Goal: Task Accomplishment & Management: Complete application form

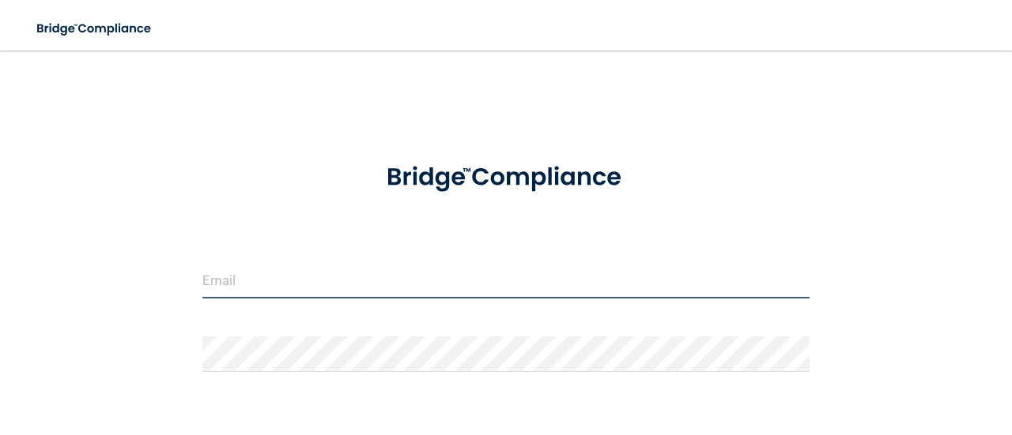
click at [331, 266] on input "email" at bounding box center [505, 281] width 607 height 36
type input "[PERSON_NAME][EMAIL_ADDRESS][DOMAIN_NAME]"
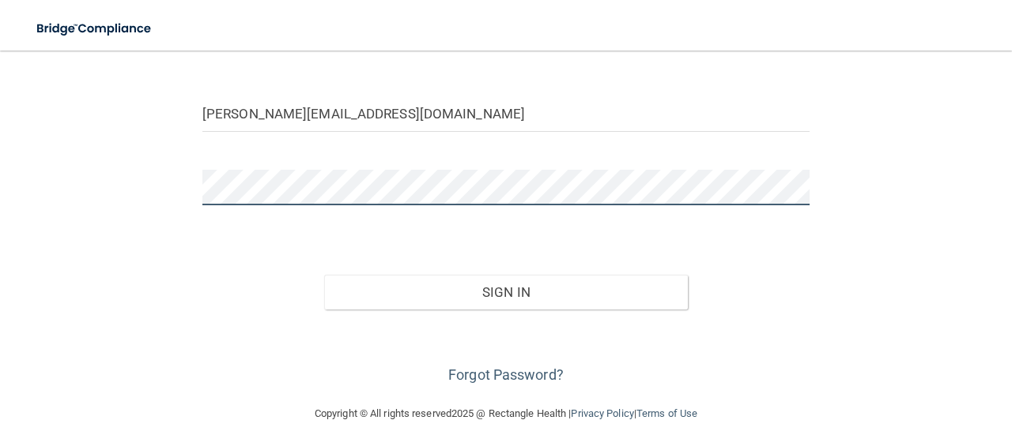
scroll to position [182, 0]
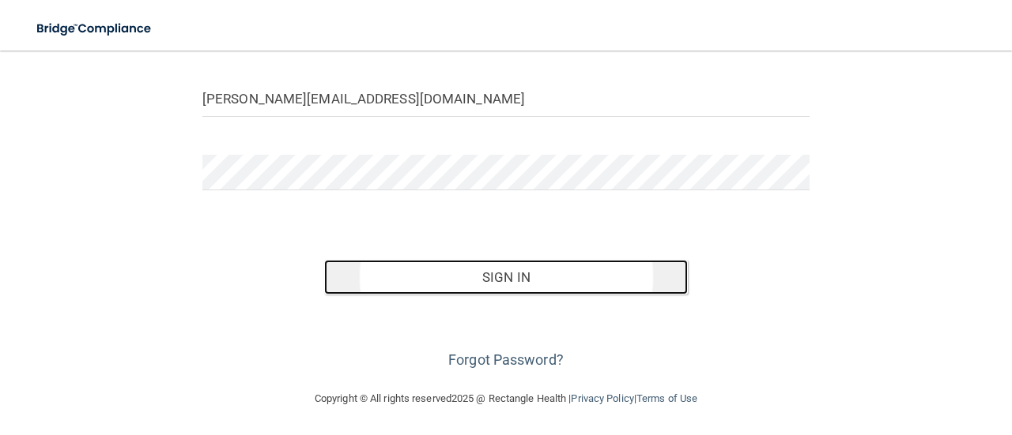
click at [507, 282] on button "Sign In" at bounding box center [506, 277] width 364 height 35
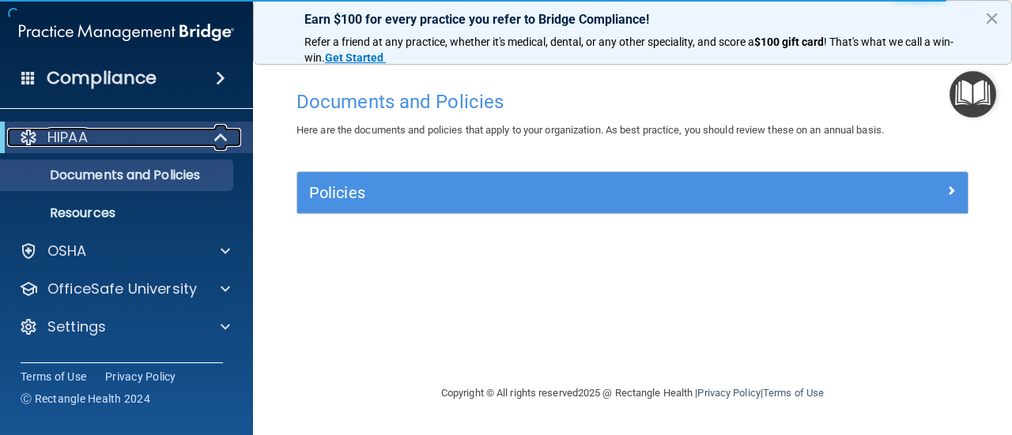
click at [86, 141] on p "HIPAA" at bounding box center [67, 137] width 40 height 19
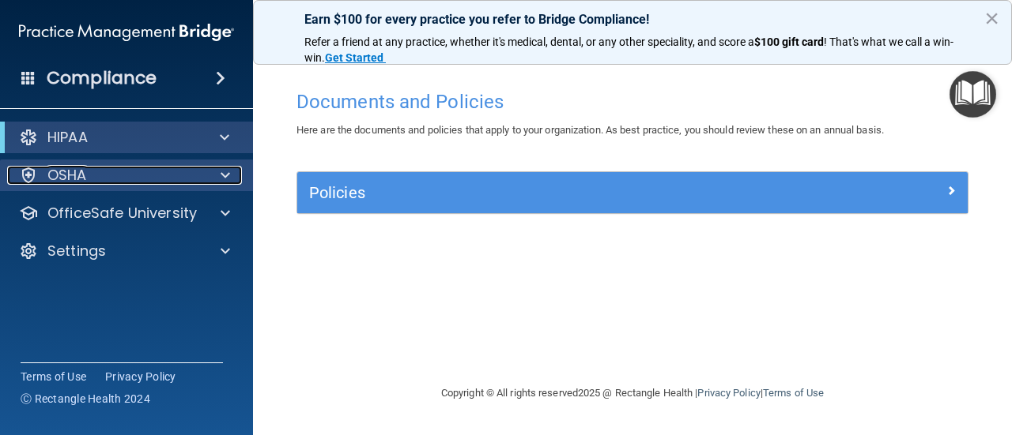
click at [71, 179] on p "OSHA" at bounding box center [67, 175] width 40 height 19
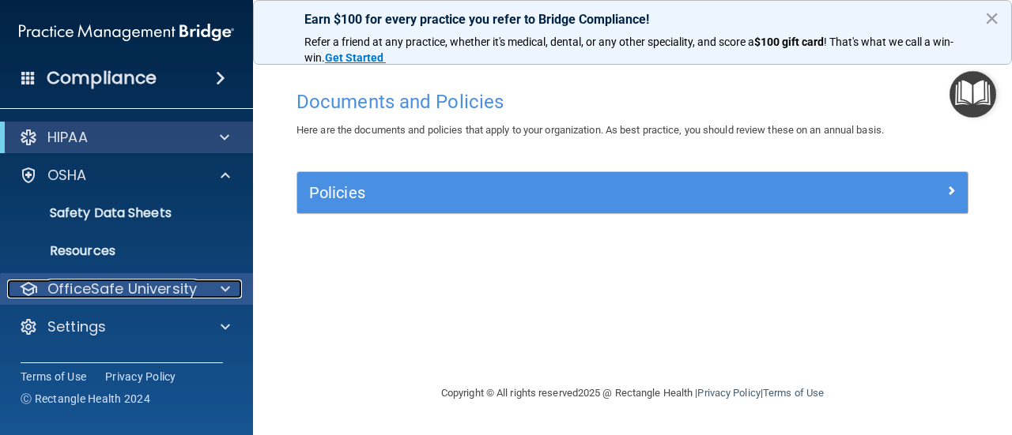
click at [230, 286] on div at bounding box center [223, 289] width 40 height 19
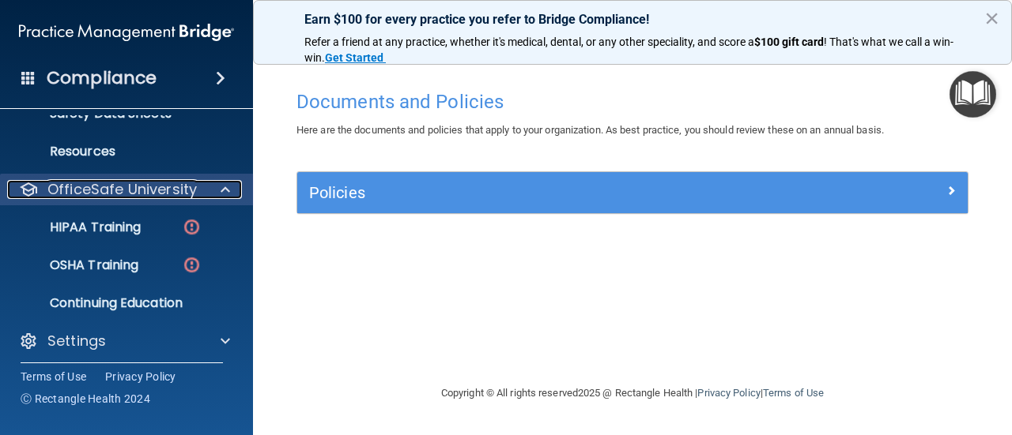
scroll to position [106, 0]
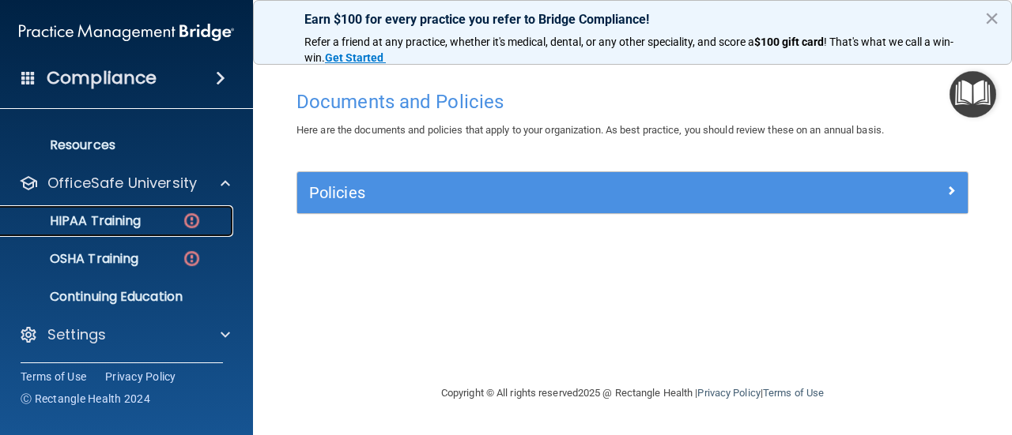
click at [141, 220] on p "HIPAA Training" at bounding box center [75, 221] width 130 height 16
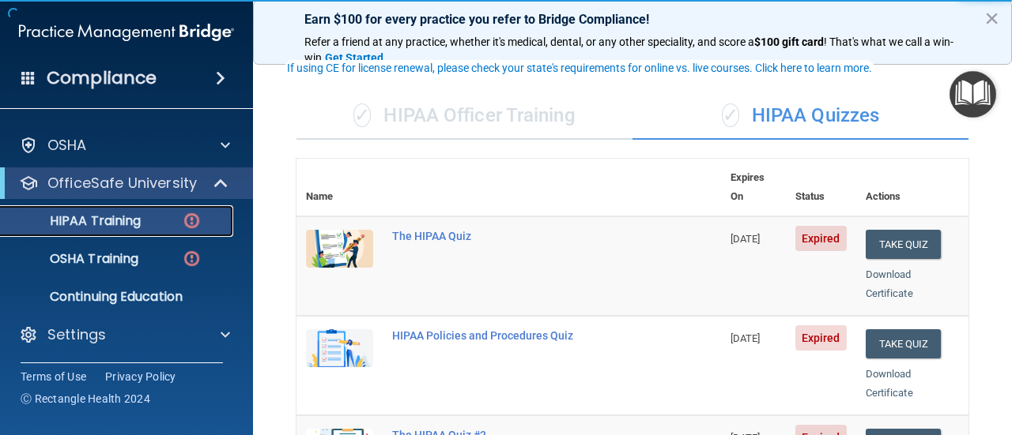
scroll to position [105, 0]
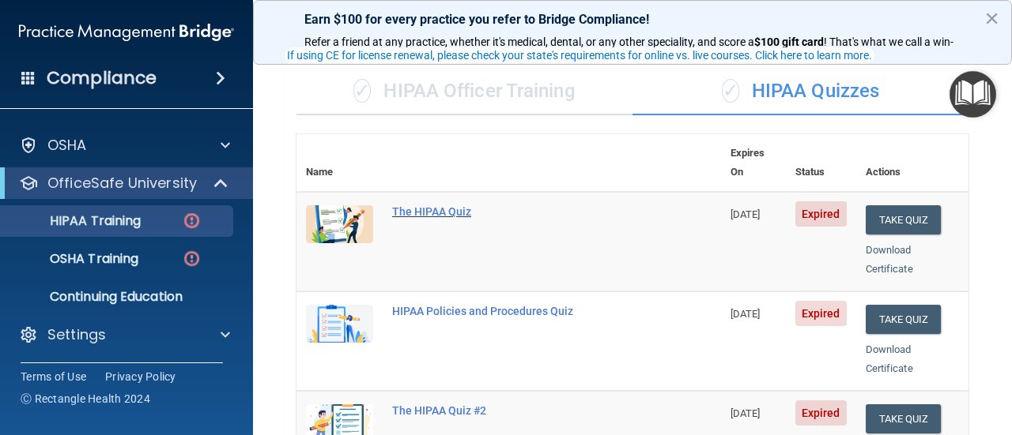
click at [439, 205] on div "The HIPAA Quiz" at bounding box center [517, 211] width 250 height 13
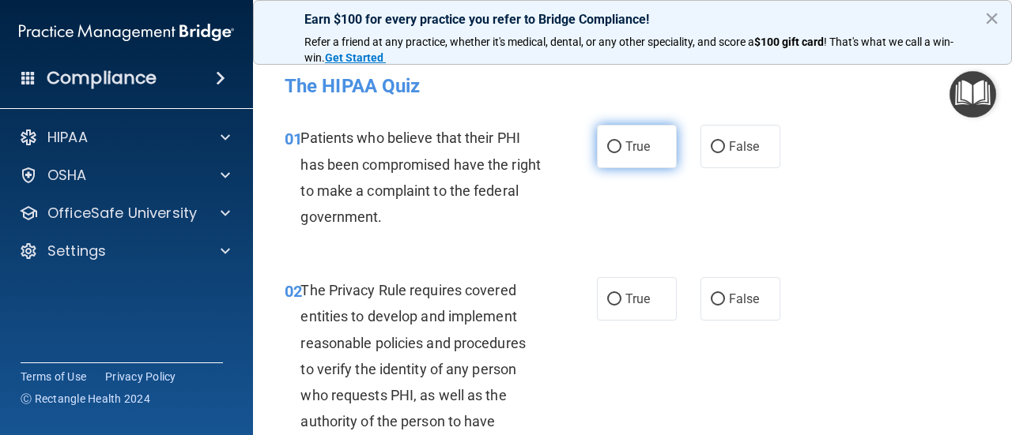
click at [615, 149] on input "True" at bounding box center [614, 147] width 14 height 12
radio input "true"
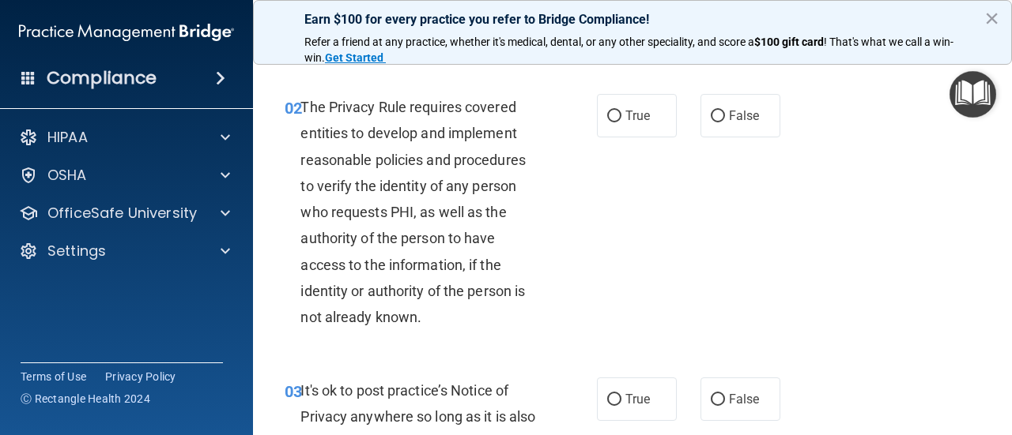
scroll to position [185, 0]
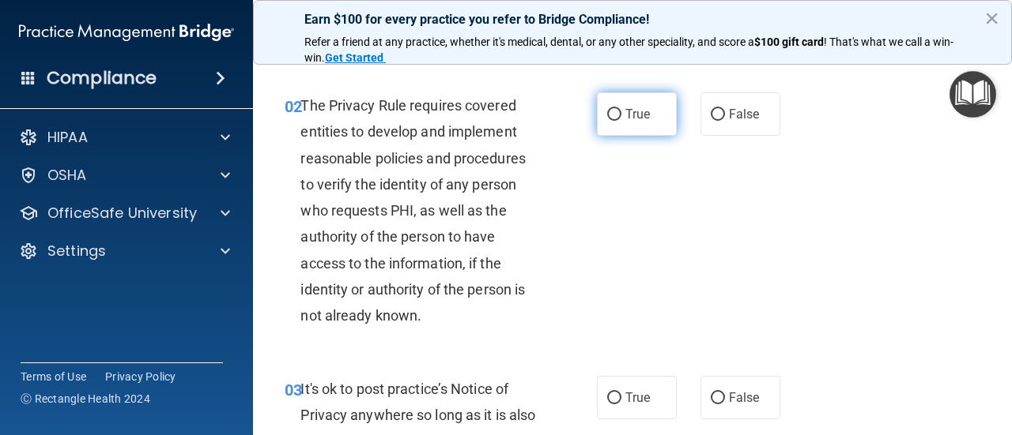
click at [613, 117] on input "True" at bounding box center [614, 115] width 14 height 12
radio input "true"
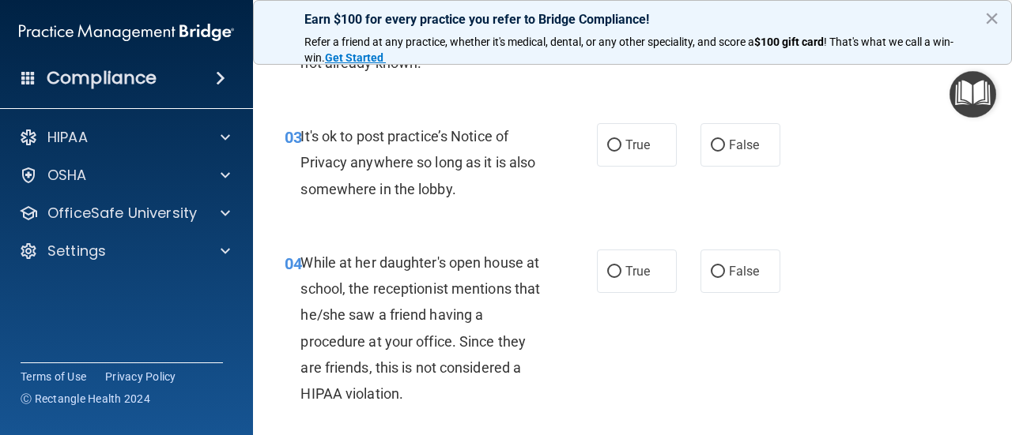
scroll to position [438, 0]
click at [718, 146] on input "False" at bounding box center [717, 146] width 14 height 12
radio input "true"
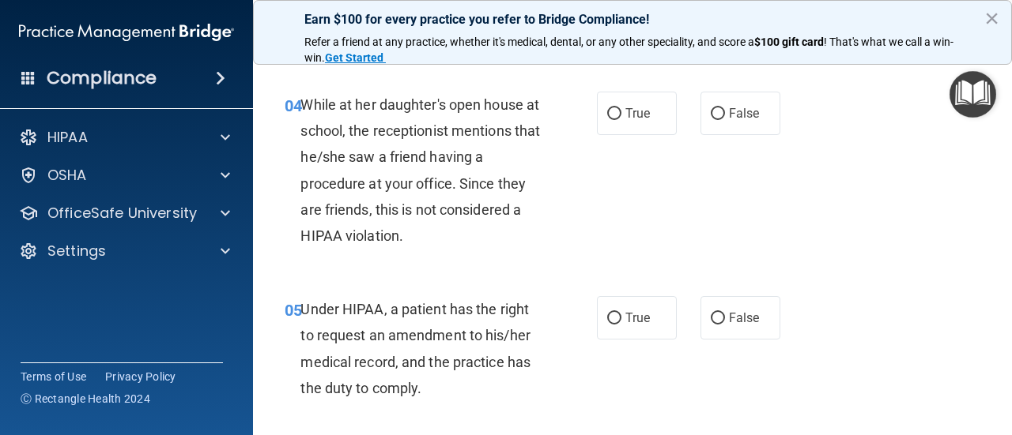
scroll to position [597, 0]
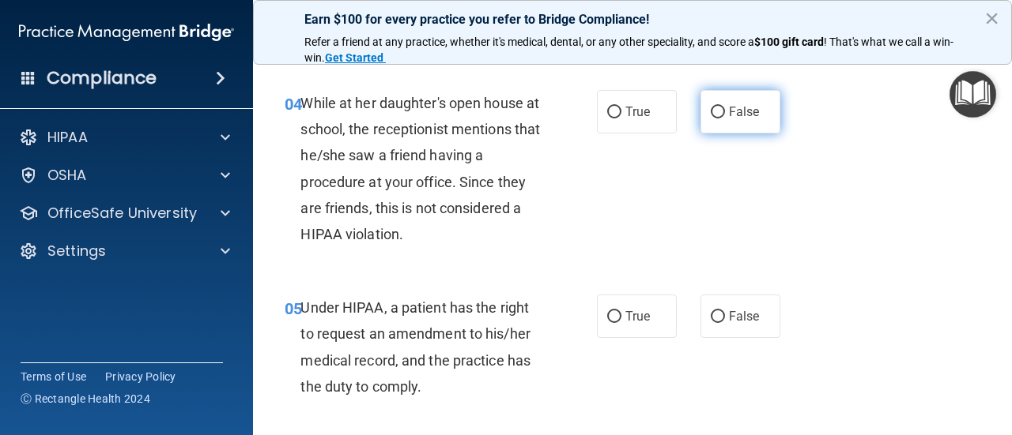
click at [717, 112] on input "False" at bounding box center [717, 113] width 14 height 12
radio input "true"
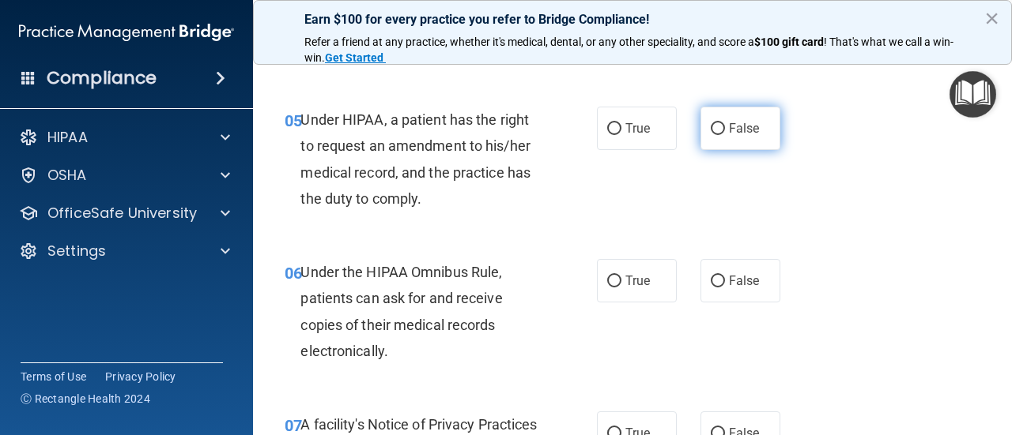
scroll to position [785, 0]
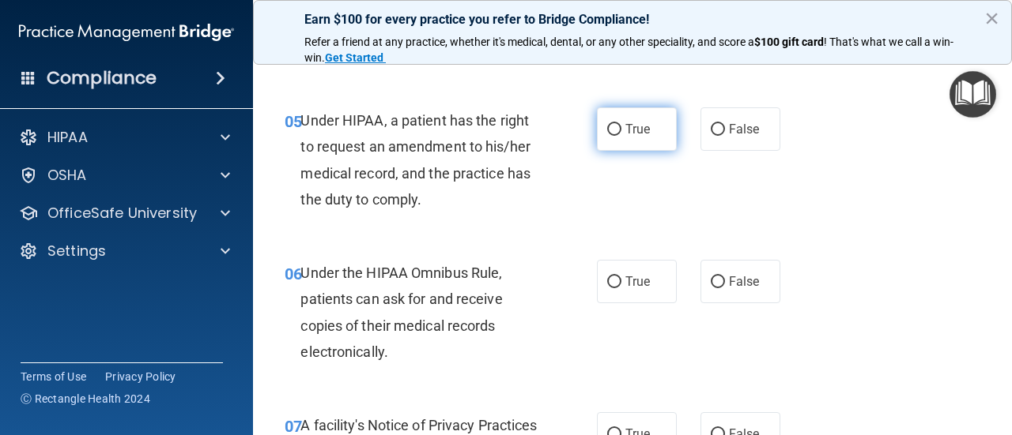
click at [615, 133] on input "True" at bounding box center [614, 130] width 14 height 12
radio input "true"
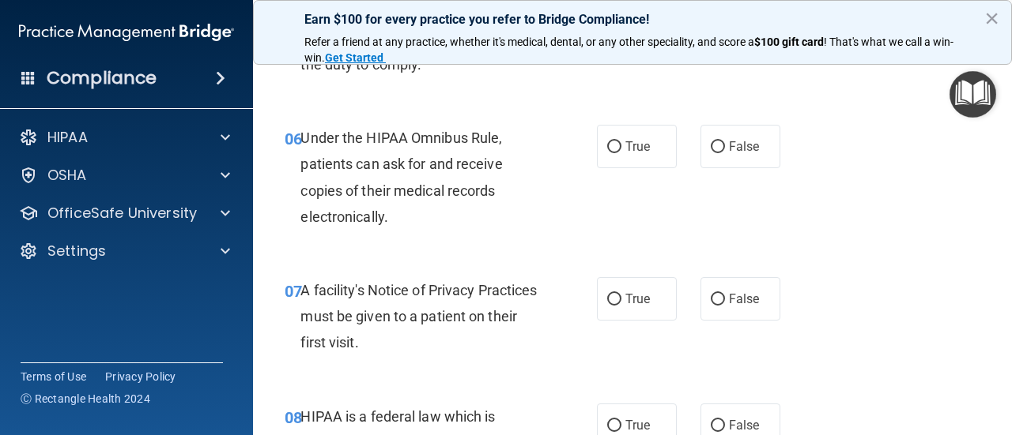
scroll to position [921, 0]
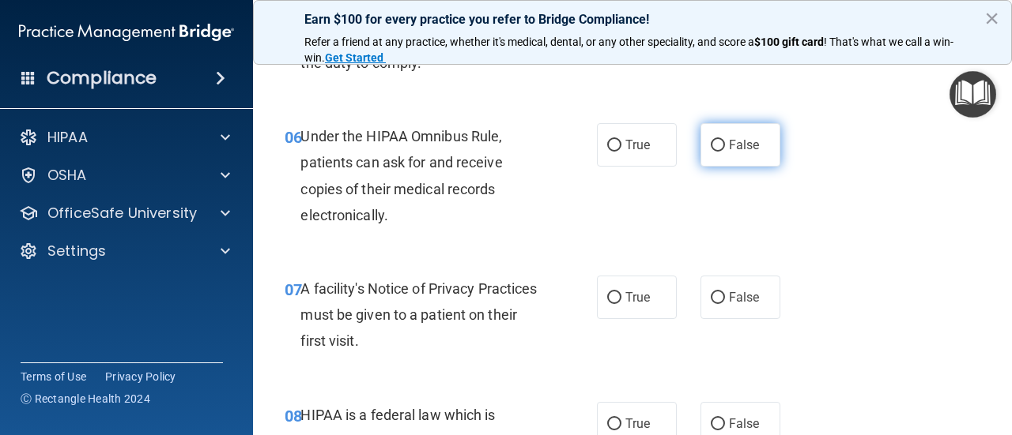
click at [720, 145] on input "False" at bounding box center [717, 146] width 14 height 12
radio input "true"
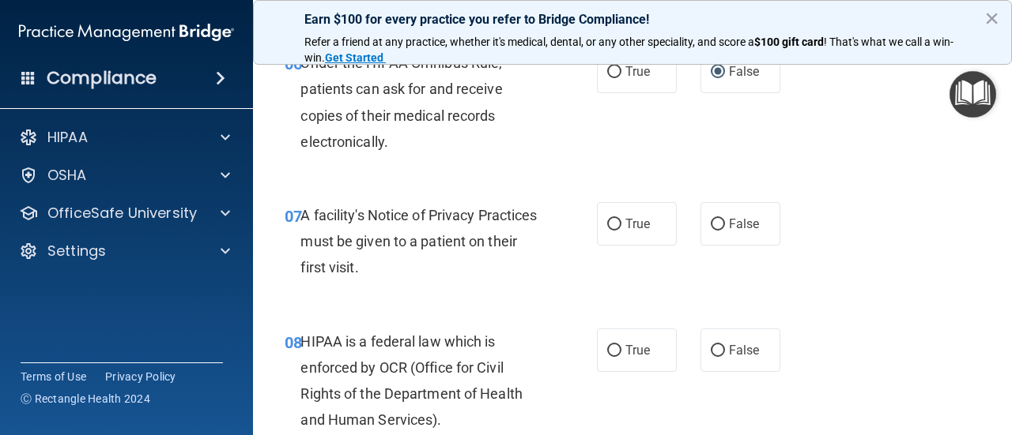
scroll to position [996, 0]
click at [614, 225] on input "True" at bounding box center [614, 224] width 14 height 12
radio input "true"
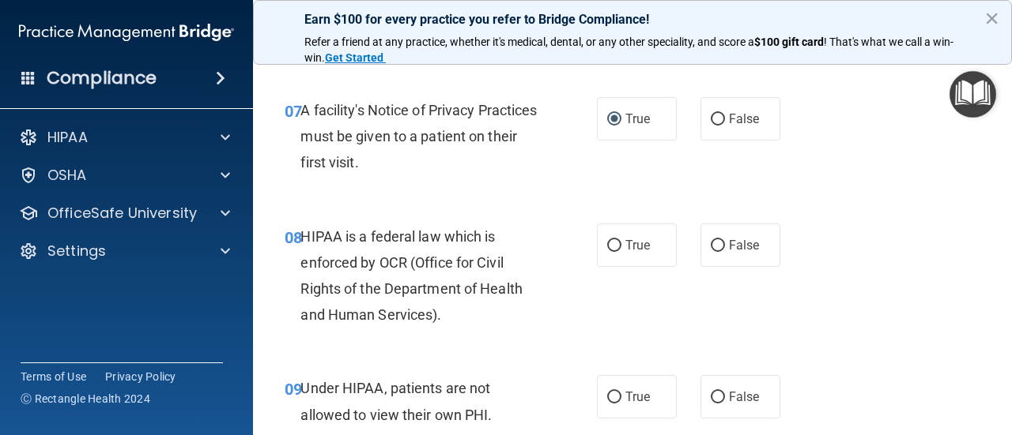
scroll to position [1107, 0]
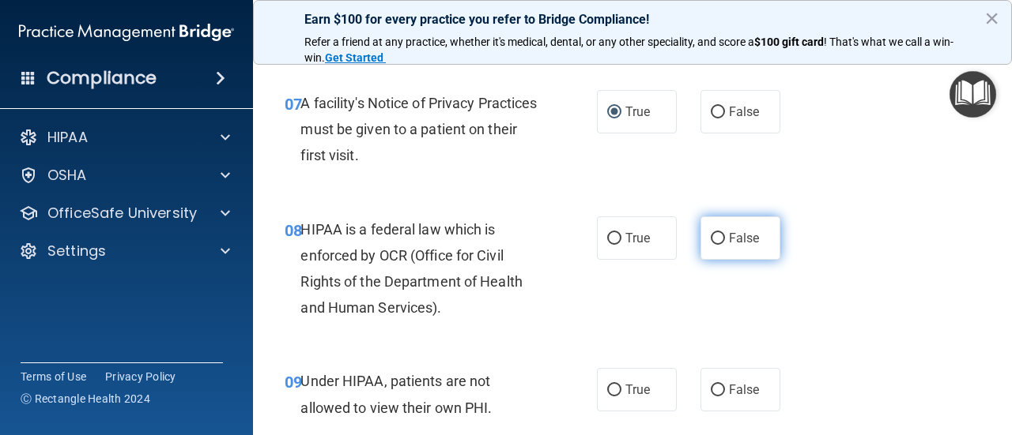
click at [715, 233] on input "False" at bounding box center [717, 239] width 14 height 12
radio input "true"
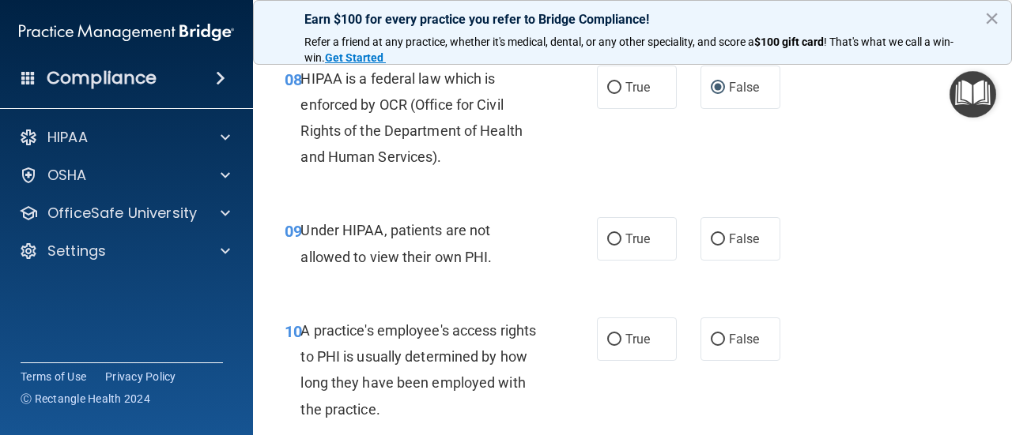
scroll to position [1262, 0]
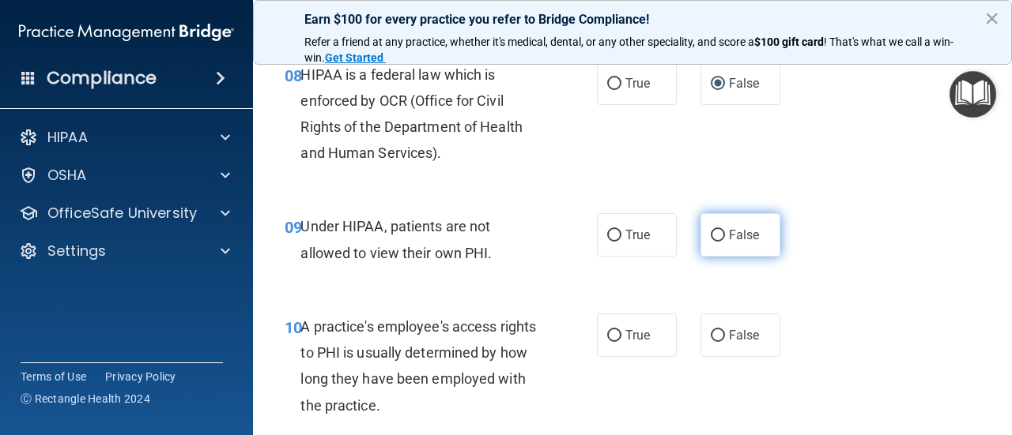
click at [718, 239] on input "False" at bounding box center [717, 236] width 14 height 12
radio input "true"
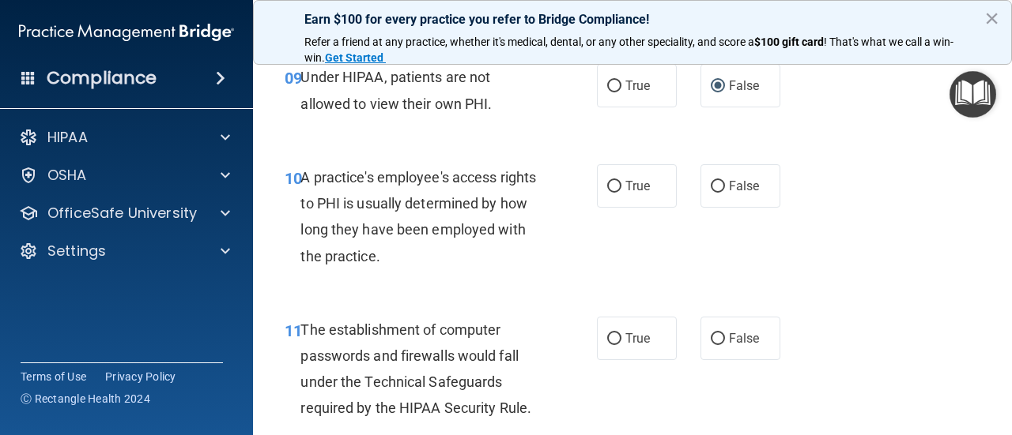
scroll to position [1412, 0]
click at [712, 182] on input "False" at bounding box center [717, 186] width 14 height 12
radio input "true"
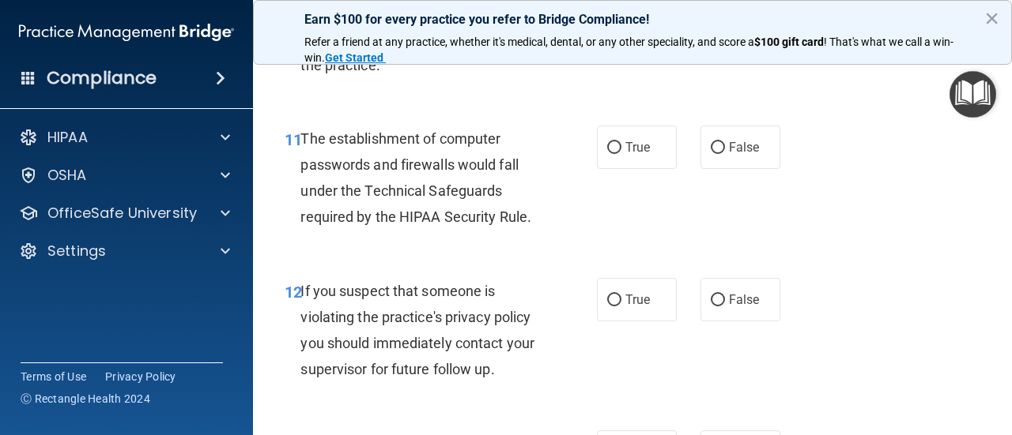
scroll to position [1607, 0]
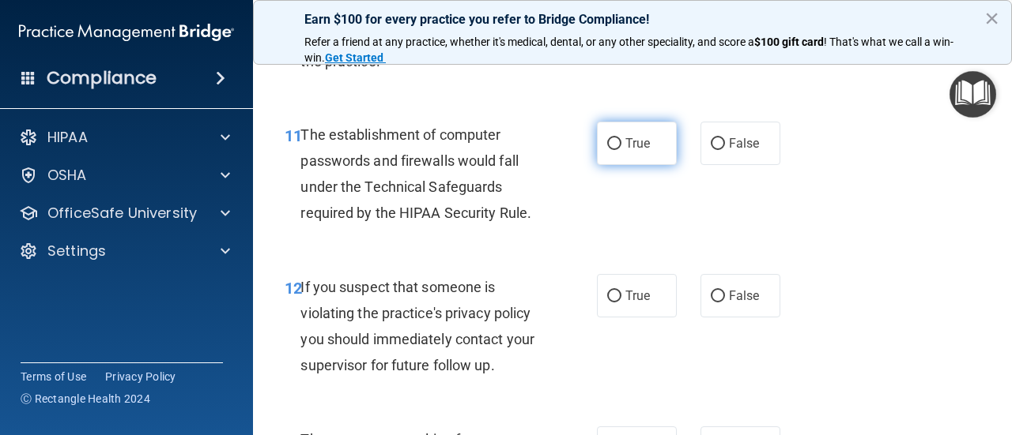
click at [615, 142] on input "True" at bounding box center [614, 144] width 14 height 12
radio input "true"
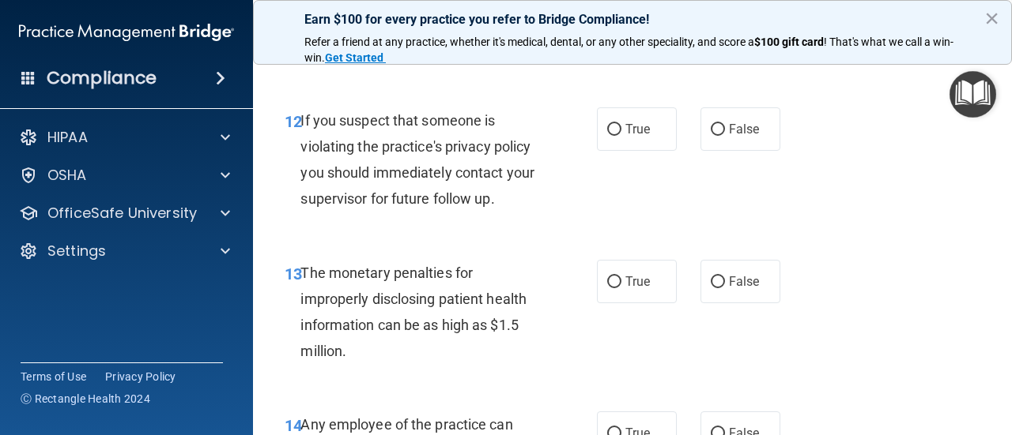
scroll to position [1775, 0]
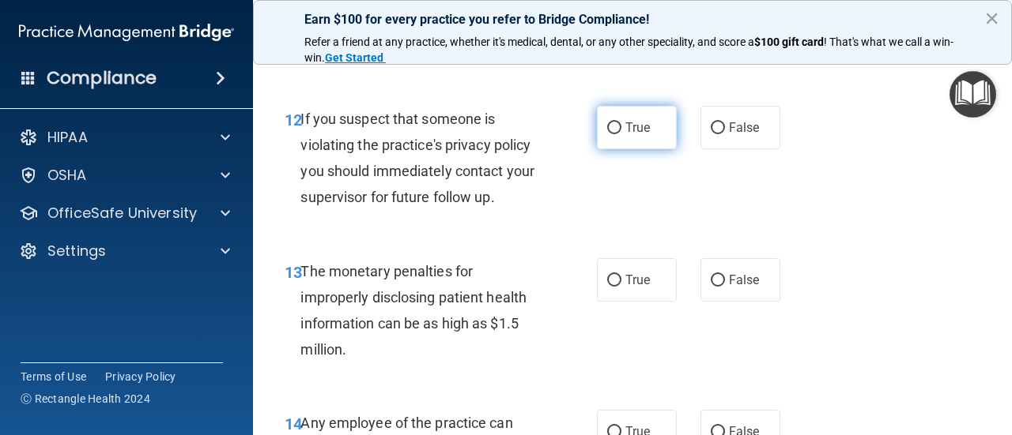
click at [612, 130] on input "True" at bounding box center [614, 128] width 14 height 12
radio input "true"
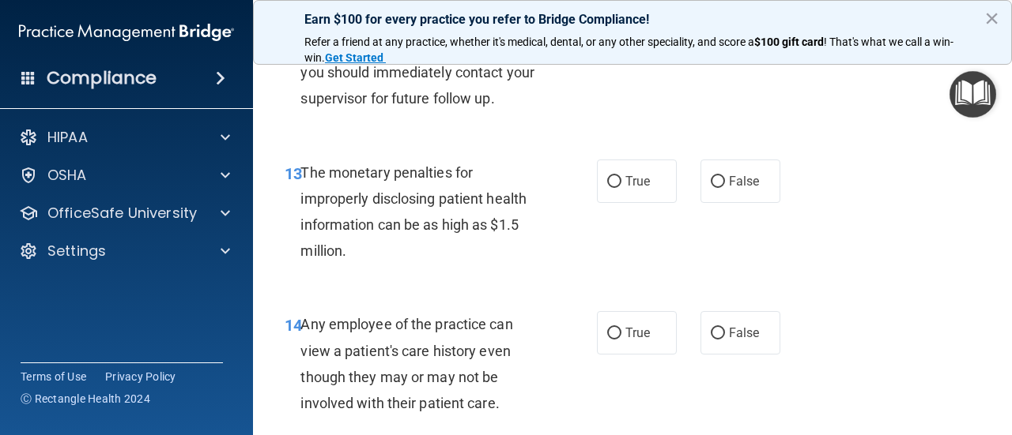
scroll to position [1881, 0]
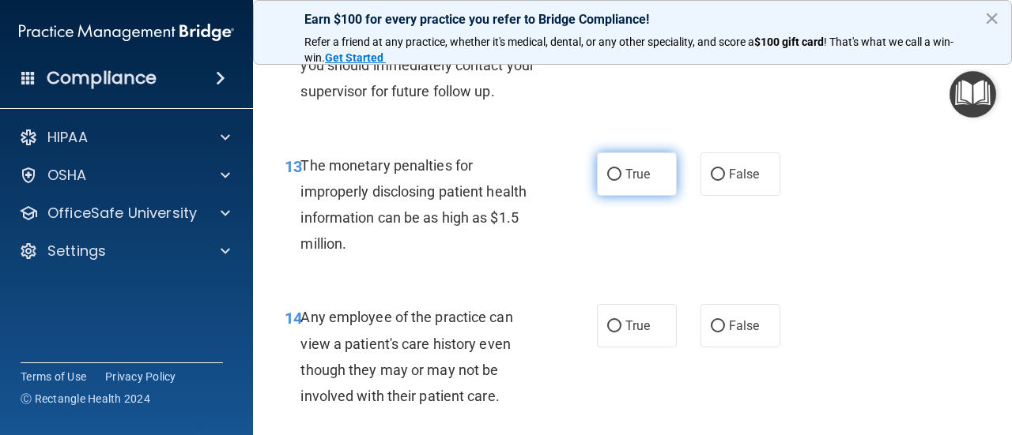
click at [620, 170] on input "True" at bounding box center [614, 175] width 14 height 12
radio input "true"
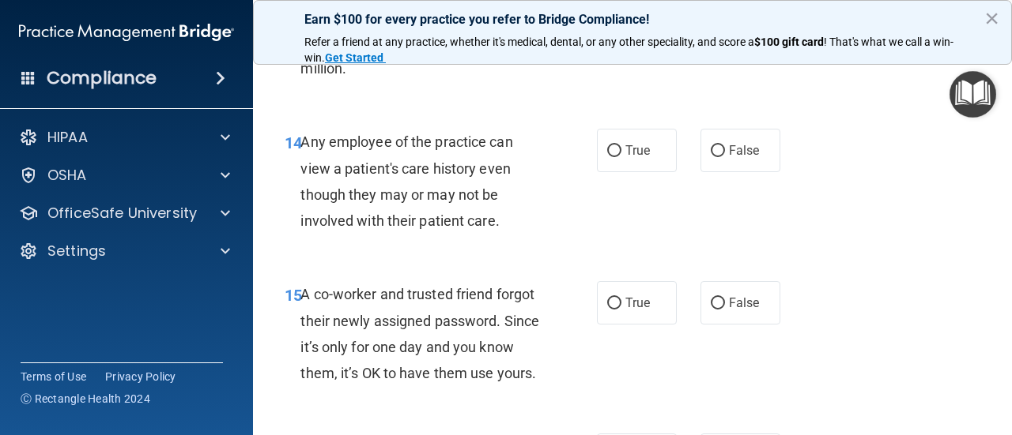
scroll to position [2060, 0]
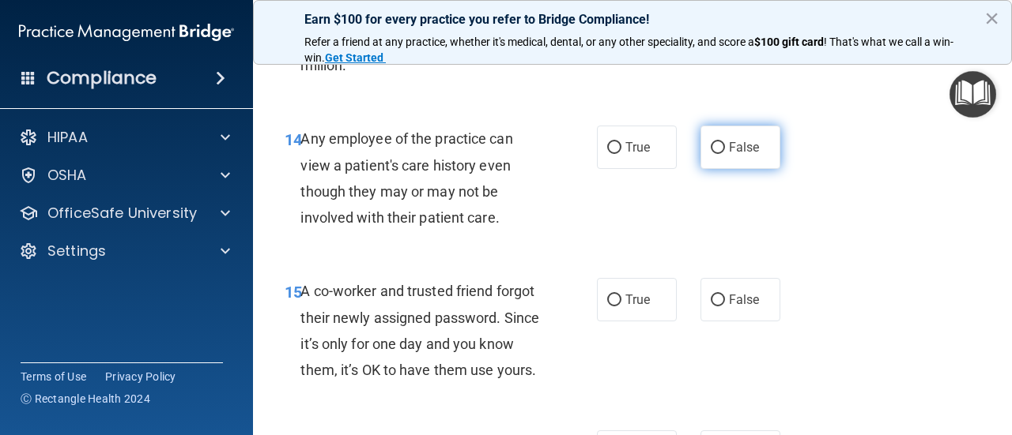
click at [717, 150] on input "False" at bounding box center [717, 148] width 14 height 12
radio input "true"
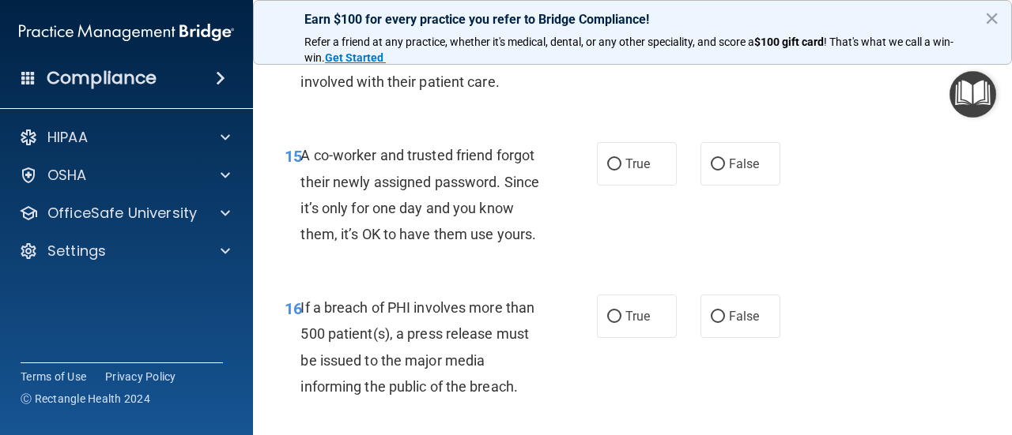
scroll to position [2200, 0]
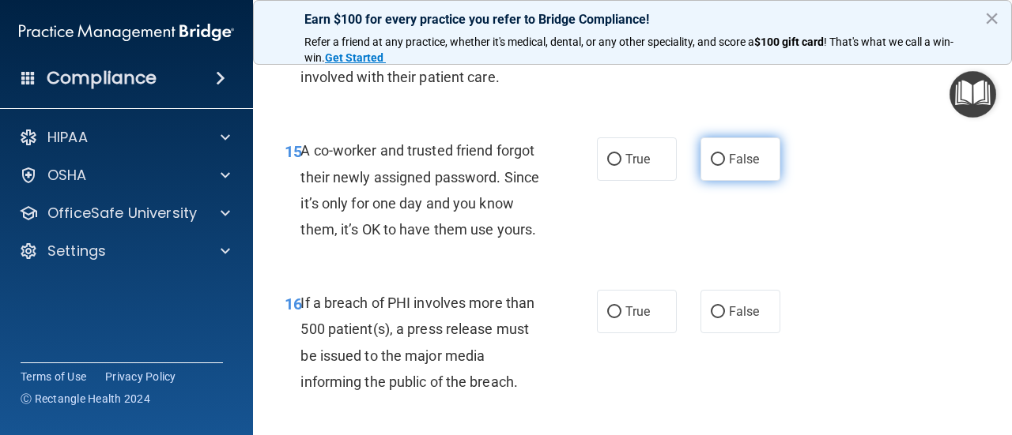
click at [718, 161] on input "False" at bounding box center [717, 160] width 14 height 12
radio input "true"
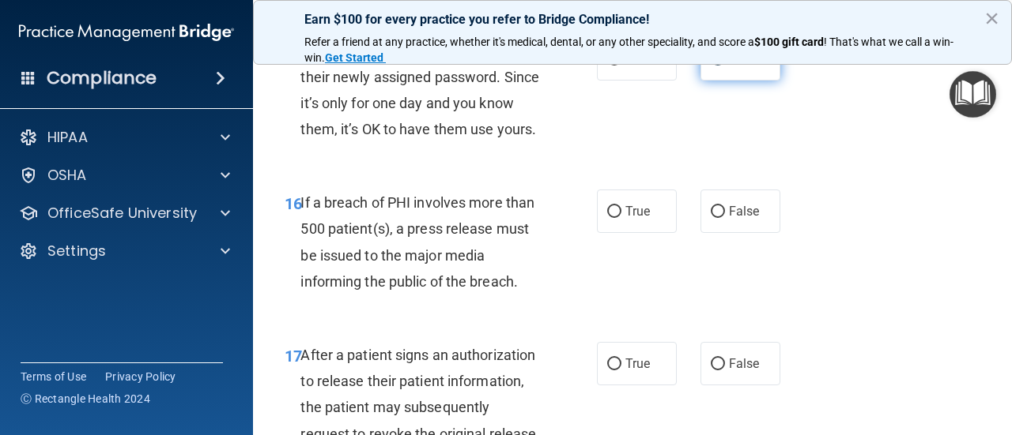
scroll to position [2305, 0]
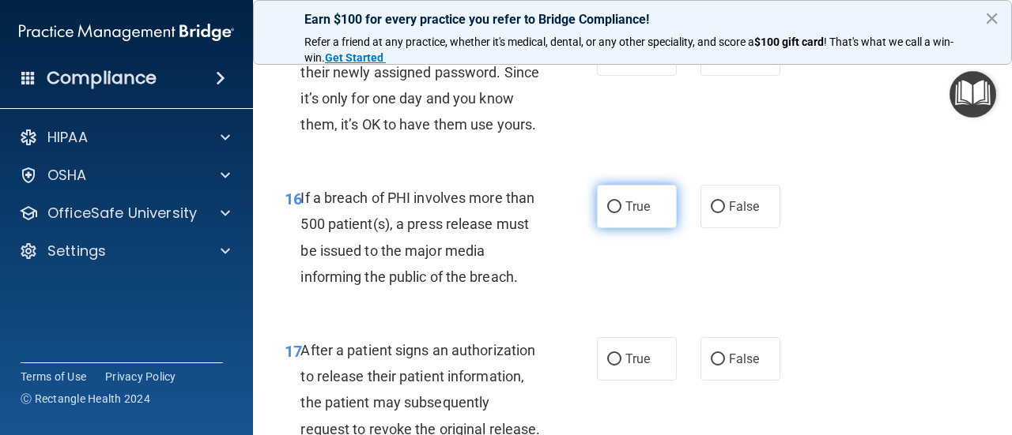
click at [610, 207] on input "True" at bounding box center [614, 208] width 14 height 12
radio input "true"
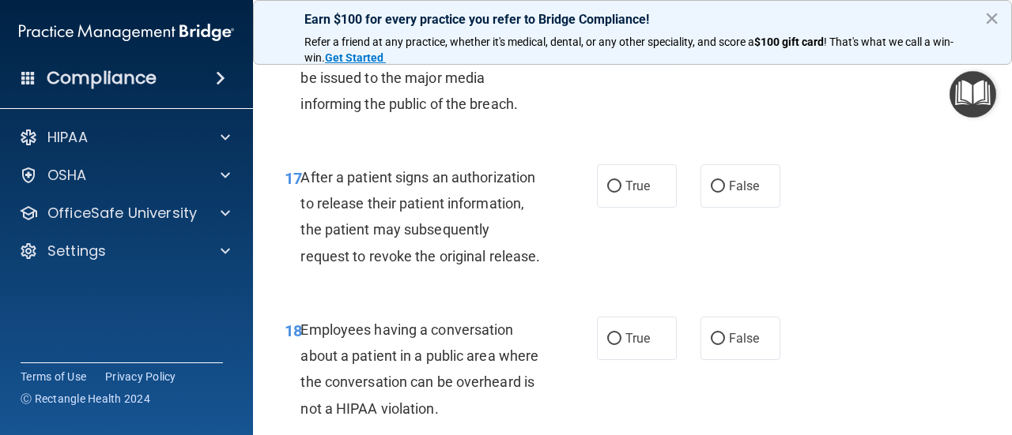
scroll to position [2482, 0]
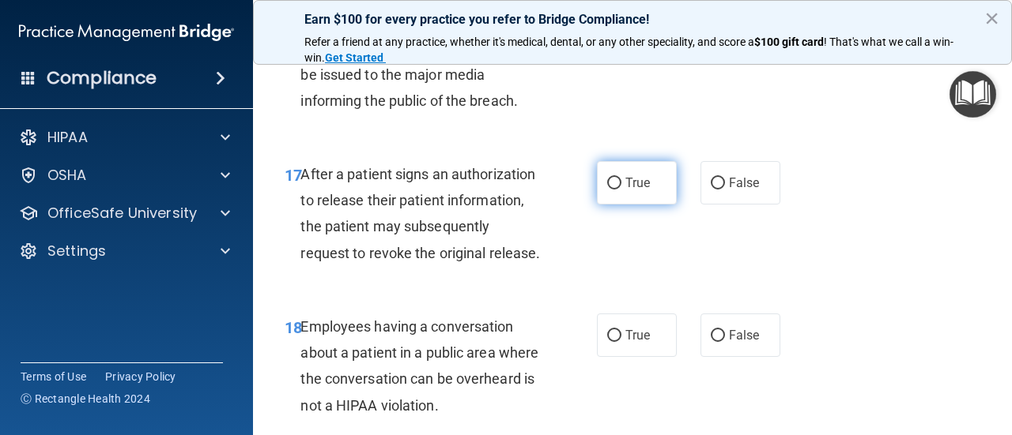
click at [615, 181] on input "True" at bounding box center [614, 184] width 14 height 12
radio input "true"
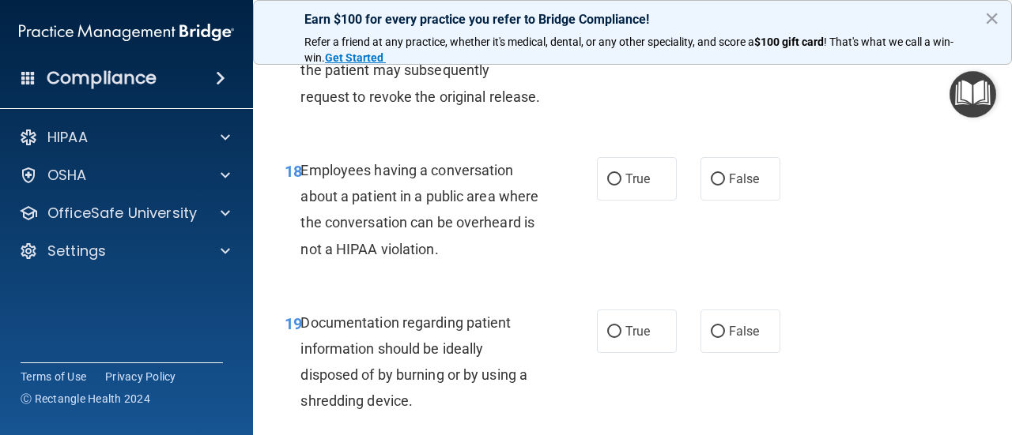
scroll to position [2640, 0]
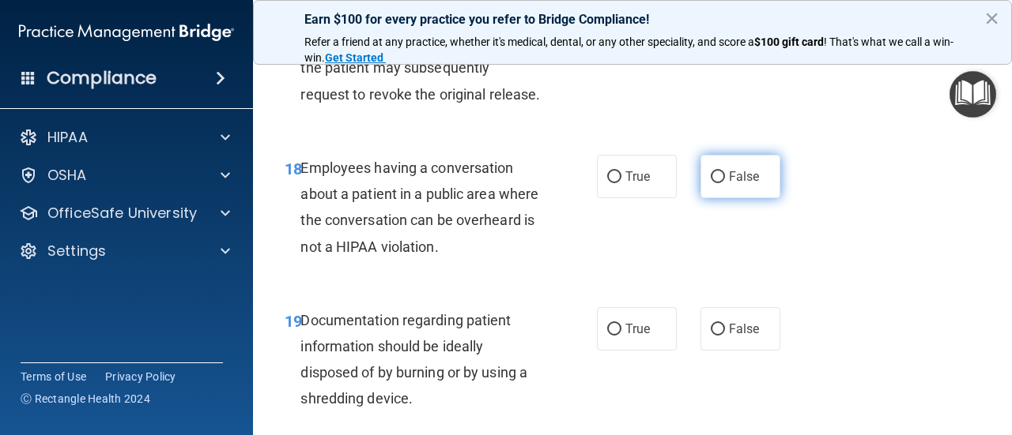
click at [717, 177] on input "False" at bounding box center [717, 177] width 14 height 12
radio input "true"
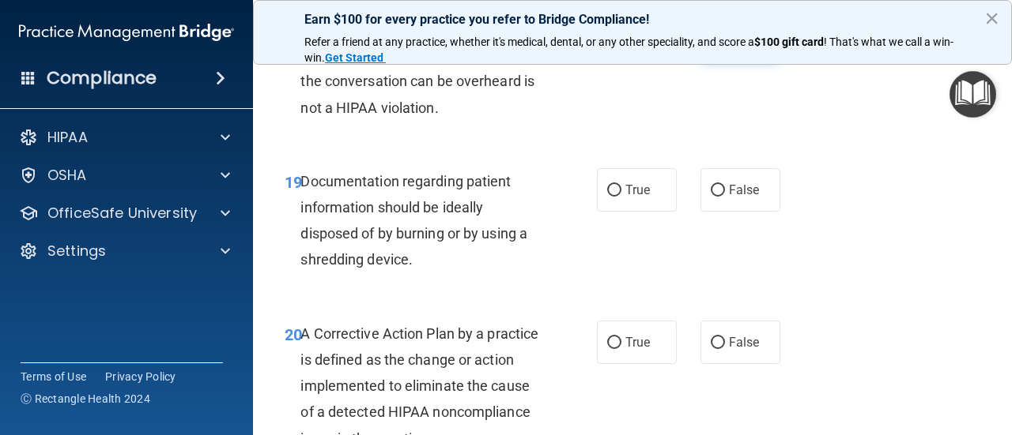
scroll to position [2801, 0]
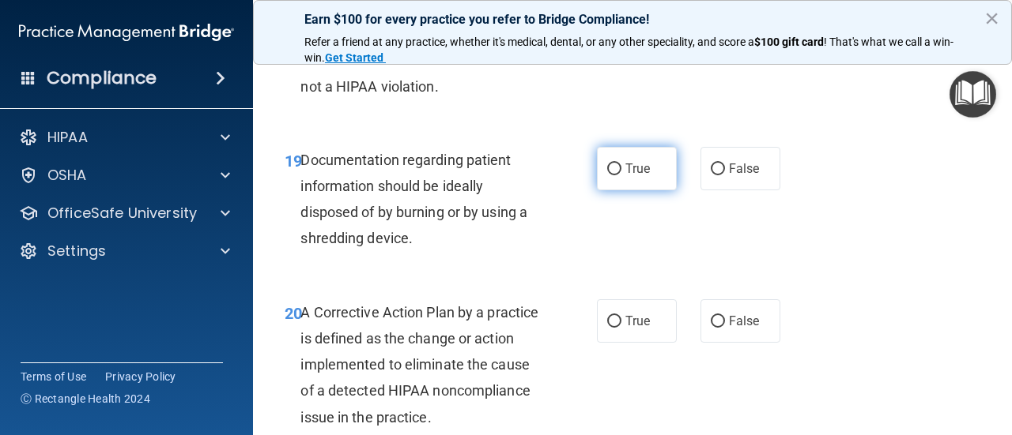
click at [610, 168] on input "True" at bounding box center [614, 170] width 14 height 12
radio input "true"
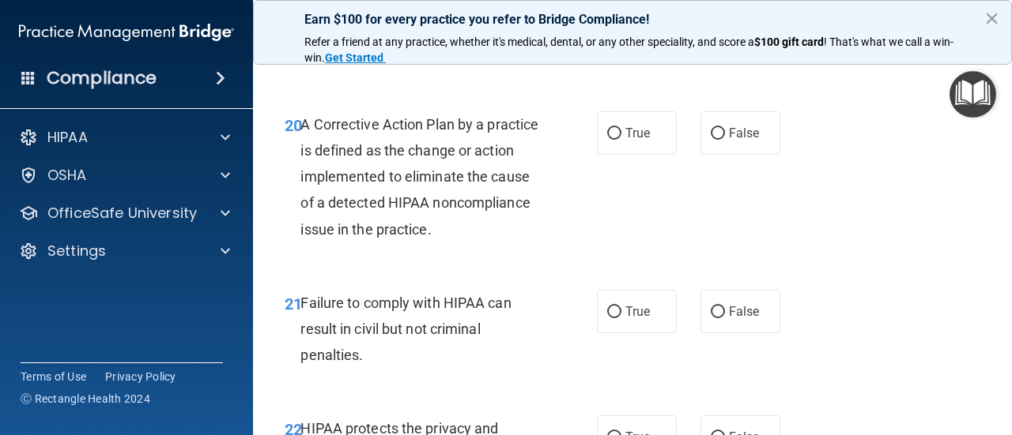
scroll to position [2995, 0]
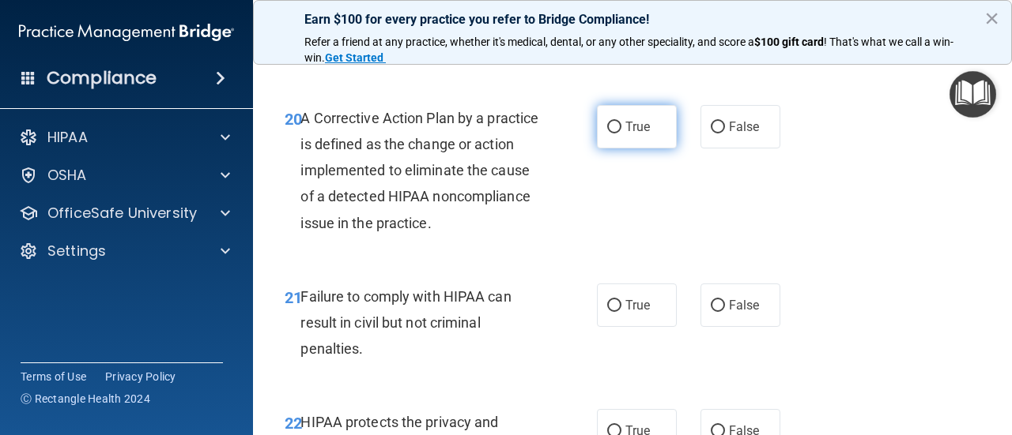
click at [612, 127] on input "True" at bounding box center [614, 128] width 14 height 12
radio input "true"
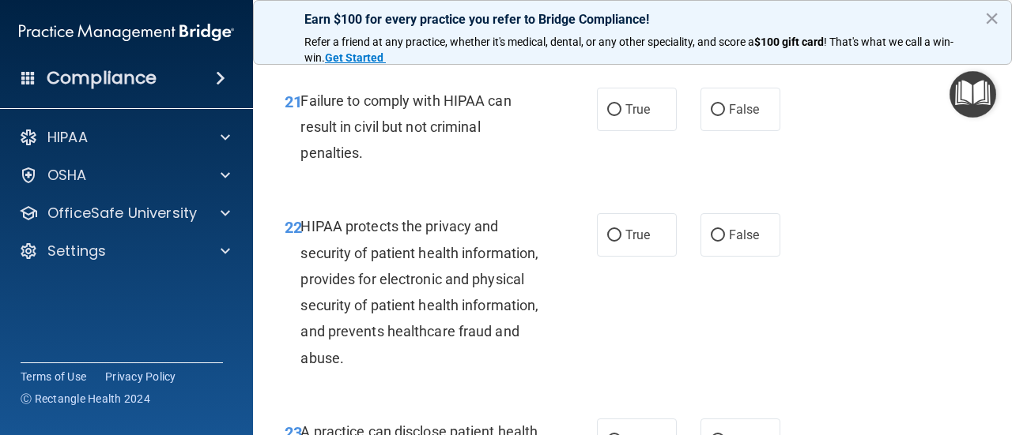
scroll to position [3202, 0]
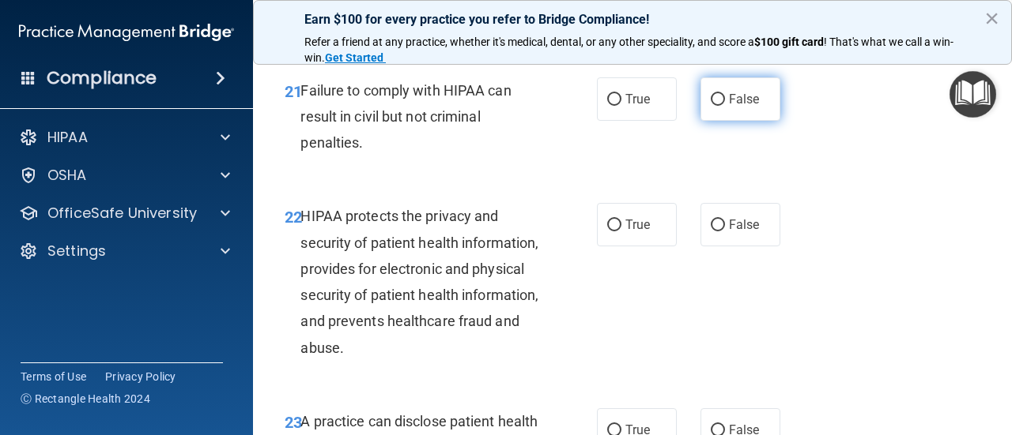
click at [721, 98] on input "False" at bounding box center [717, 100] width 14 height 12
radio input "true"
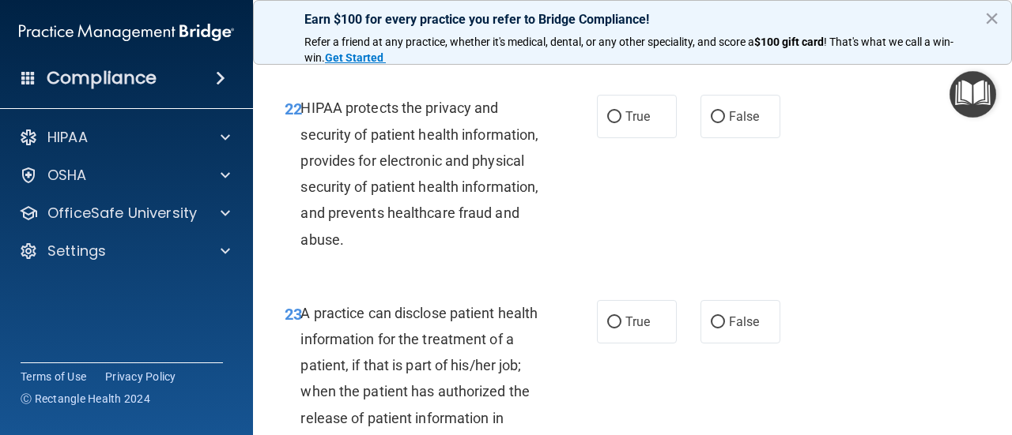
scroll to position [3312, 0]
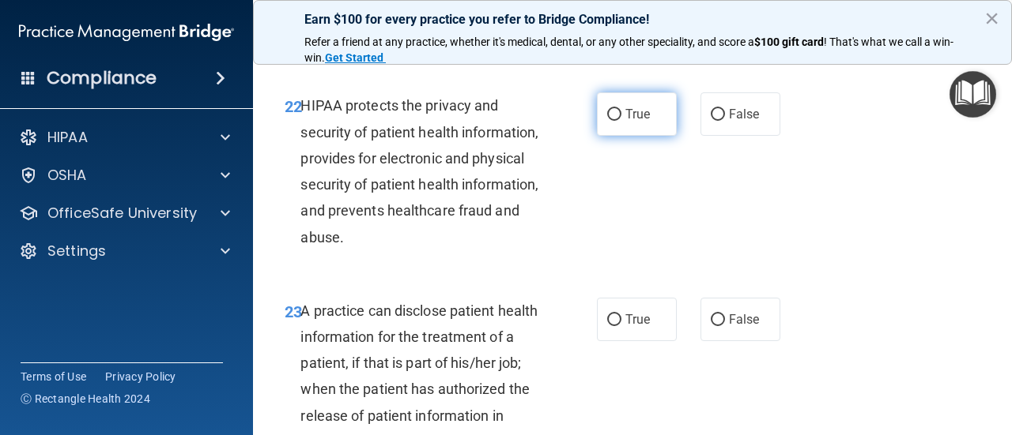
click at [616, 114] on input "True" at bounding box center [614, 115] width 14 height 12
radio input "true"
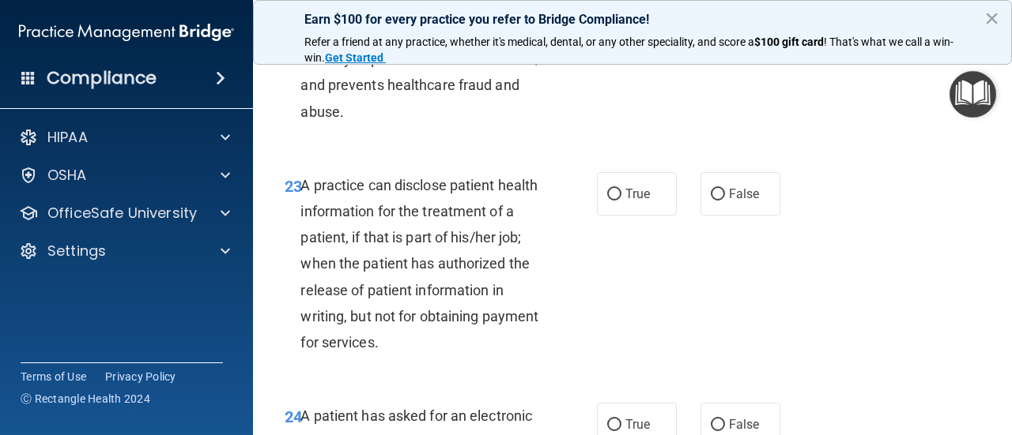
scroll to position [3443, 0]
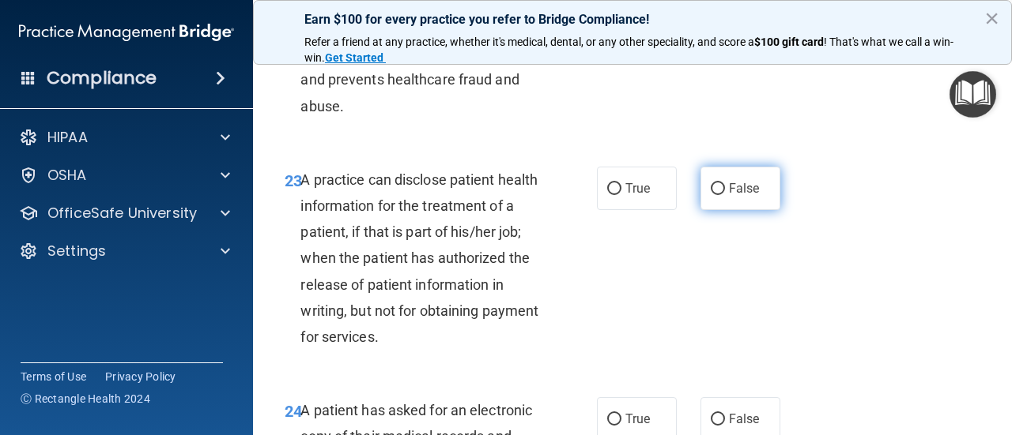
click at [714, 187] on input "False" at bounding box center [717, 189] width 14 height 12
radio input "true"
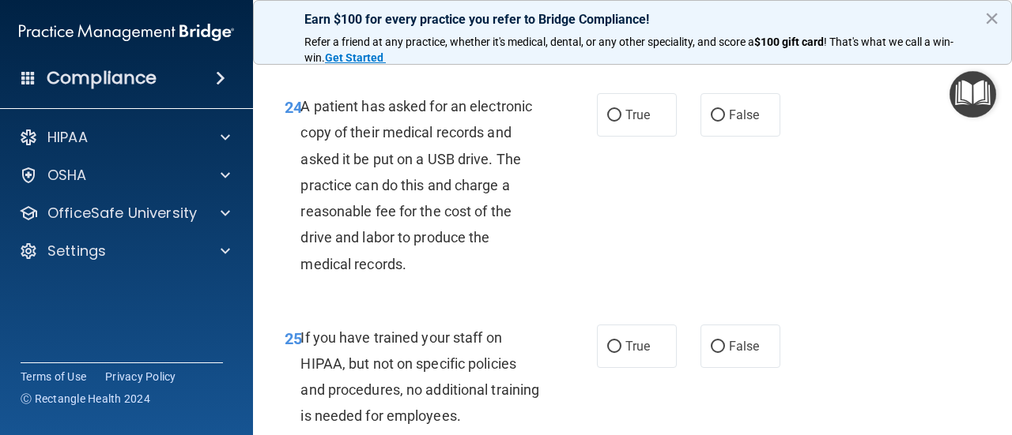
scroll to position [3748, 0]
click at [613, 115] on input "True" at bounding box center [614, 115] width 14 height 12
radio input "true"
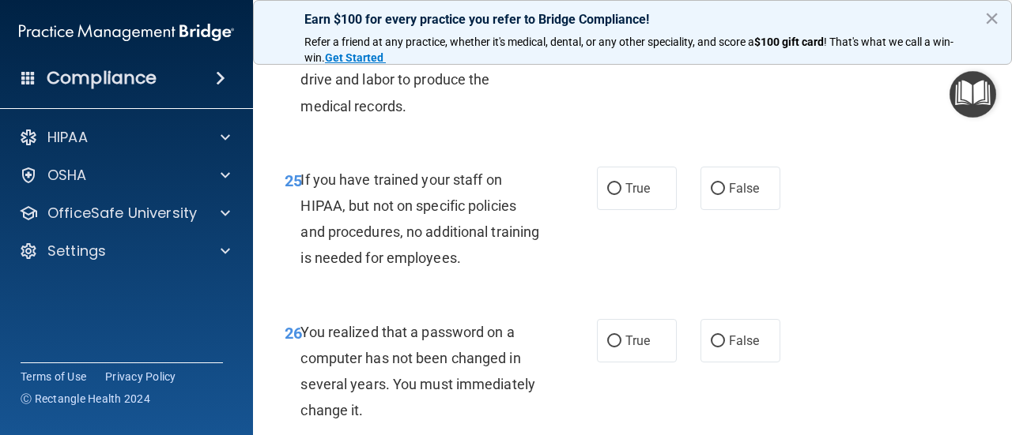
scroll to position [3914, 0]
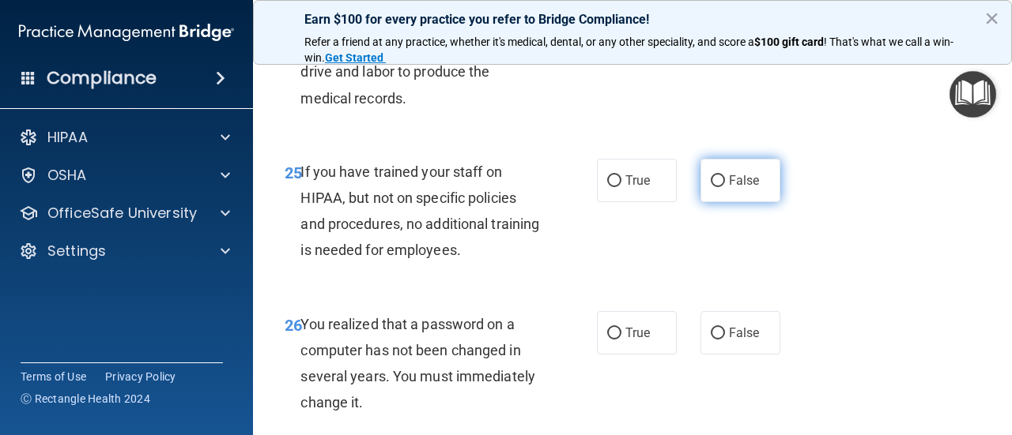
click at [719, 180] on input "False" at bounding box center [717, 181] width 14 height 12
radio input "true"
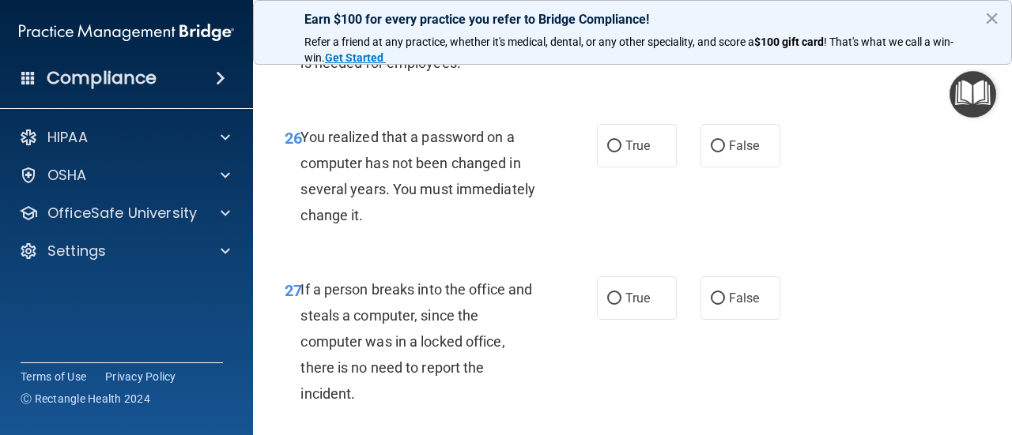
scroll to position [4113, 0]
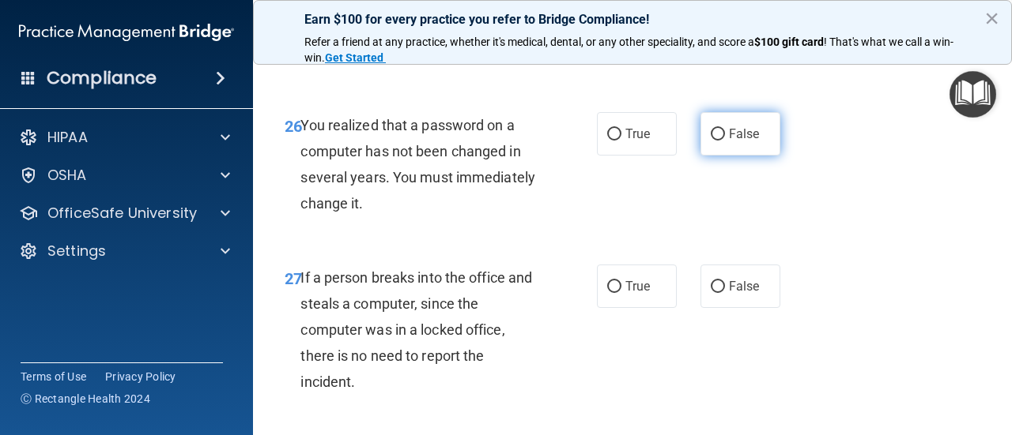
click at [717, 134] on input "False" at bounding box center [717, 135] width 14 height 12
radio input "true"
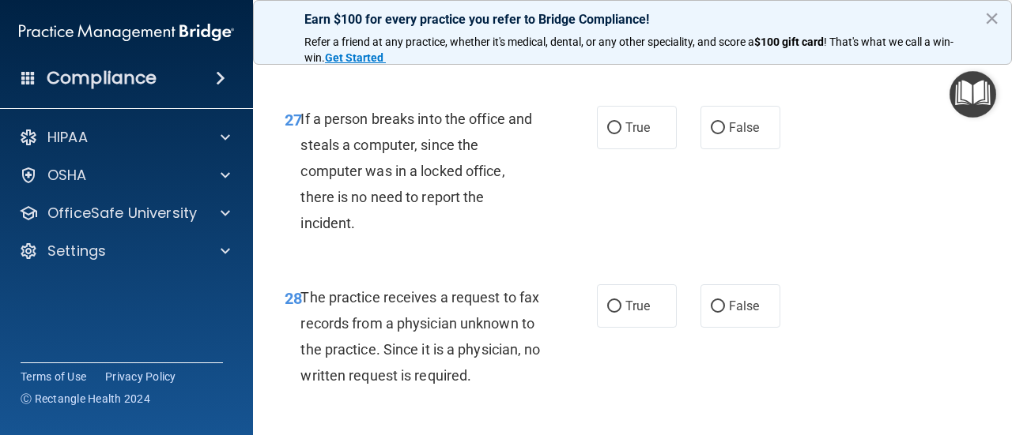
scroll to position [4276, 0]
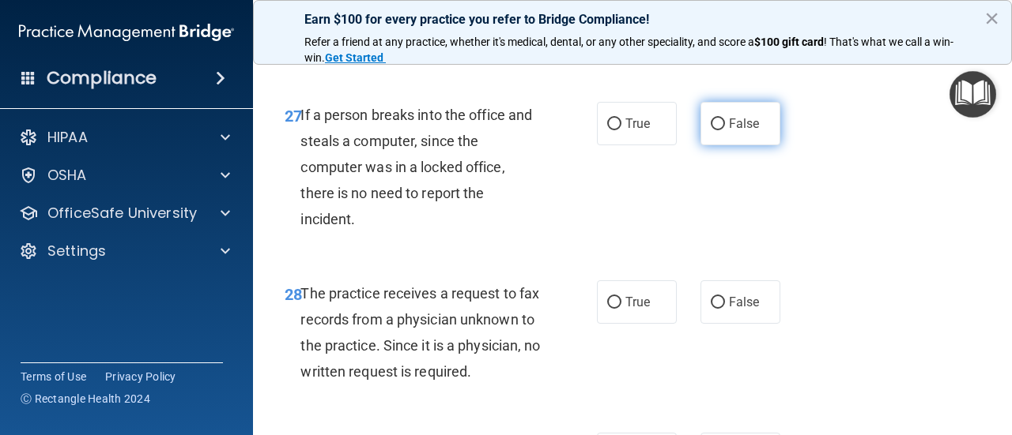
click at [716, 126] on input "False" at bounding box center [717, 125] width 14 height 12
radio input "true"
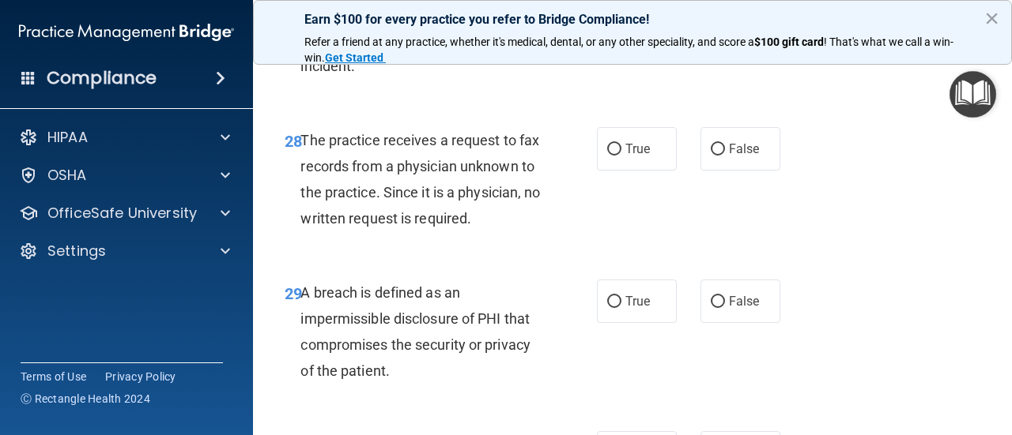
scroll to position [4430, 0]
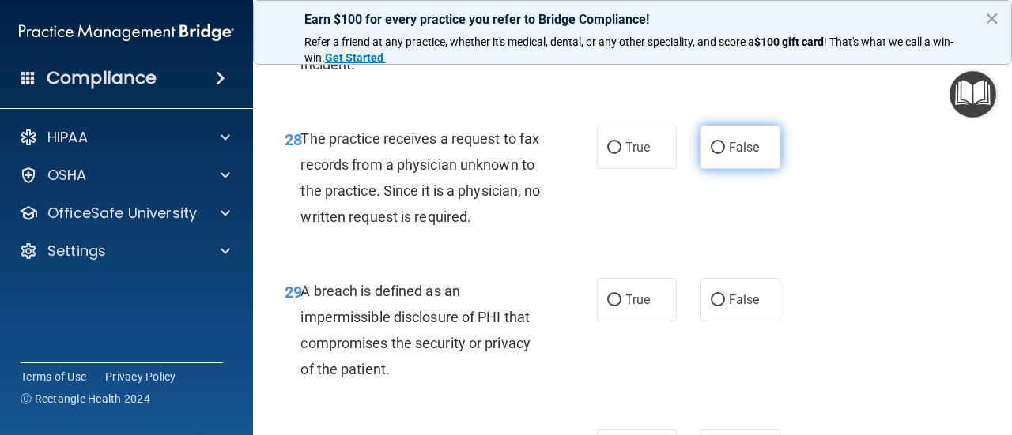
click at [717, 145] on input "False" at bounding box center [717, 148] width 14 height 12
radio input "true"
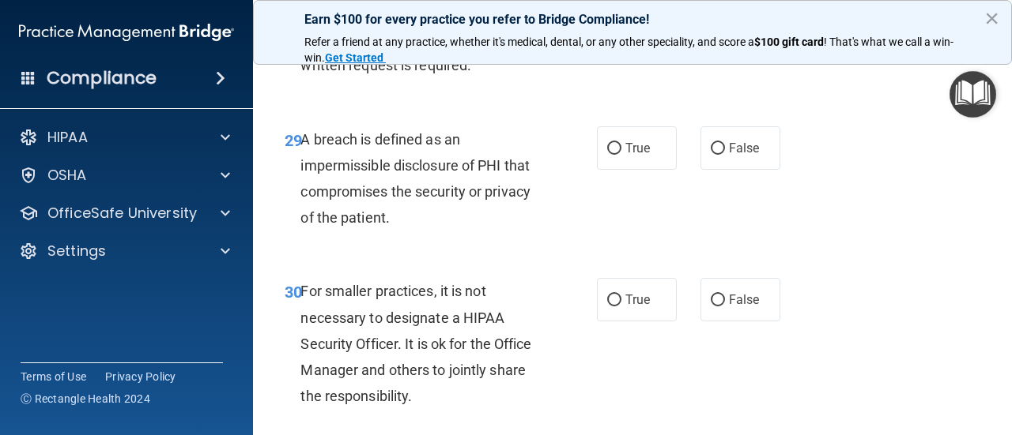
scroll to position [4587, 0]
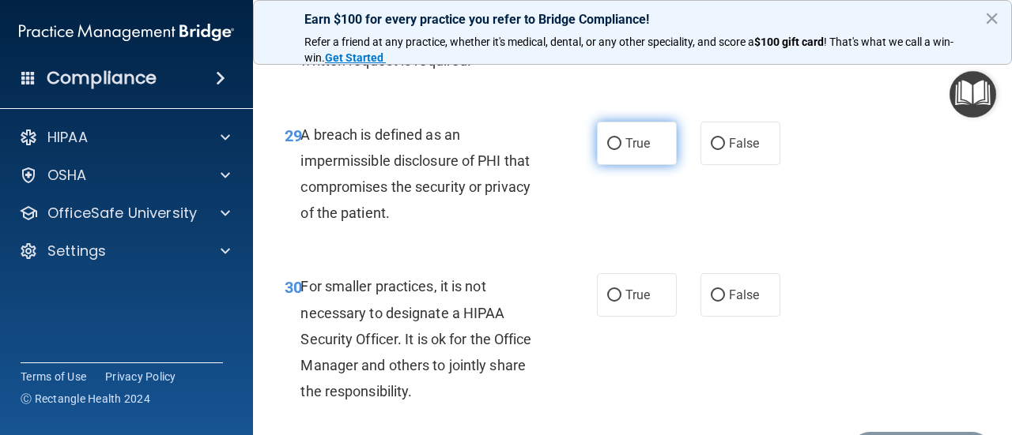
click at [620, 143] on input "True" at bounding box center [614, 144] width 14 height 12
radio input "true"
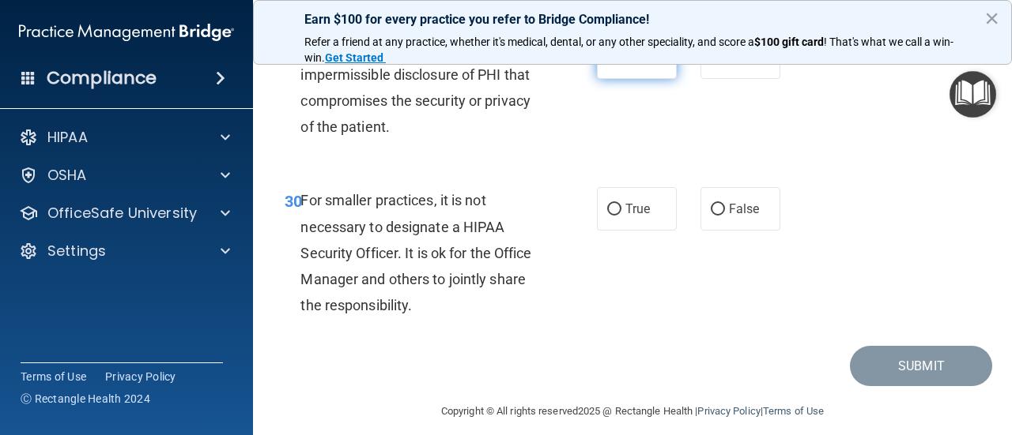
scroll to position [4687, 0]
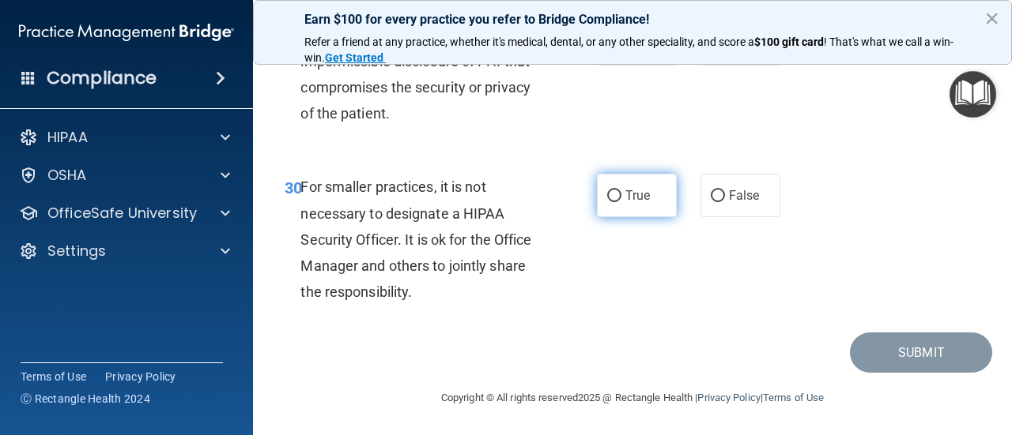
click at [613, 194] on input "True" at bounding box center [614, 196] width 14 height 12
radio input "true"
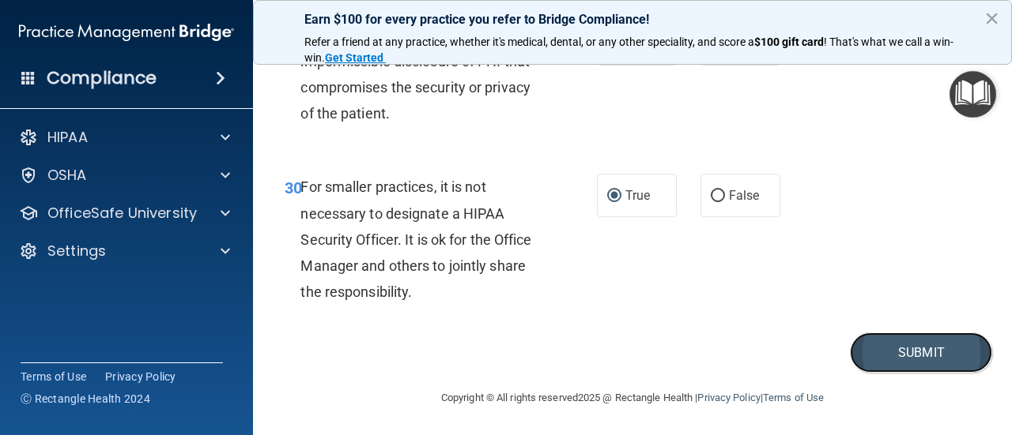
click at [944, 352] on button "Submit" at bounding box center [921, 353] width 142 height 40
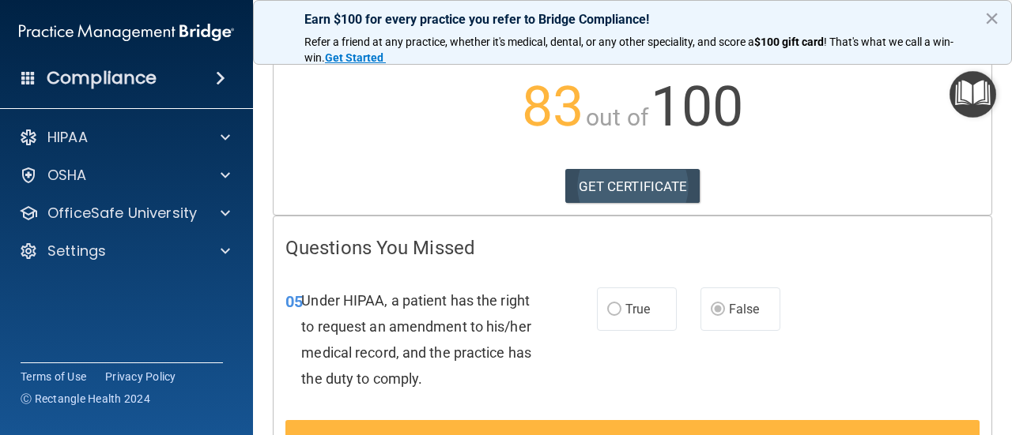
scroll to position [142, 0]
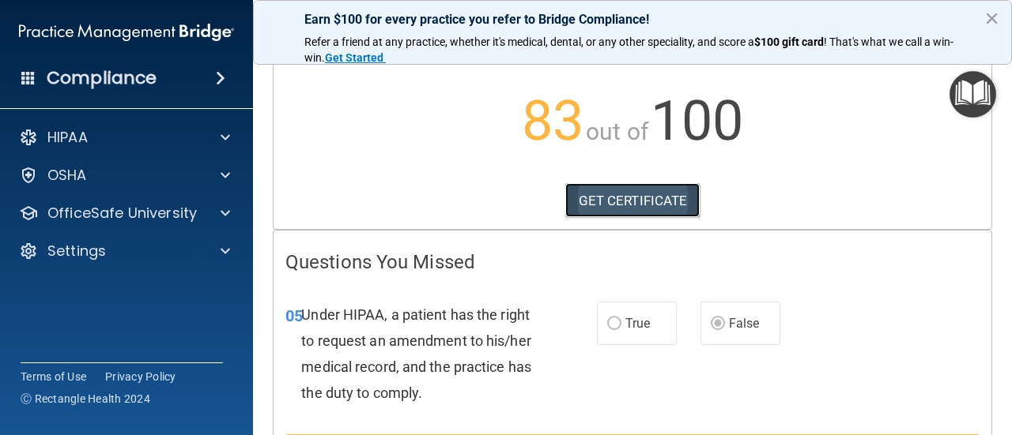
click at [635, 209] on link "GET CERTIFICATE" at bounding box center [632, 200] width 135 height 35
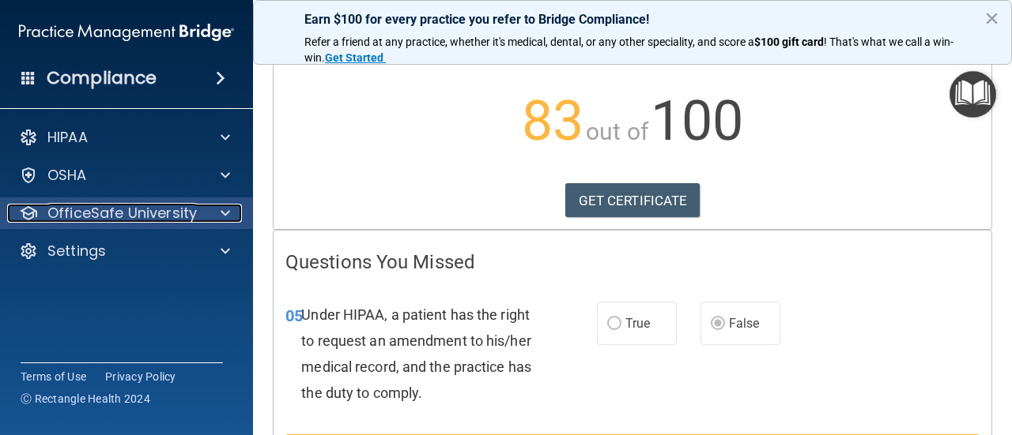
click at [211, 216] on div at bounding box center [223, 213] width 40 height 19
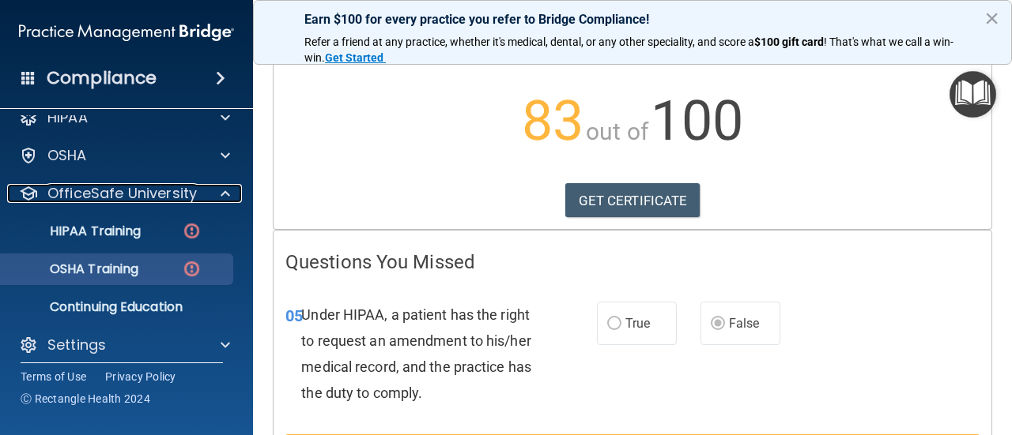
scroll to position [30, 0]
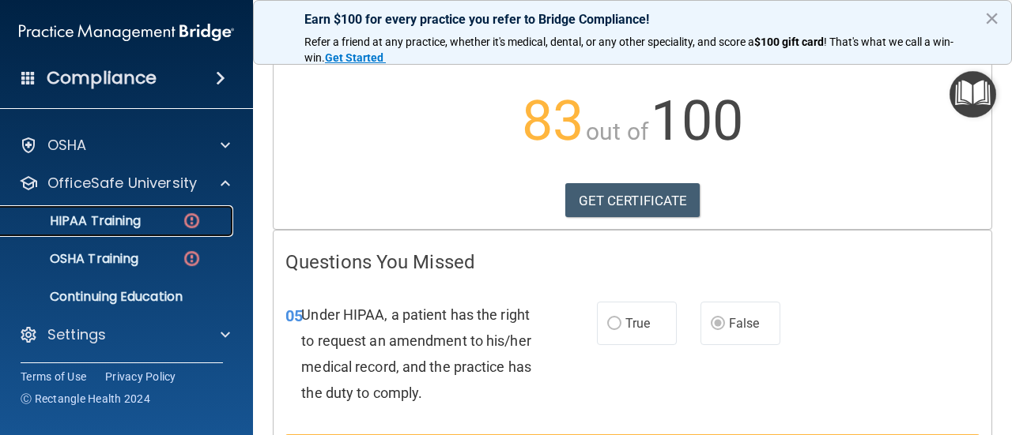
click at [119, 220] on p "HIPAA Training" at bounding box center [75, 221] width 130 height 16
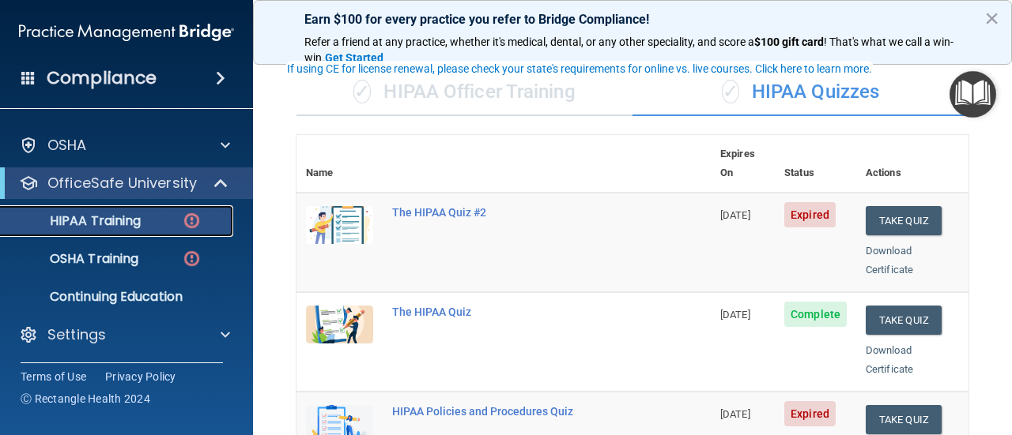
scroll to position [84, 0]
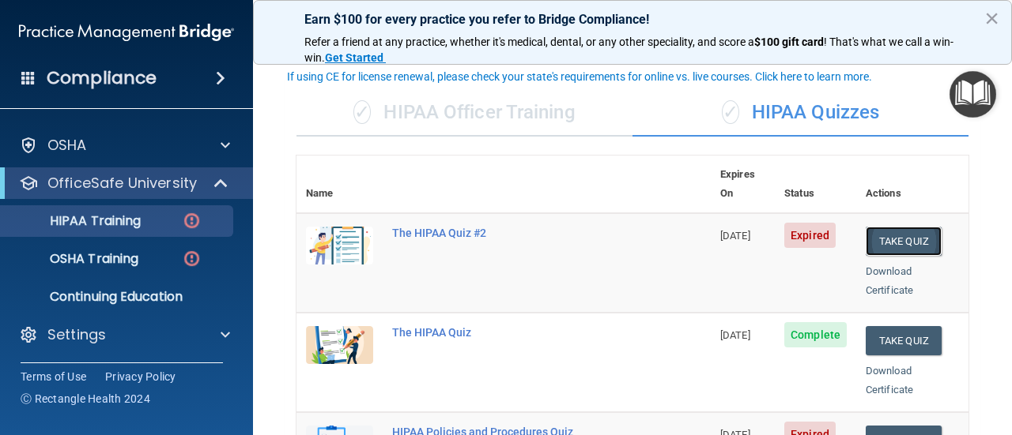
click at [888, 227] on button "Take Quiz" at bounding box center [903, 241] width 76 height 29
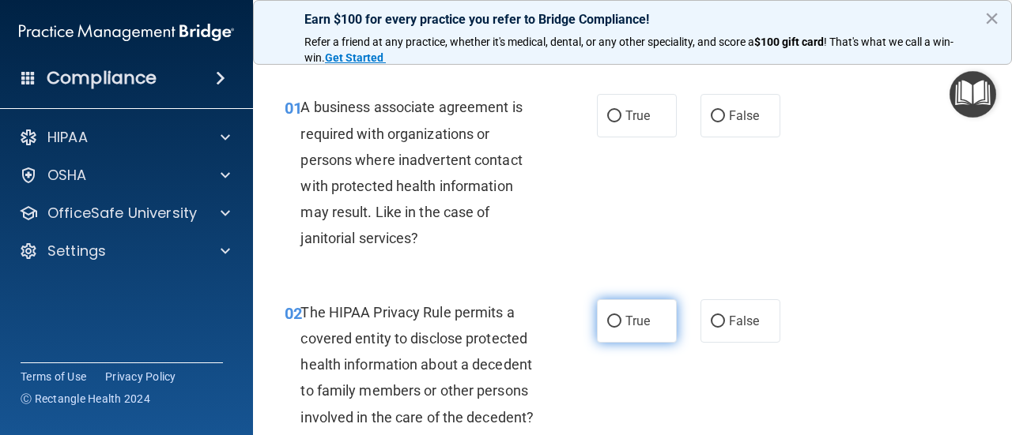
scroll to position [32, 0]
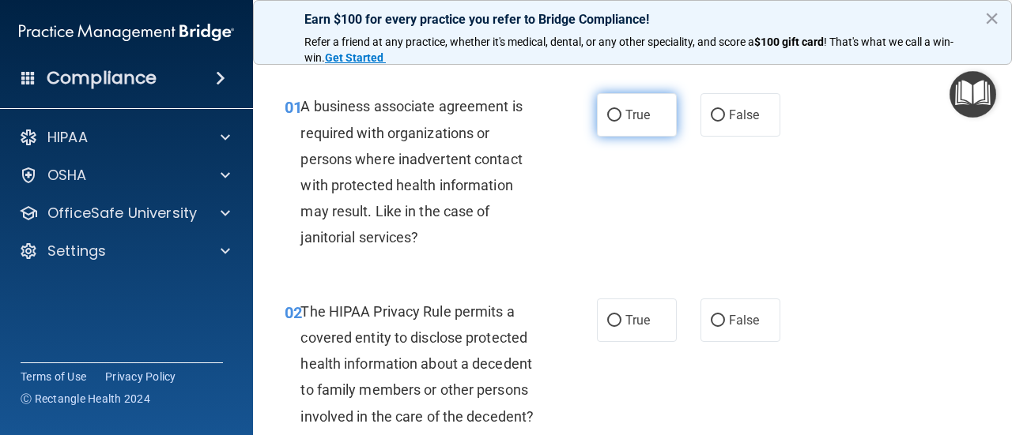
click at [615, 115] on input "True" at bounding box center [614, 116] width 14 height 12
radio input "true"
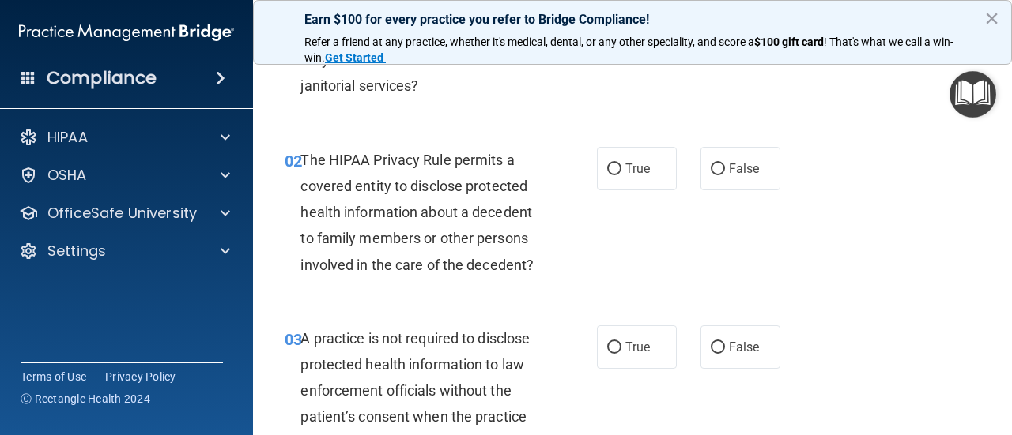
scroll to position [190, 0]
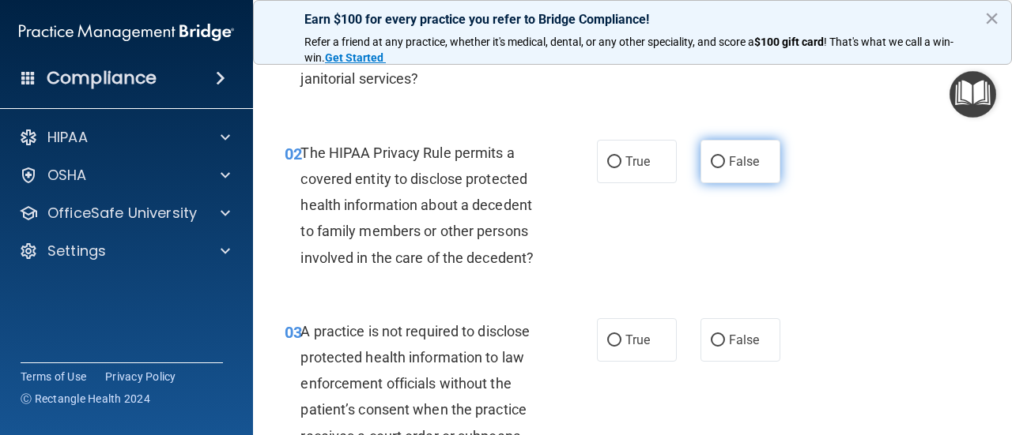
click at [719, 160] on input "False" at bounding box center [717, 162] width 14 height 12
radio input "true"
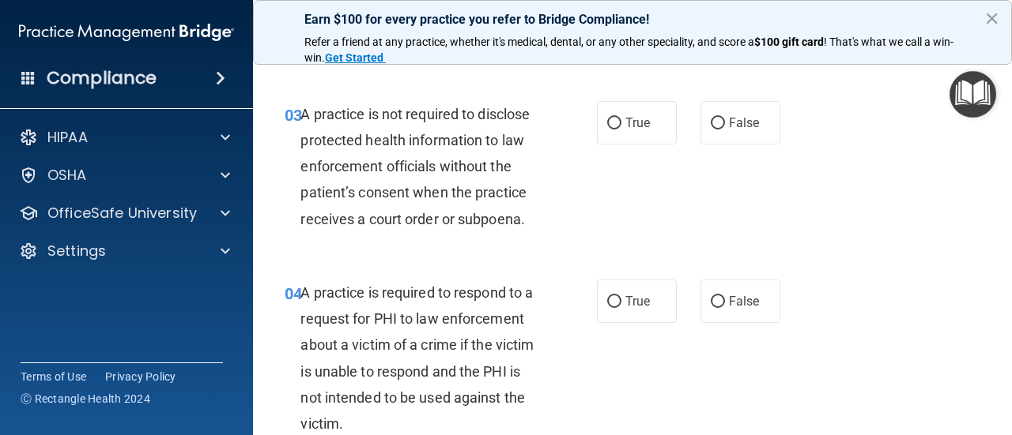
scroll to position [409, 0]
click at [714, 122] on input "False" at bounding box center [717, 123] width 14 height 12
radio input "true"
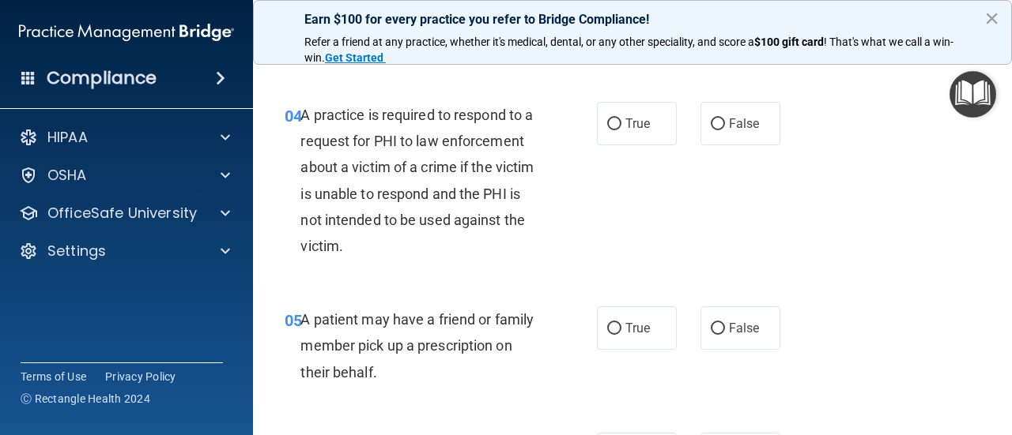
scroll to position [586, 0]
click at [616, 118] on input "True" at bounding box center [614, 124] width 14 height 12
radio input "true"
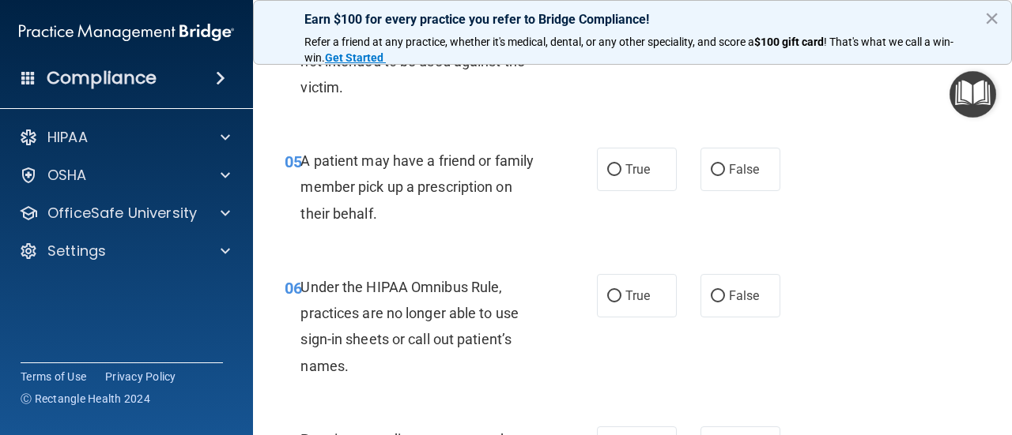
scroll to position [759, 0]
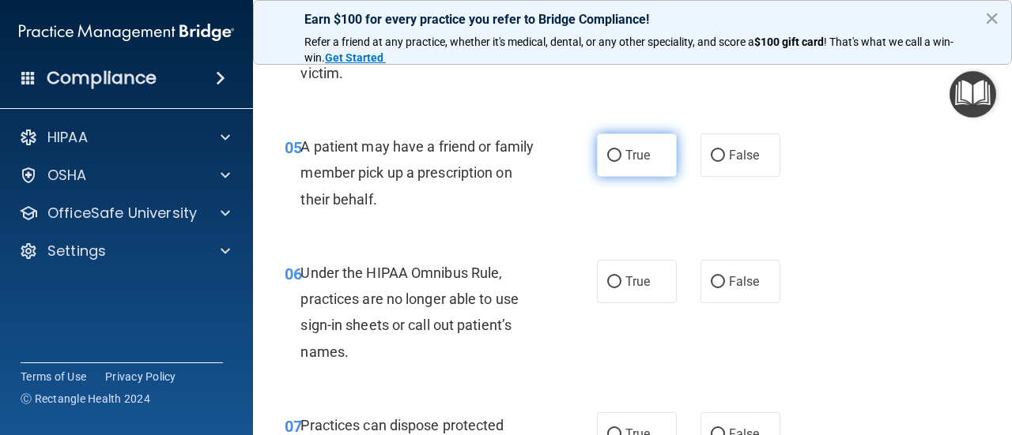
click at [613, 153] on input "True" at bounding box center [614, 156] width 14 height 12
radio input "true"
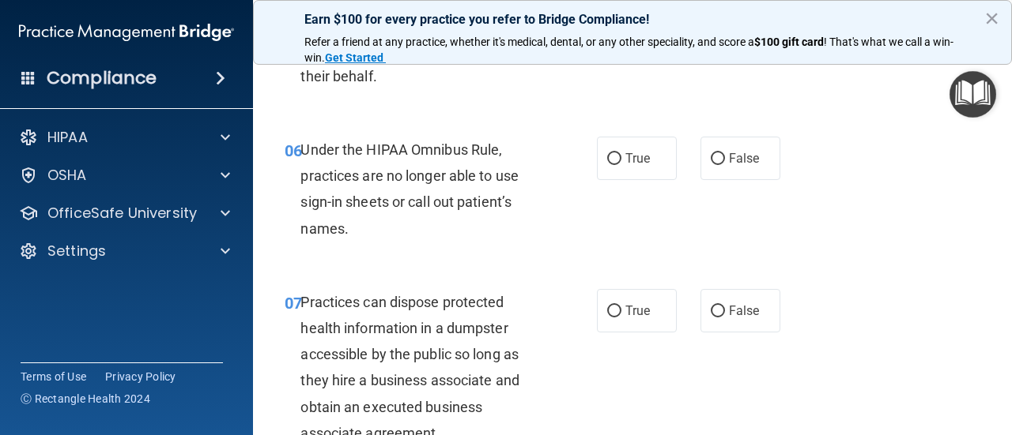
scroll to position [890, 0]
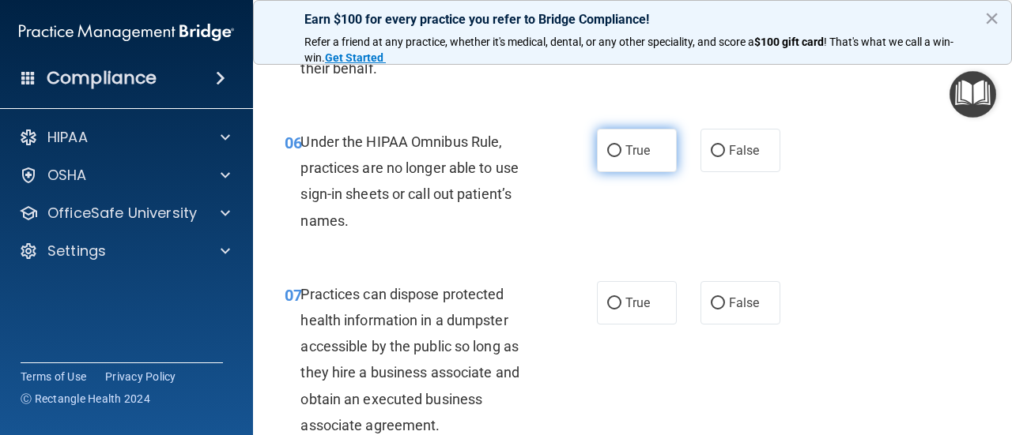
click at [613, 152] on input "True" at bounding box center [614, 151] width 14 height 12
radio input "true"
click at [618, 151] on input "True" at bounding box center [614, 151] width 14 height 12
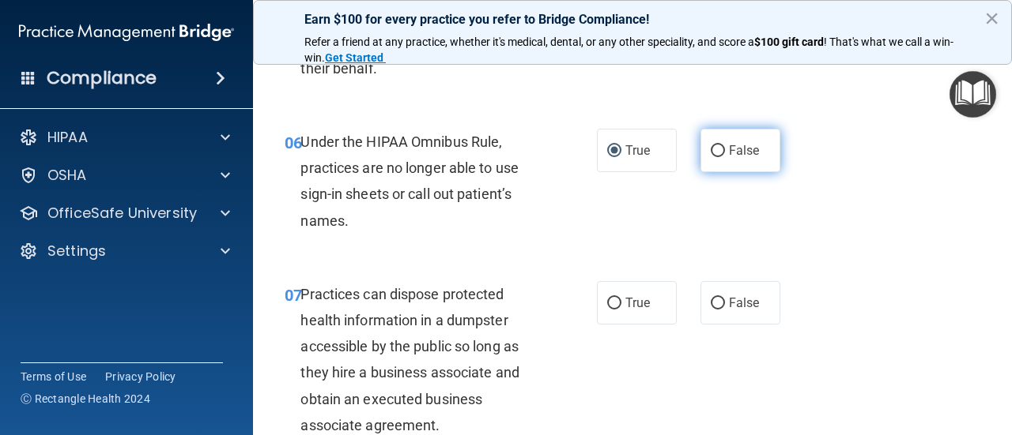
click at [715, 149] on input "False" at bounding box center [717, 151] width 14 height 12
radio input "true"
radio input "false"
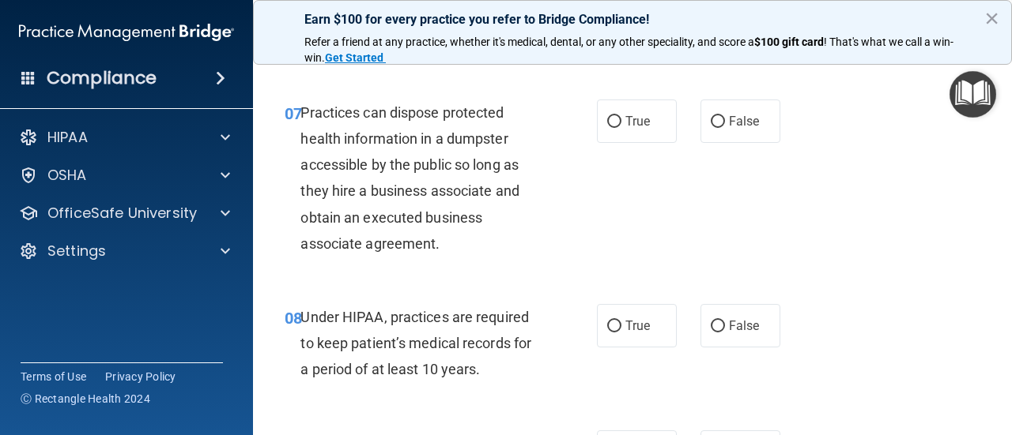
scroll to position [1076, 0]
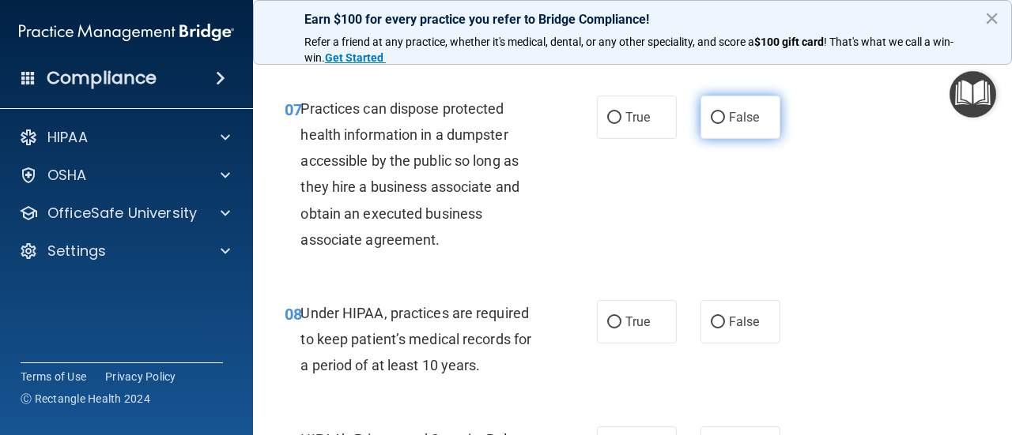
click at [720, 122] on input "False" at bounding box center [717, 118] width 14 height 12
radio input "true"
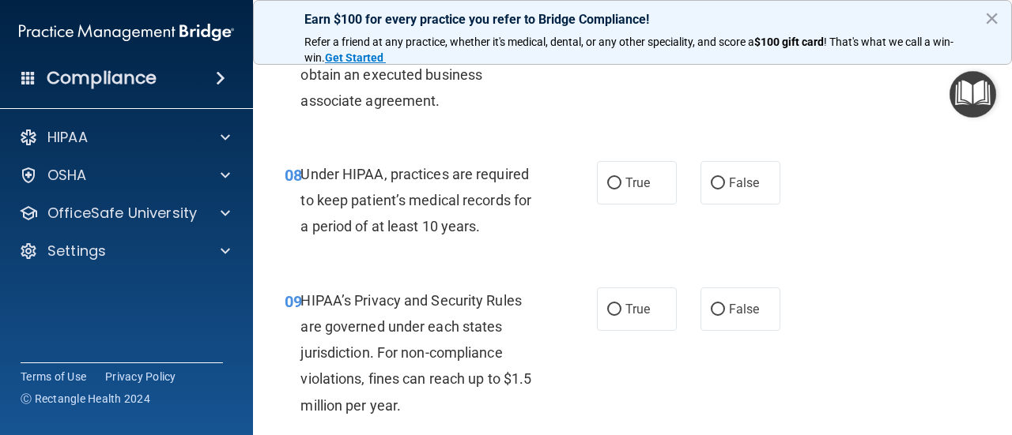
scroll to position [1215, 0]
click at [610, 187] on input "True" at bounding box center [614, 183] width 14 height 12
radio input "true"
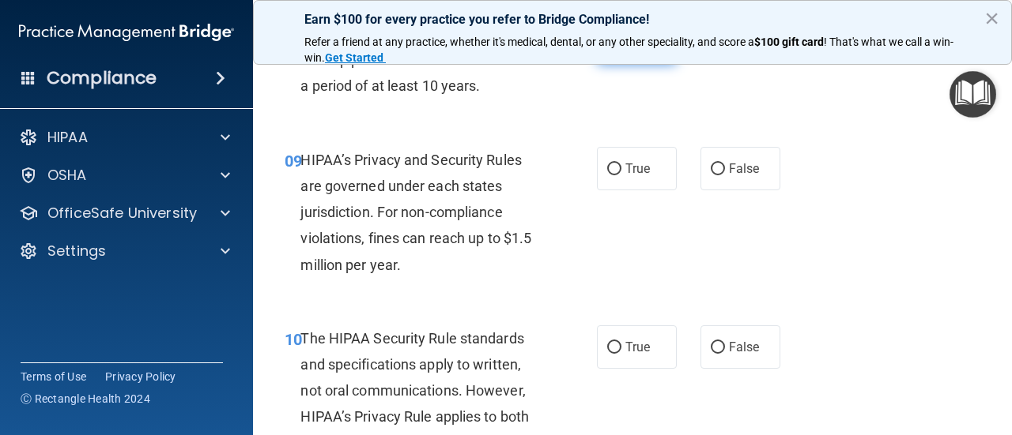
scroll to position [1360, 0]
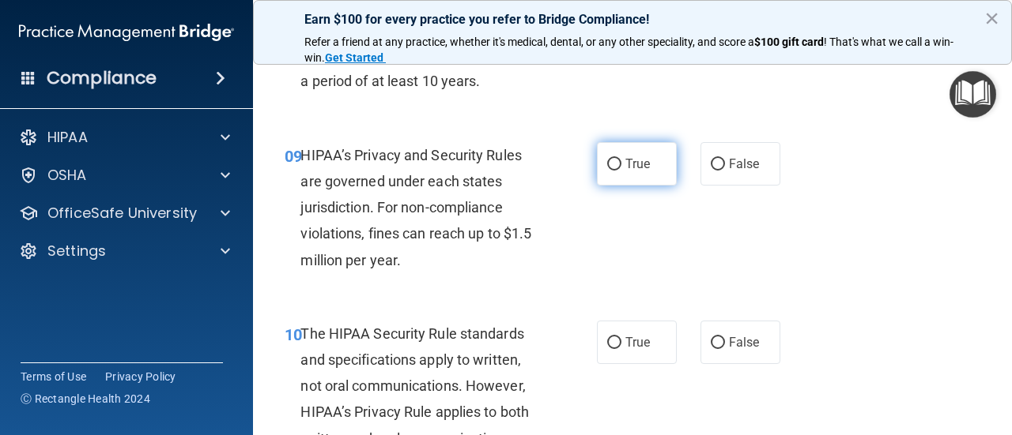
click at [616, 165] on input "True" at bounding box center [614, 165] width 14 height 12
radio input "true"
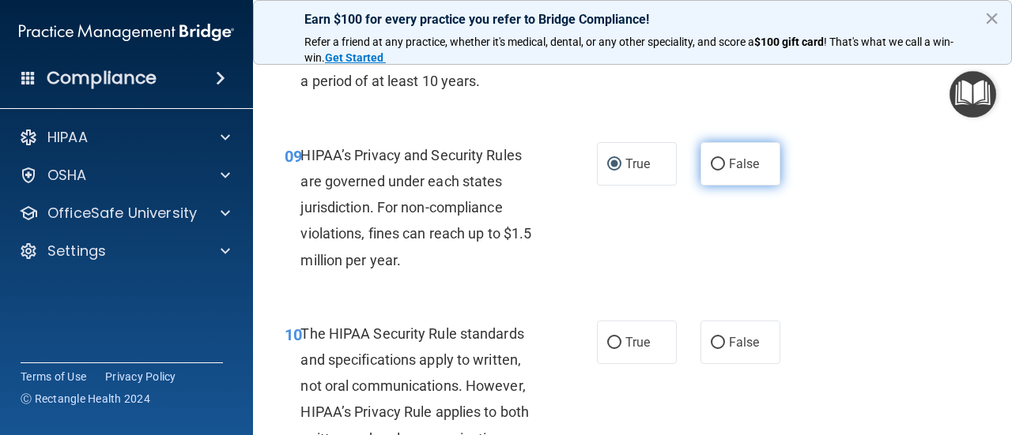
click at [715, 160] on input "False" at bounding box center [717, 165] width 14 height 12
radio input "true"
radio input "false"
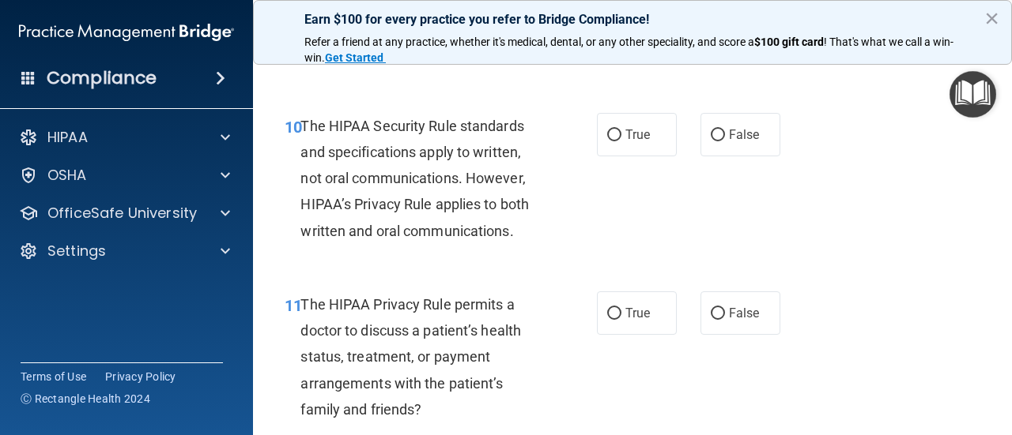
scroll to position [1570, 0]
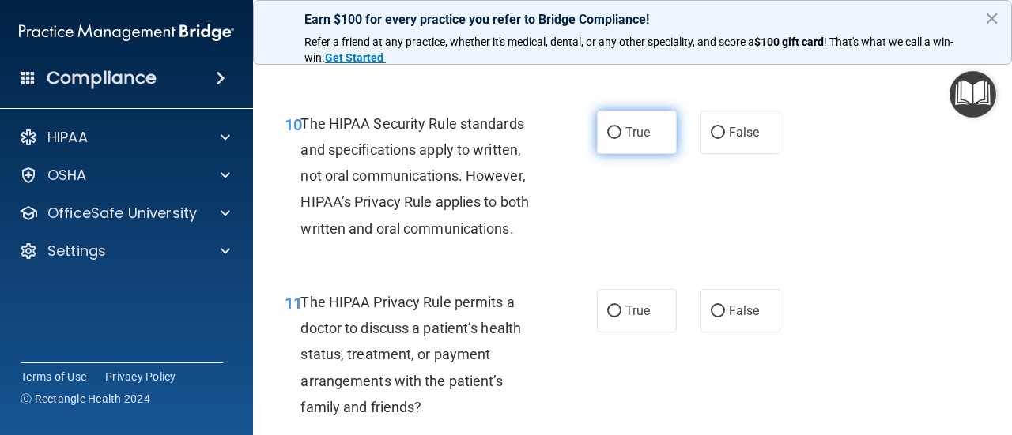
click at [617, 129] on input "True" at bounding box center [614, 133] width 14 height 12
radio input "true"
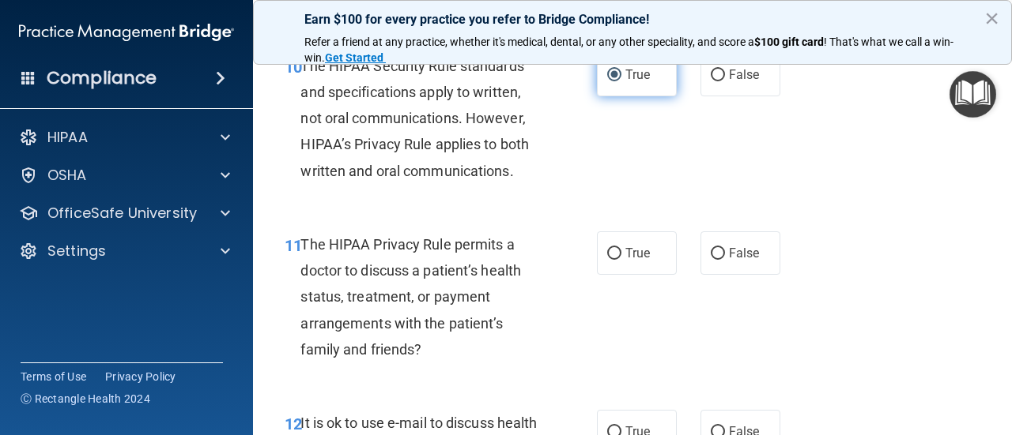
scroll to position [1634, 0]
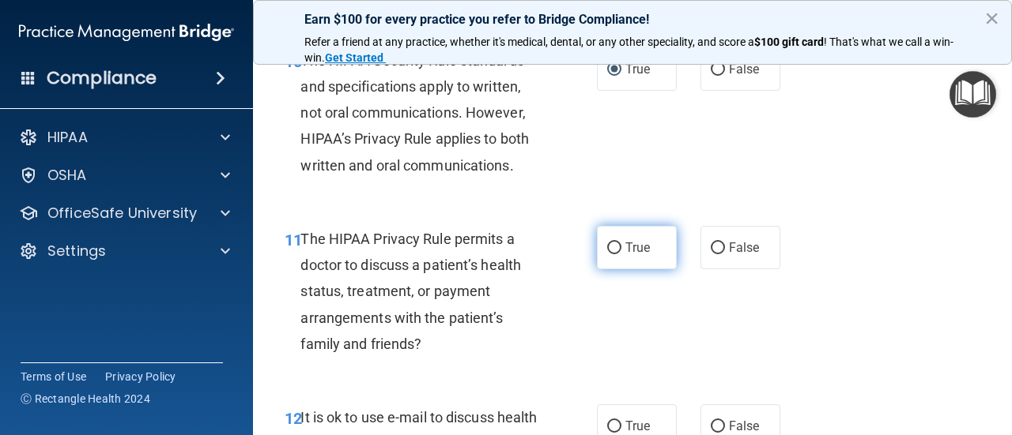
click at [617, 245] on input "True" at bounding box center [614, 249] width 14 height 12
radio input "true"
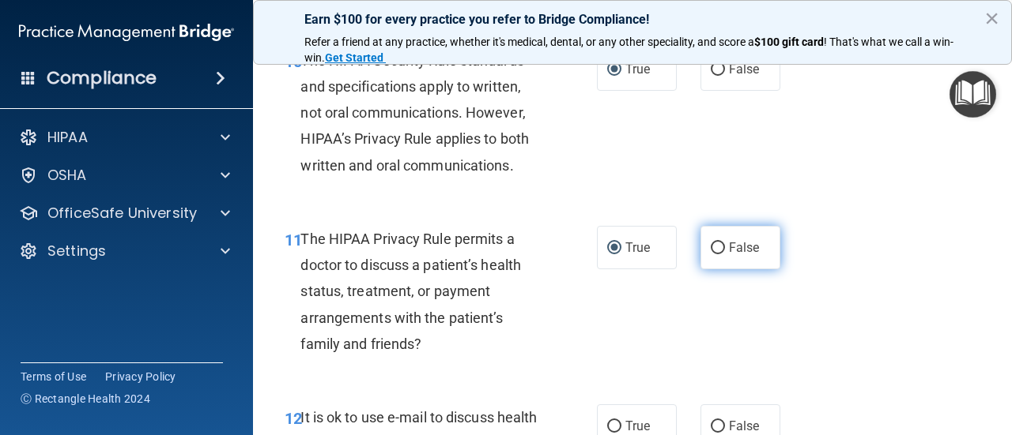
click at [714, 247] on input "False" at bounding box center [717, 249] width 14 height 12
radio input "true"
radio input "false"
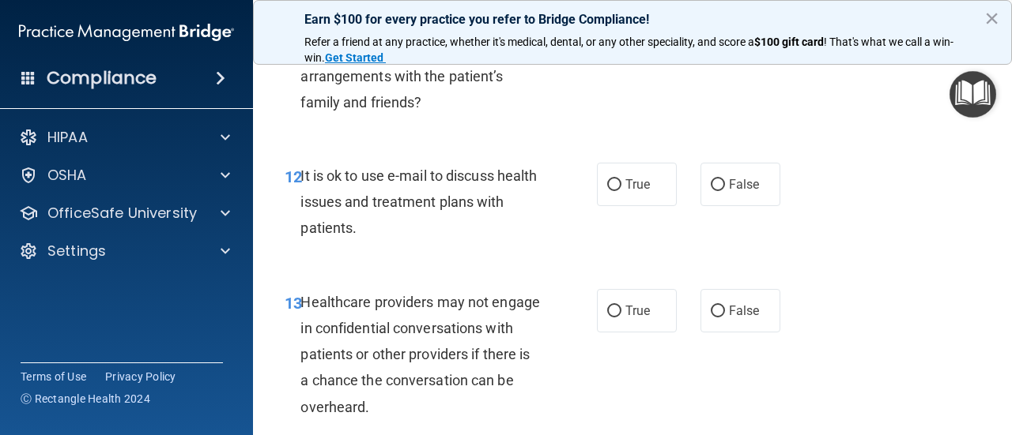
scroll to position [1879, 0]
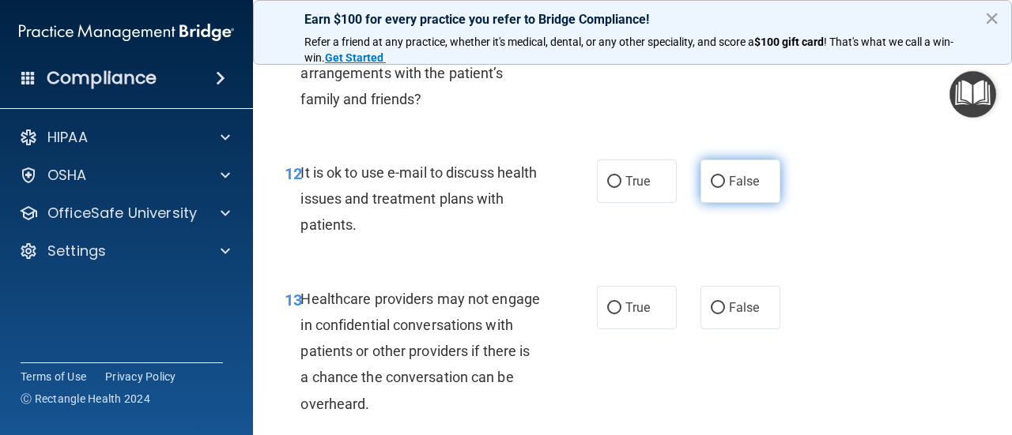
click at [722, 179] on input "False" at bounding box center [717, 182] width 14 height 12
radio input "true"
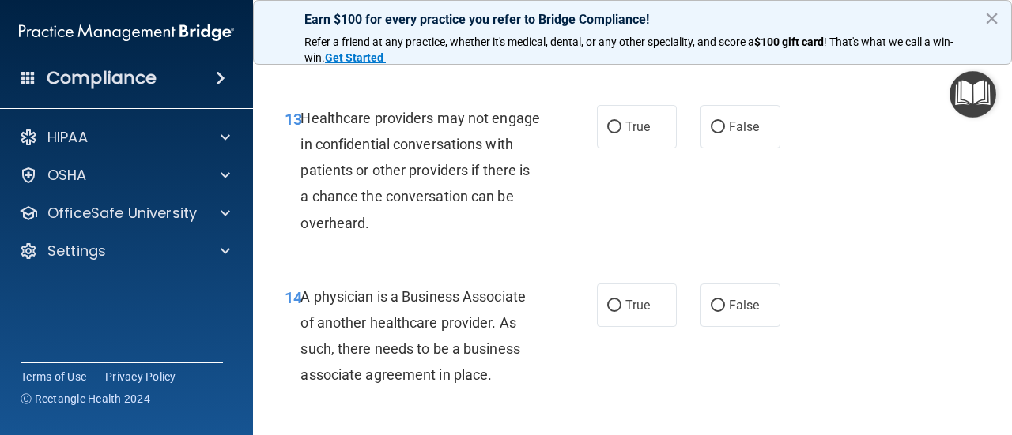
scroll to position [2065, 0]
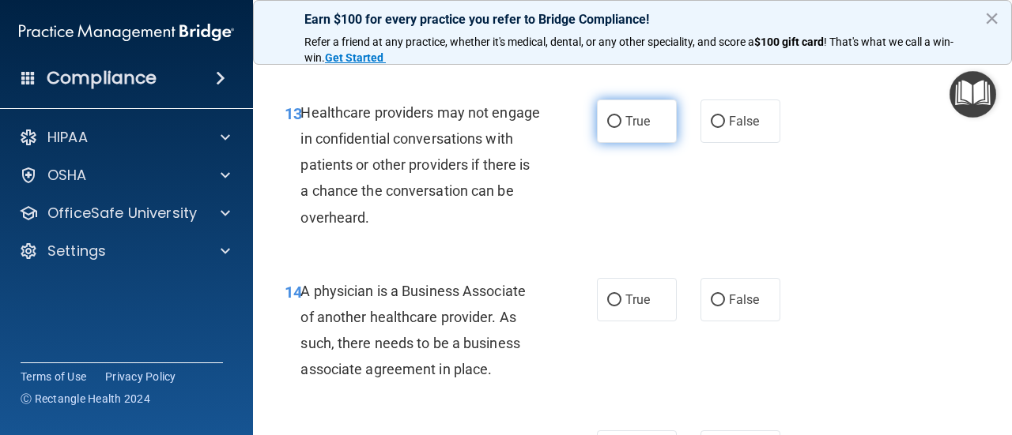
click at [617, 122] on input "True" at bounding box center [614, 122] width 14 height 12
radio input "true"
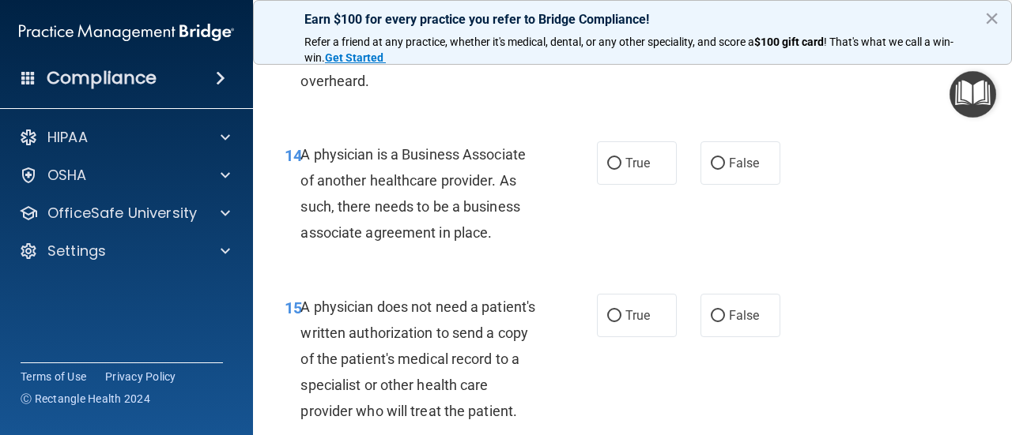
scroll to position [2205, 0]
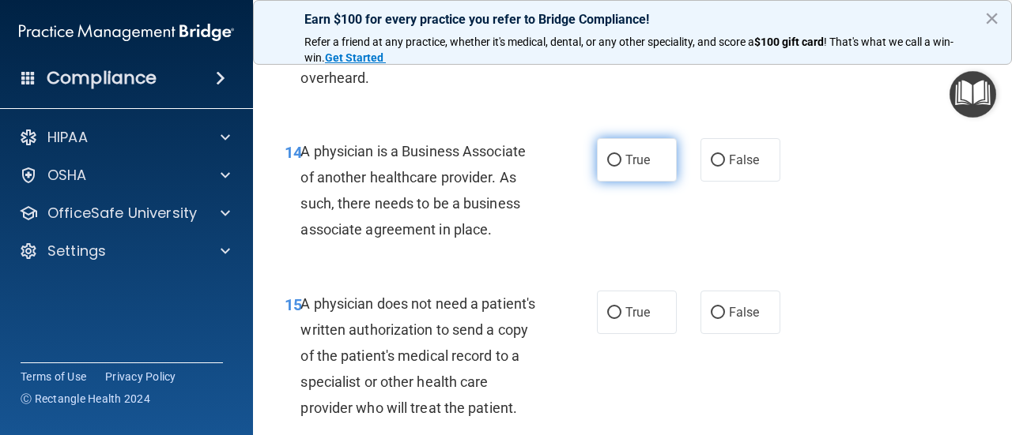
click at [619, 162] on input "True" at bounding box center [614, 161] width 14 height 12
radio input "true"
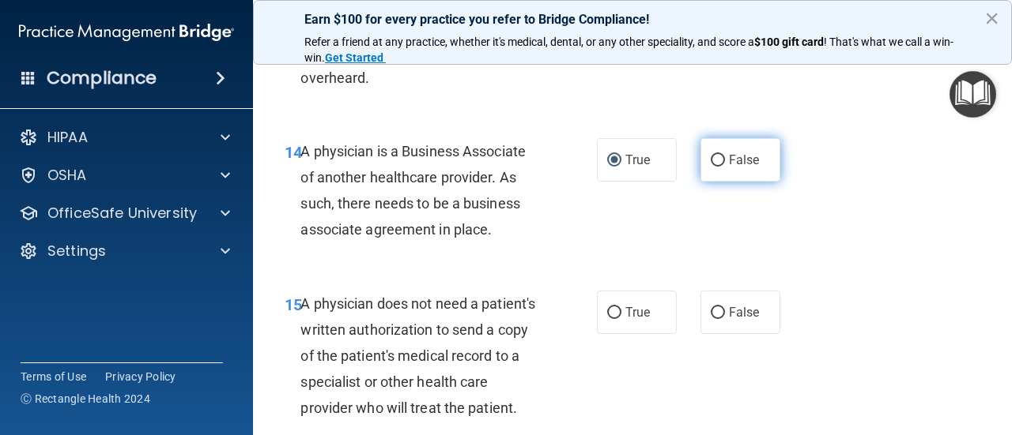
click at [719, 155] on input "False" at bounding box center [717, 161] width 14 height 12
radio input "true"
radio input "false"
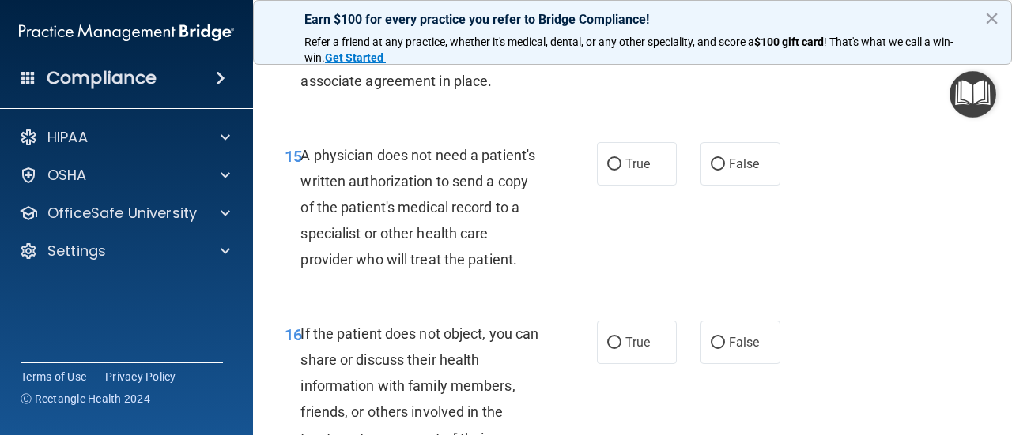
scroll to position [2358, 0]
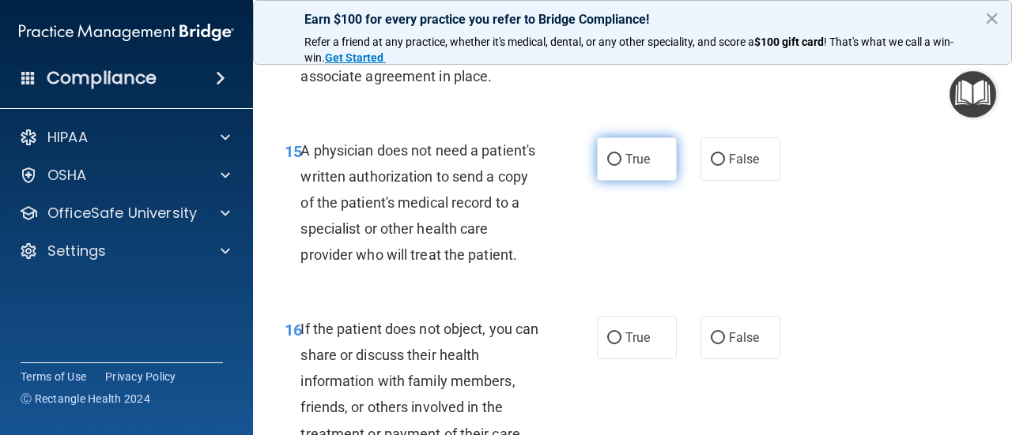
click at [612, 157] on input "True" at bounding box center [614, 160] width 14 height 12
radio input "true"
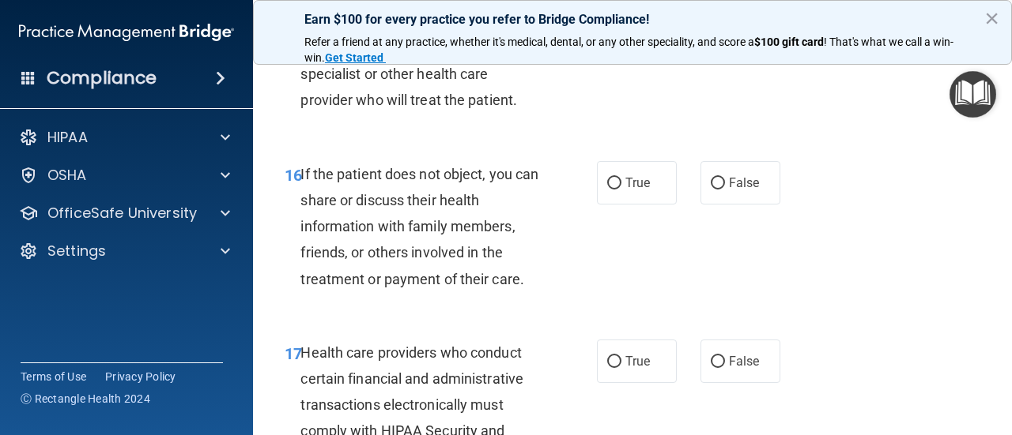
scroll to position [2514, 0]
click at [718, 182] on input "False" at bounding box center [717, 183] width 14 height 12
radio input "true"
click at [615, 180] on input "True" at bounding box center [614, 183] width 14 height 12
radio input "true"
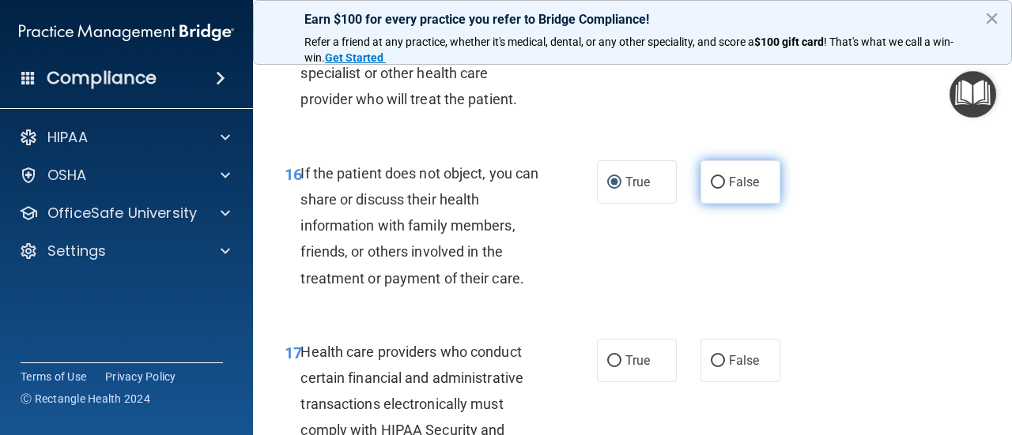
click at [719, 178] on input "False" at bounding box center [717, 183] width 14 height 12
radio input "true"
radio input "false"
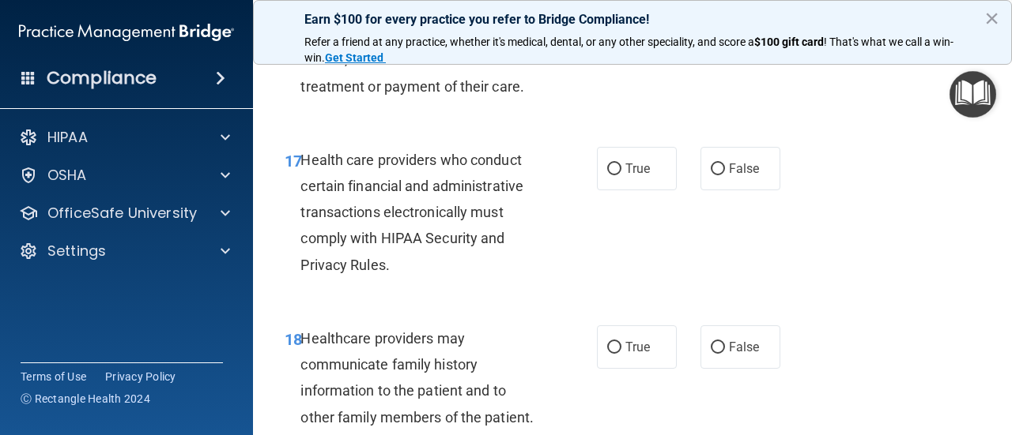
scroll to position [2715, 0]
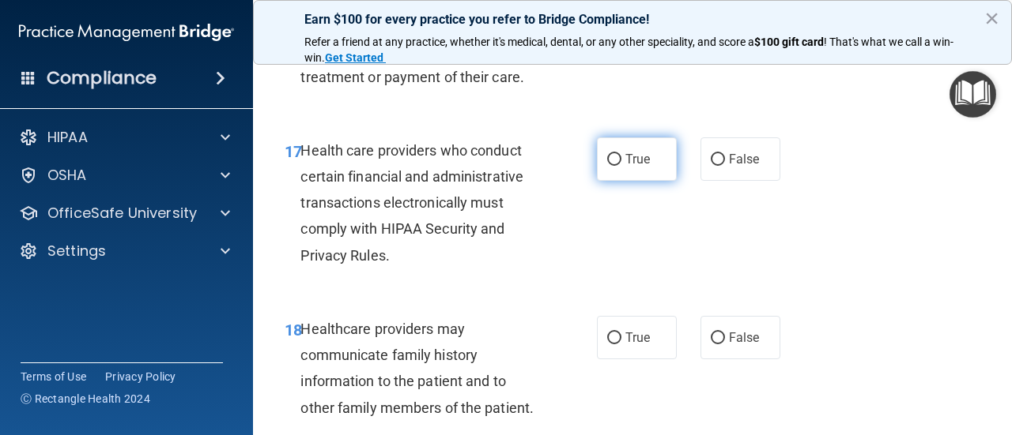
click at [612, 159] on input "True" at bounding box center [614, 160] width 14 height 12
radio input "true"
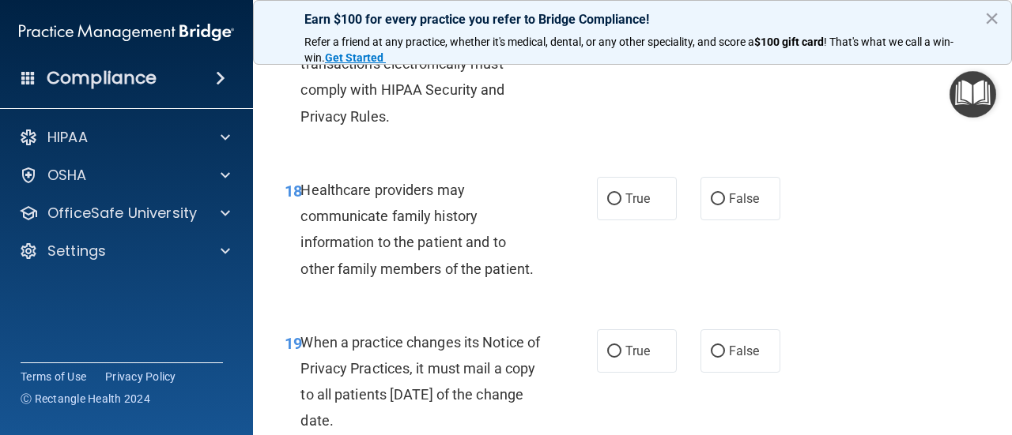
scroll to position [2859, 0]
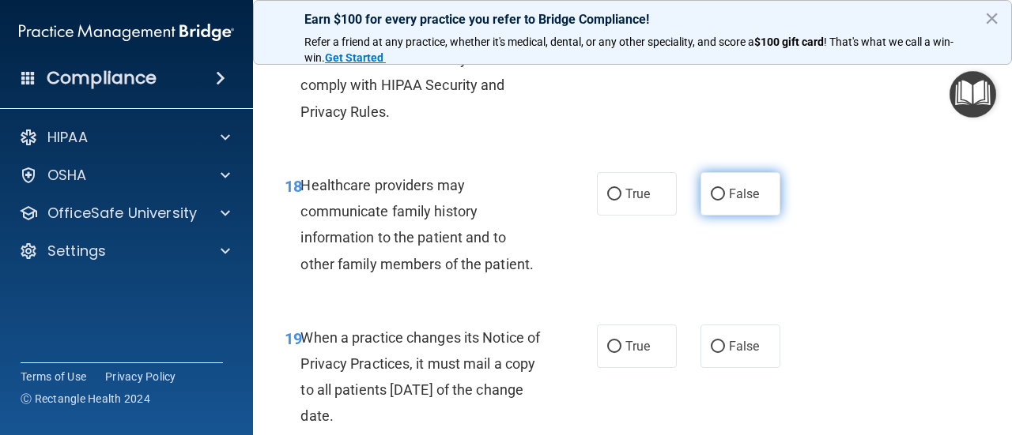
click at [712, 194] on input "False" at bounding box center [717, 195] width 14 height 12
radio input "true"
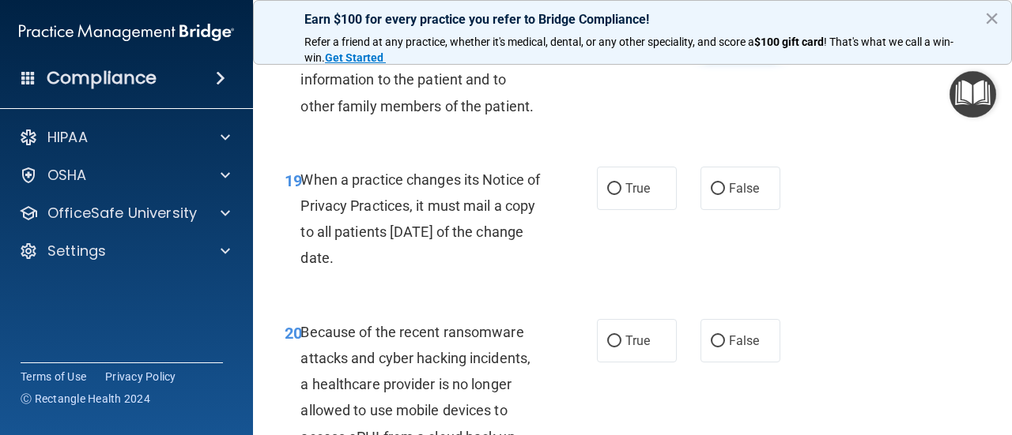
scroll to position [3029, 0]
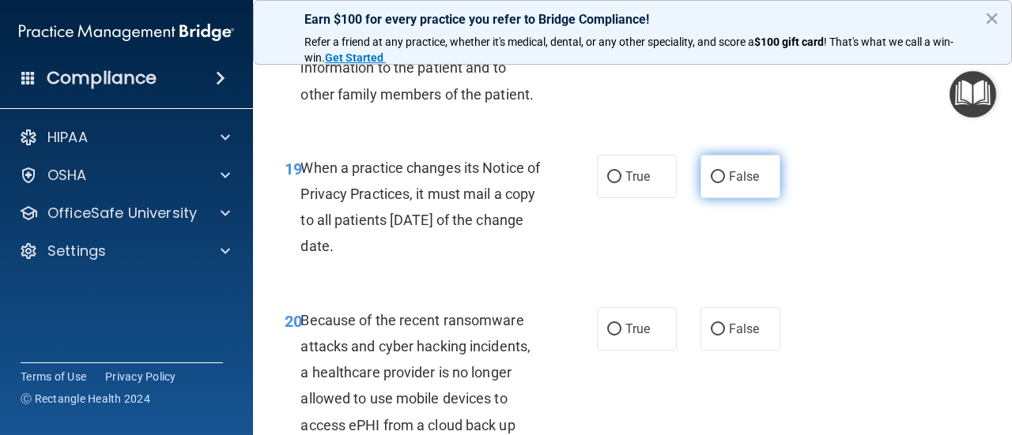
click at [717, 171] on input "False" at bounding box center [717, 177] width 14 height 12
radio input "true"
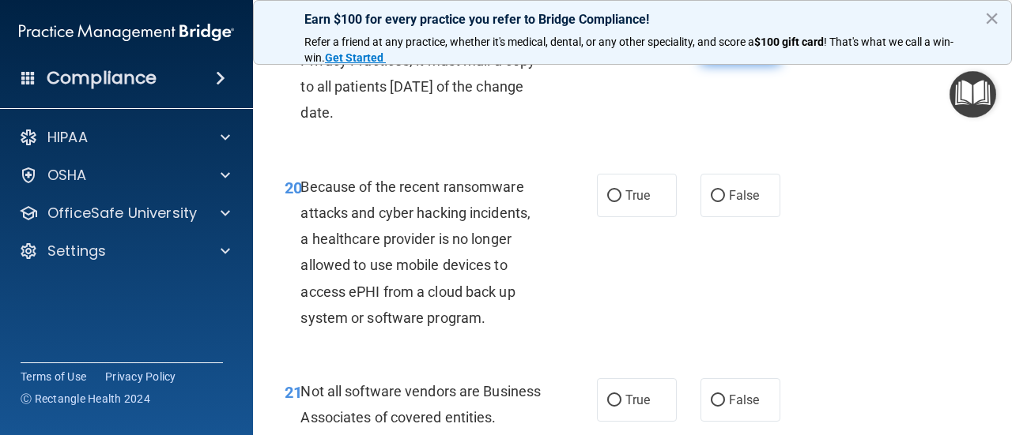
scroll to position [3169, 0]
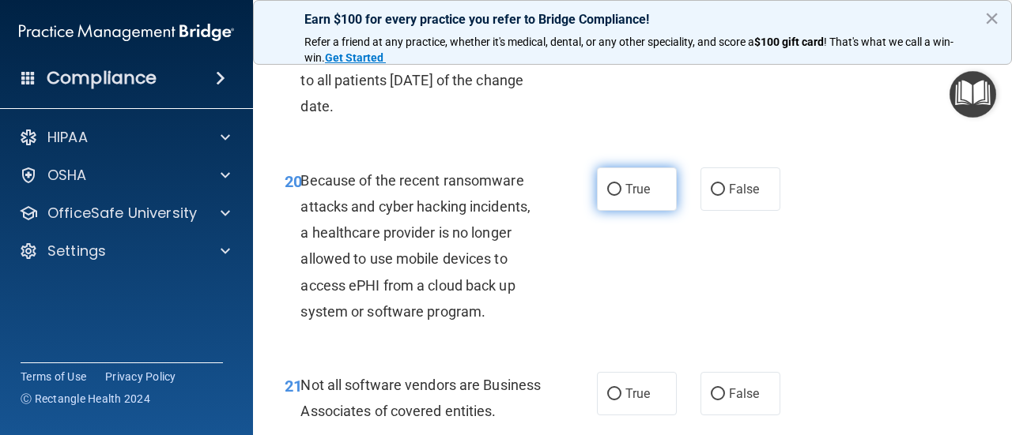
click at [612, 190] on input "True" at bounding box center [614, 190] width 14 height 12
radio input "true"
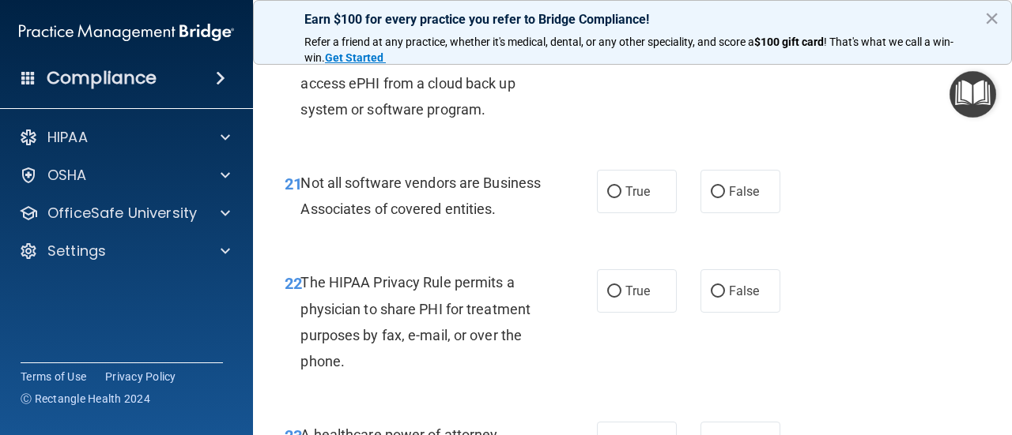
scroll to position [3383, 0]
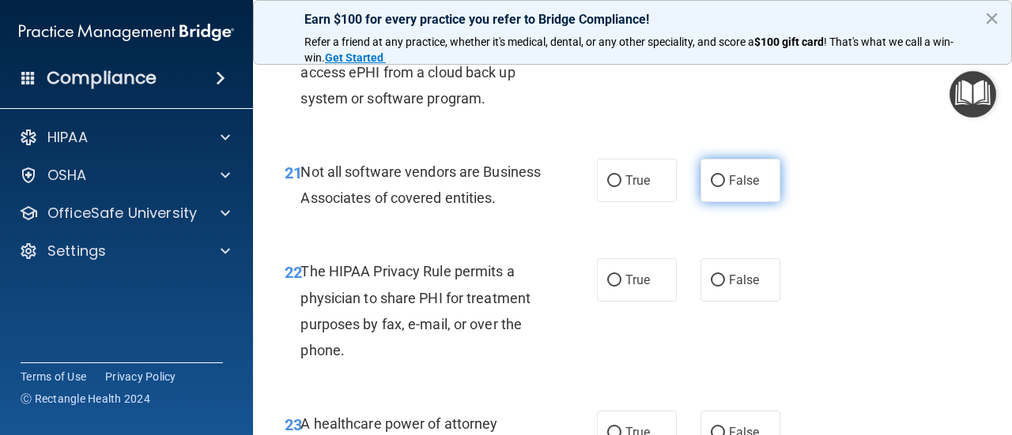
click at [719, 178] on input "False" at bounding box center [717, 181] width 14 height 12
radio input "true"
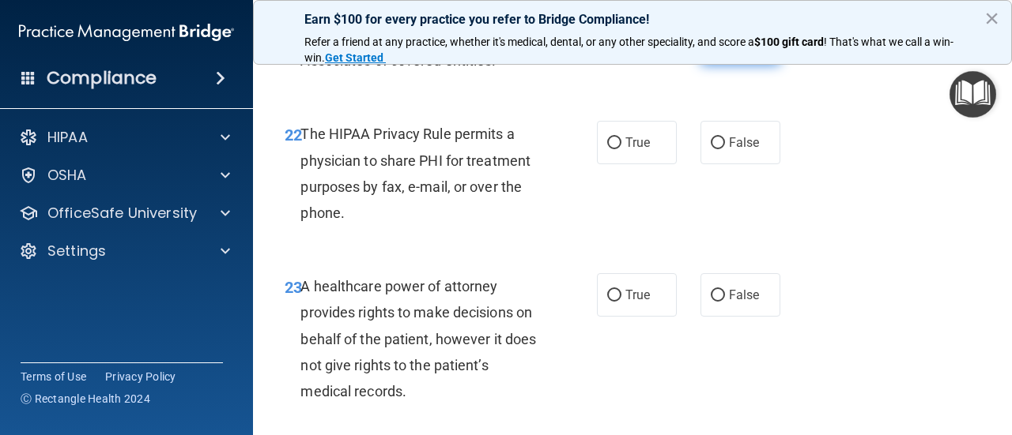
scroll to position [3520, 0]
click at [616, 149] on input "True" at bounding box center [614, 144] width 14 height 12
radio input "true"
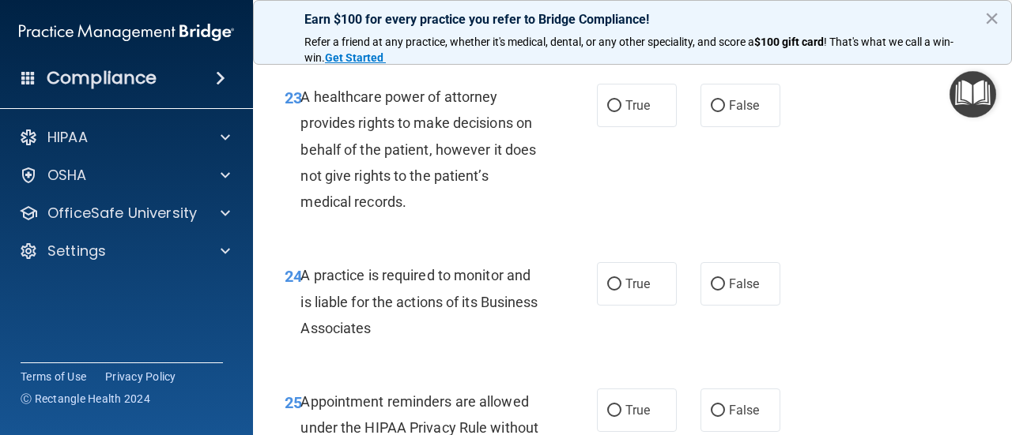
scroll to position [3711, 0]
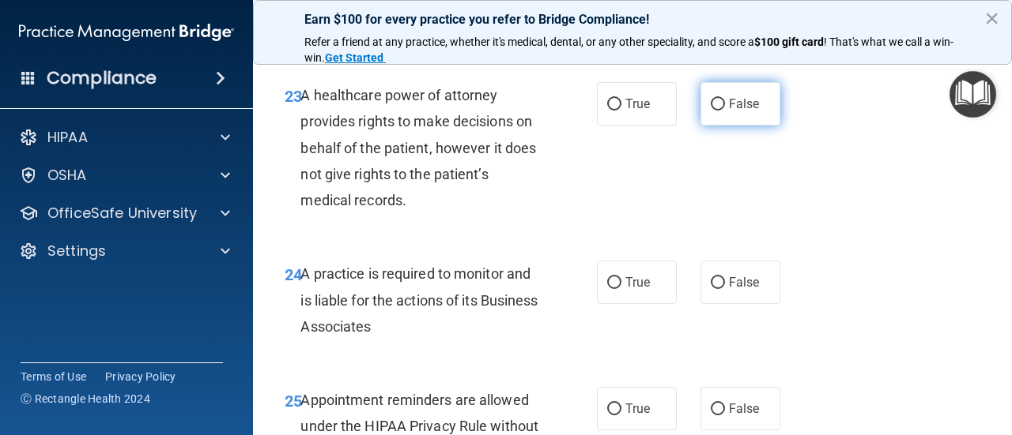
click at [718, 111] on input "False" at bounding box center [717, 105] width 14 height 12
radio input "true"
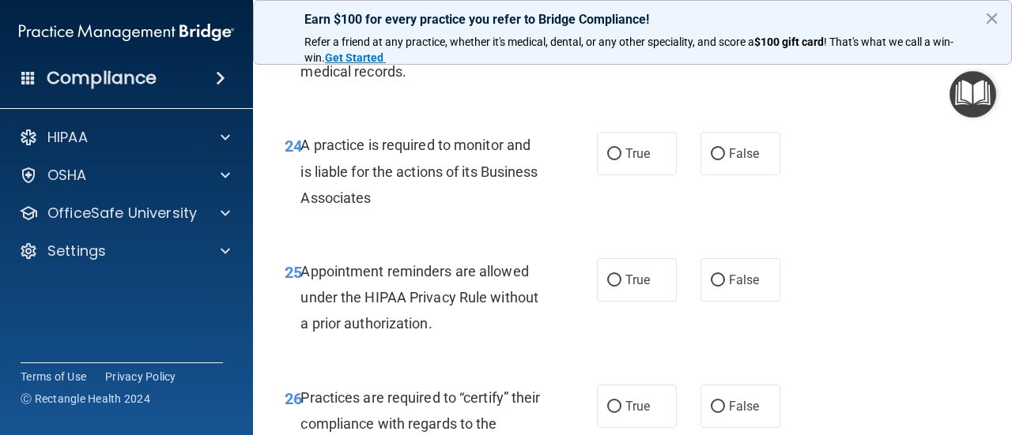
scroll to position [3846, 0]
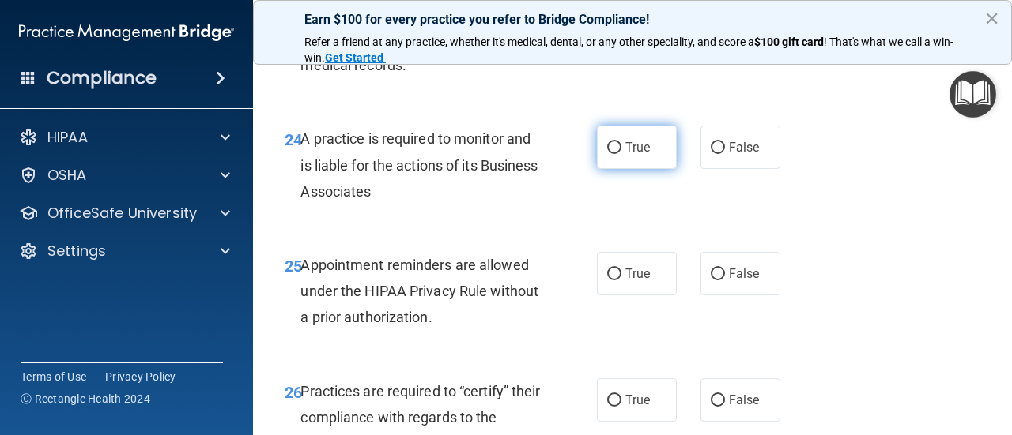
click at [616, 154] on input "True" at bounding box center [614, 148] width 14 height 12
radio input "true"
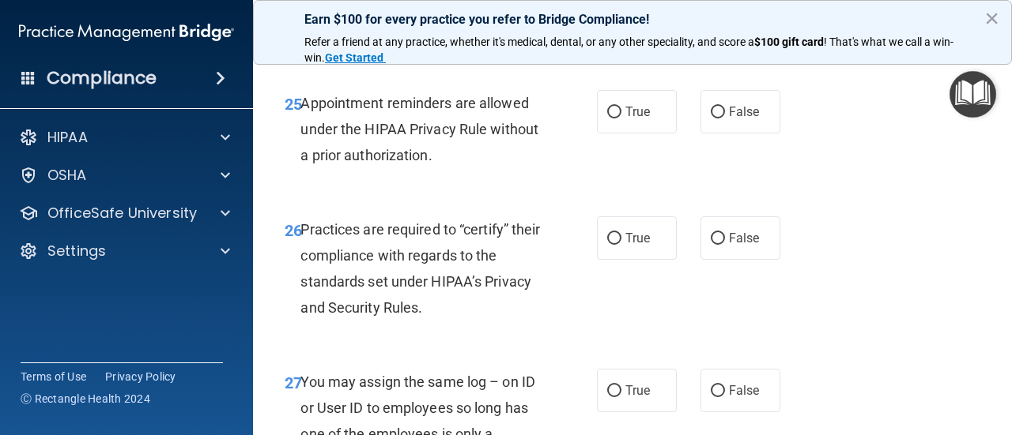
scroll to position [4023, 0]
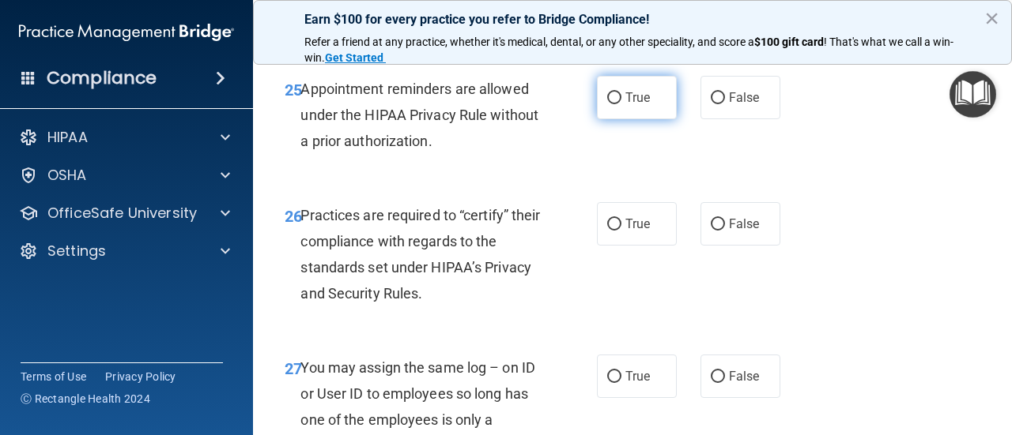
click at [610, 119] on label "True" at bounding box center [637, 97] width 80 height 43
click at [610, 104] on input "True" at bounding box center [614, 98] width 14 height 12
radio input "true"
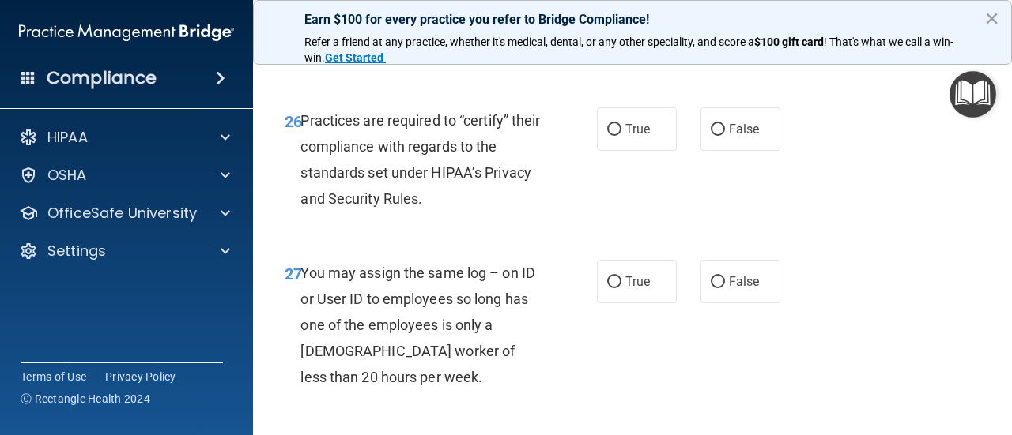
scroll to position [4121, 0]
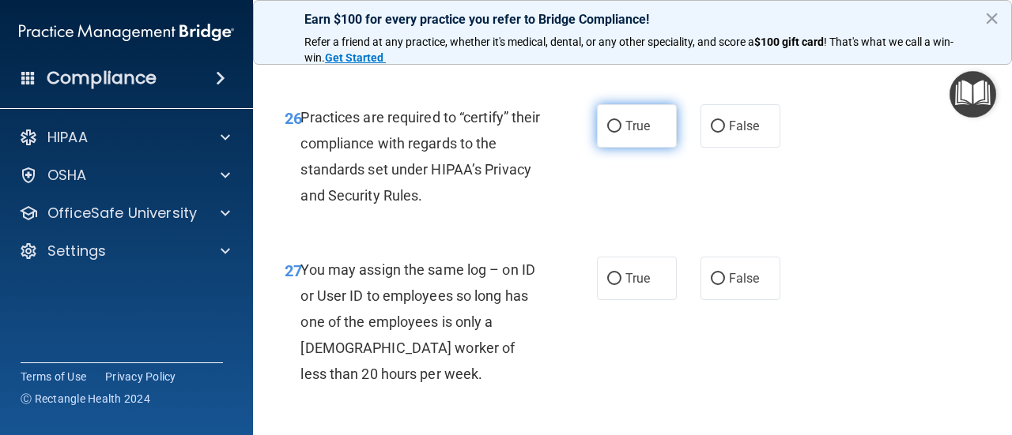
click at [607, 133] on input "True" at bounding box center [614, 127] width 14 height 12
radio input "true"
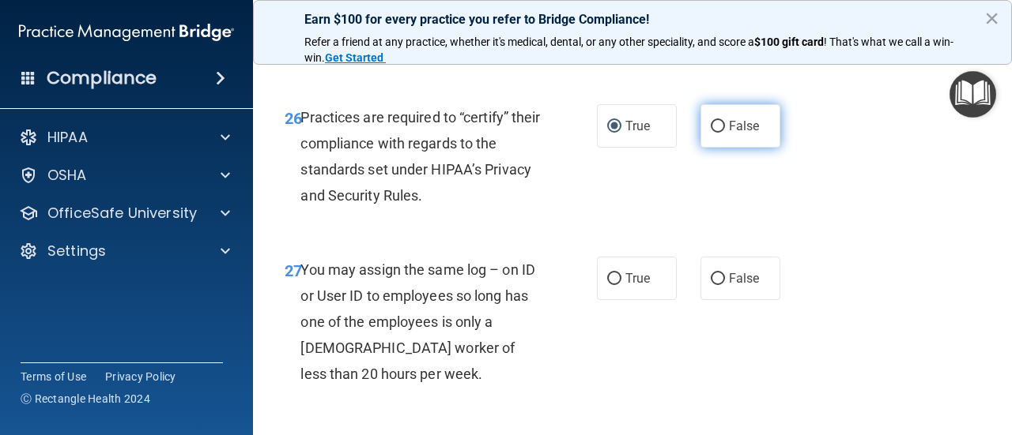
click at [712, 133] on input "False" at bounding box center [717, 127] width 14 height 12
radio input "true"
radio input "false"
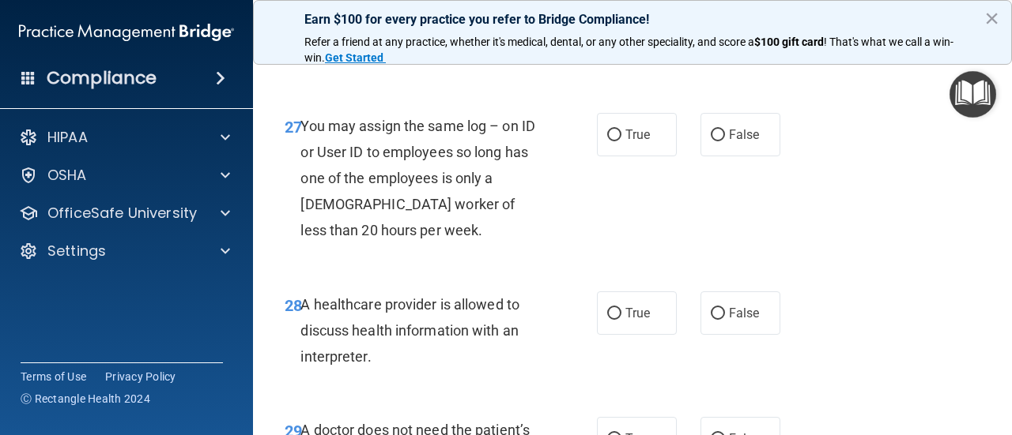
scroll to position [4268, 0]
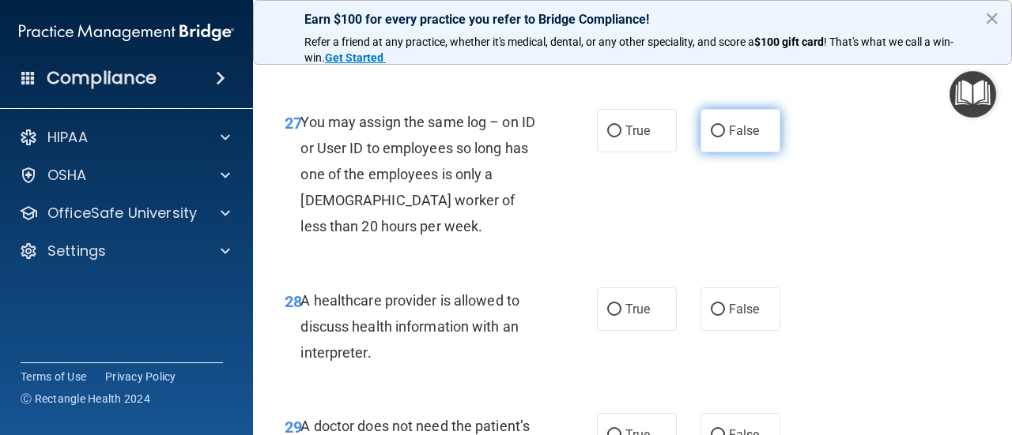
click at [721, 138] on input "False" at bounding box center [717, 132] width 14 height 12
radio input "true"
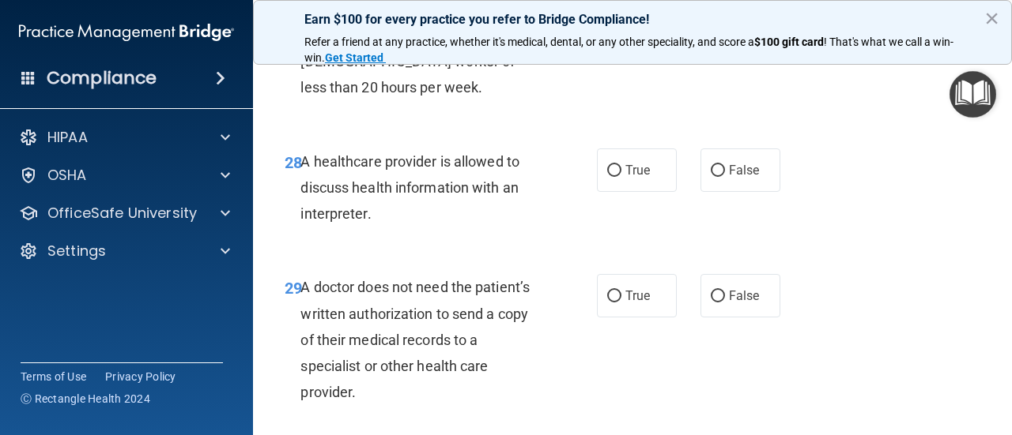
scroll to position [4425, 0]
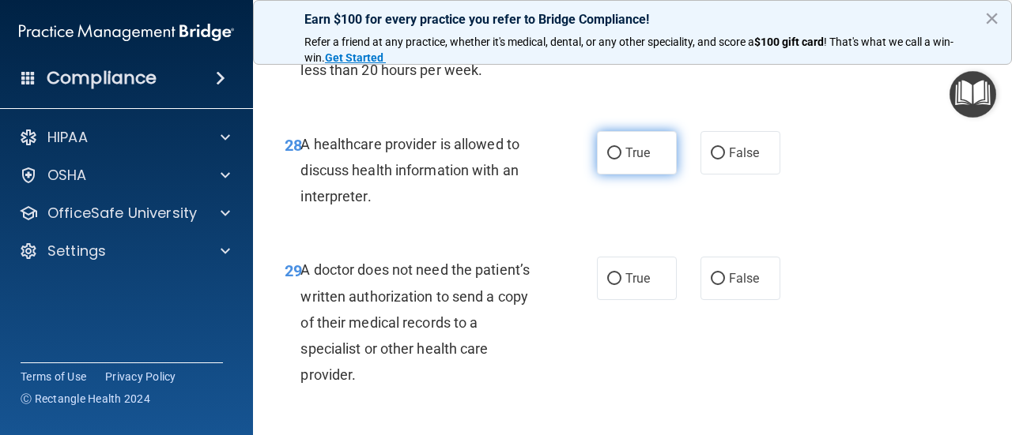
click at [616, 160] on input "True" at bounding box center [614, 154] width 14 height 12
radio input "true"
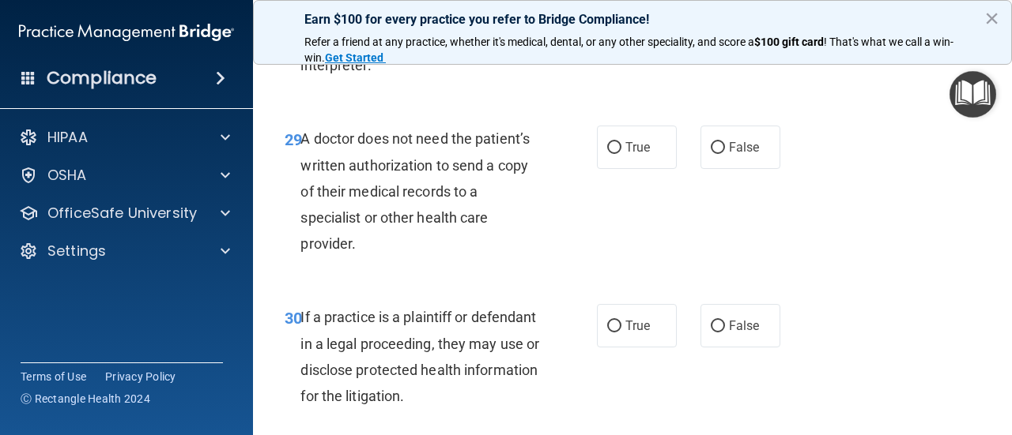
scroll to position [4562, 0]
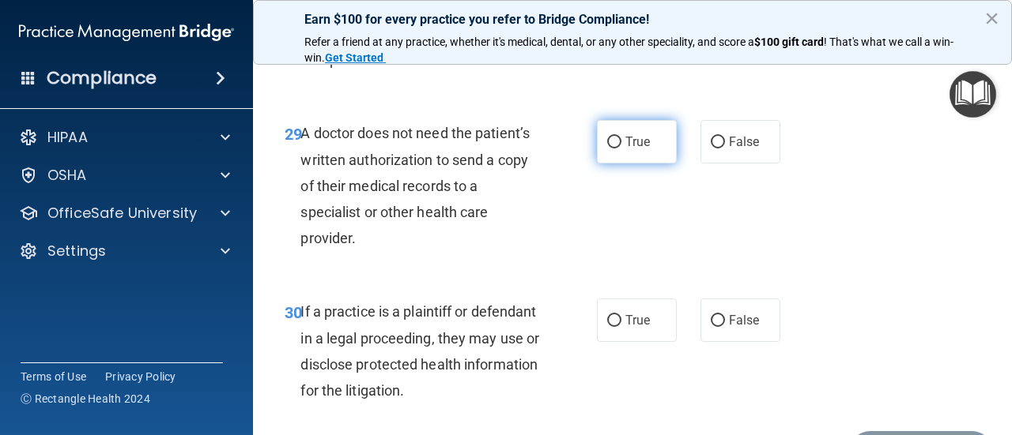
click at [610, 149] on input "True" at bounding box center [614, 143] width 14 height 12
radio input "true"
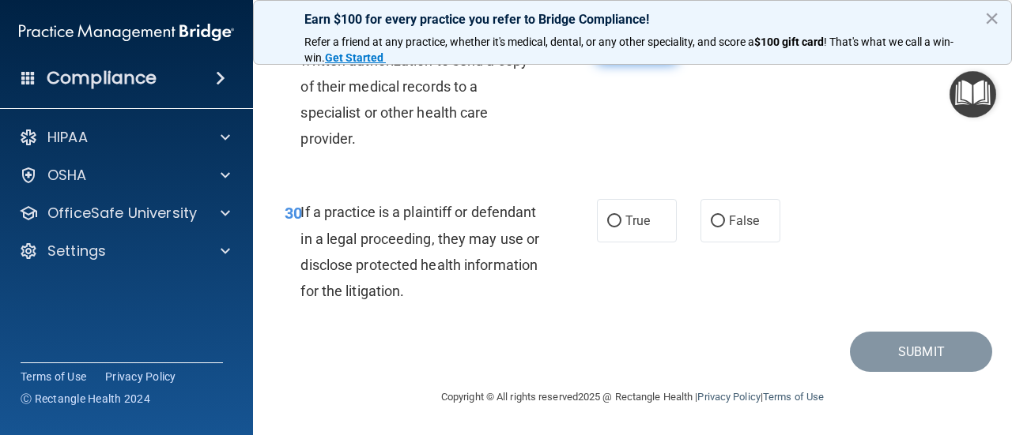
scroll to position [4687, 0]
click at [616, 220] on input "True" at bounding box center [614, 222] width 14 height 12
radio input "true"
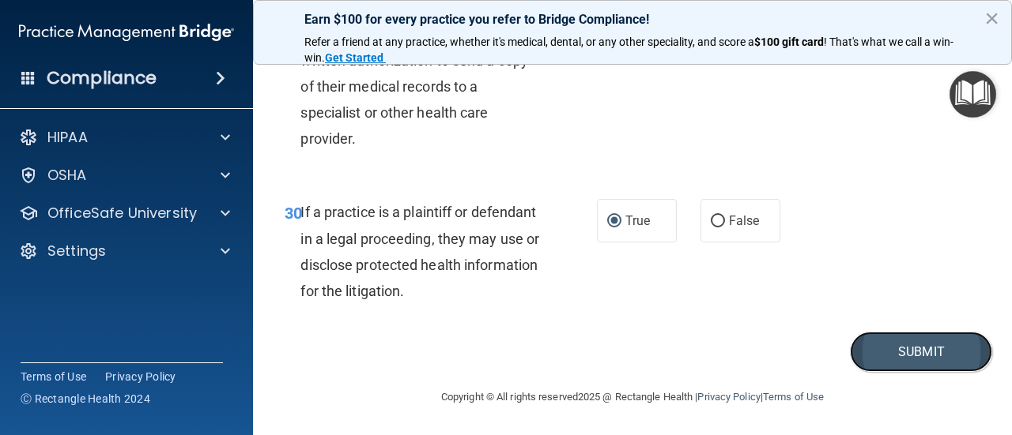
click at [934, 345] on button "Submit" at bounding box center [921, 352] width 142 height 40
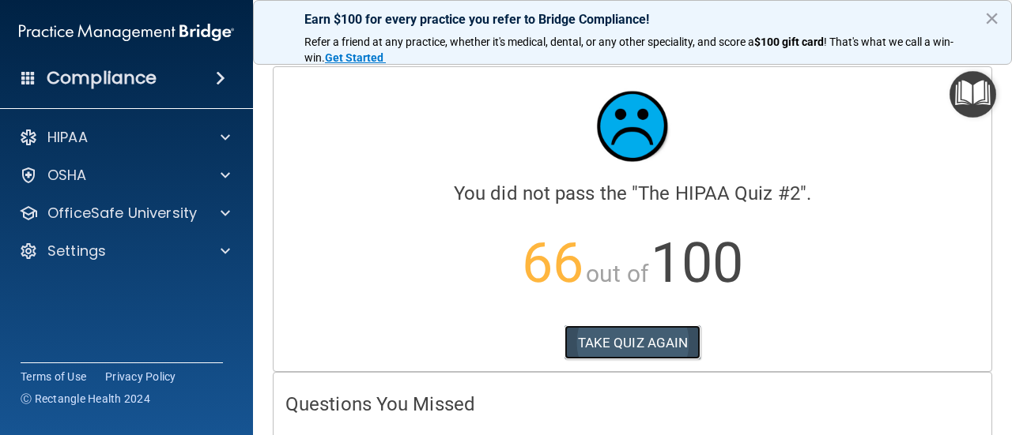
click at [623, 355] on button "TAKE QUIZ AGAIN" at bounding box center [632, 343] width 137 height 35
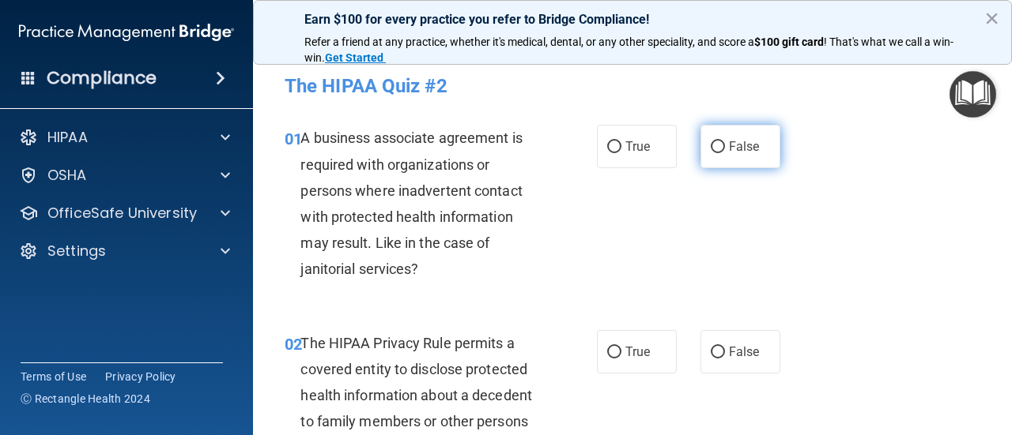
click at [721, 146] on input "False" at bounding box center [717, 147] width 14 height 12
radio input "true"
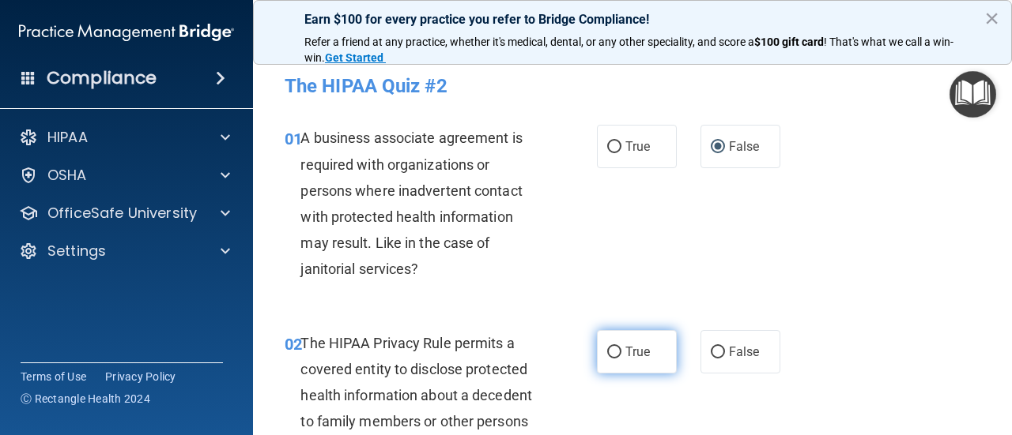
click at [612, 356] on input "True" at bounding box center [614, 353] width 14 height 12
radio input "true"
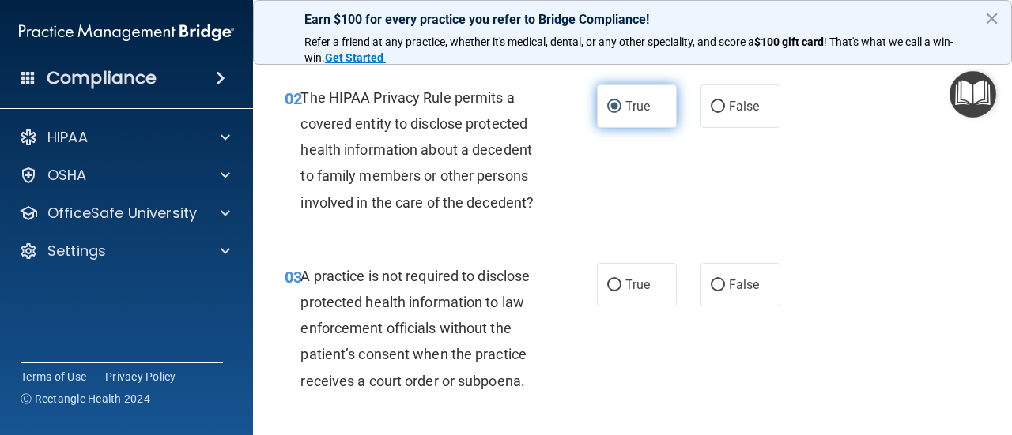
scroll to position [247, 0]
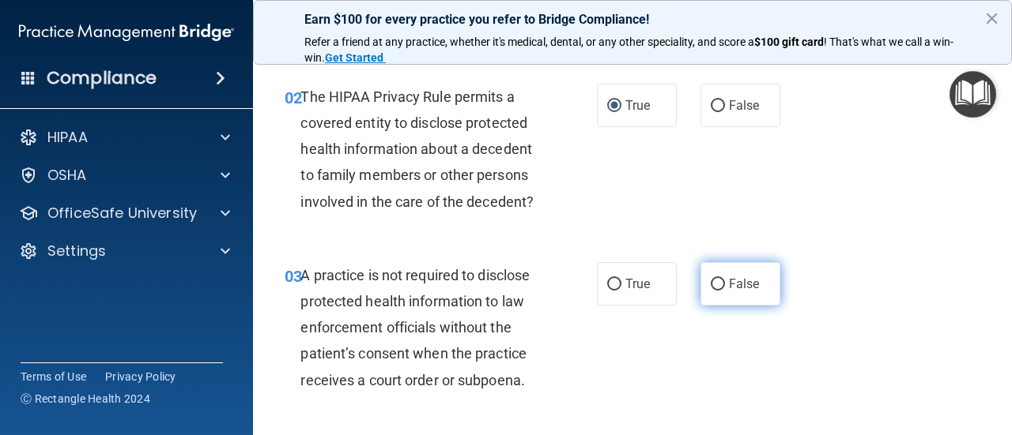
click at [716, 284] on input "False" at bounding box center [717, 285] width 14 height 12
radio input "true"
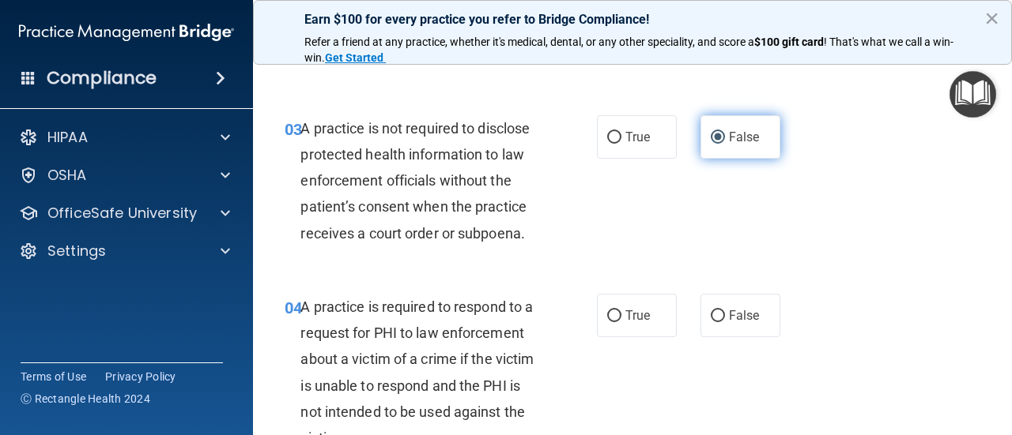
scroll to position [398, 0]
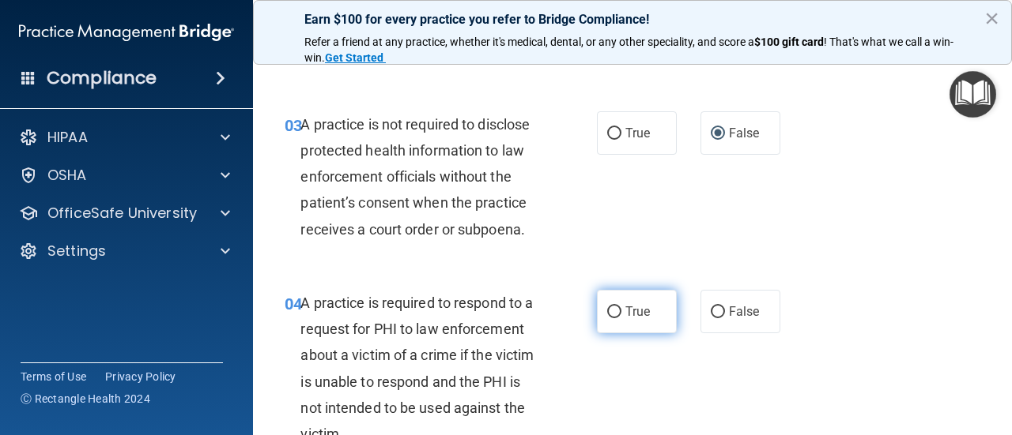
click at [616, 310] on input "True" at bounding box center [614, 313] width 14 height 12
radio input "true"
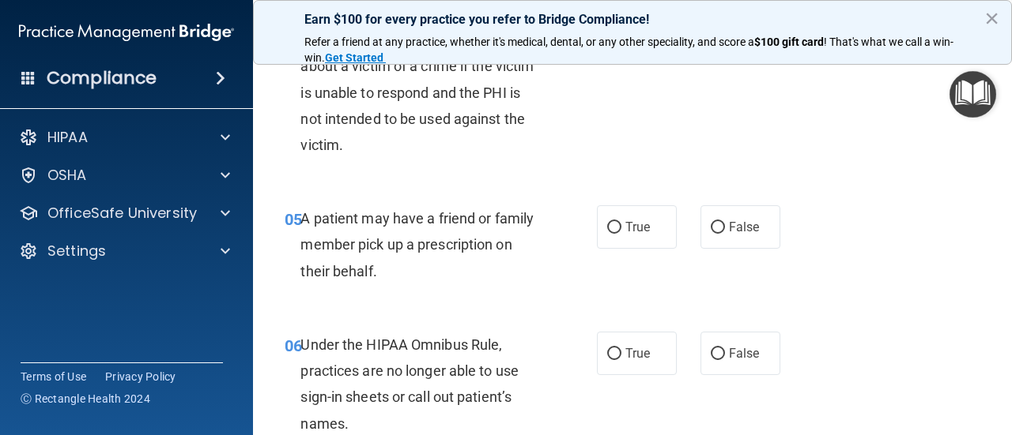
scroll to position [689, 0]
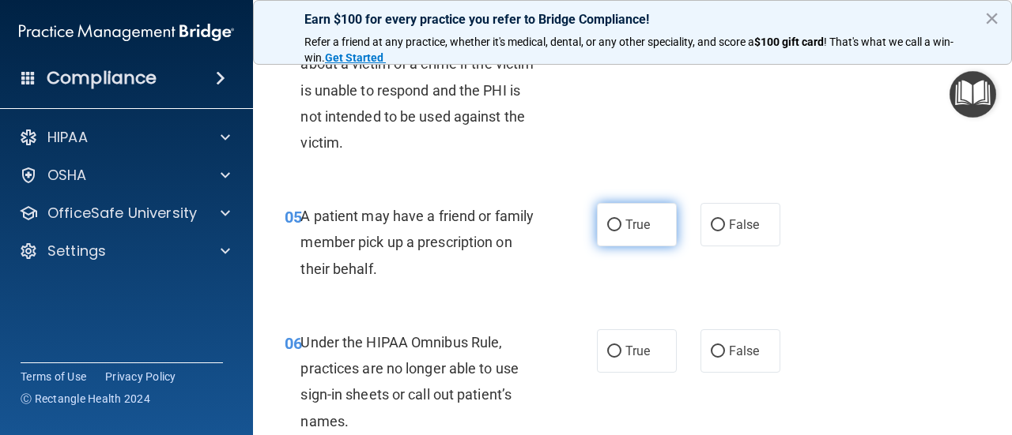
click at [616, 228] on input "True" at bounding box center [614, 226] width 14 height 12
radio input "true"
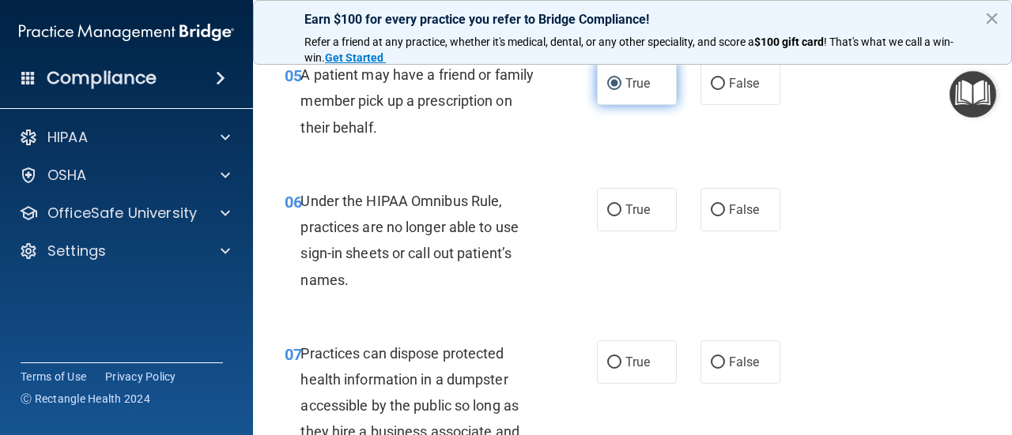
scroll to position [832, 0]
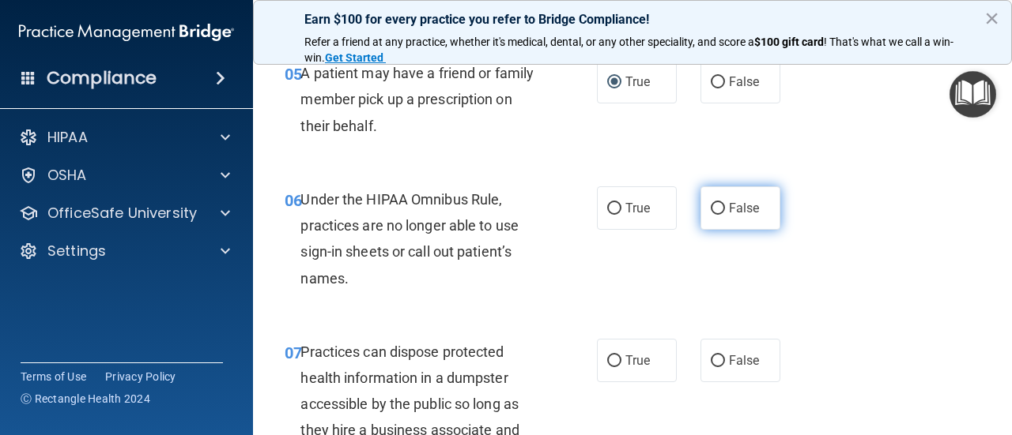
click at [718, 209] on input "False" at bounding box center [717, 209] width 14 height 12
radio input "true"
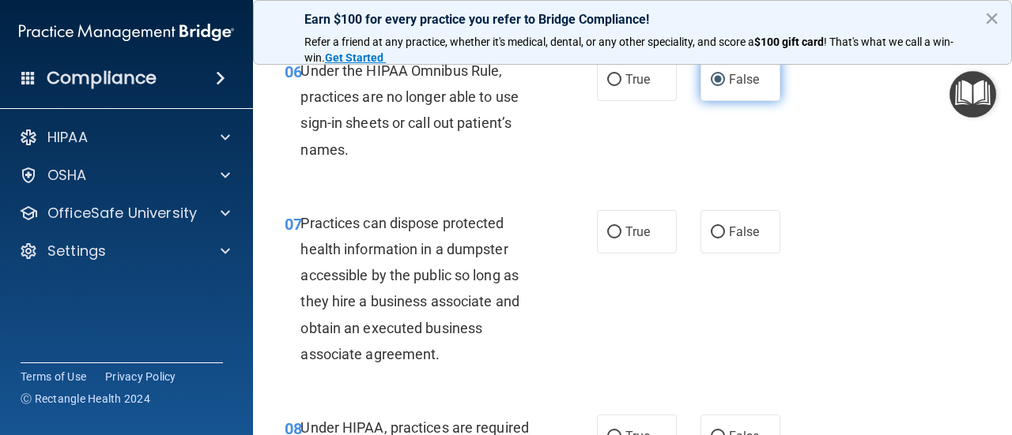
scroll to position [975, 0]
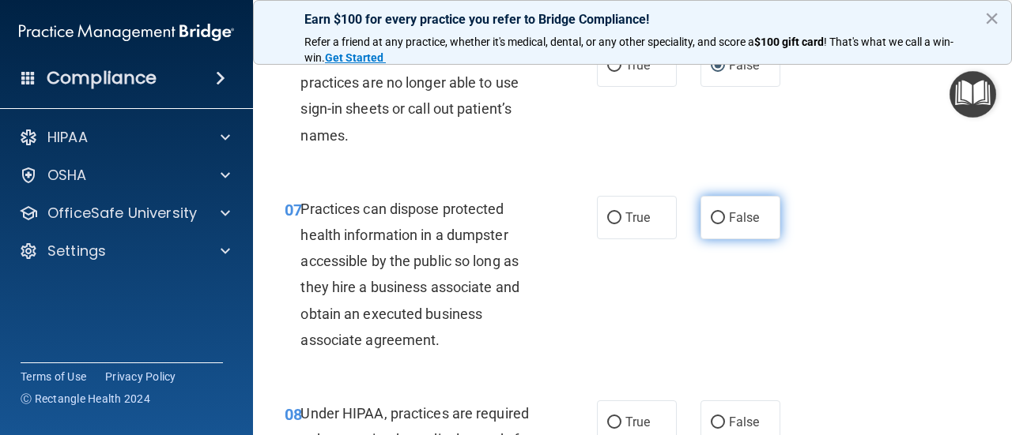
click at [719, 218] on input "False" at bounding box center [717, 219] width 14 height 12
radio input "true"
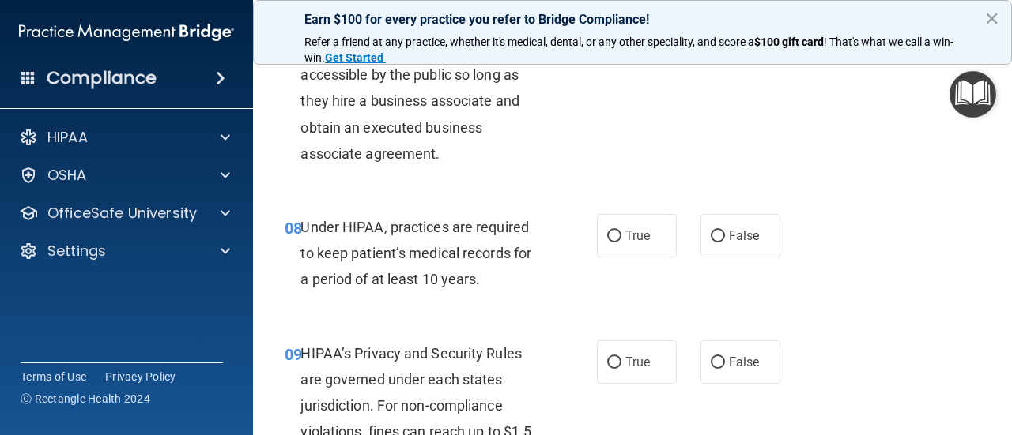
scroll to position [1166, 0]
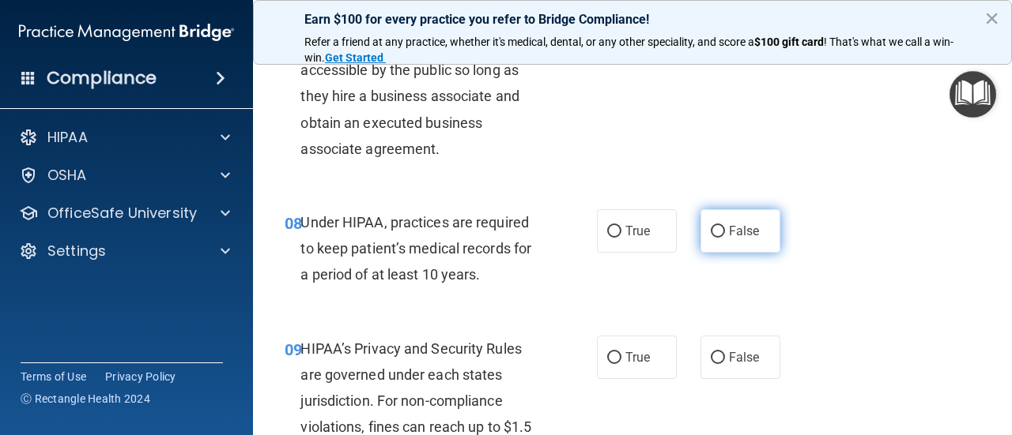
click at [715, 228] on input "False" at bounding box center [717, 232] width 14 height 12
radio input "true"
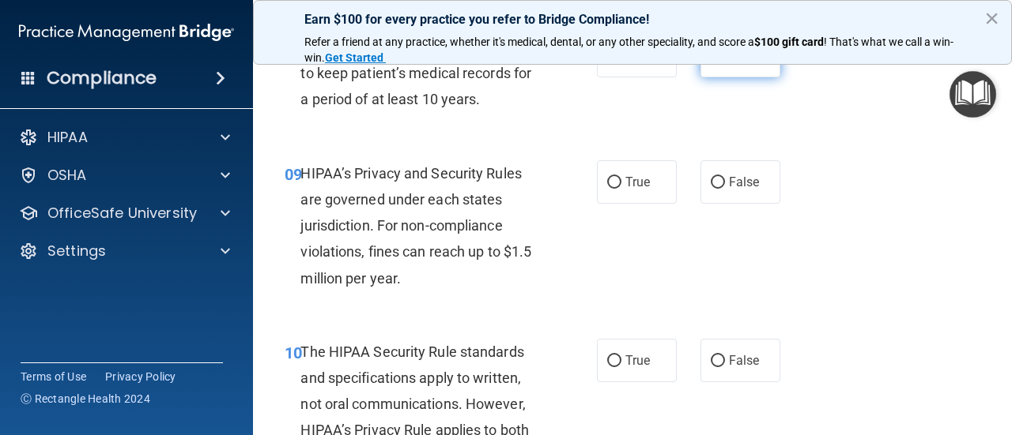
scroll to position [1353, 0]
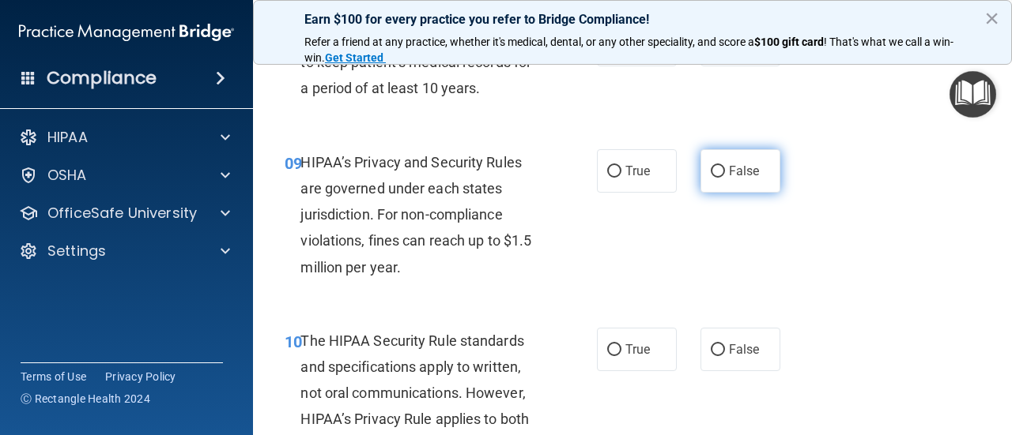
click at [721, 169] on input "False" at bounding box center [717, 172] width 14 height 12
radio input "true"
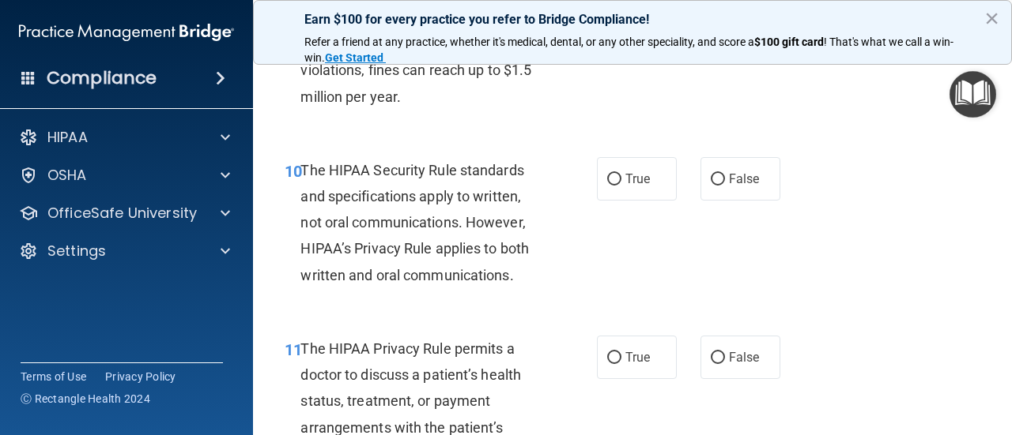
scroll to position [1525, 0]
click at [609, 180] on input "True" at bounding box center [614, 179] width 14 height 12
radio input "true"
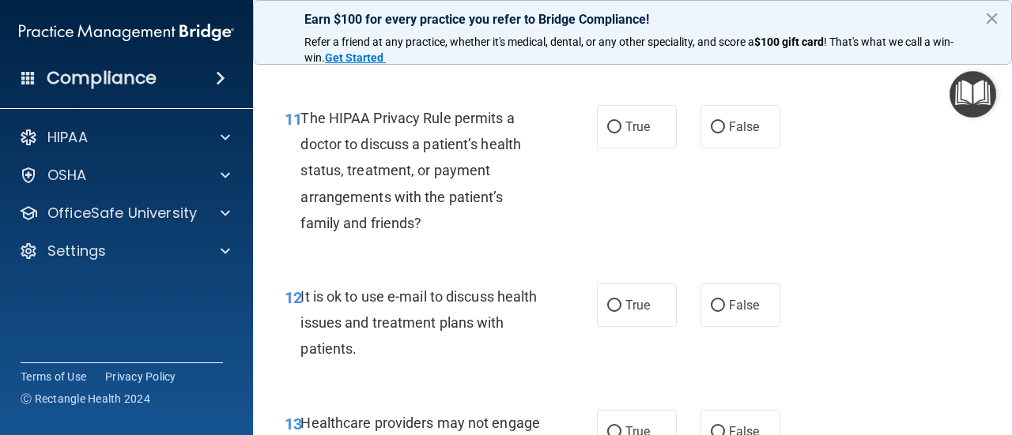
scroll to position [1785, 0]
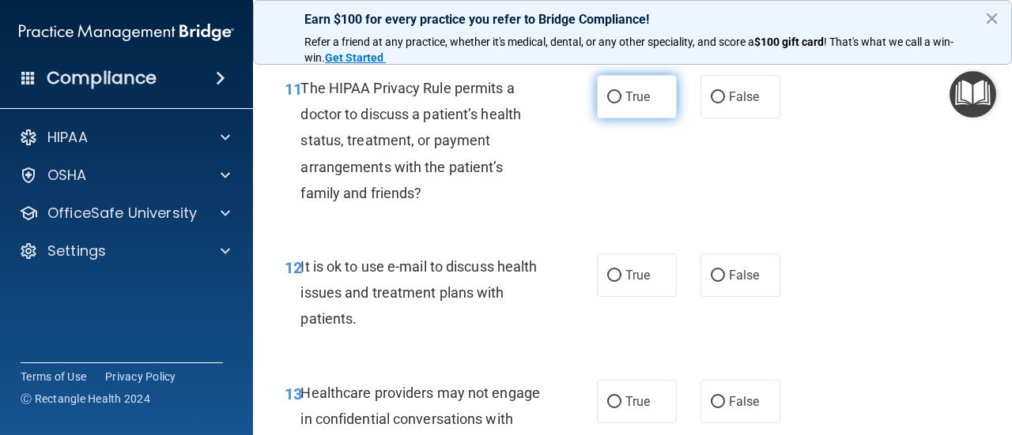
click at [612, 92] on input "True" at bounding box center [614, 98] width 14 height 12
radio input "true"
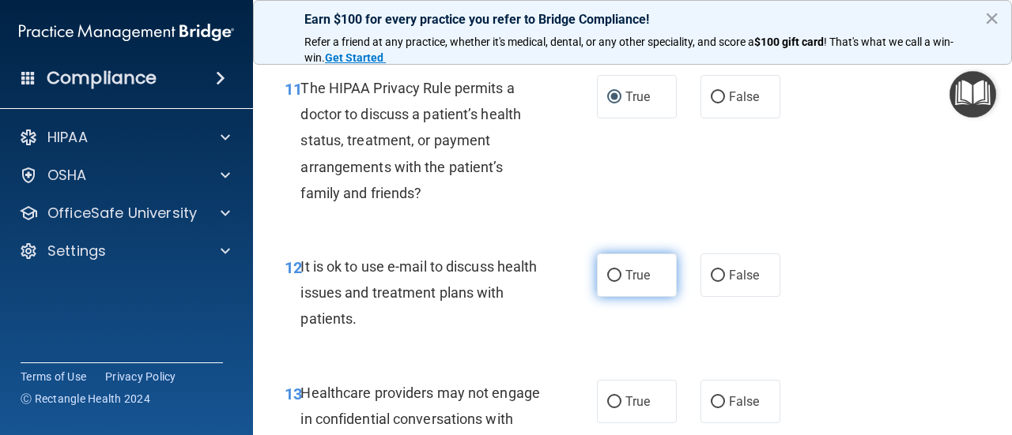
click at [610, 275] on input "True" at bounding box center [614, 276] width 14 height 12
radio input "true"
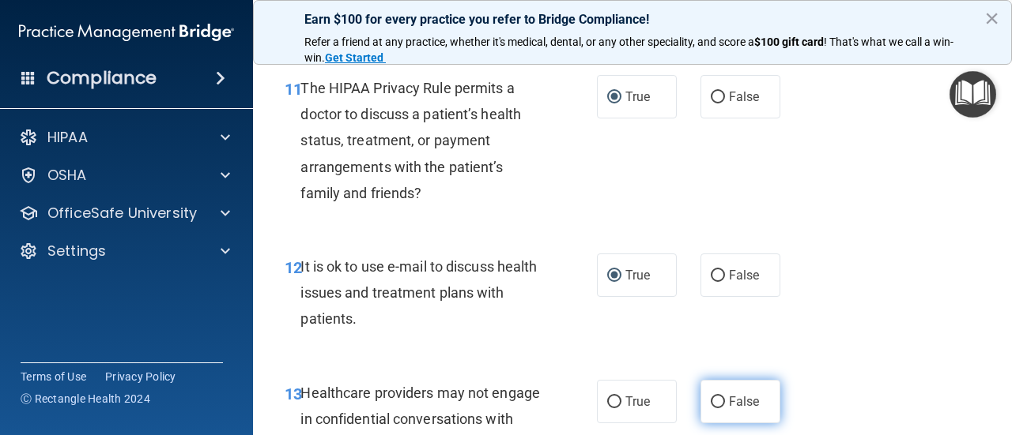
click at [717, 397] on input "False" at bounding box center [717, 403] width 14 height 12
radio input "true"
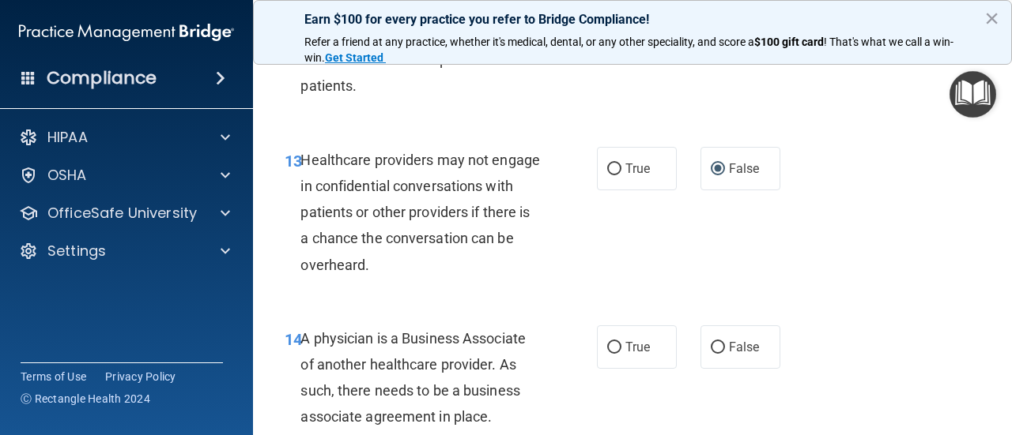
scroll to position [2027, 0]
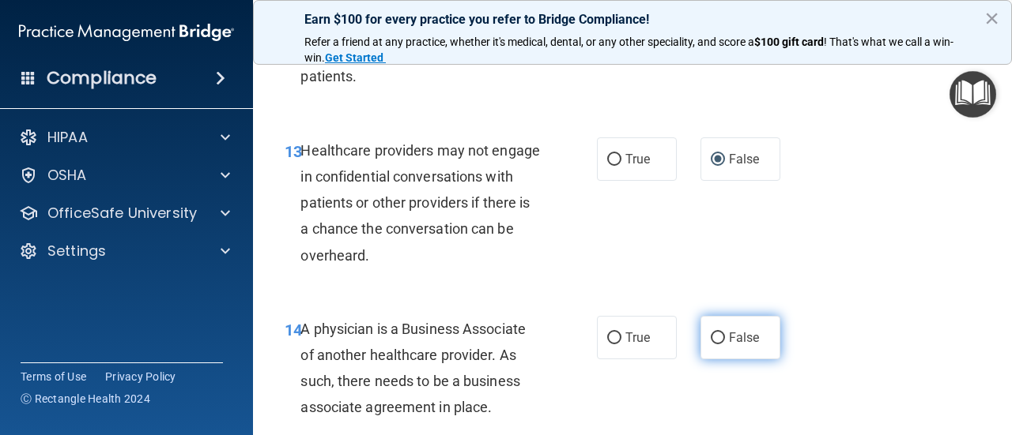
click at [720, 342] on input "False" at bounding box center [717, 339] width 14 height 12
radio input "true"
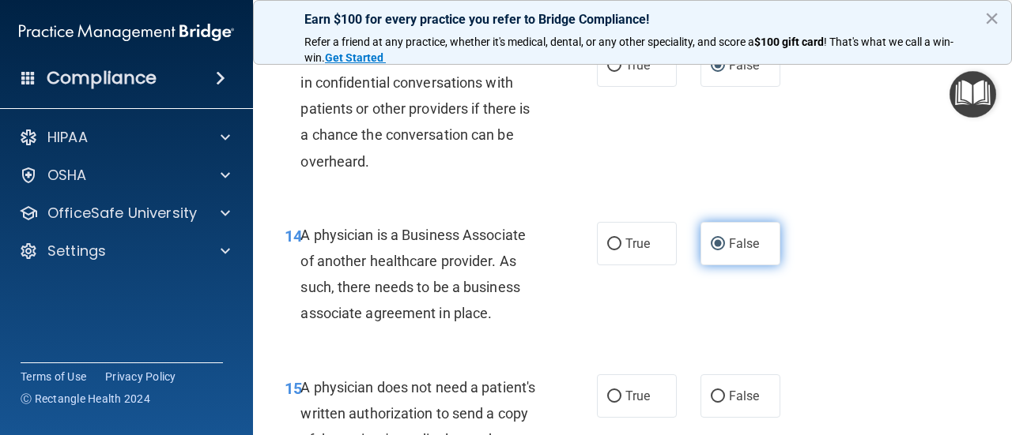
scroll to position [2140, 0]
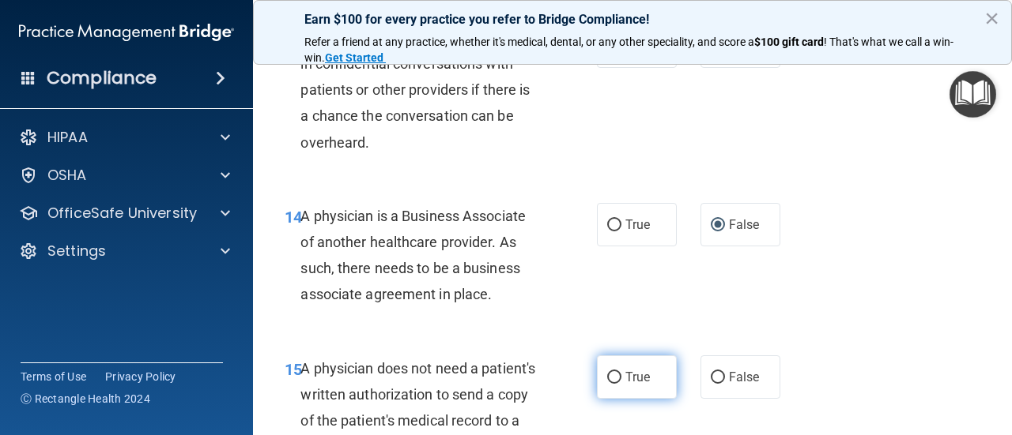
click at [619, 376] on input "True" at bounding box center [614, 378] width 14 height 12
radio input "true"
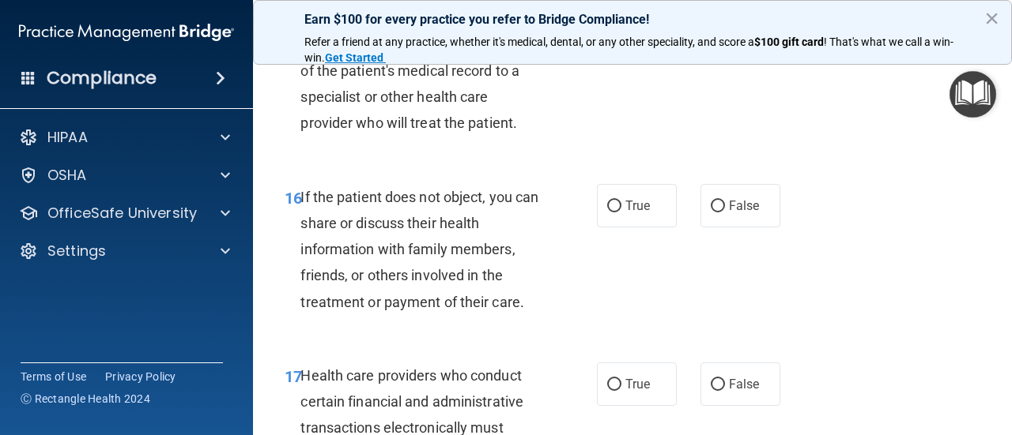
scroll to position [2493, 0]
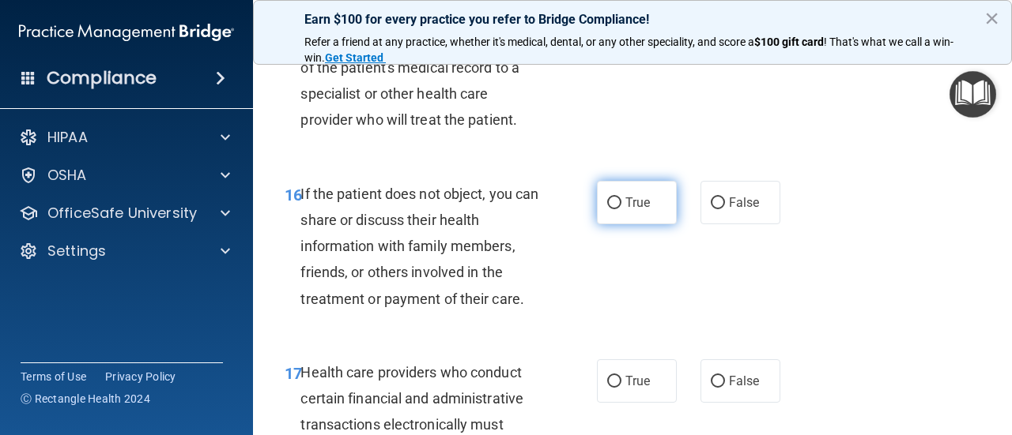
click at [613, 207] on input "True" at bounding box center [614, 204] width 14 height 12
radio input "true"
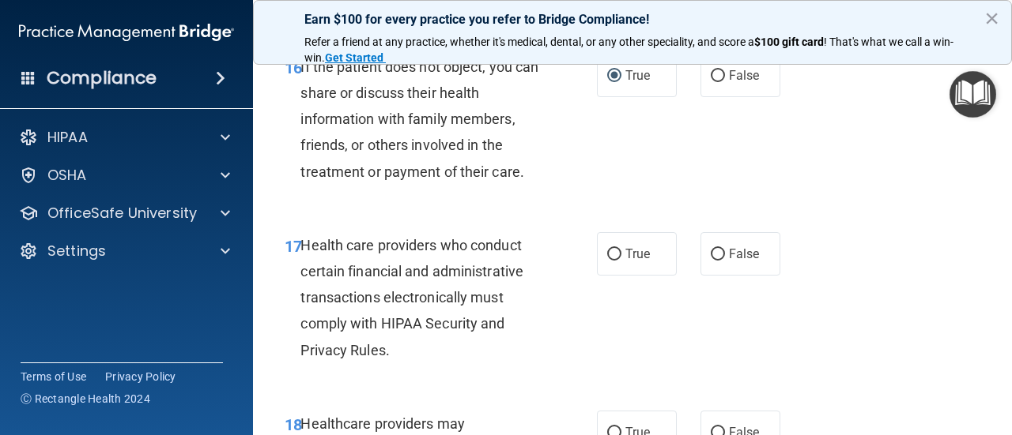
scroll to position [2623, 0]
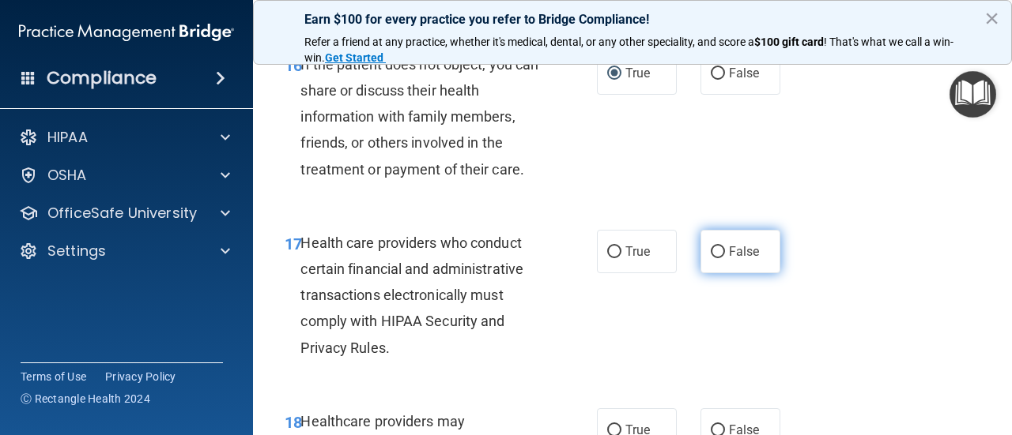
click at [719, 251] on input "False" at bounding box center [717, 253] width 14 height 12
radio input "true"
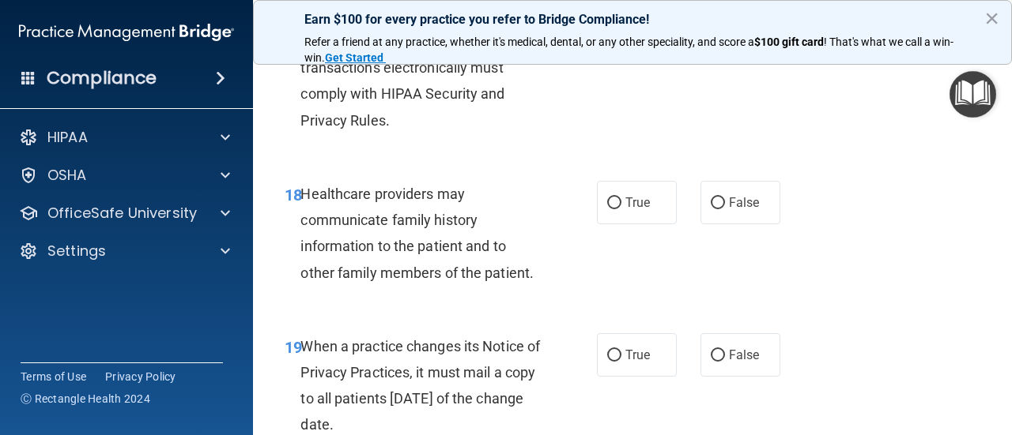
scroll to position [2855, 0]
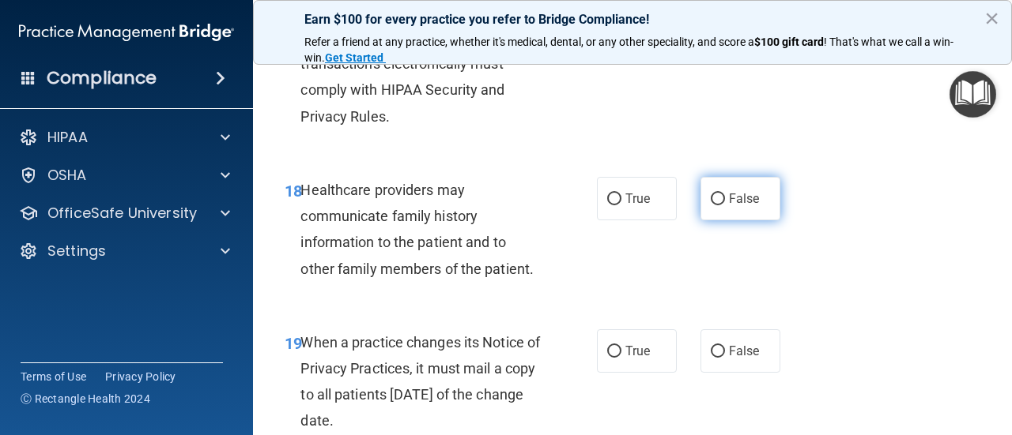
click at [719, 201] on input "False" at bounding box center [717, 200] width 14 height 12
radio input "true"
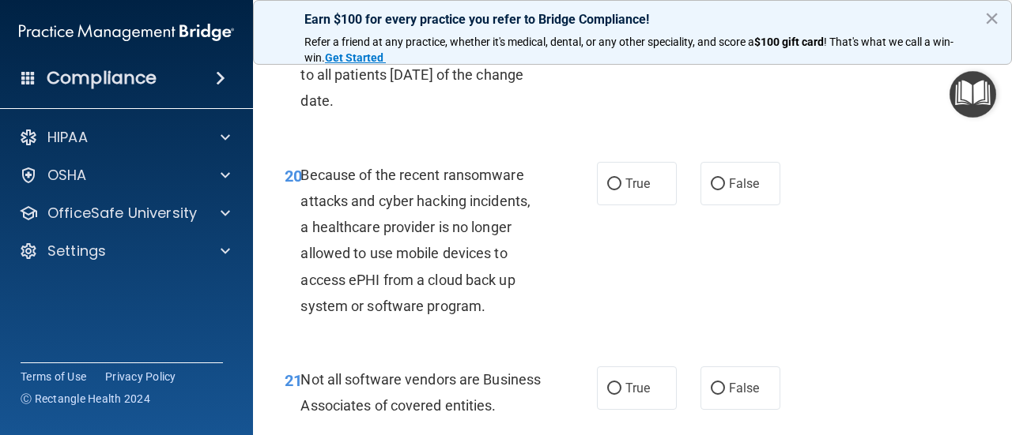
scroll to position [3178, 0]
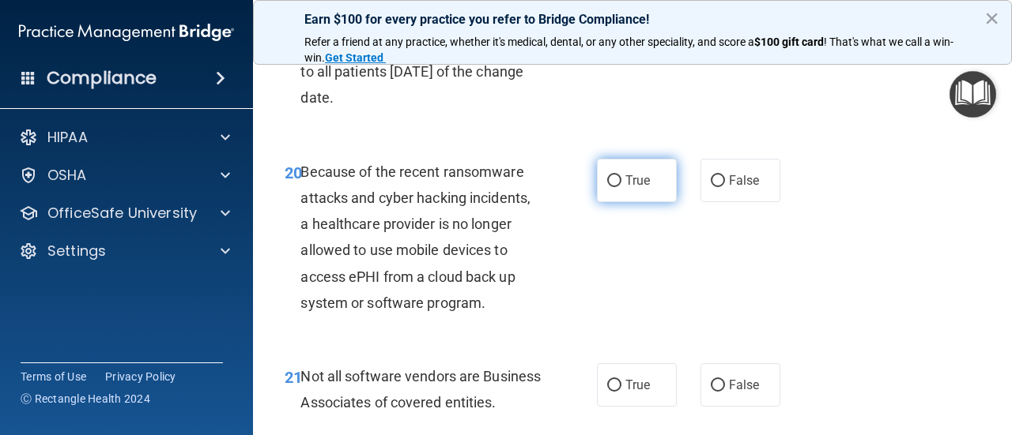
click at [615, 181] on input "True" at bounding box center [614, 181] width 14 height 12
radio input "true"
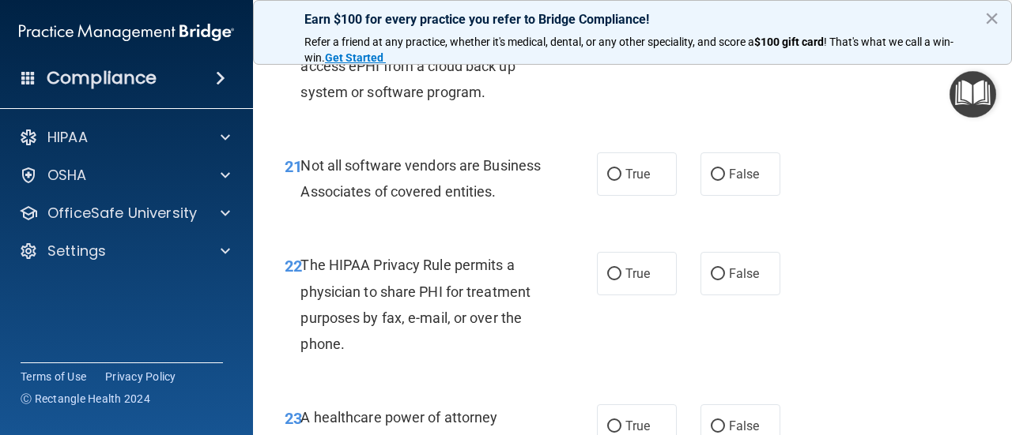
scroll to position [3390, 0]
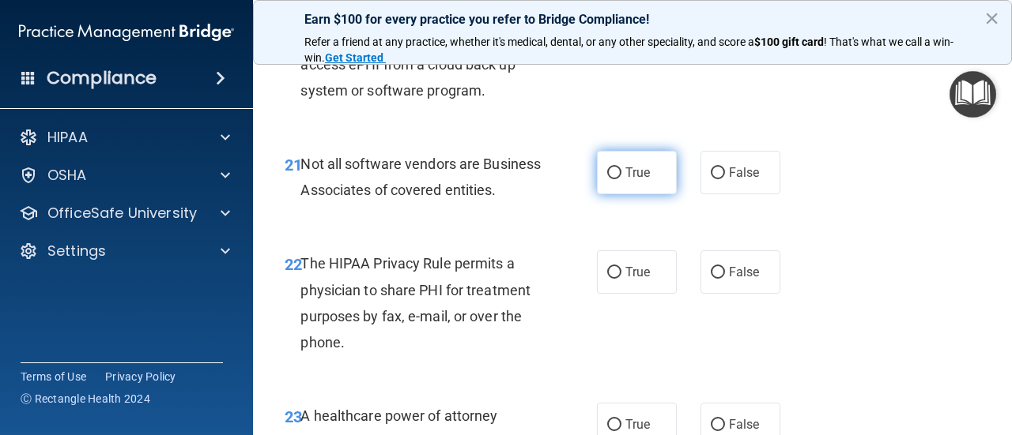
click at [617, 168] on input "True" at bounding box center [614, 174] width 14 height 12
radio input "true"
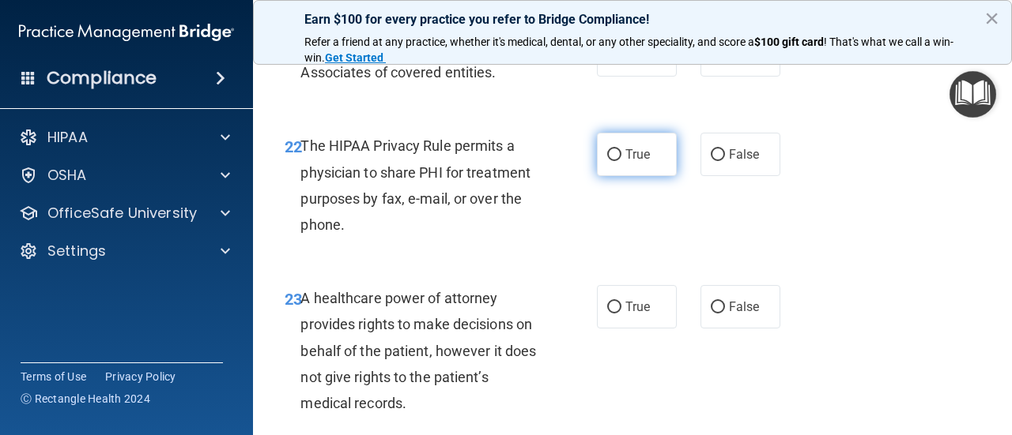
scroll to position [3511, 0]
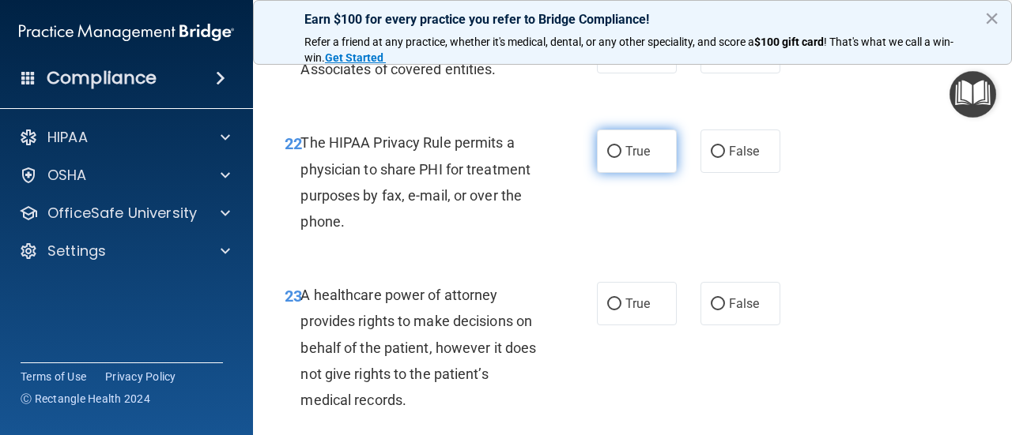
click at [616, 158] on input "True" at bounding box center [614, 152] width 14 height 12
radio input "true"
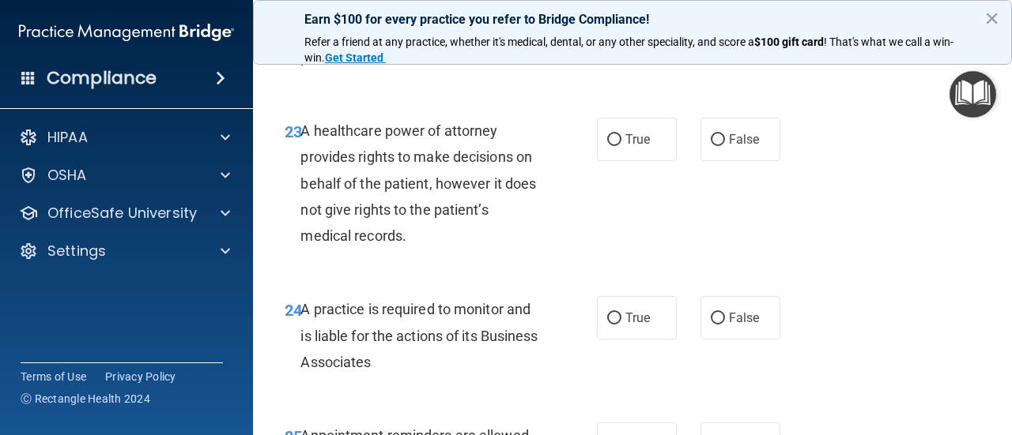
scroll to position [3680, 0]
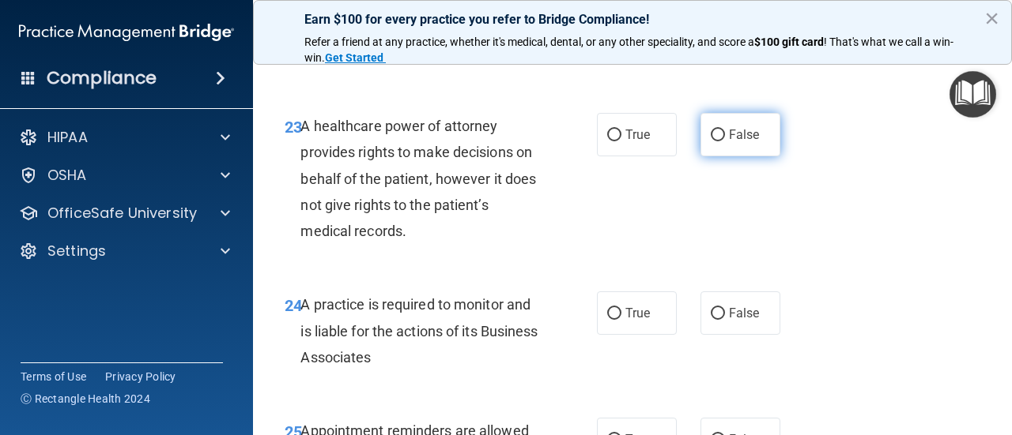
click at [718, 141] on input "False" at bounding box center [717, 136] width 14 height 12
radio input "true"
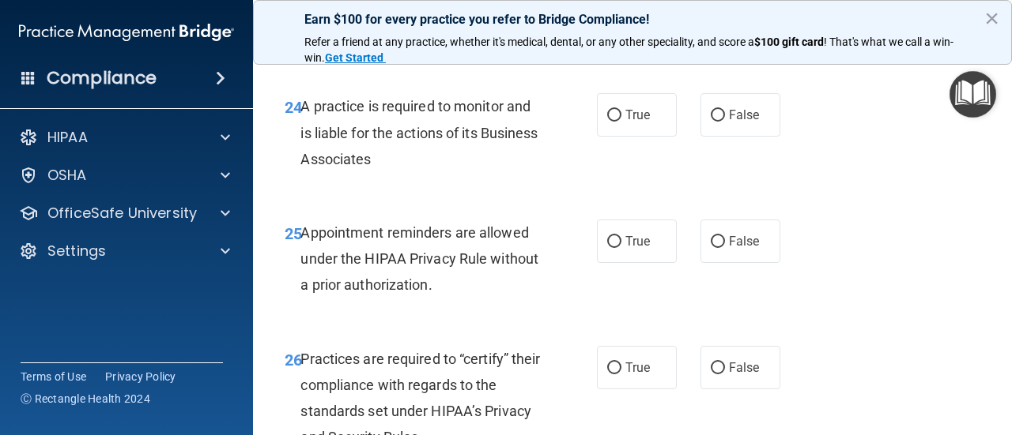
scroll to position [3890, 0]
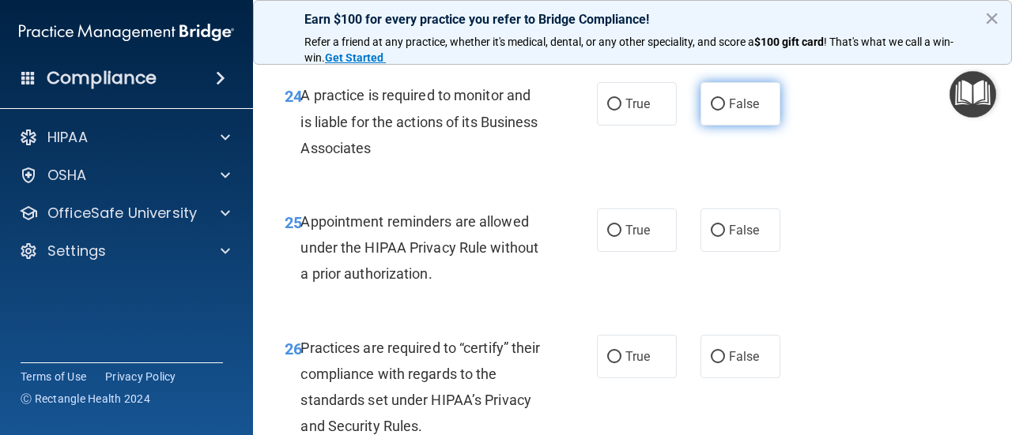
click at [718, 111] on input "False" at bounding box center [717, 105] width 14 height 12
radio input "true"
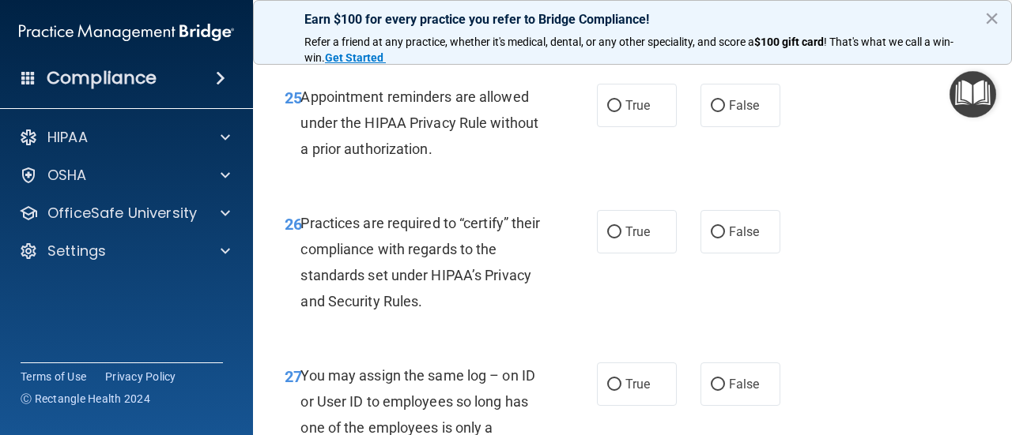
scroll to position [4027, 0]
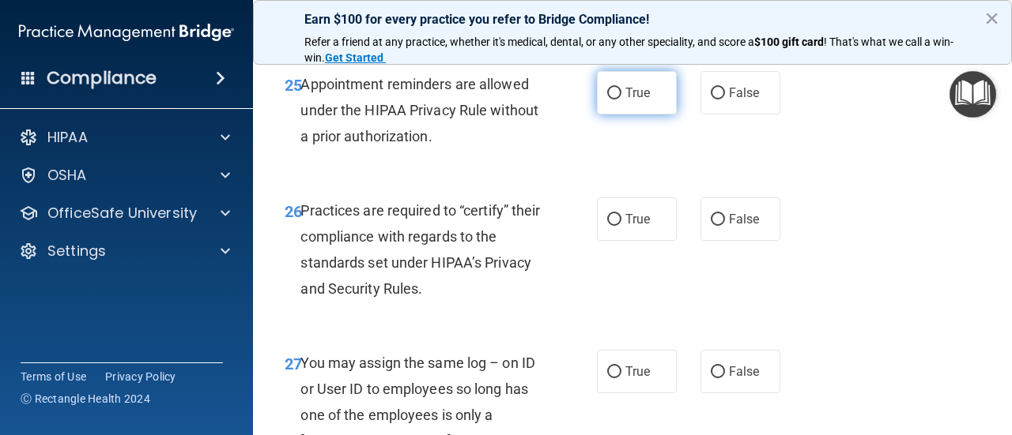
click at [609, 100] on input "True" at bounding box center [614, 94] width 14 height 12
radio input "true"
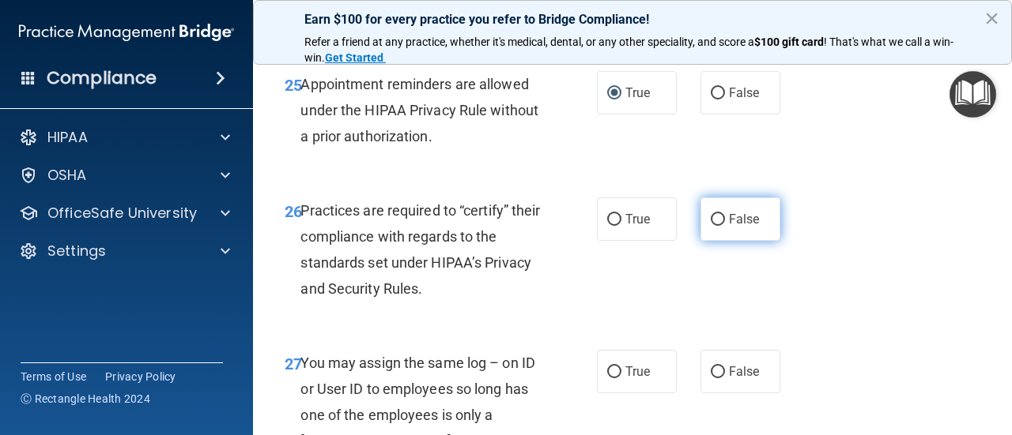
click at [714, 226] on input "False" at bounding box center [717, 220] width 14 height 12
radio input "true"
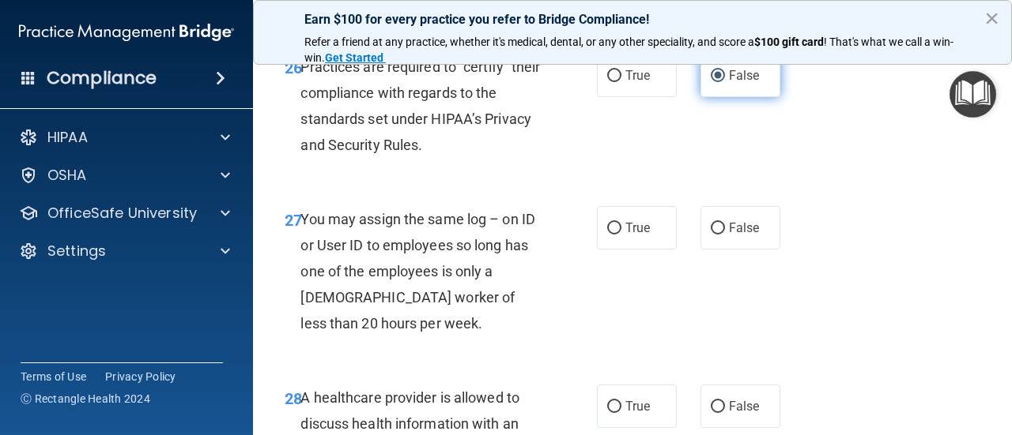
scroll to position [4185, 0]
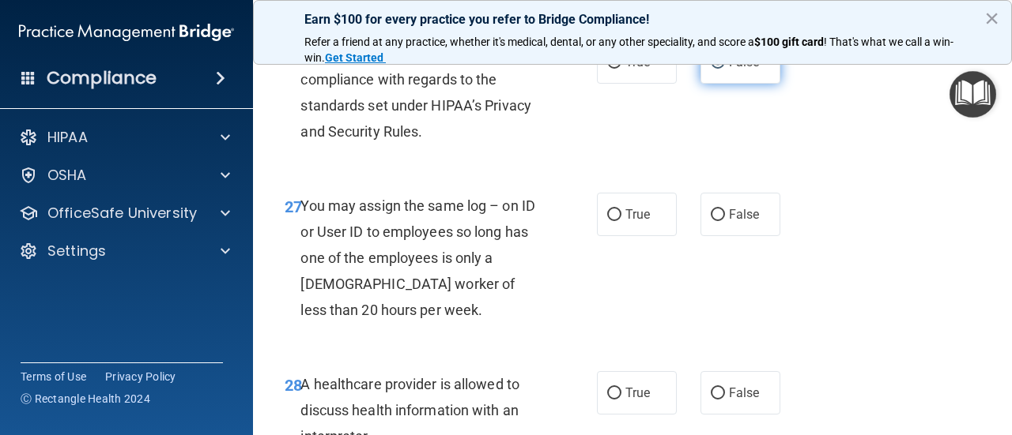
click at [714, 236] on label "False" at bounding box center [740, 214] width 80 height 43
click at [714, 221] on input "False" at bounding box center [717, 215] width 14 height 12
radio input "true"
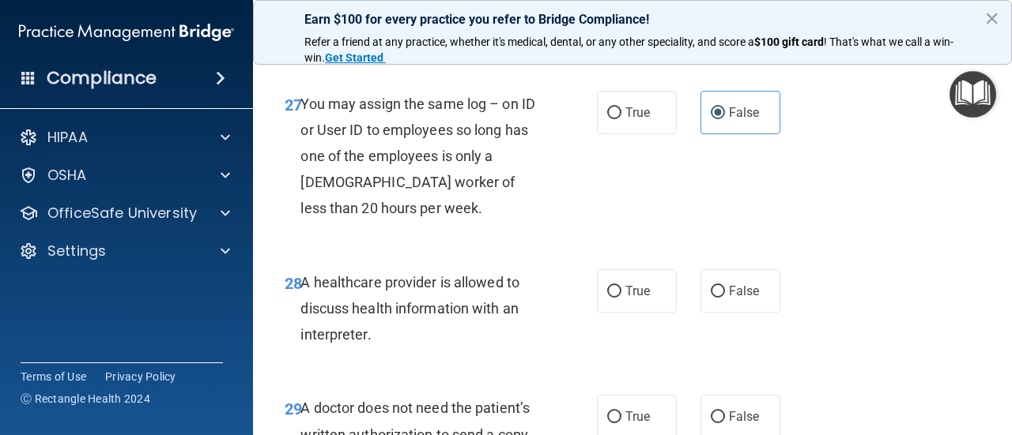
scroll to position [4306, 0]
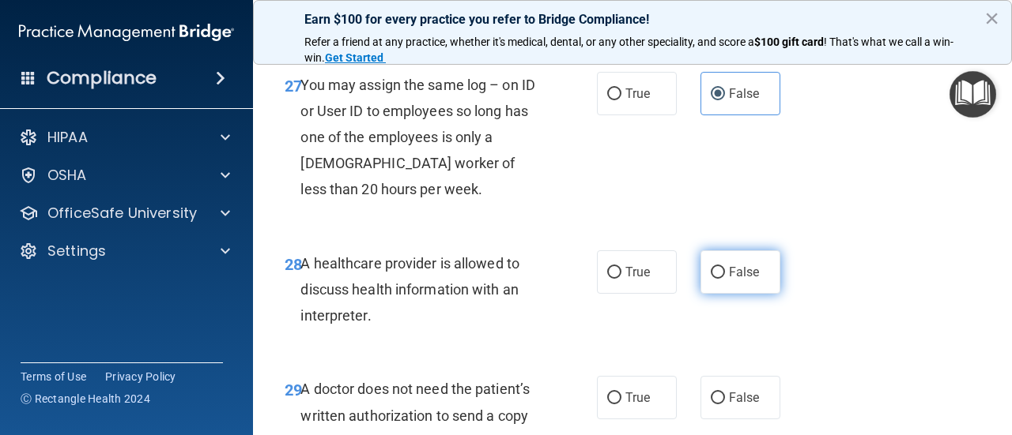
click at [714, 279] on input "False" at bounding box center [717, 273] width 14 height 12
radio input "true"
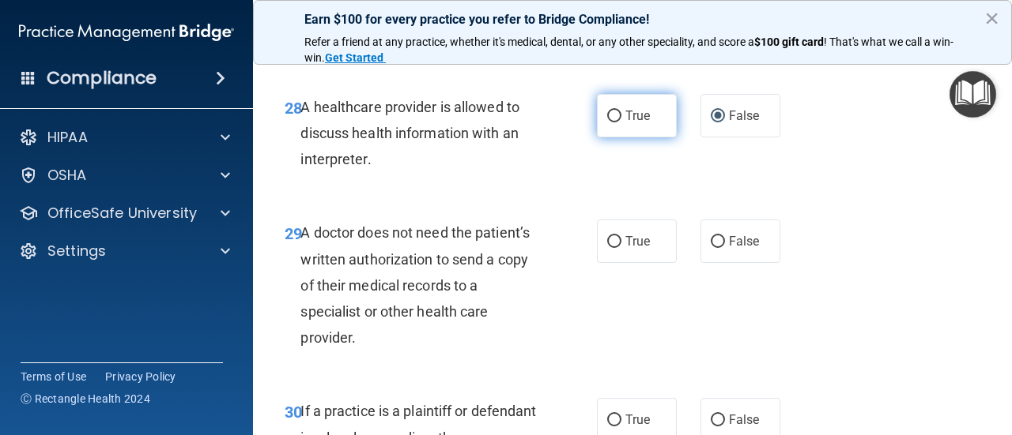
scroll to position [4463, 0]
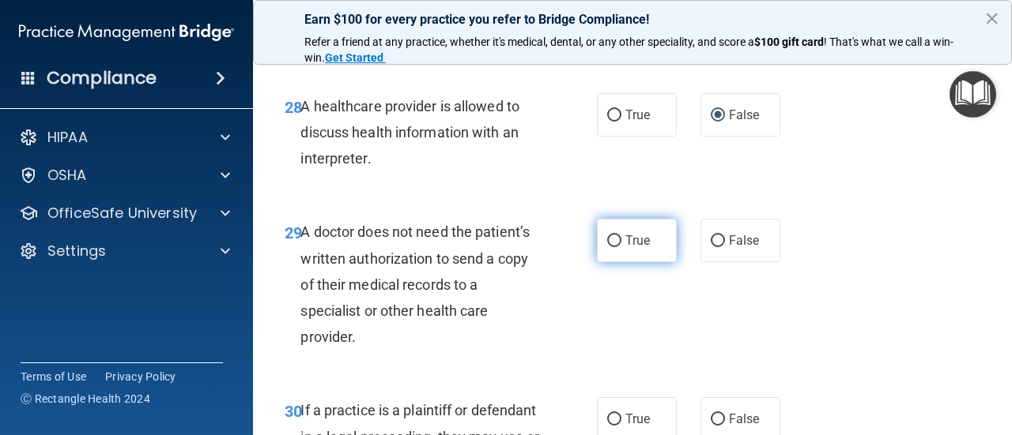
click at [615, 247] on input "True" at bounding box center [614, 242] width 14 height 12
radio input "true"
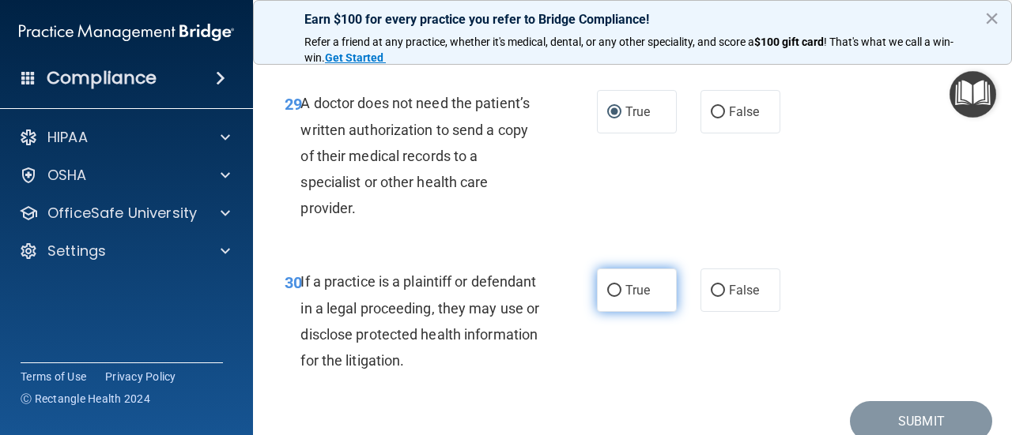
scroll to position [4592, 0]
click at [612, 297] on input "True" at bounding box center [614, 291] width 14 height 12
radio input "true"
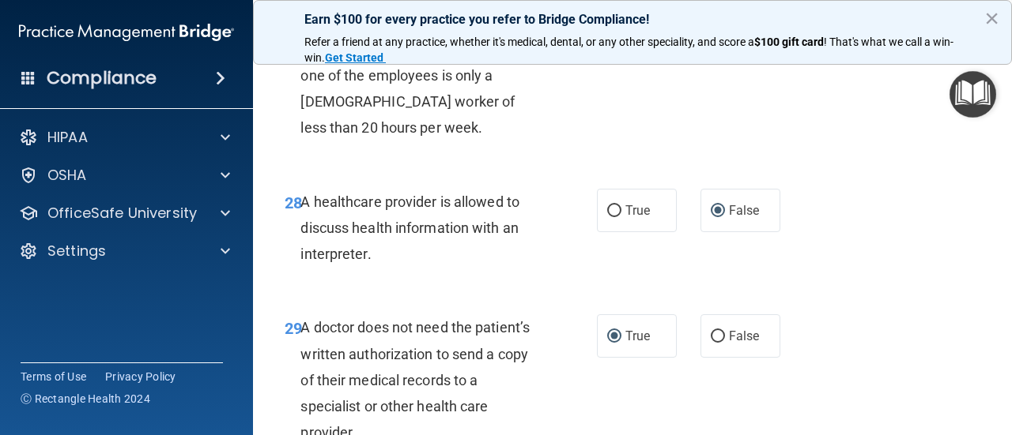
scroll to position [4367, 0]
click at [613, 217] on input "True" at bounding box center [614, 211] width 14 height 12
radio input "true"
radio input "false"
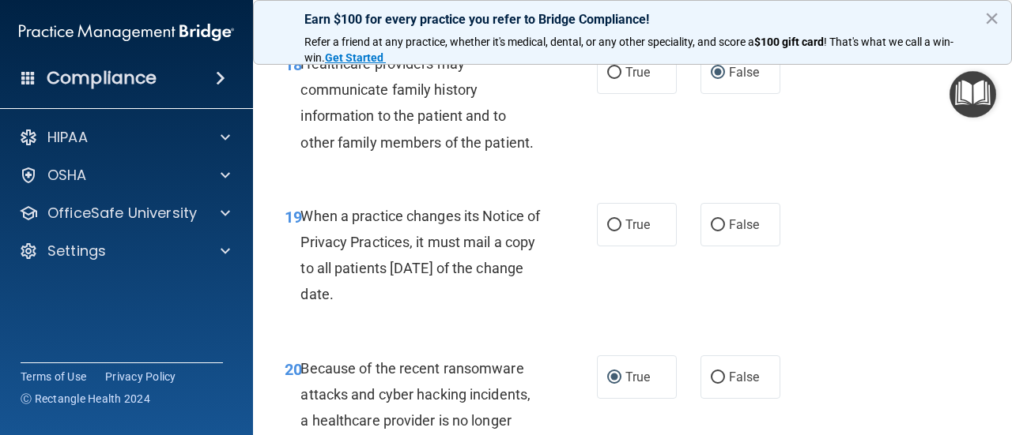
scroll to position [2979, 0]
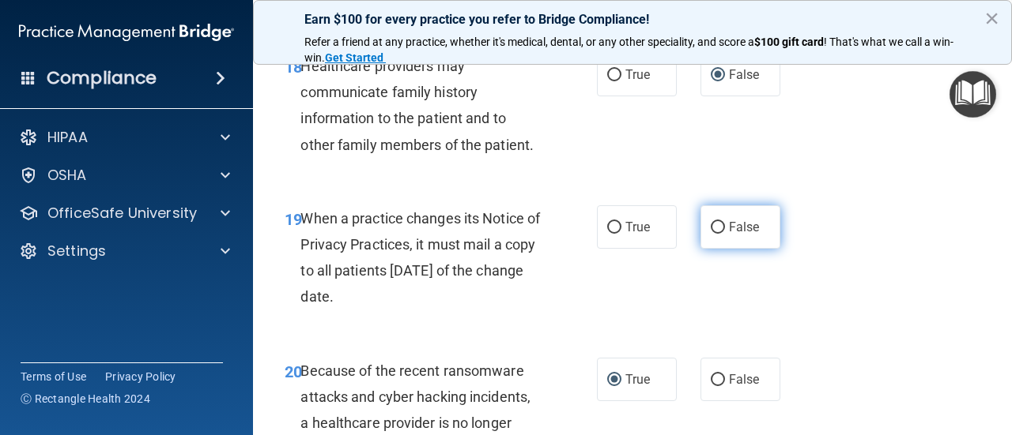
click at [722, 229] on input "False" at bounding box center [717, 228] width 14 height 12
radio input "true"
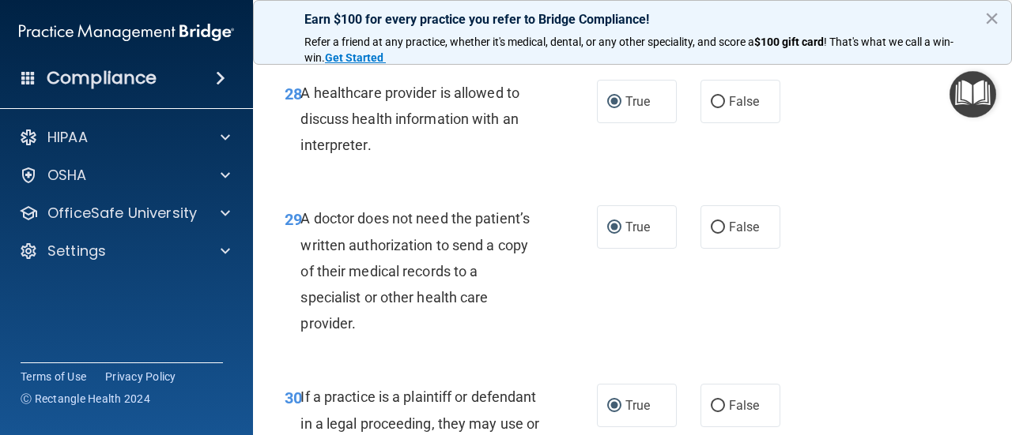
scroll to position [4687, 0]
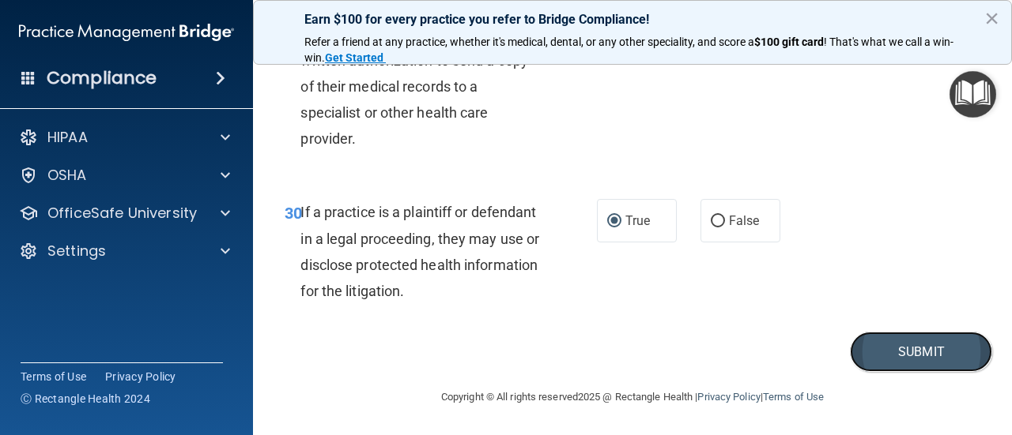
click at [927, 356] on button "Submit" at bounding box center [921, 352] width 142 height 40
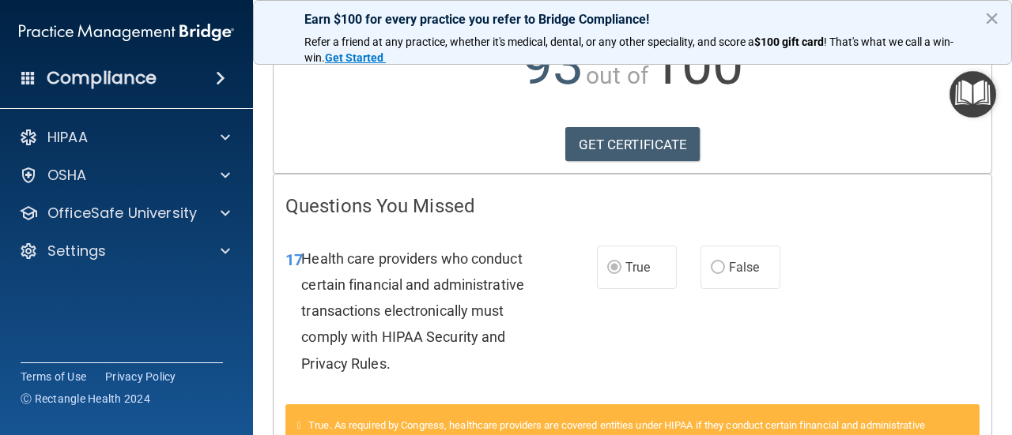
scroll to position [204, 0]
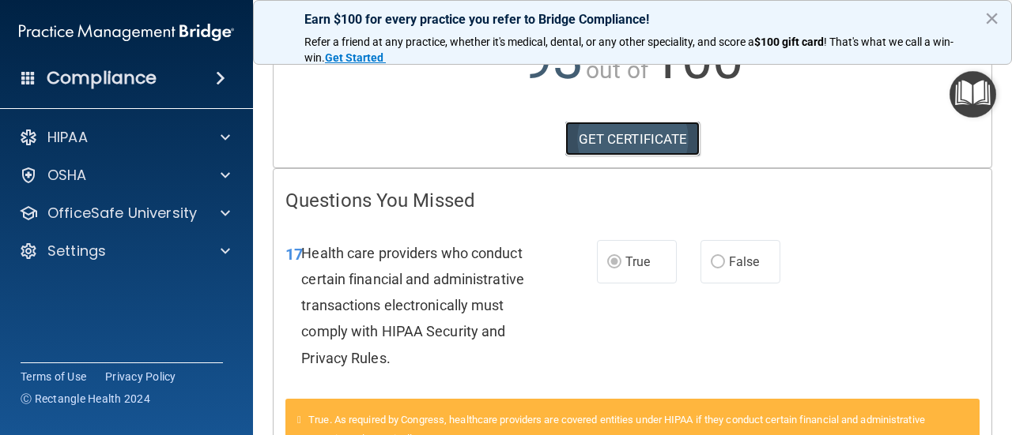
click at [624, 148] on link "GET CERTIFICATE" at bounding box center [632, 139] width 135 height 35
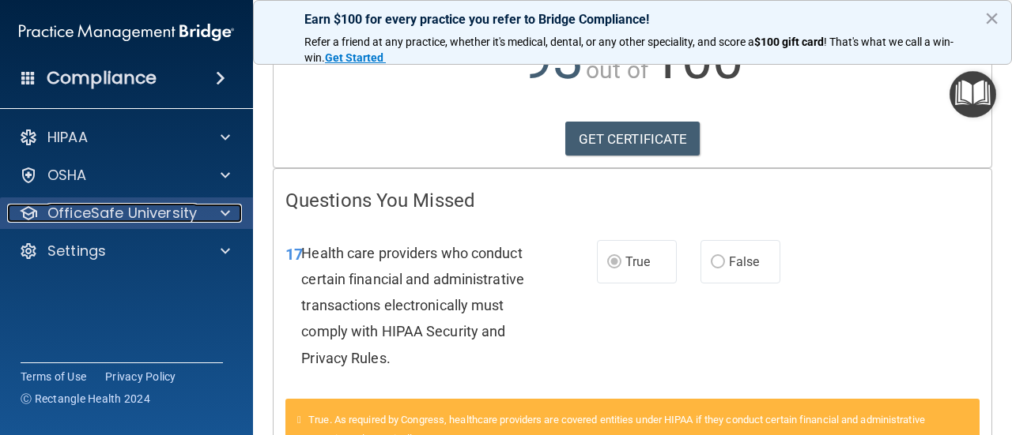
click at [222, 214] on span at bounding box center [224, 213] width 9 height 19
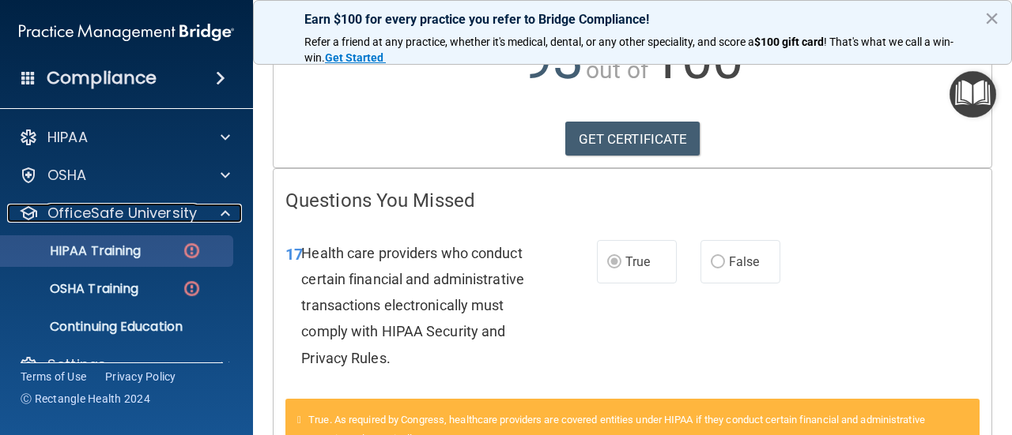
scroll to position [30, 0]
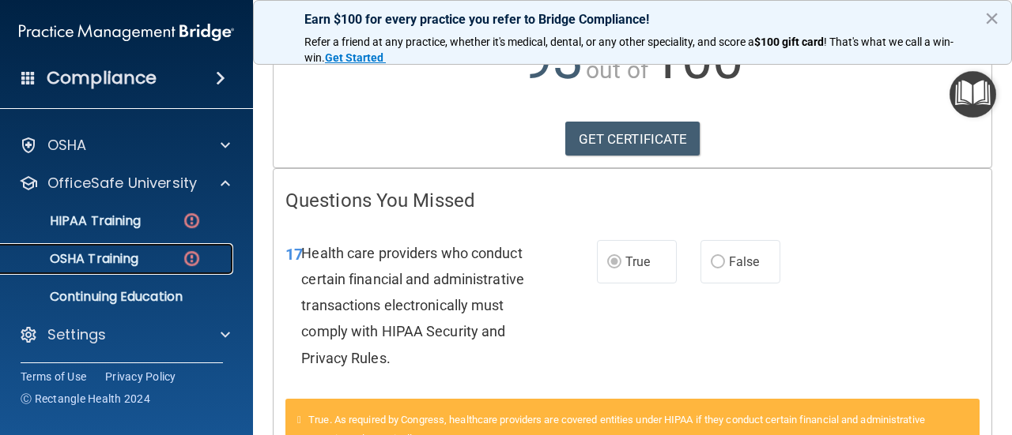
click at [107, 260] on p "OSHA Training" at bounding box center [74, 259] width 128 height 16
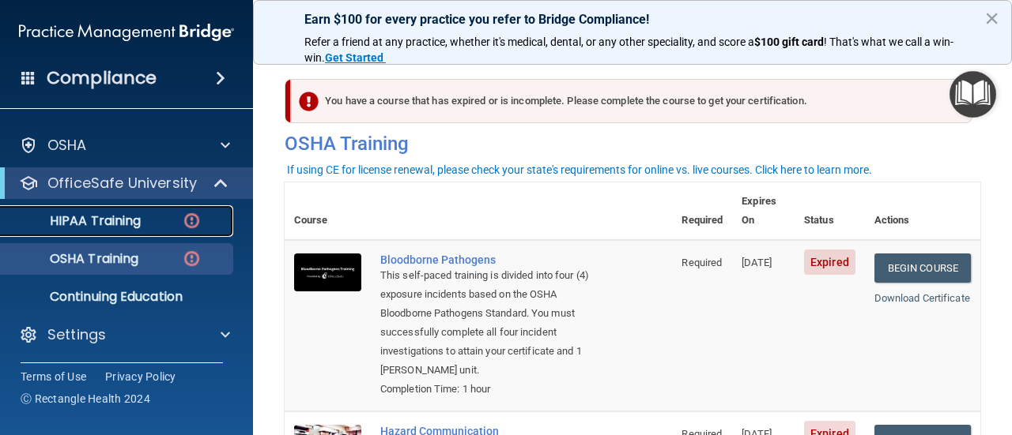
click at [115, 217] on p "HIPAA Training" at bounding box center [75, 221] width 130 height 16
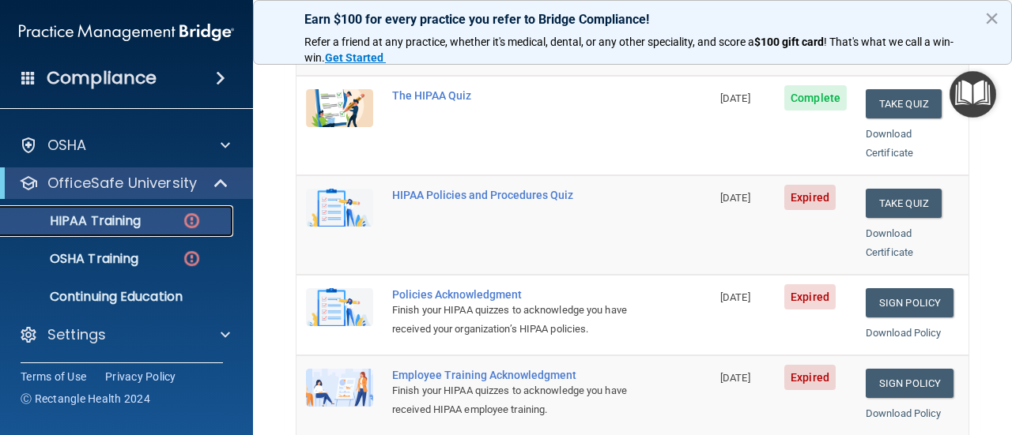
scroll to position [327, 0]
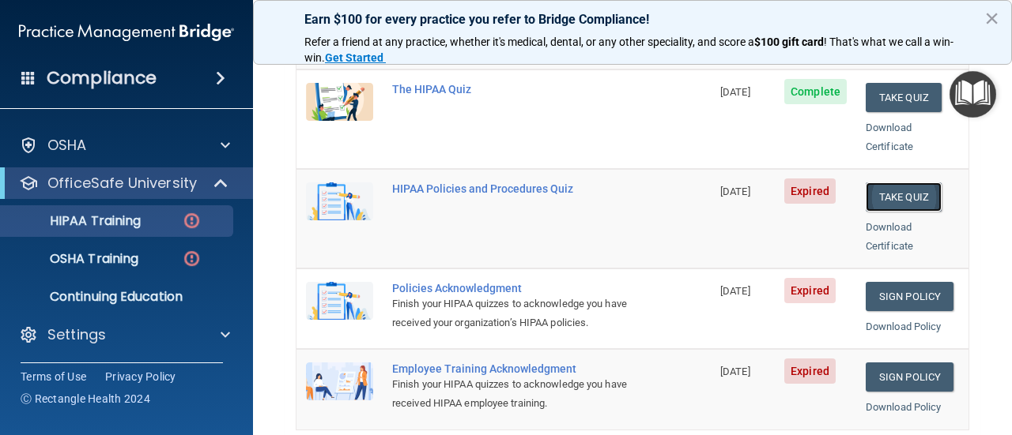
click at [887, 183] on button "Take Quiz" at bounding box center [903, 197] width 76 height 29
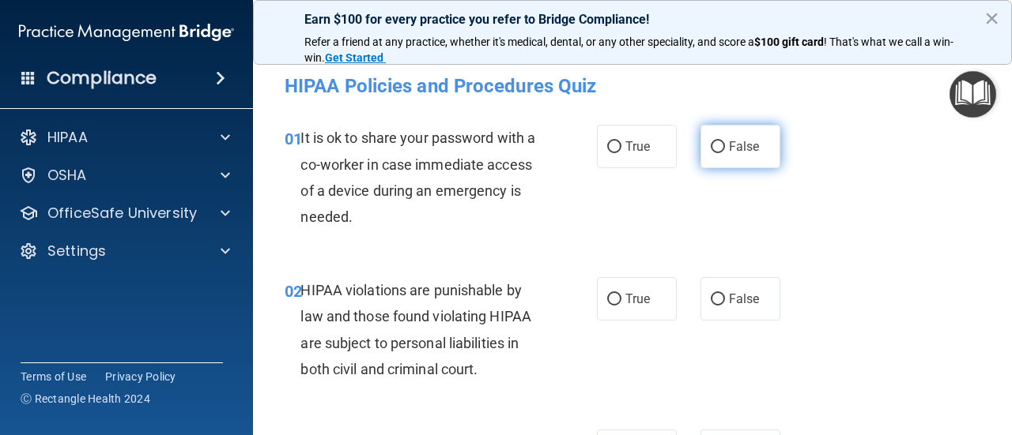
click at [724, 145] on input "False" at bounding box center [717, 147] width 14 height 12
radio input "true"
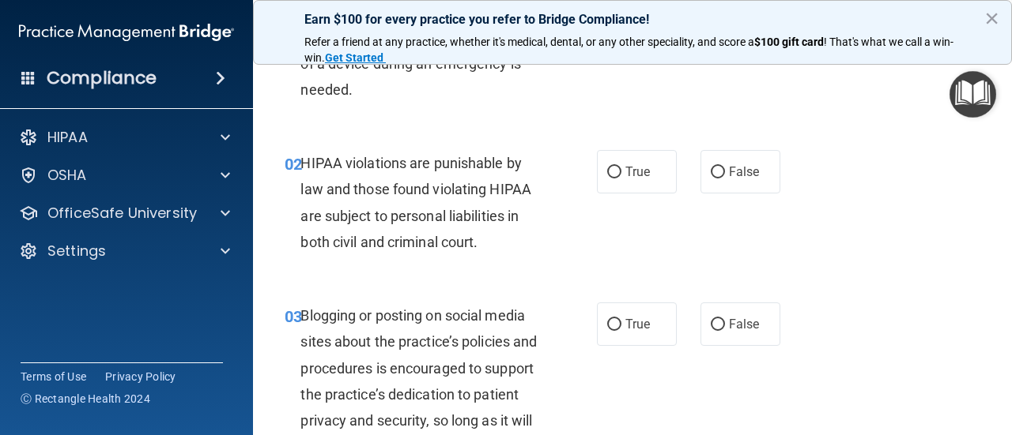
scroll to position [128, 0]
click at [609, 168] on input "True" at bounding box center [614, 172] width 14 height 12
radio input "true"
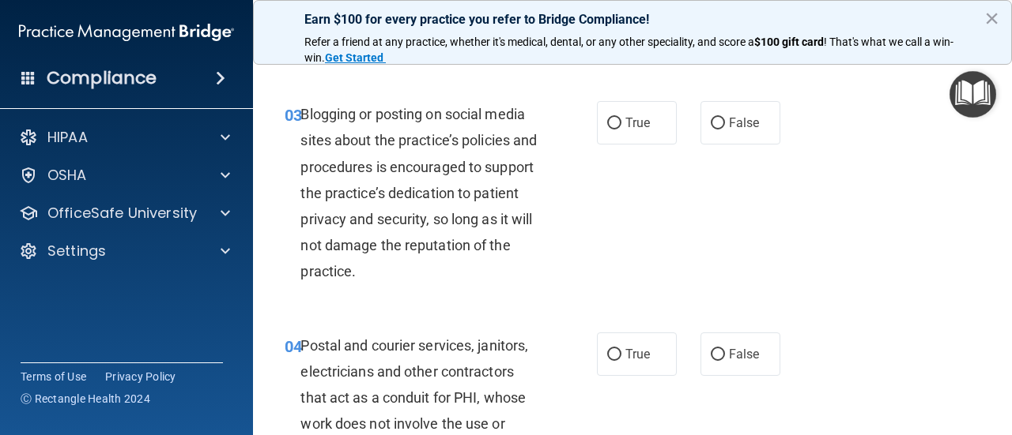
scroll to position [332, 0]
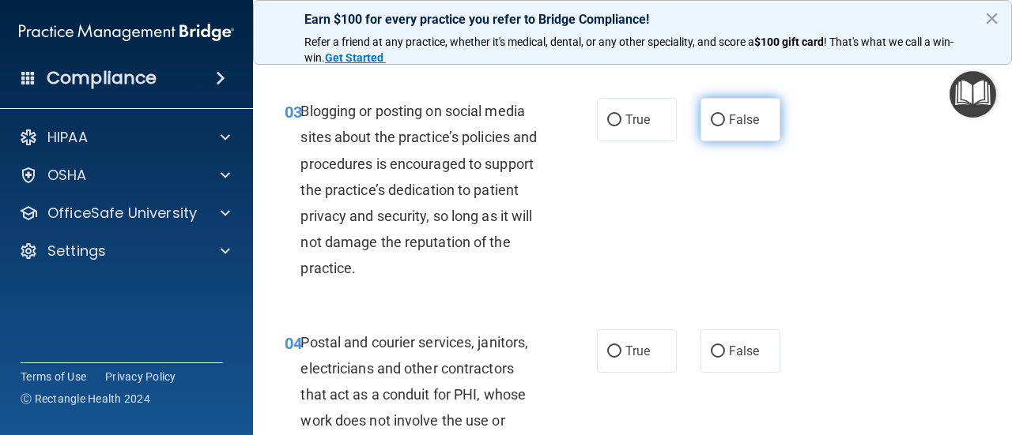
click at [715, 120] on input "False" at bounding box center [717, 121] width 14 height 12
radio input "true"
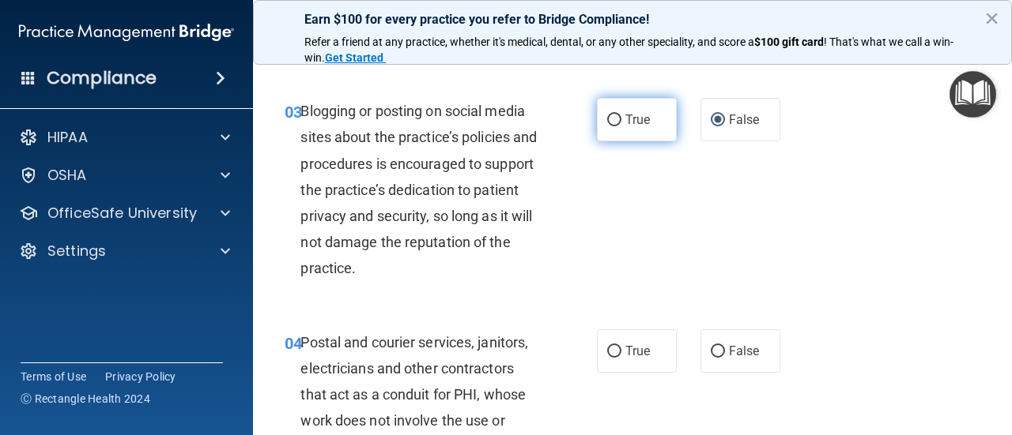
click at [613, 121] on input "True" at bounding box center [614, 121] width 14 height 12
radio input "true"
radio input "false"
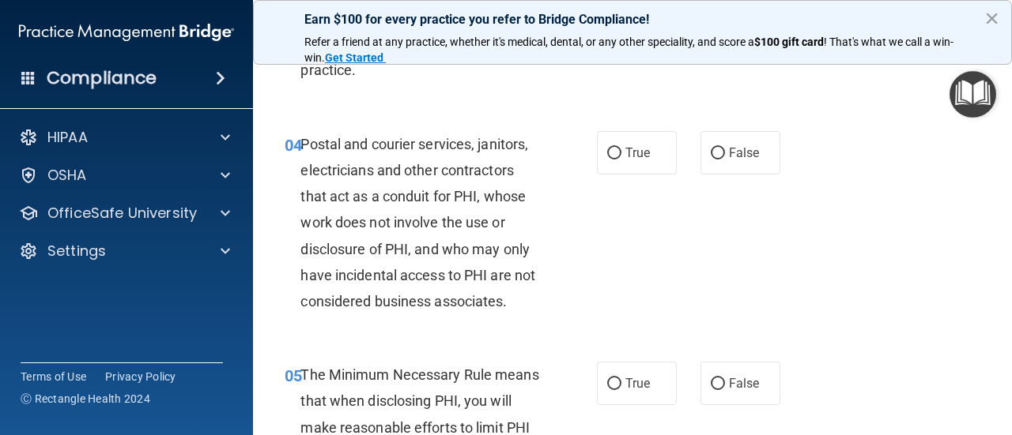
scroll to position [550, 0]
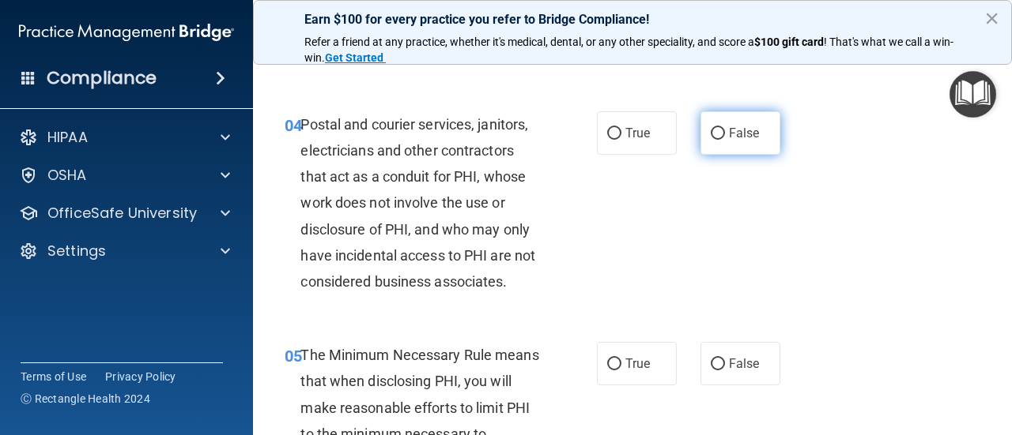
click at [716, 135] on input "False" at bounding box center [717, 134] width 14 height 12
radio input "true"
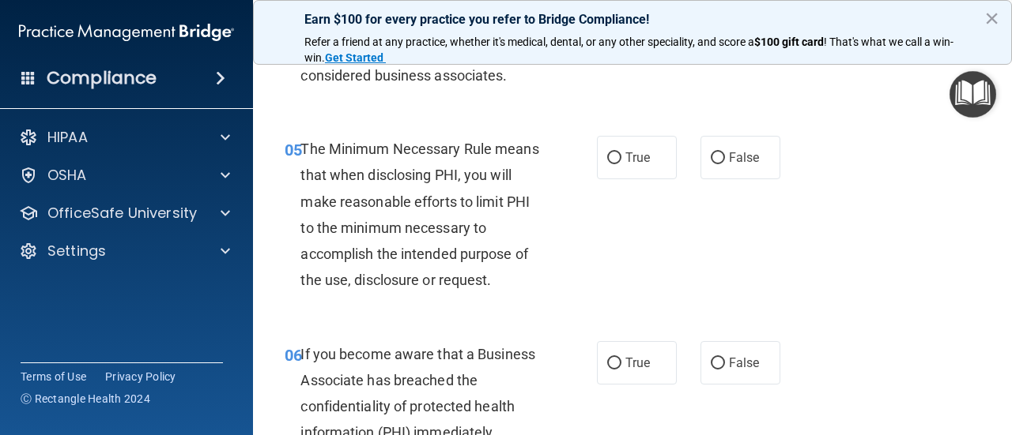
scroll to position [767, 0]
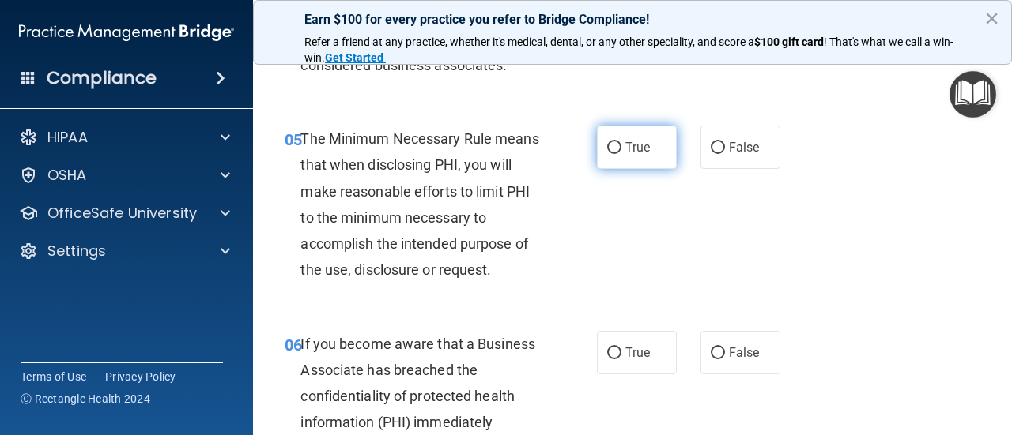
click at [613, 145] on input "True" at bounding box center [614, 148] width 14 height 12
radio input "true"
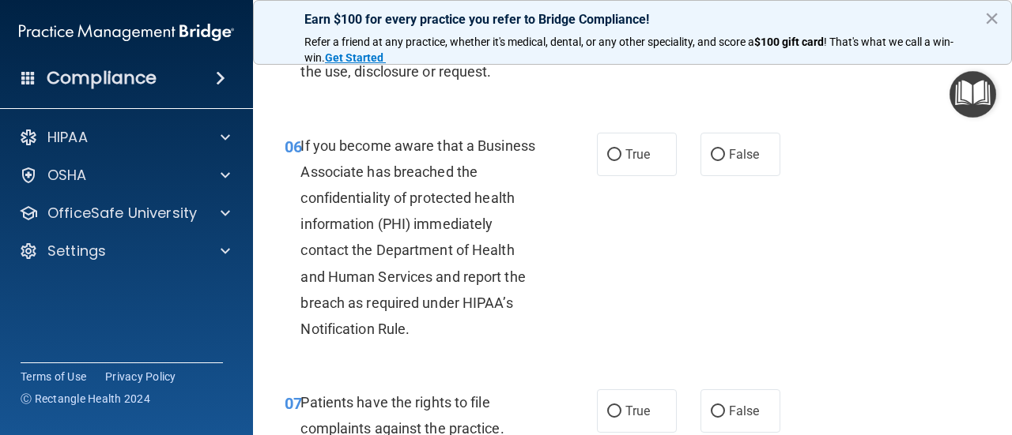
scroll to position [974, 0]
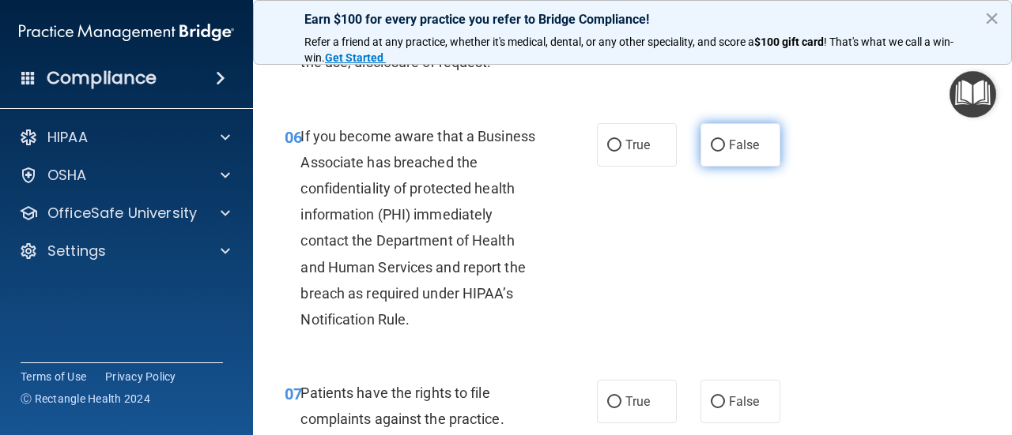
click at [713, 145] on input "False" at bounding box center [717, 146] width 14 height 12
radio input "true"
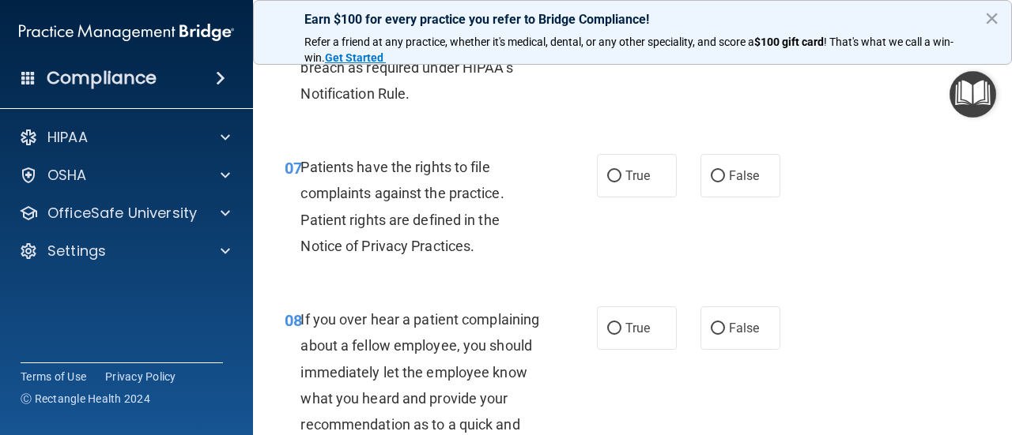
scroll to position [1201, 0]
click at [617, 175] on input "True" at bounding box center [614, 176] width 14 height 12
radio input "true"
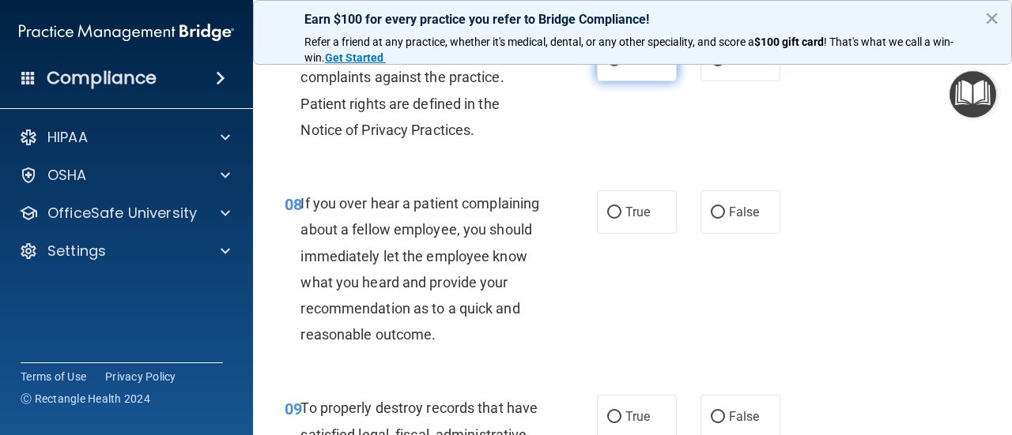
scroll to position [1321, 0]
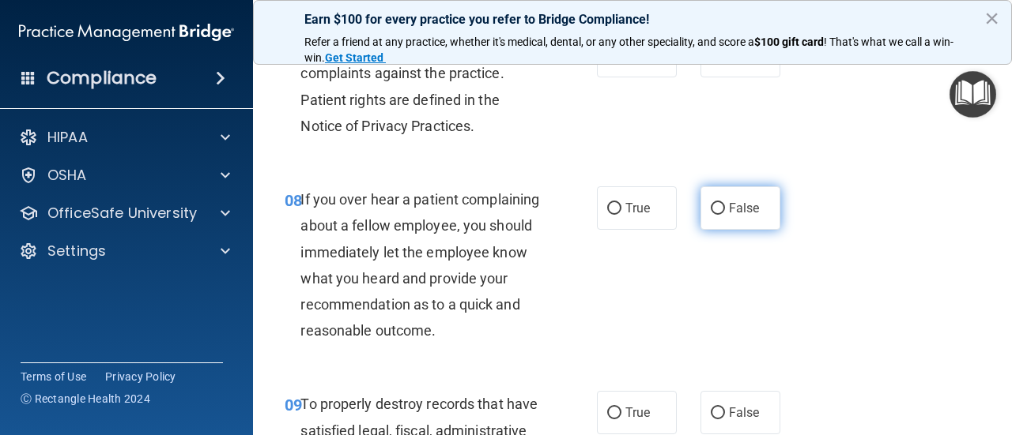
click at [722, 203] on input "False" at bounding box center [717, 209] width 14 height 12
radio input "true"
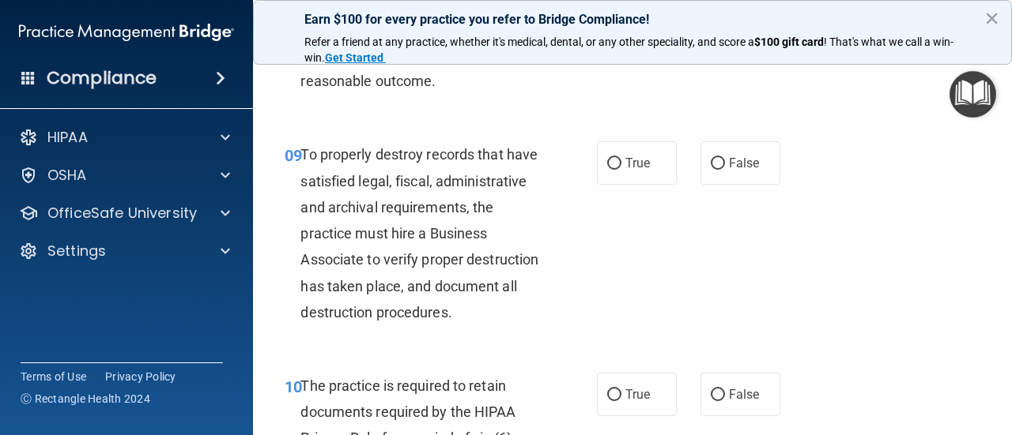
scroll to position [1581, 0]
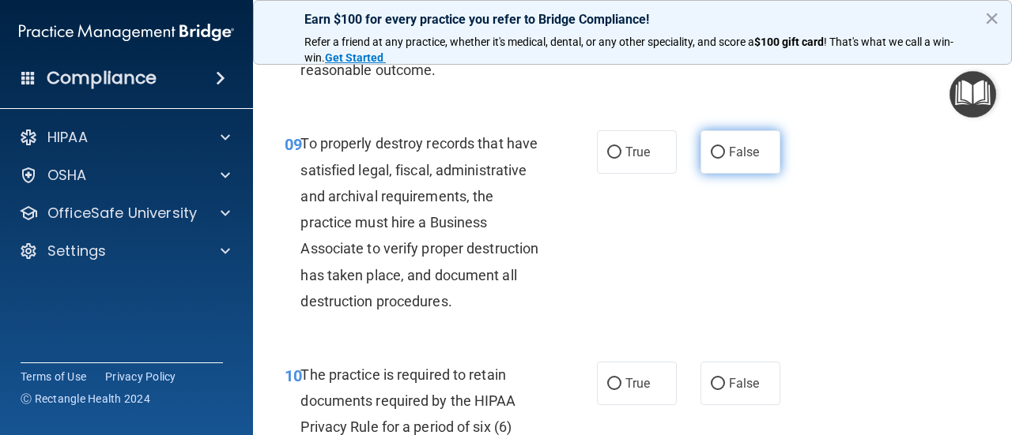
click at [715, 153] on input "False" at bounding box center [717, 153] width 14 height 12
radio input "true"
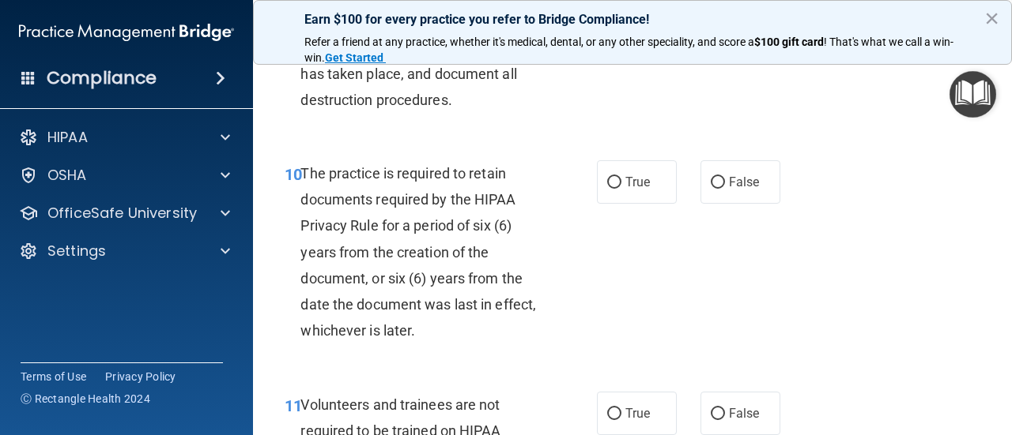
scroll to position [1808, 0]
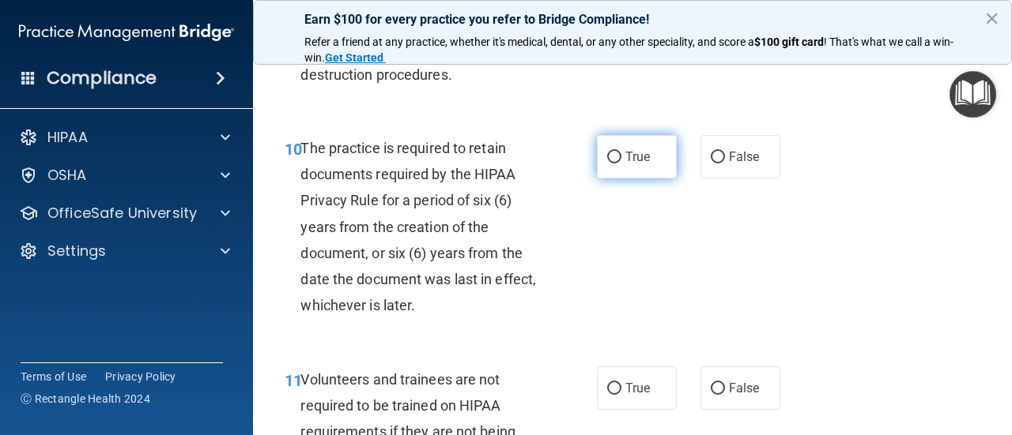
click at [616, 159] on input "True" at bounding box center [614, 158] width 14 height 12
radio input "true"
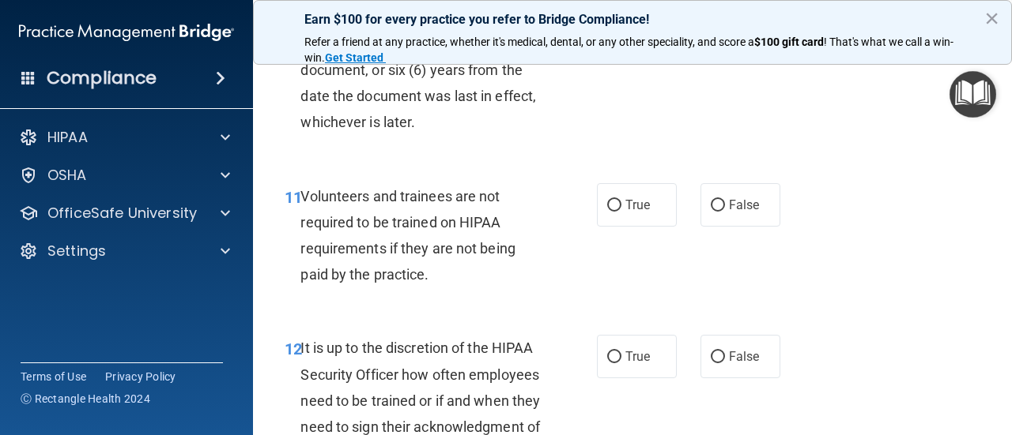
scroll to position [1993, 0]
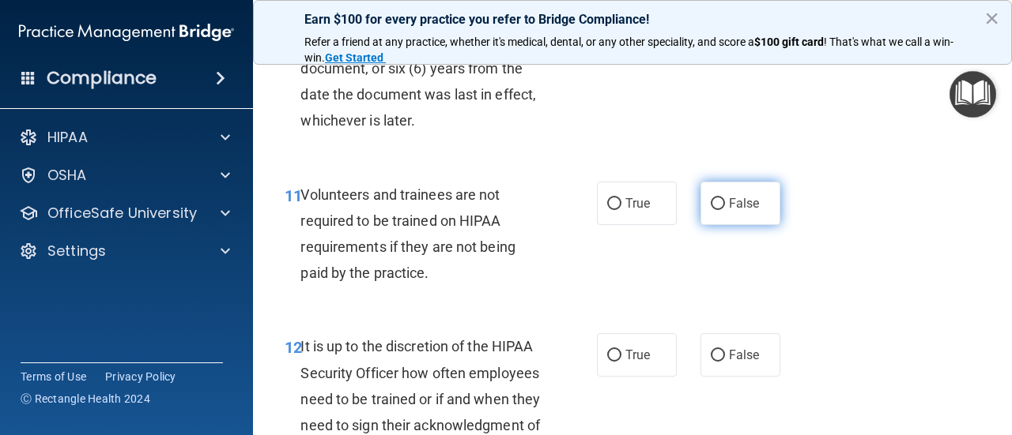
click at [721, 204] on input "False" at bounding box center [717, 204] width 14 height 12
radio input "true"
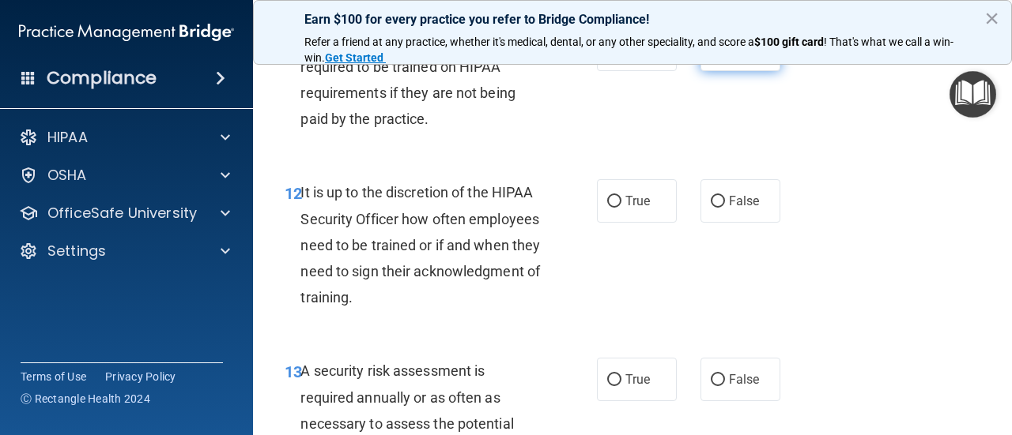
scroll to position [2148, 0]
click at [715, 202] on input "False" at bounding box center [717, 201] width 14 height 12
radio input "true"
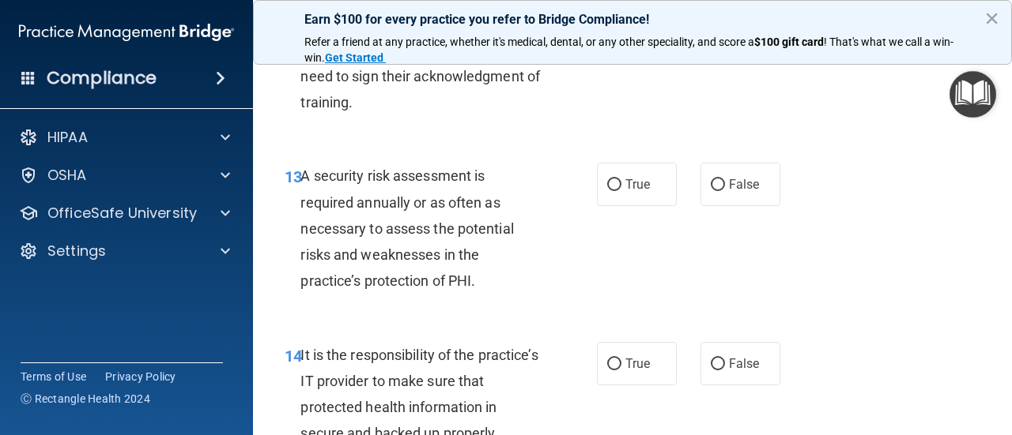
scroll to position [2347, 0]
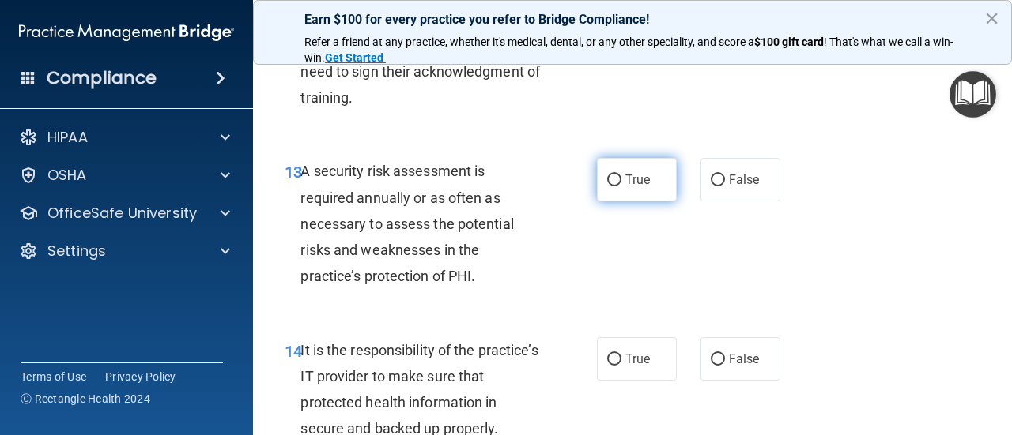
click at [619, 183] on input "True" at bounding box center [614, 181] width 14 height 12
radio input "true"
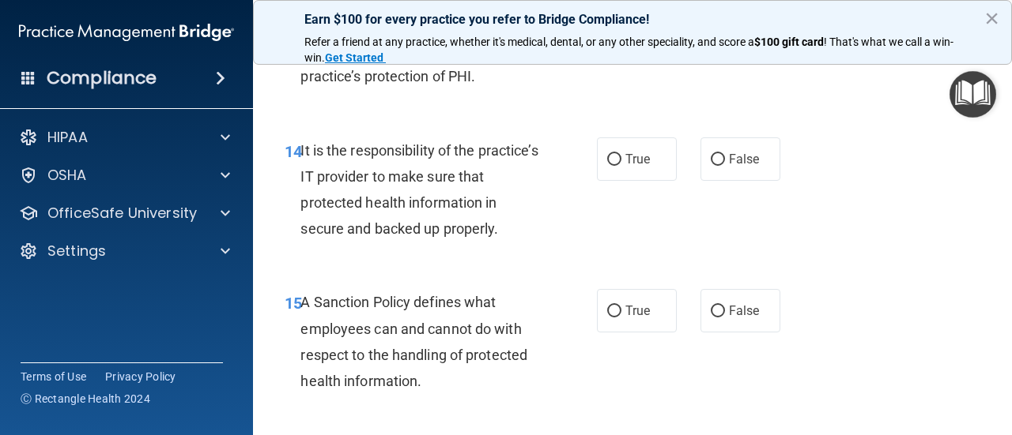
scroll to position [2550, 0]
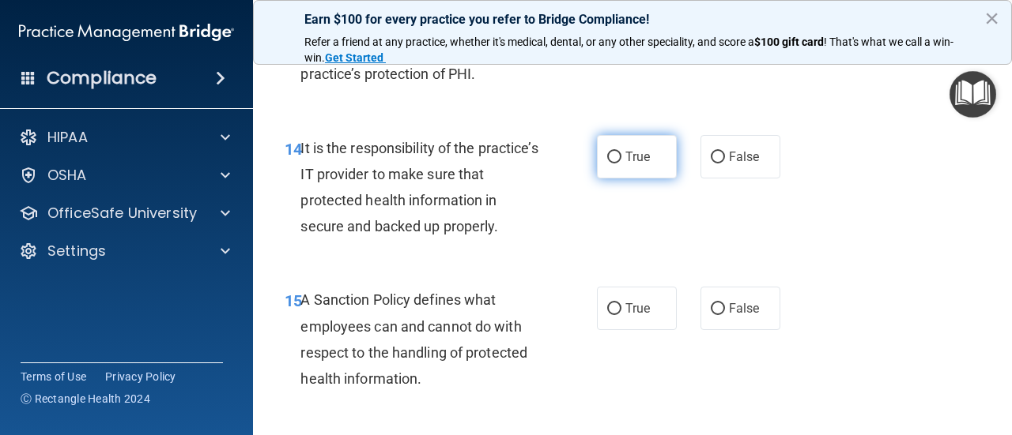
click at [616, 155] on input "True" at bounding box center [614, 158] width 14 height 12
radio input "true"
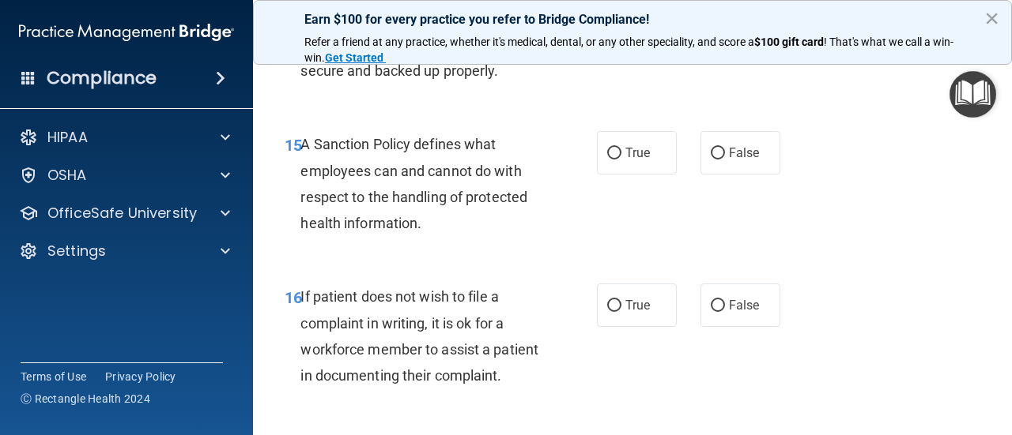
scroll to position [2707, 0]
click at [611, 148] on input "True" at bounding box center [614, 152] width 14 height 12
radio input "true"
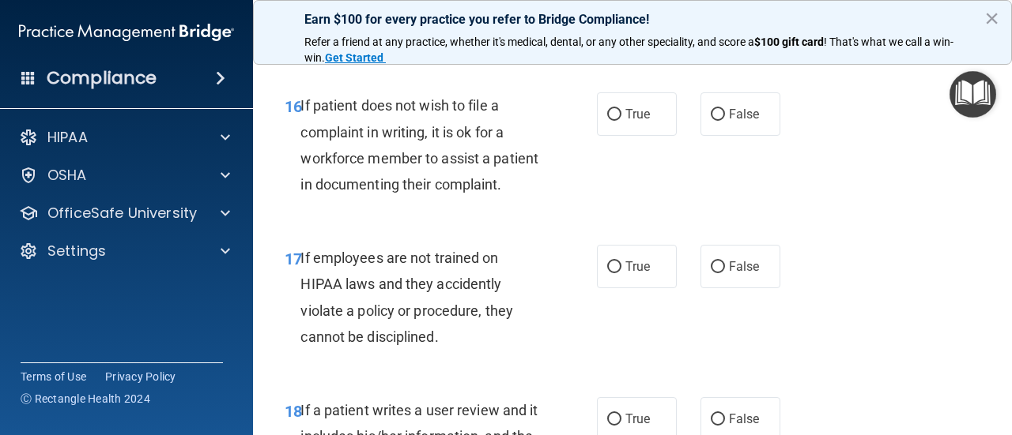
scroll to position [2899, 0]
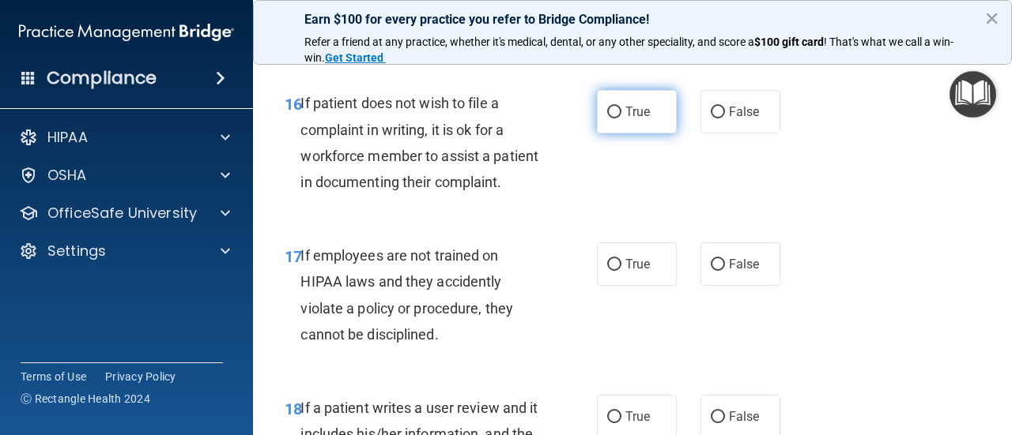
click at [612, 109] on input "True" at bounding box center [614, 113] width 14 height 12
radio input "true"
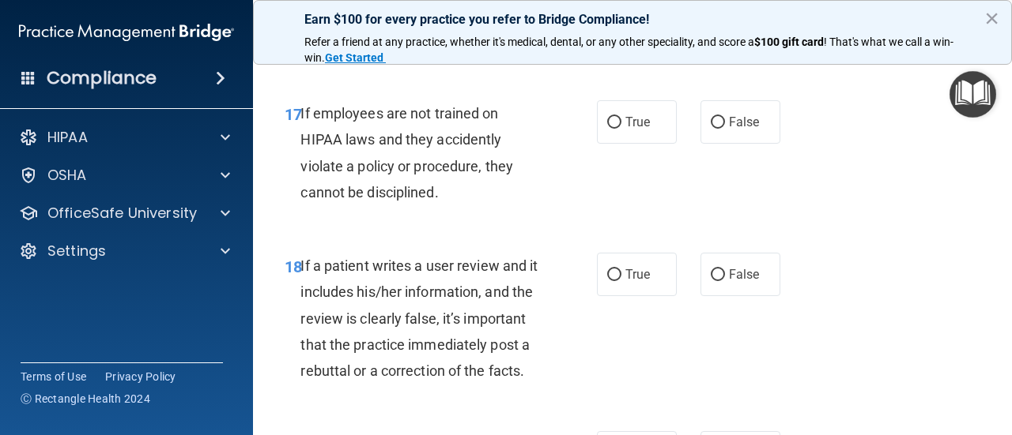
scroll to position [3043, 0]
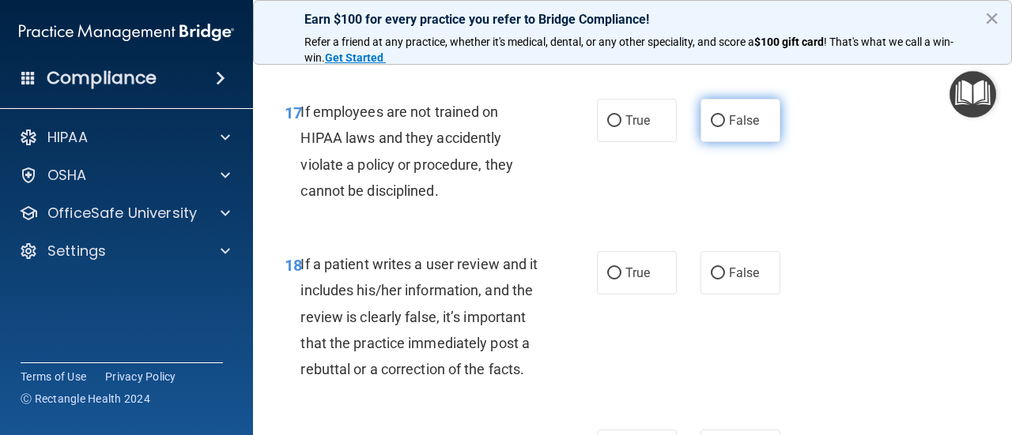
click at [715, 115] on input "False" at bounding box center [717, 121] width 14 height 12
radio input "true"
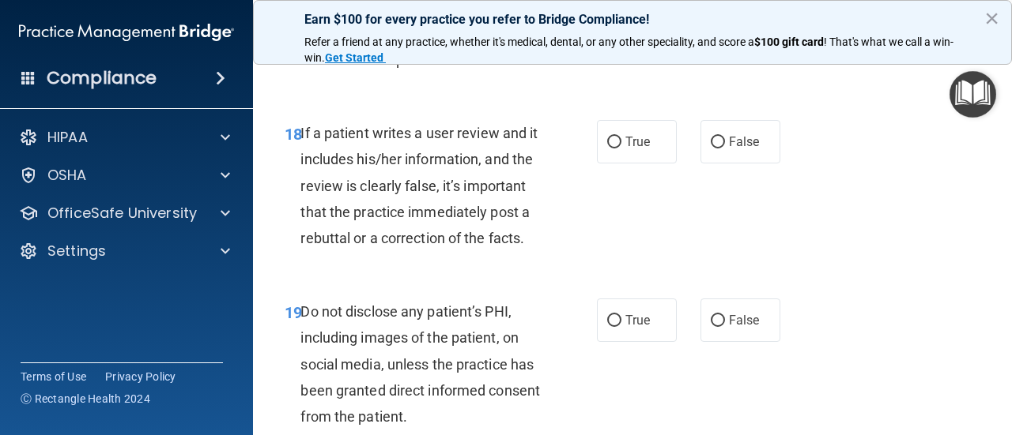
scroll to position [3182, 0]
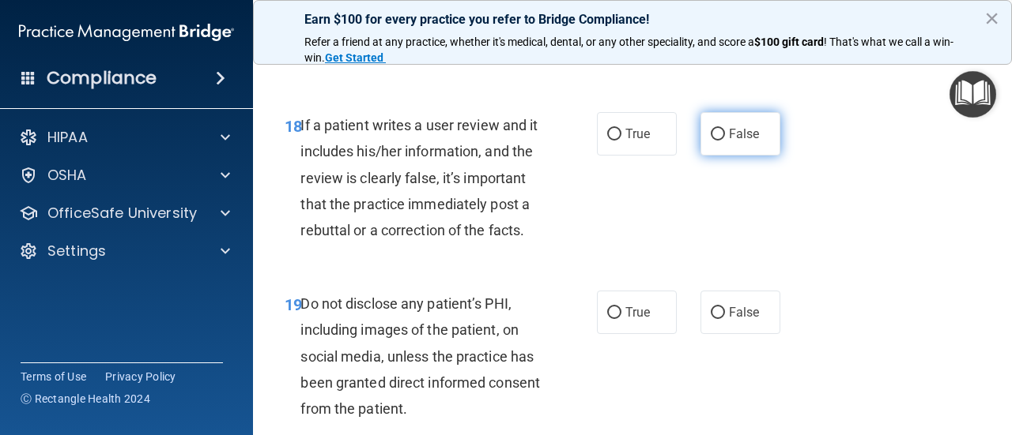
click at [717, 136] on input "False" at bounding box center [717, 135] width 14 height 12
radio input "true"
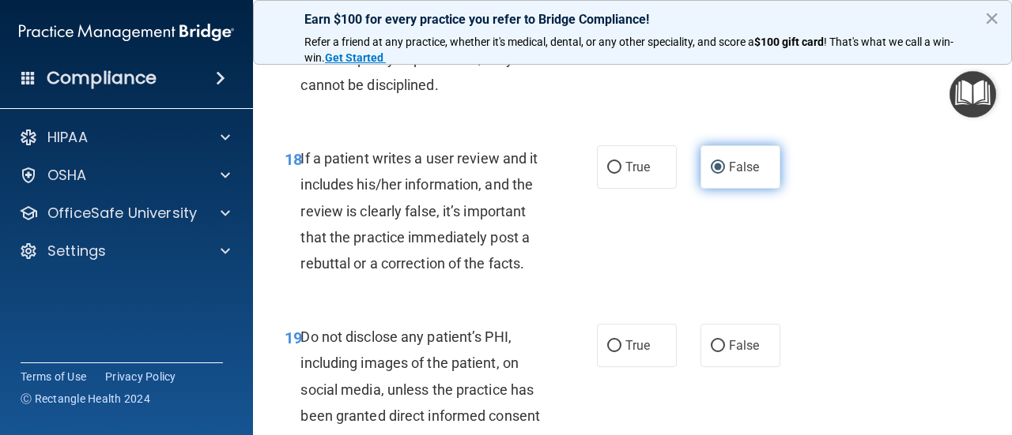
scroll to position [3147, 0]
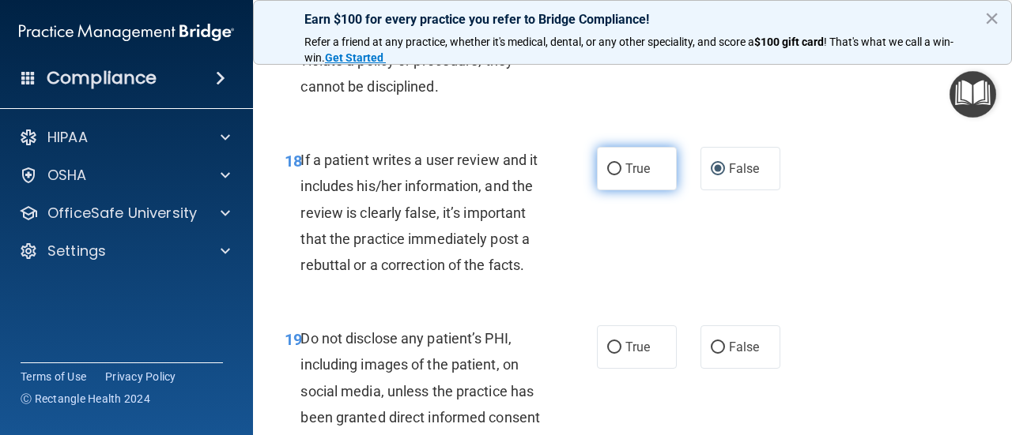
click at [618, 168] on input "True" at bounding box center [614, 170] width 14 height 12
radio input "true"
radio input "false"
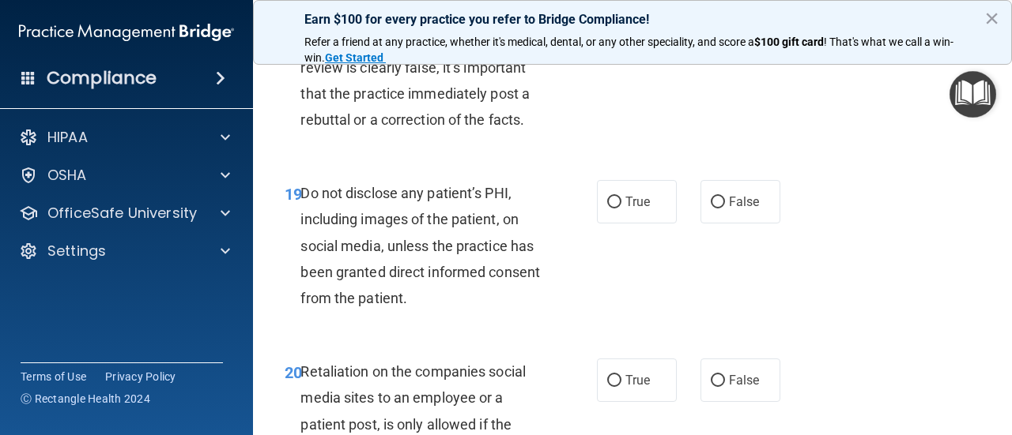
scroll to position [3300, 0]
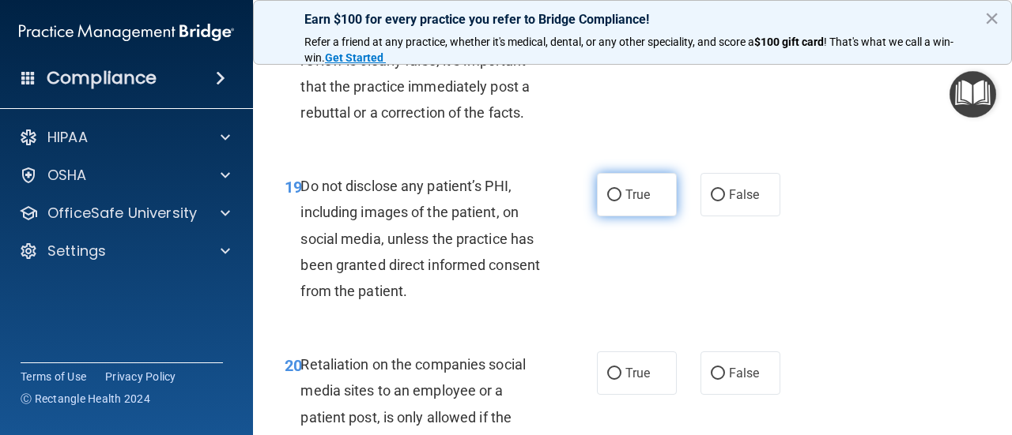
click at [620, 193] on input "True" at bounding box center [614, 196] width 14 height 12
radio input "true"
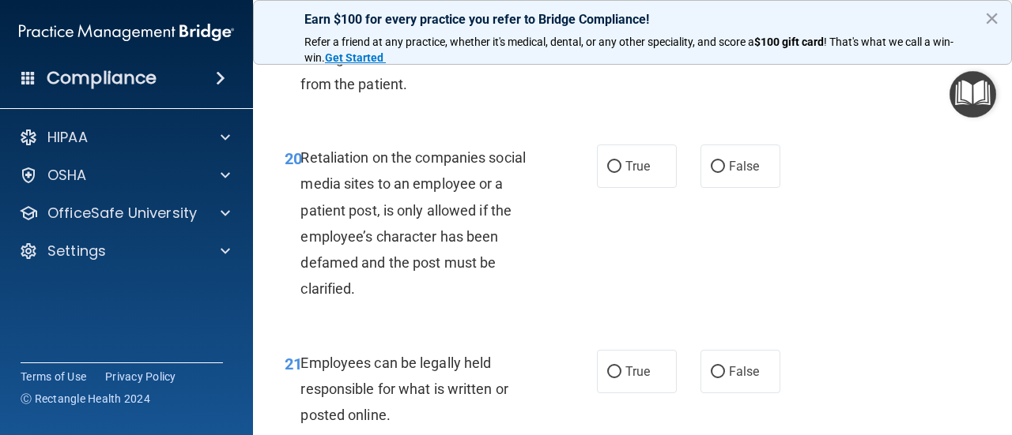
scroll to position [3507, 0]
click at [719, 164] on input "False" at bounding box center [717, 166] width 14 height 12
radio input "true"
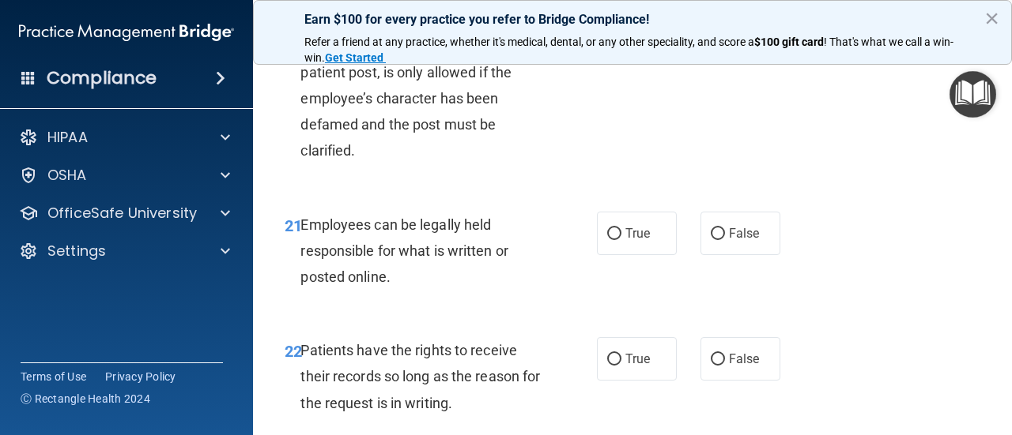
scroll to position [3656, 0]
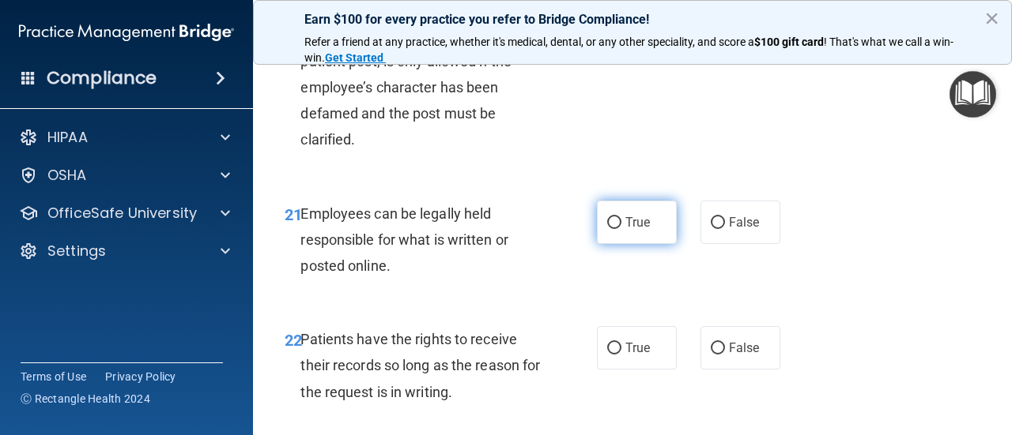
click at [612, 223] on input "True" at bounding box center [614, 223] width 14 height 12
radio input "true"
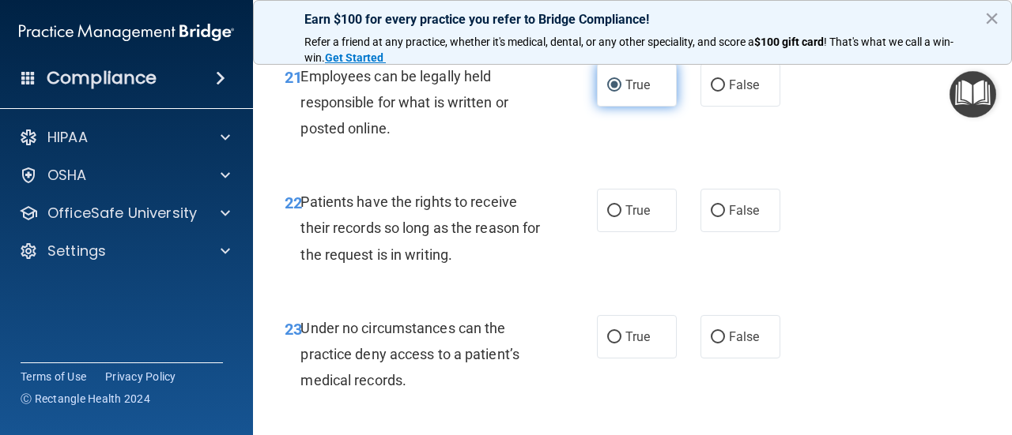
scroll to position [3795, 0]
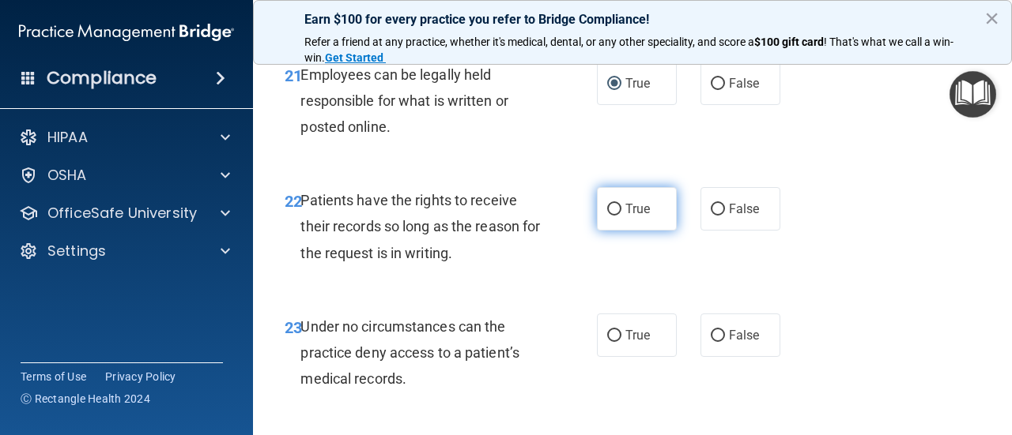
click at [615, 207] on input "True" at bounding box center [614, 210] width 14 height 12
radio input "true"
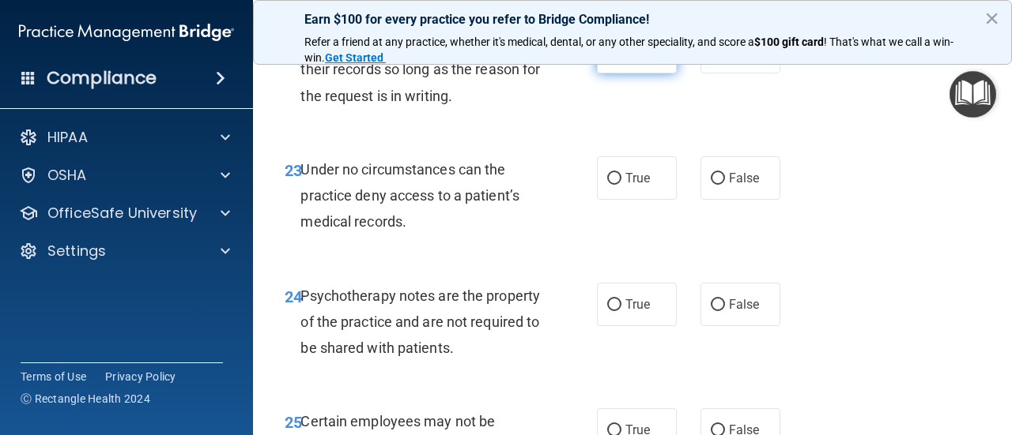
scroll to position [3953, 0]
click at [718, 178] on input "False" at bounding box center [717, 178] width 14 height 12
radio input "true"
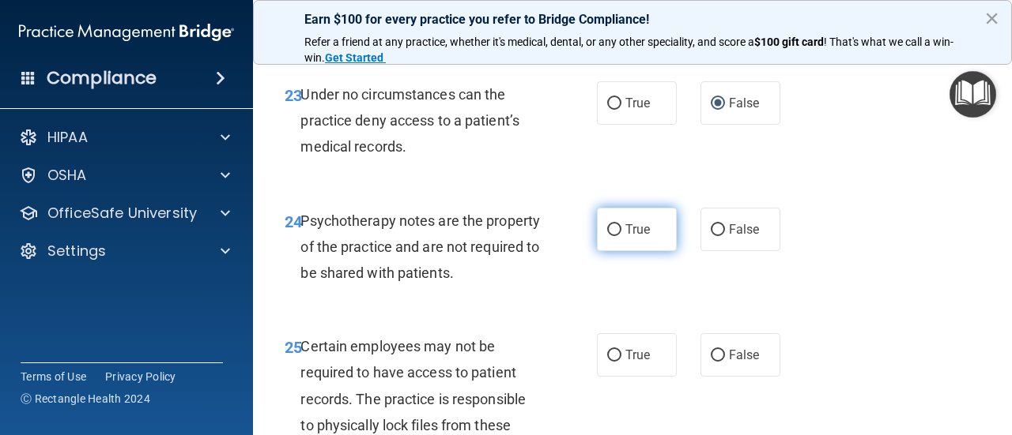
scroll to position [4043, 0]
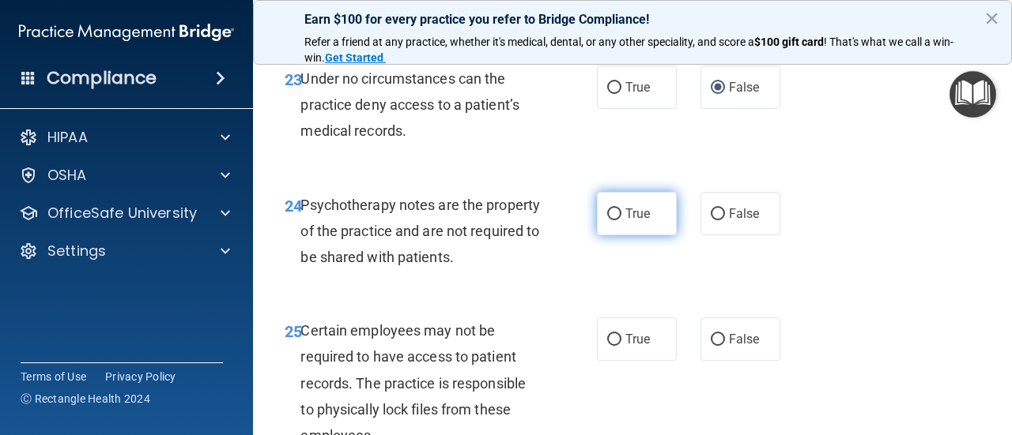
click at [612, 213] on input "True" at bounding box center [614, 215] width 14 height 12
radio input "true"
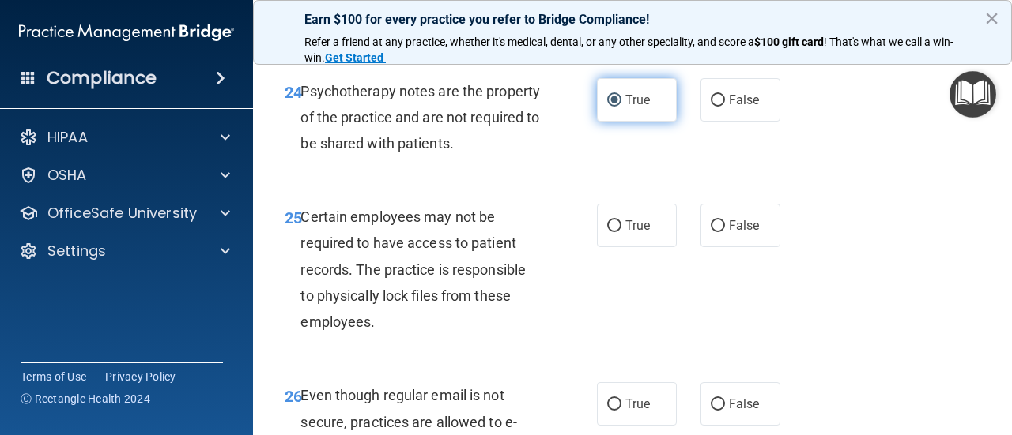
scroll to position [4166, 0]
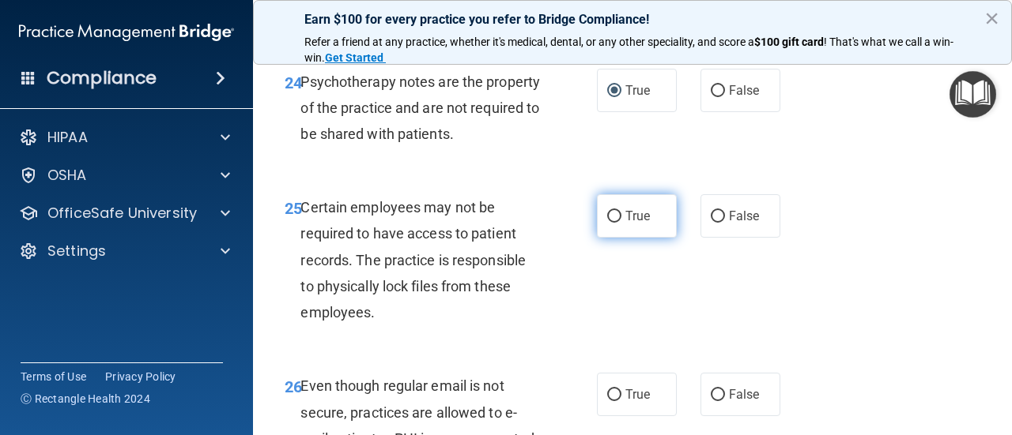
click at [614, 215] on input "True" at bounding box center [614, 217] width 14 height 12
radio input "true"
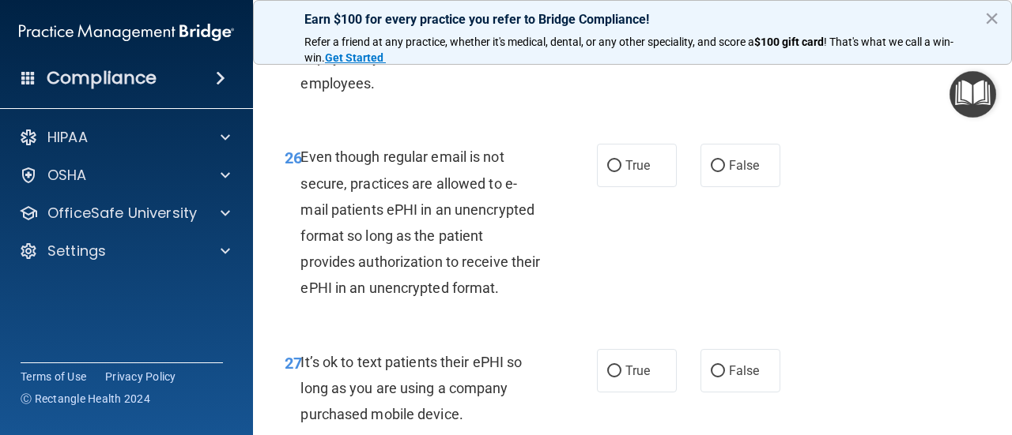
scroll to position [4398, 0]
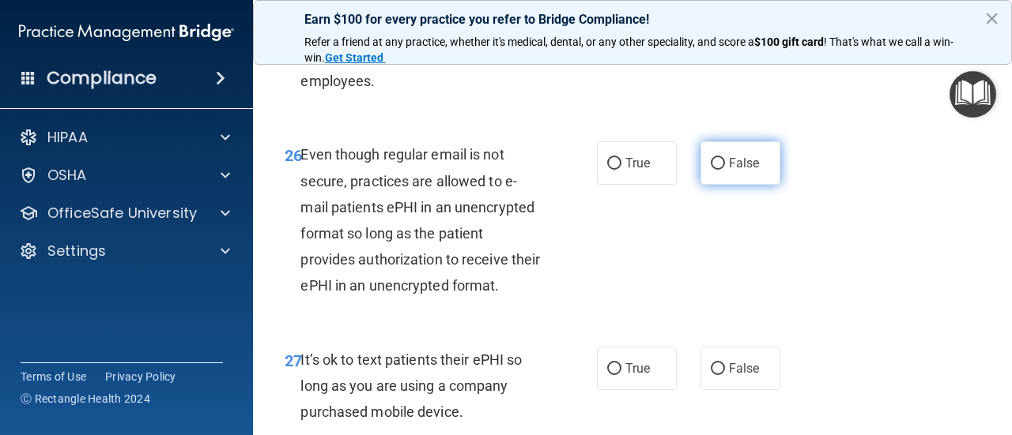
click at [718, 163] on input "False" at bounding box center [717, 164] width 14 height 12
radio input "true"
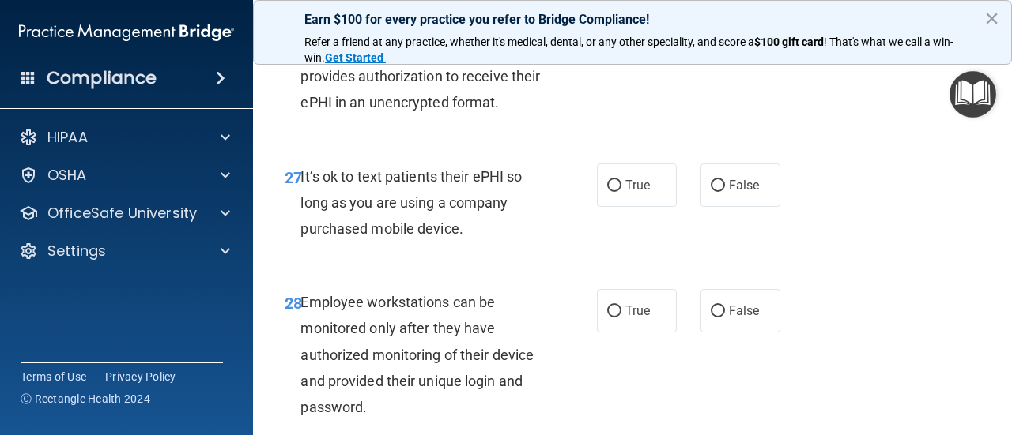
scroll to position [4603, 0]
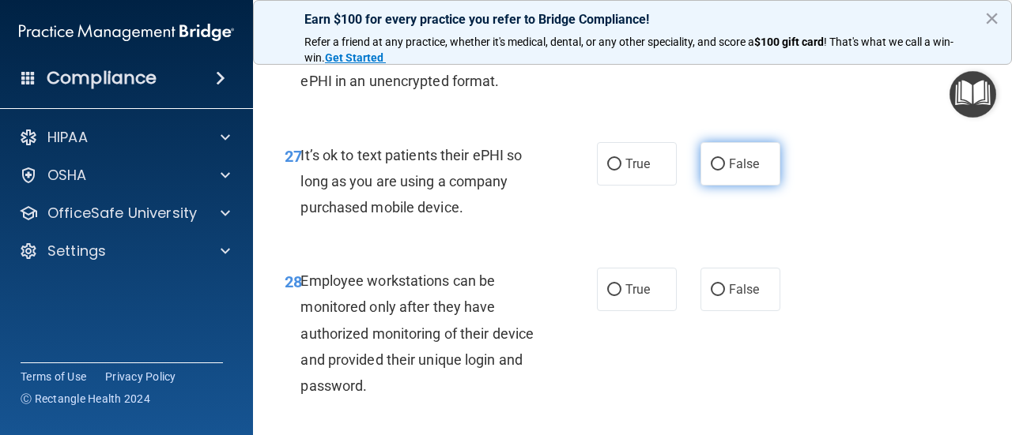
click at [717, 166] on input "False" at bounding box center [717, 165] width 14 height 12
radio input "true"
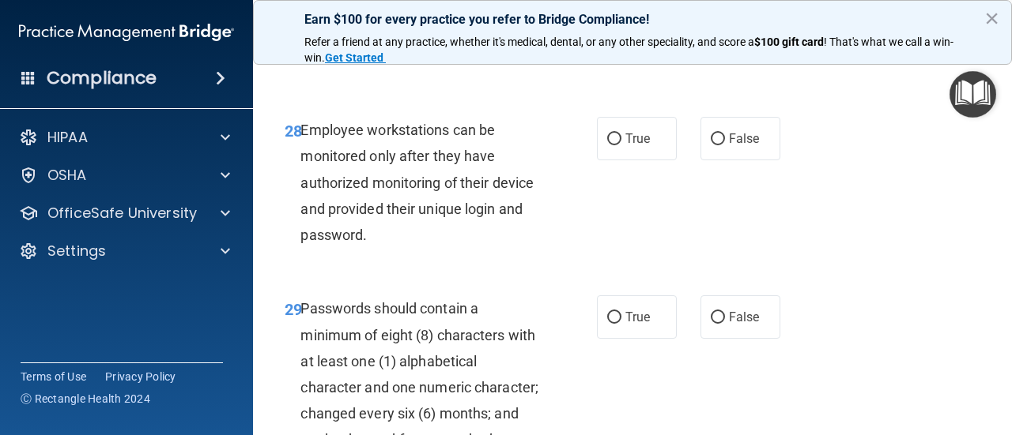
scroll to position [4758, 0]
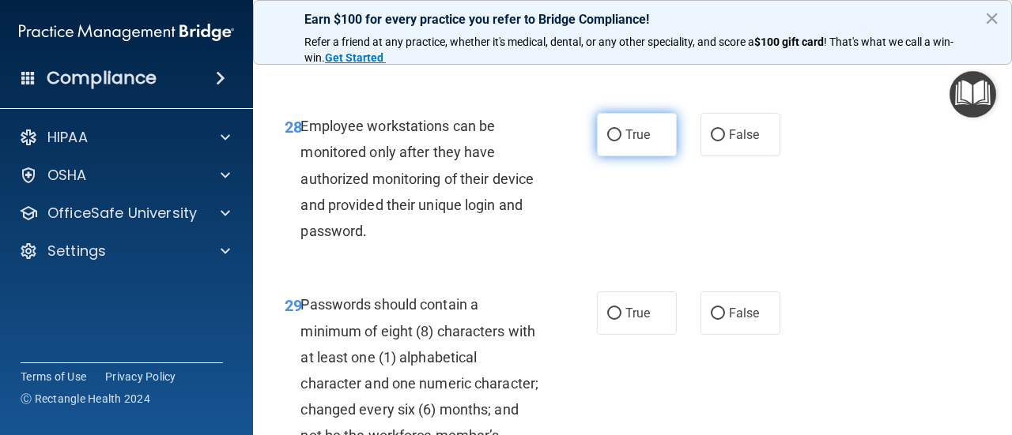
click at [612, 134] on input "True" at bounding box center [614, 136] width 14 height 12
radio input "true"
click at [612, 134] on input "True" at bounding box center [614, 136] width 14 height 12
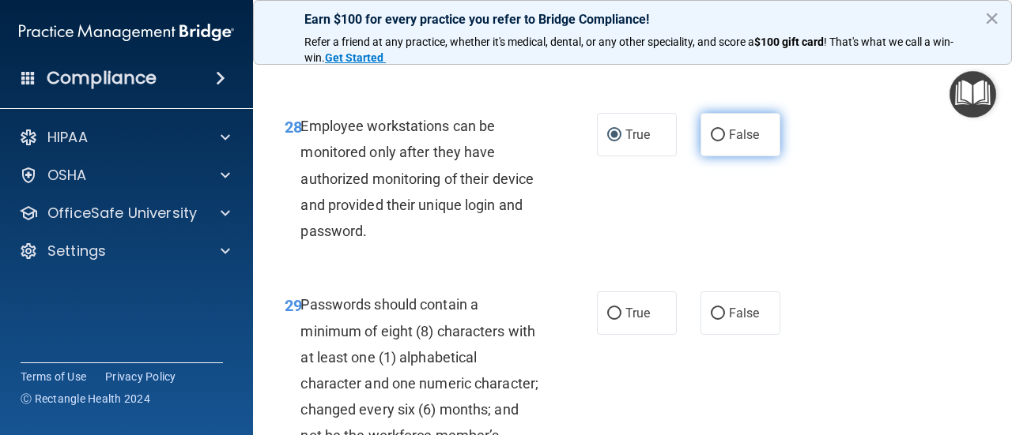
click at [720, 131] on input "False" at bounding box center [717, 136] width 14 height 12
radio input "true"
radio input "false"
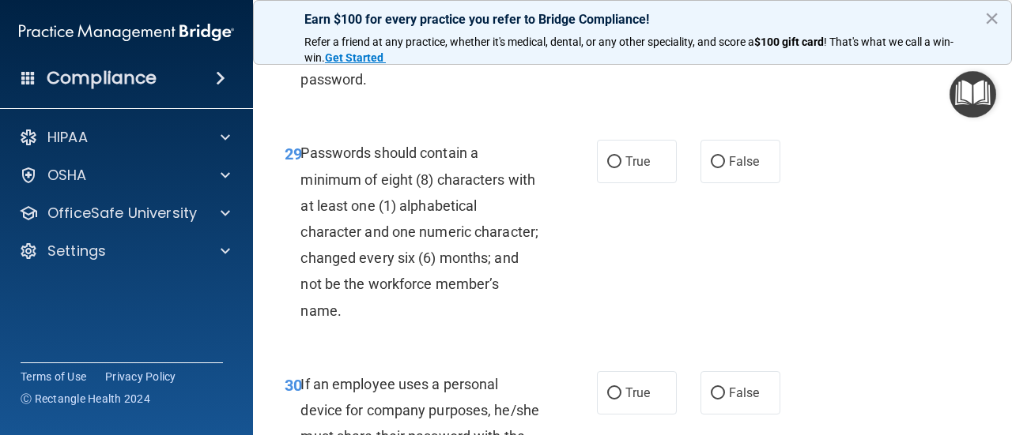
scroll to position [4911, 0]
click at [714, 157] on input "False" at bounding box center [717, 161] width 14 height 12
radio input "true"
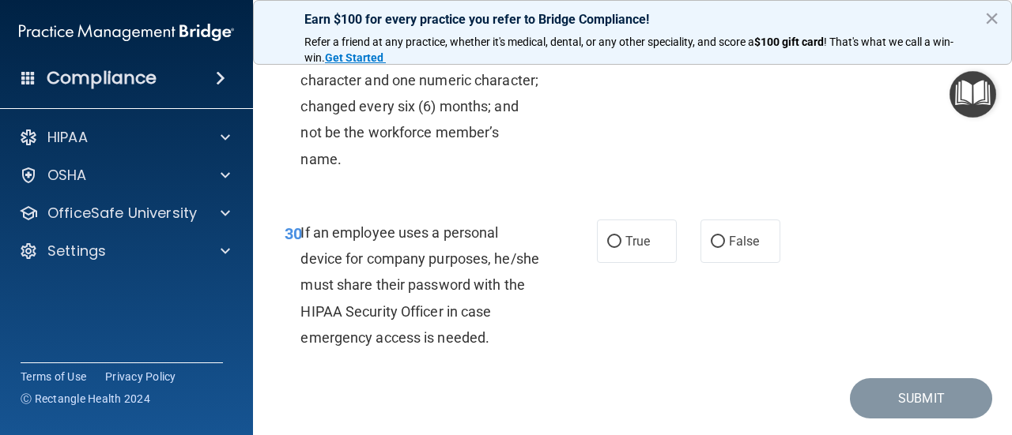
scroll to position [5071, 0]
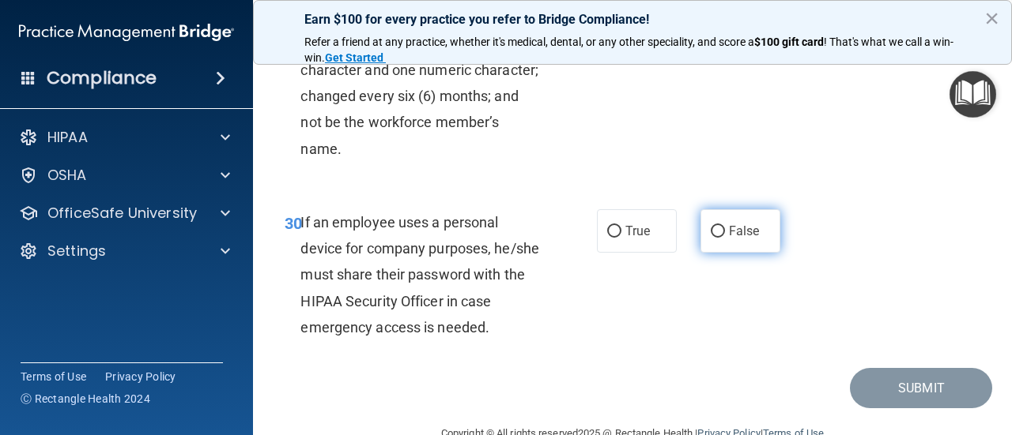
click at [716, 233] on input "False" at bounding box center [717, 232] width 14 height 12
radio input "true"
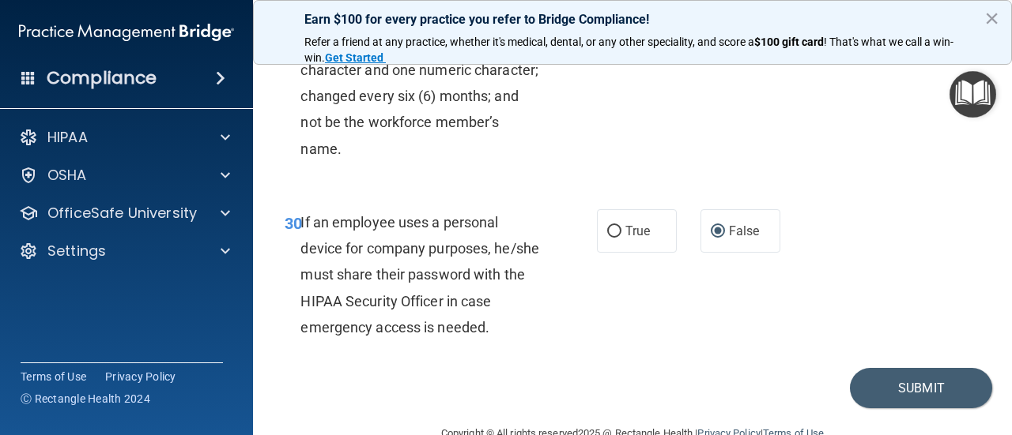
scroll to position [5107, 0]
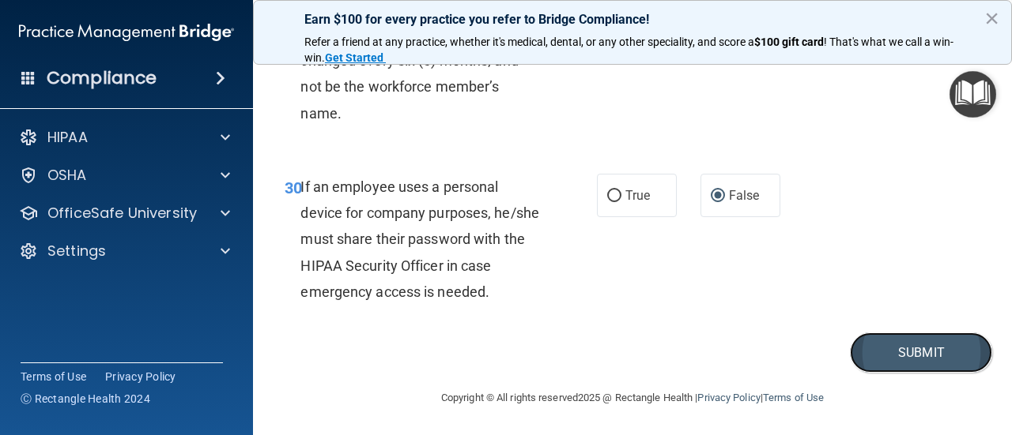
click at [911, 356] on button "Submit" at bounding box center [921, 353] width 142 height 40
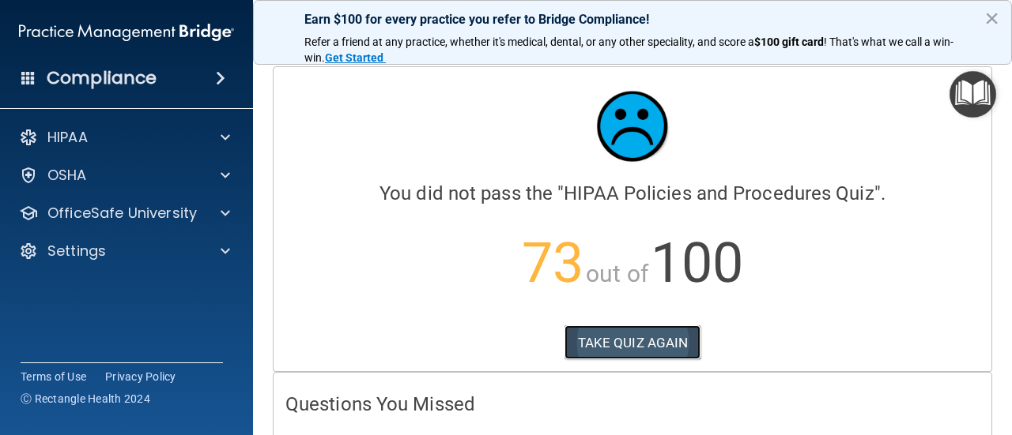
click at [631, 348] on button "TAKE QUIZ AGAIN" at bounding box center [632, 343] width 137 height 35
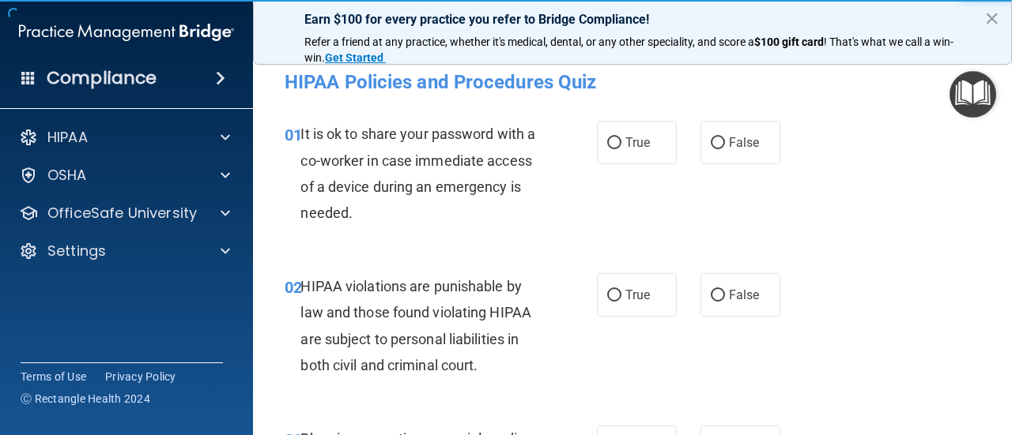
scroll to position [13, 0]
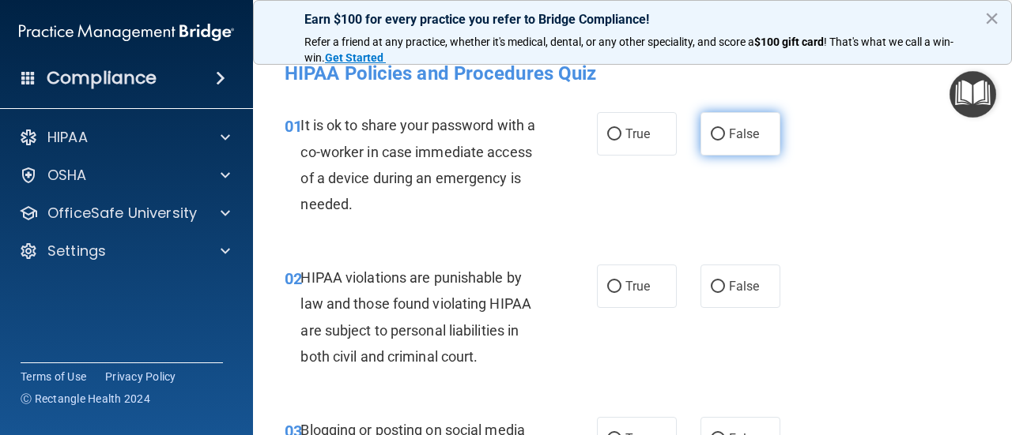
click at [722, 129] on input "False" at bounding box center [717, 135] width 14 height 12
radio input "true"
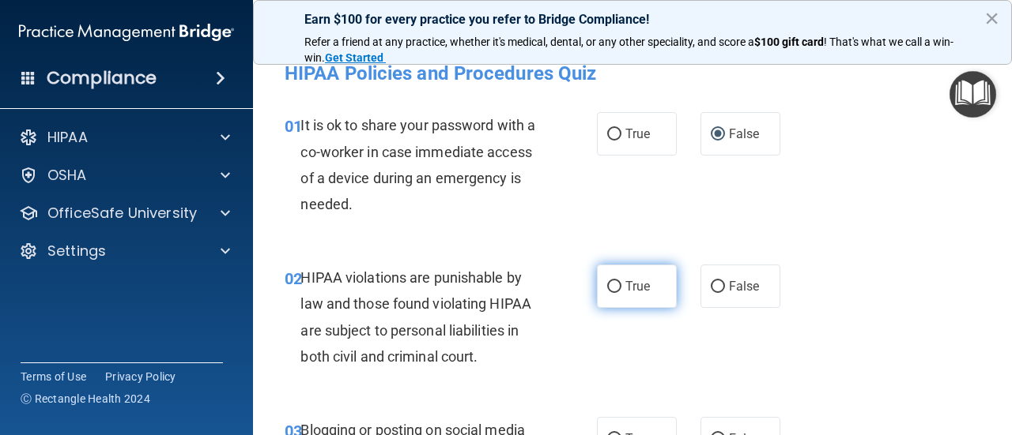
click at [618, 281] on input "True" at bounding box center [614, 287] width 14 height 12
radio input "true"
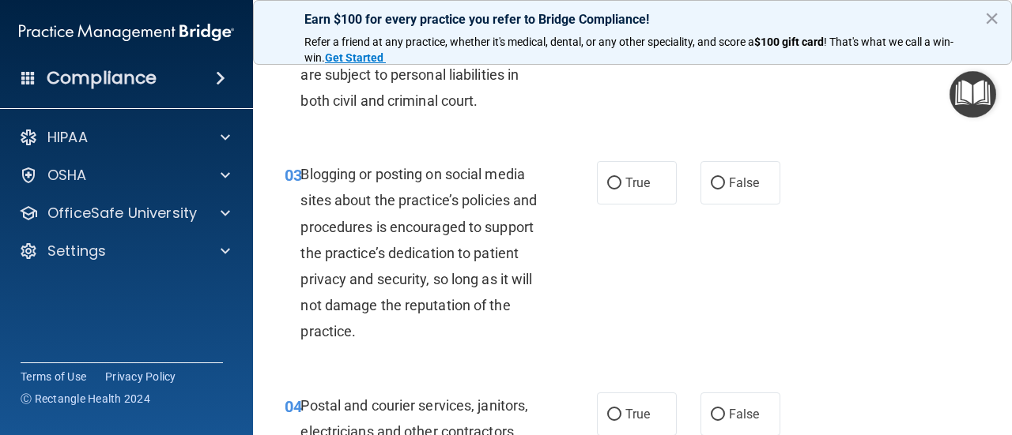
scroll to position [274, 0]
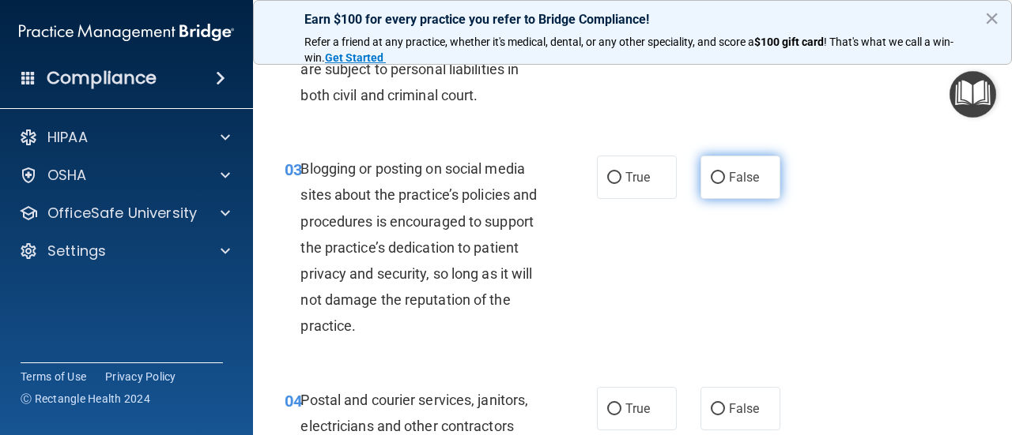
click at [714, 180] on input "False" at bounding box center [717, 178] width 14 height 12
radio input "true"
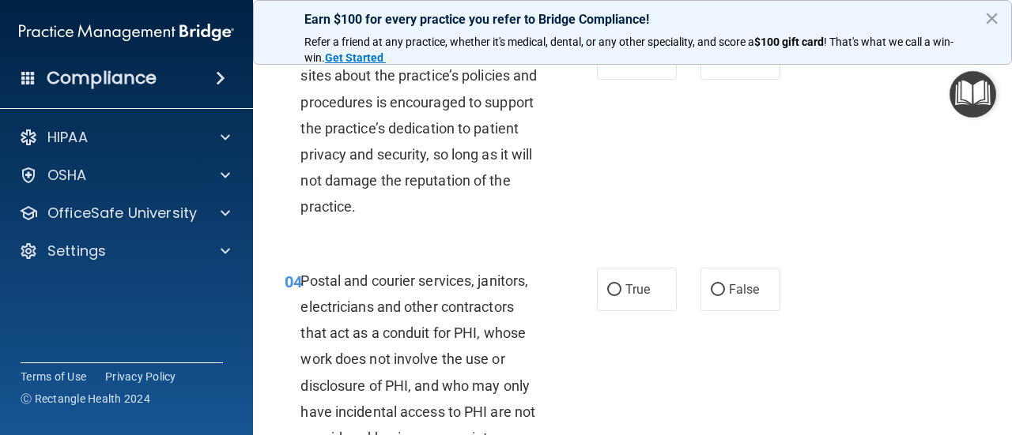
scroll to position [403, 0]
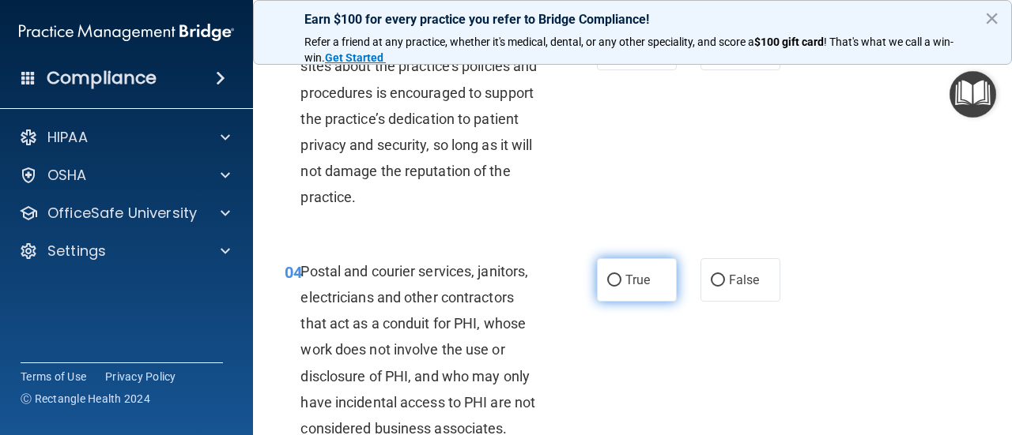
click at [617, 281] on input "True" at bounding box center [614, 281] width 14 height 12
radio input "true"
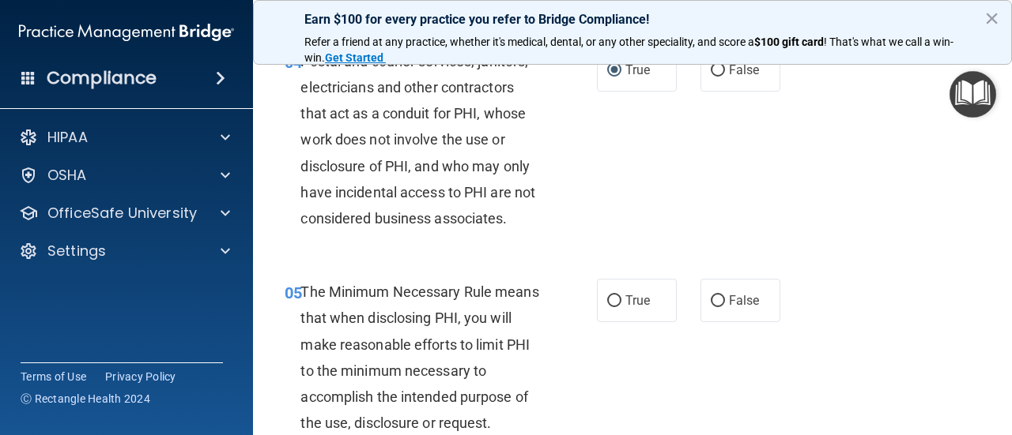
scroll to position [616, 0]
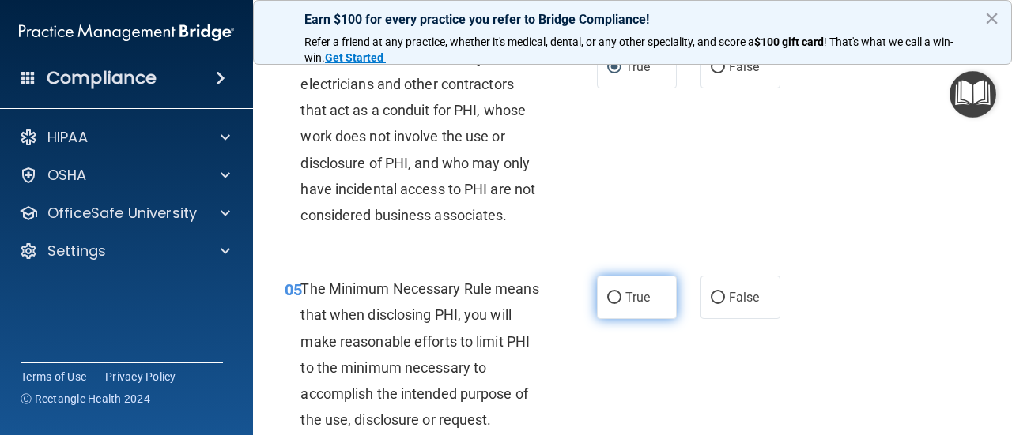
click at [616, 295] on input "True" at bounding box center [614, 298] width 14 height 12
radio input "true"
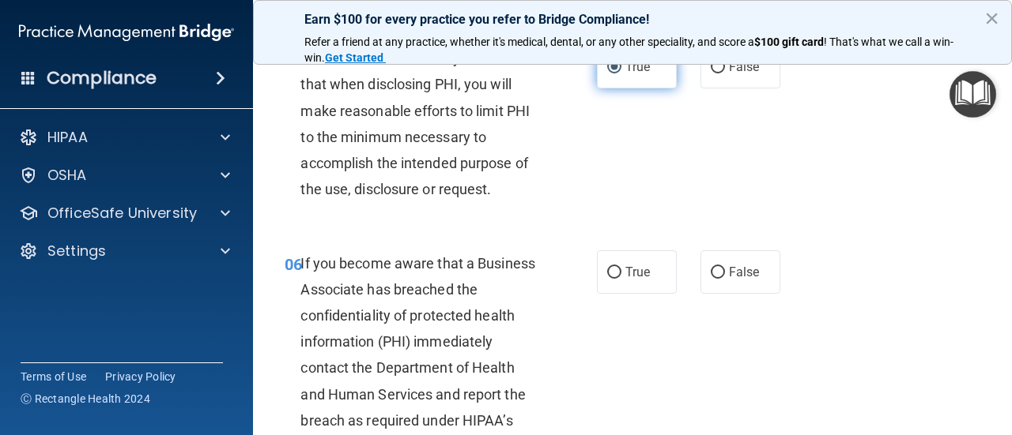
scroll to position [854, 0]
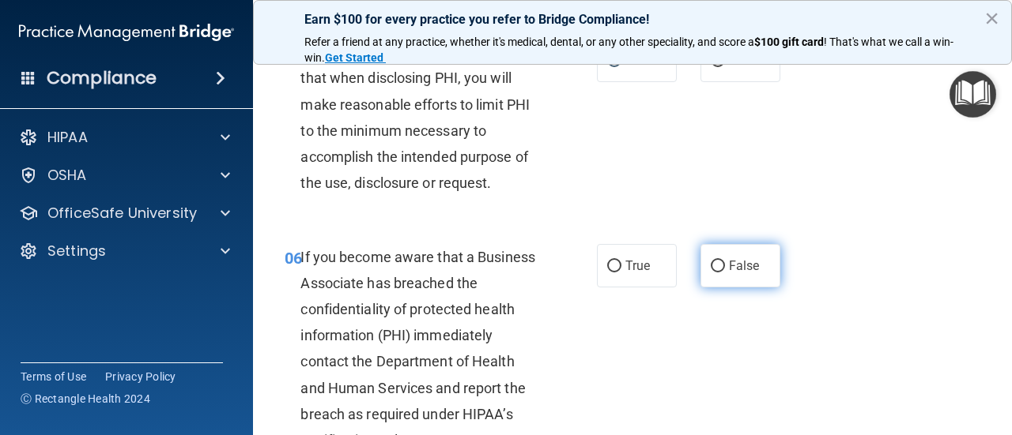
click at [718, 267] on input "False" at bounding box center [717, 267] width 14 height 12
radio input "true"
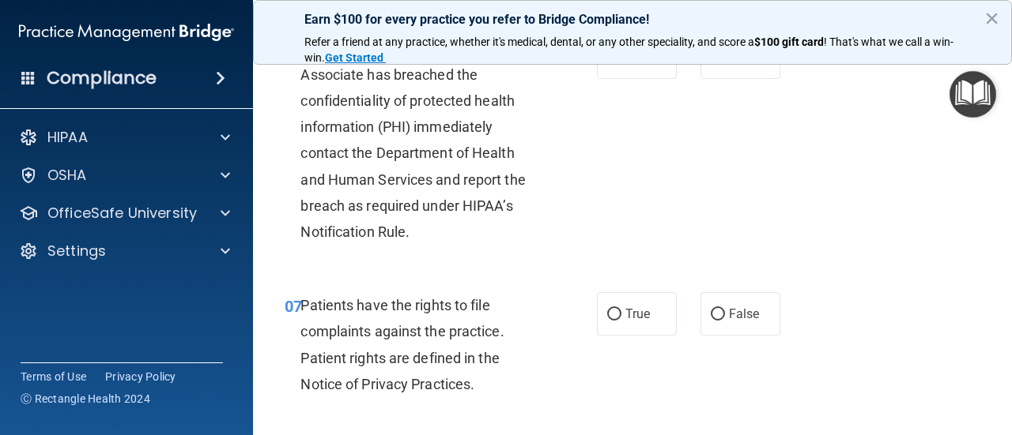
scroll to position [1063, 0]
click at [615, 313] on input "True" at bounding box center [614, 314] width 14 height 12
radio input "true"
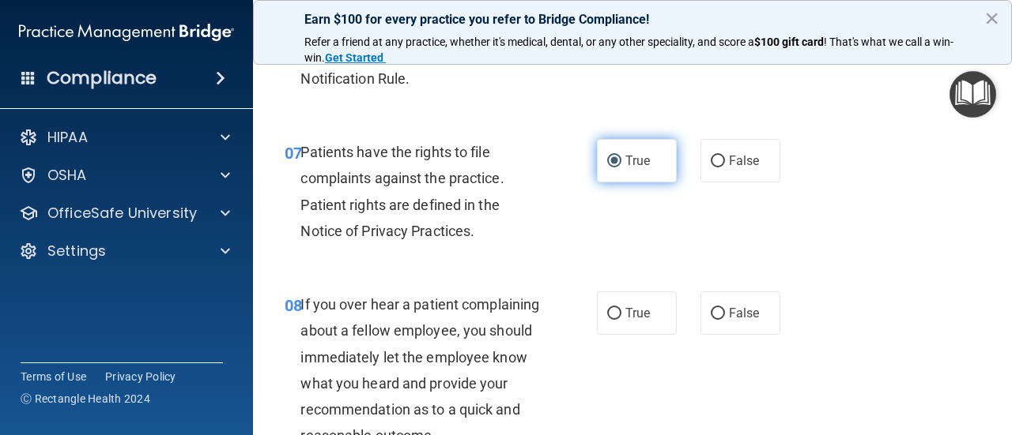
scroll to position [1222, 0]
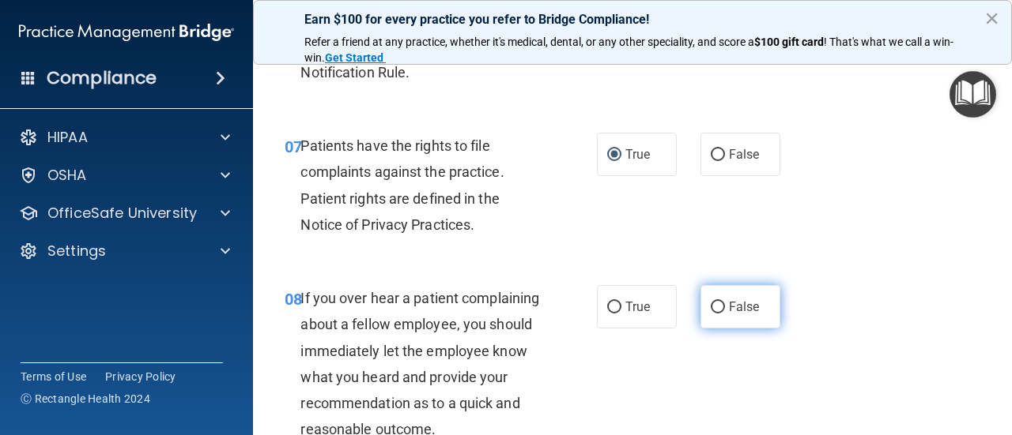
click at [713, 305] on input "False" at bounding box center [717, 308] width 14 height 12
radio input "true"
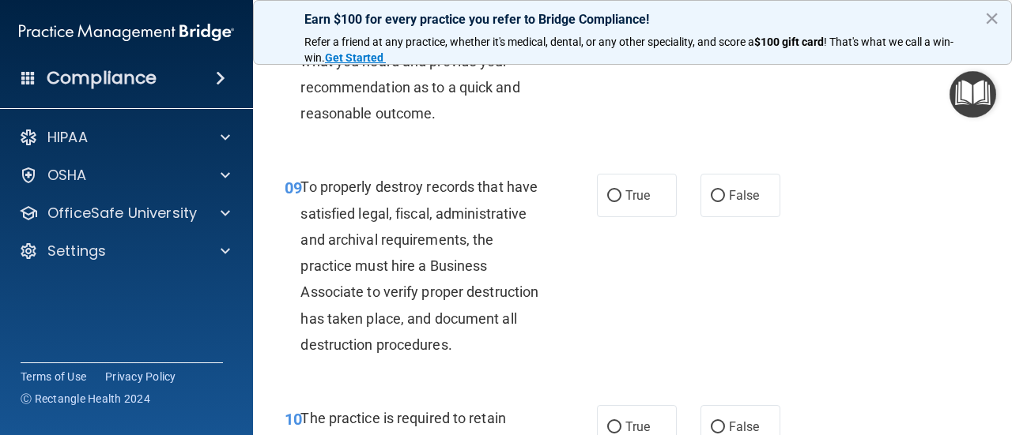
scroll to position [1547, 0]
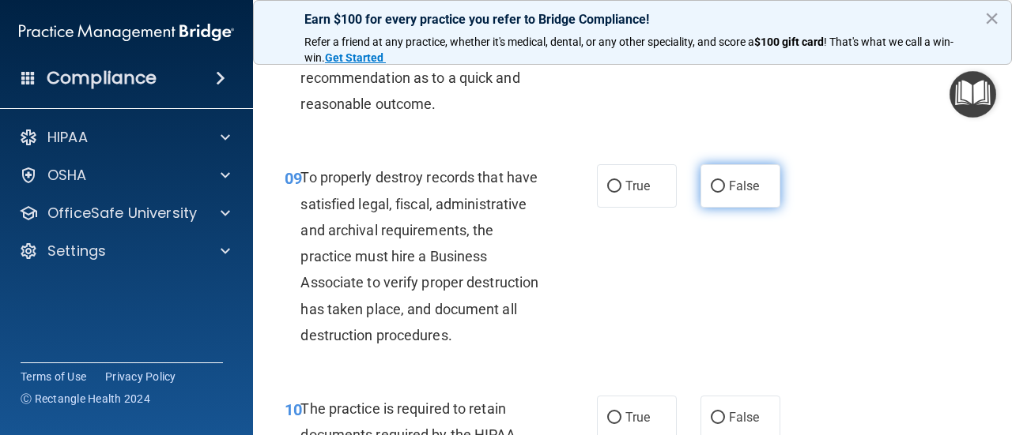
click at [718, 188] on input "False" at bounding box center [717, 187] width 14 height 12
radio input "true"
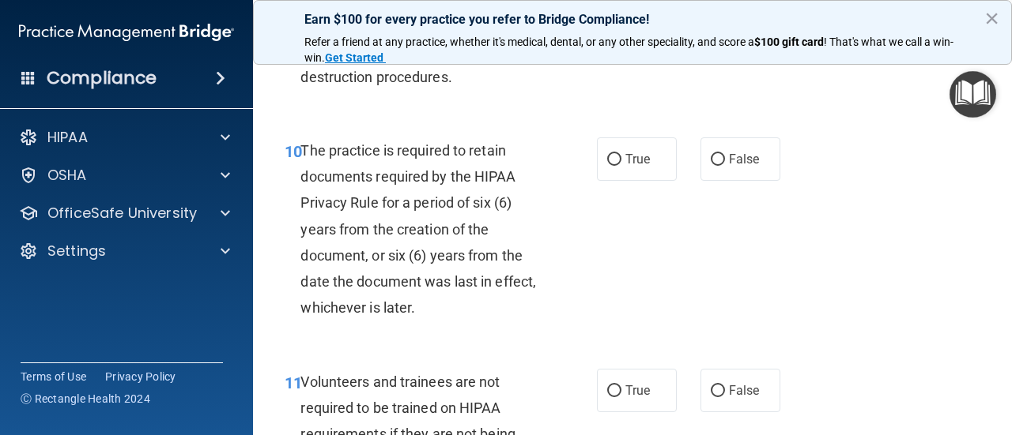
scroll to position [1815, 0]
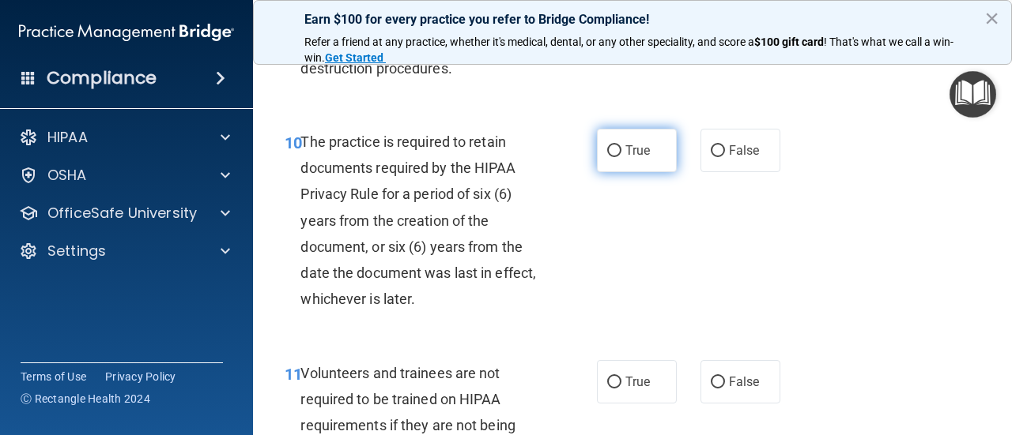
click at [616, 152] on input "True" at bounding box center [614, 151] width 14 height 12
radio input "true"
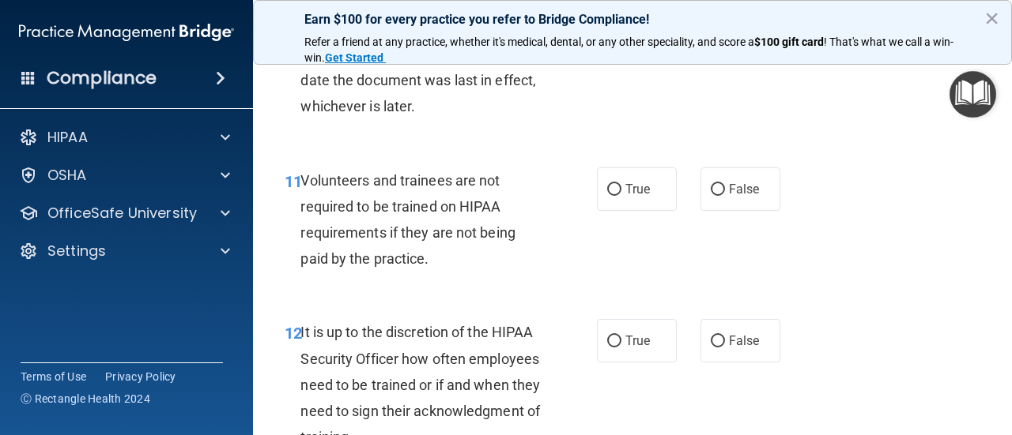
scroll to position [2012, 0]
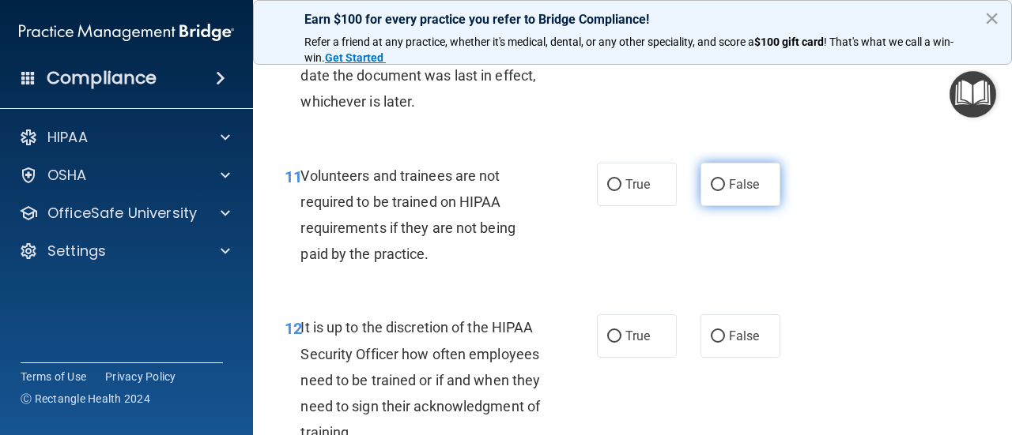
click at [718, 186] on input "False" at bounding box center [717, 185] width 14 height 12
radio input "true"
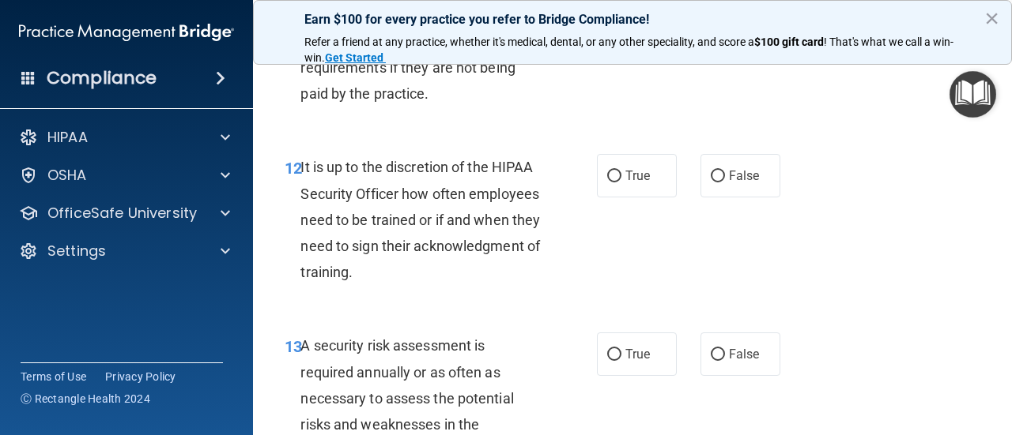
scroll to position [2173, 0]
click at [721, 175] on input "False" at bounding box center [717, 176] width 14 height 12
radio input "true"
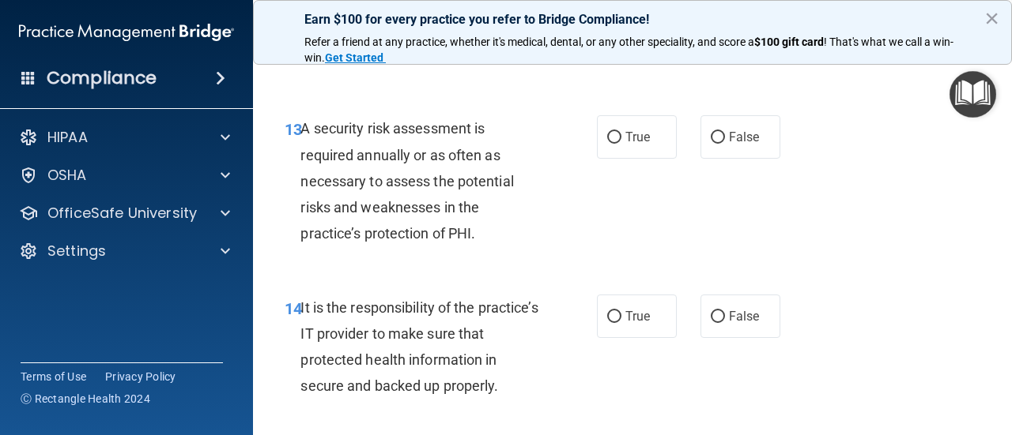
scroll to position [2399, 0]
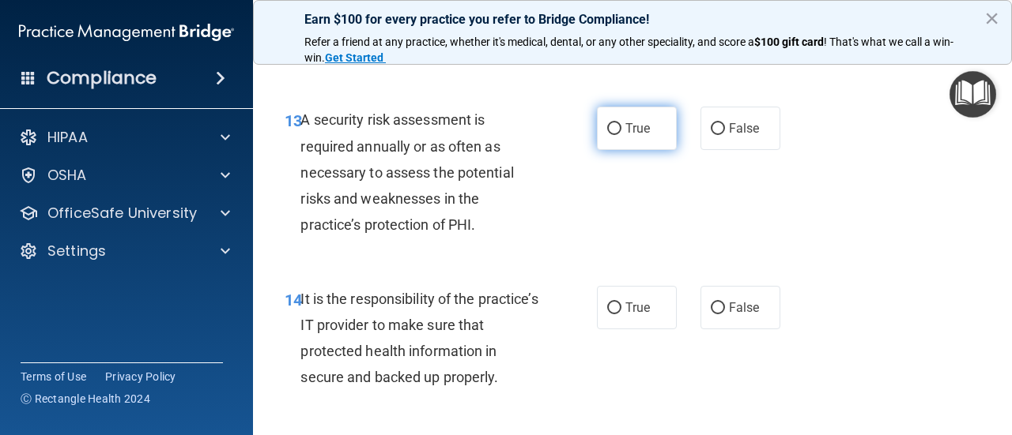
click at [616, 125] on input "True" at bounding box center [614, 129] width 14 height 12
radio input "true"
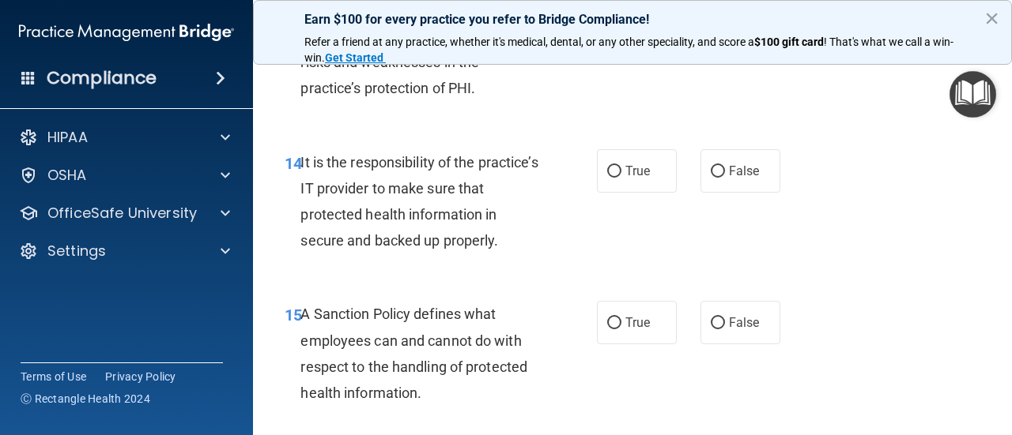
scroll to position [2538, 0]
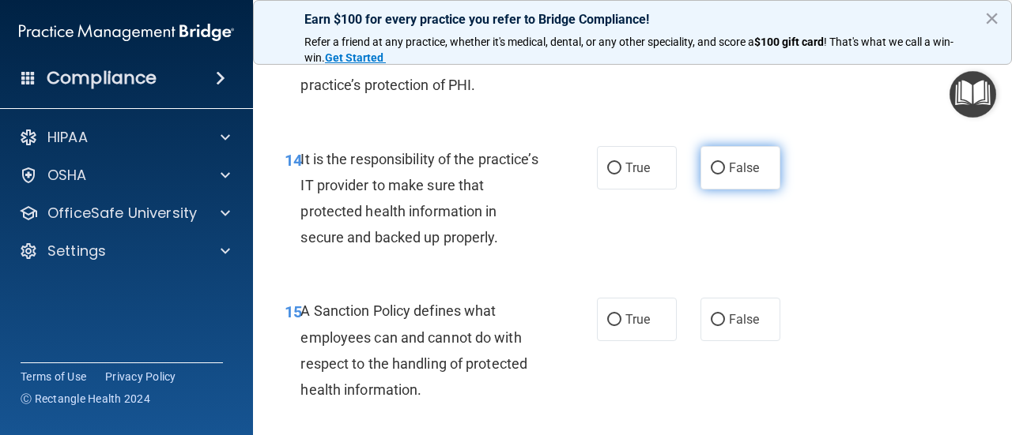
click at [717, 170] on input "False" at bounding box center [717, 169] width 14 height 12
radio input "true"
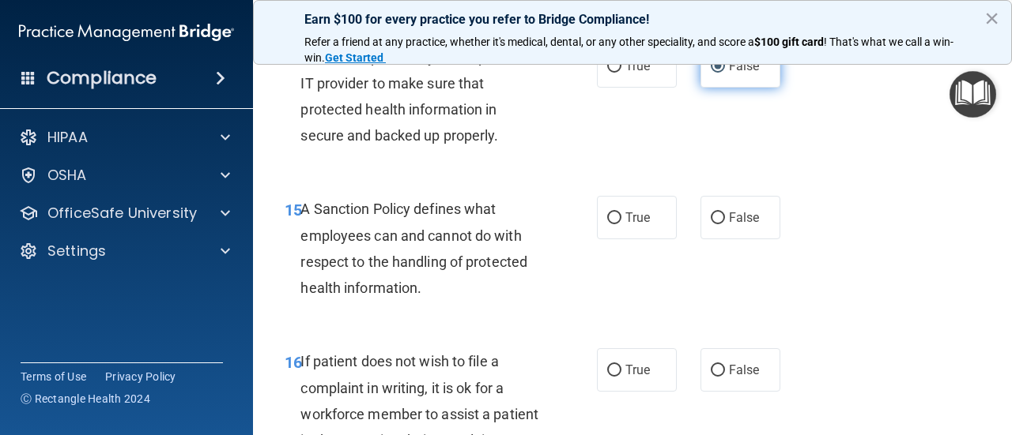
scroll to position [2656, 0]
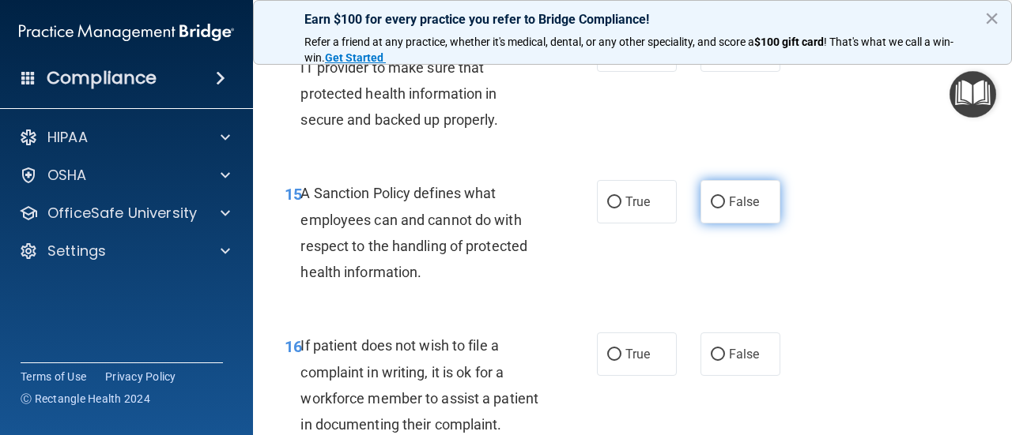
click at [722, 198] on input "False" at bounding box center [717, 203] width 14 height 12
radio input "true"
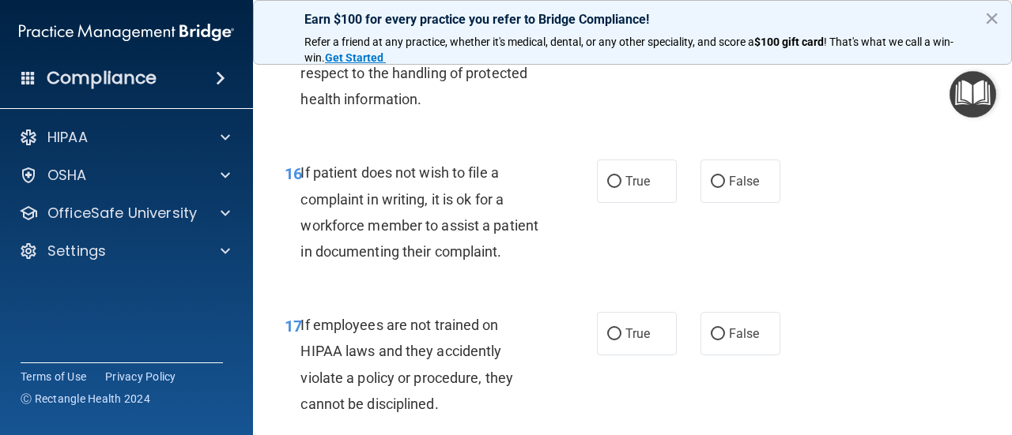
scroll to position [2841, 0]
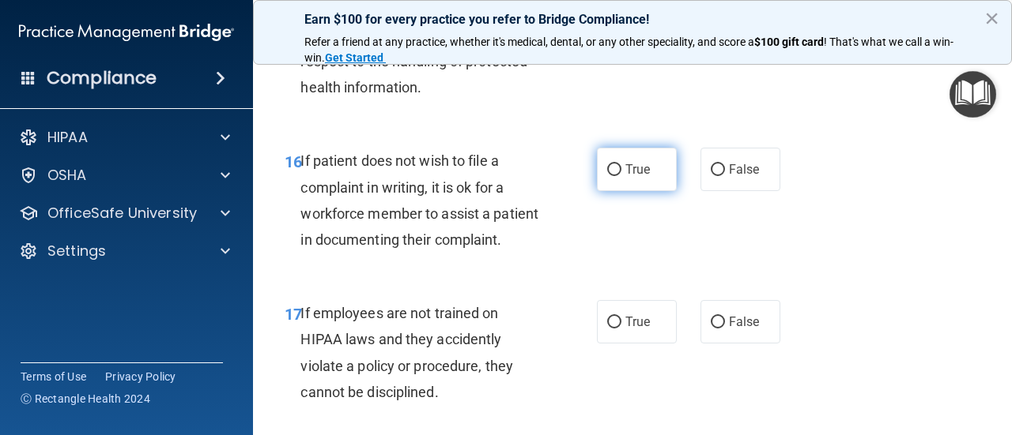
click at [616, 169] on input "True" at bounding box center [614, 170] width 14 height 12
radio input "true"
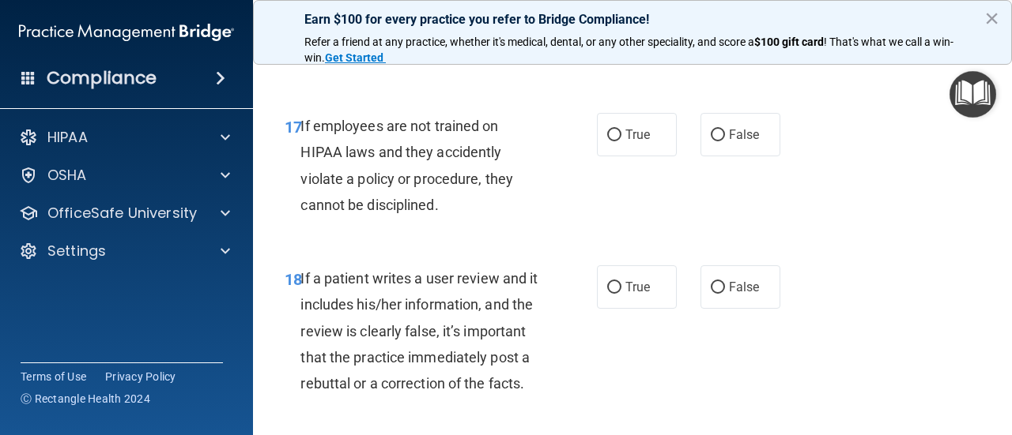
scroll to position [3032, 0]
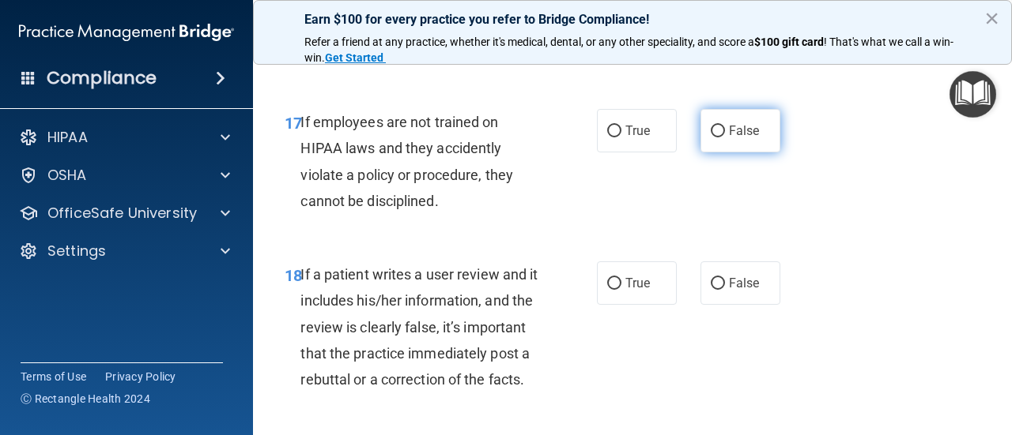
click at [716, 129] on input "False" at bounding box center [717, 132] width 14 height 12
radio input "true"
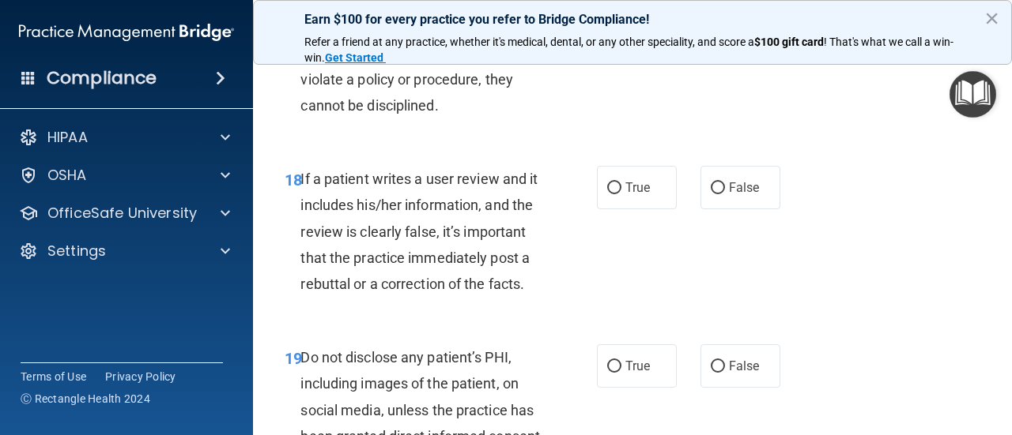
scroll to position [3133, 0]
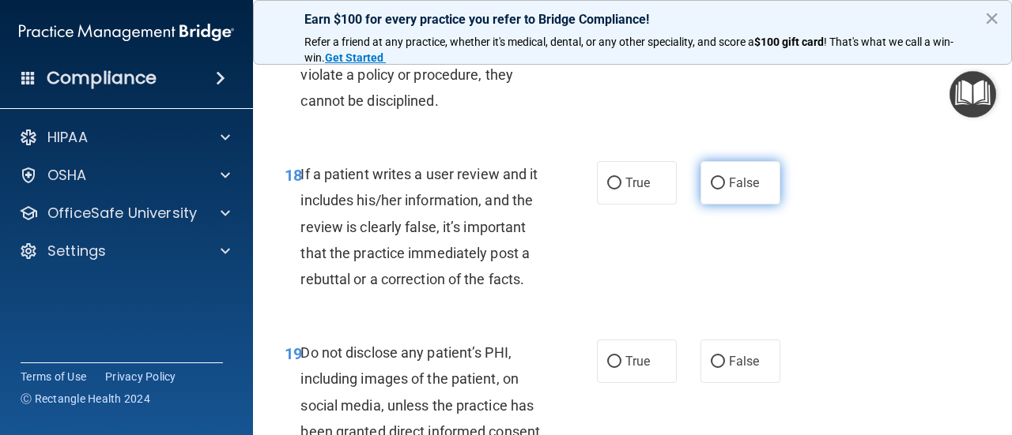
click at [715, 184] on input "False" at bounding box center [717, 184] width 14 height 12
radio input "true"
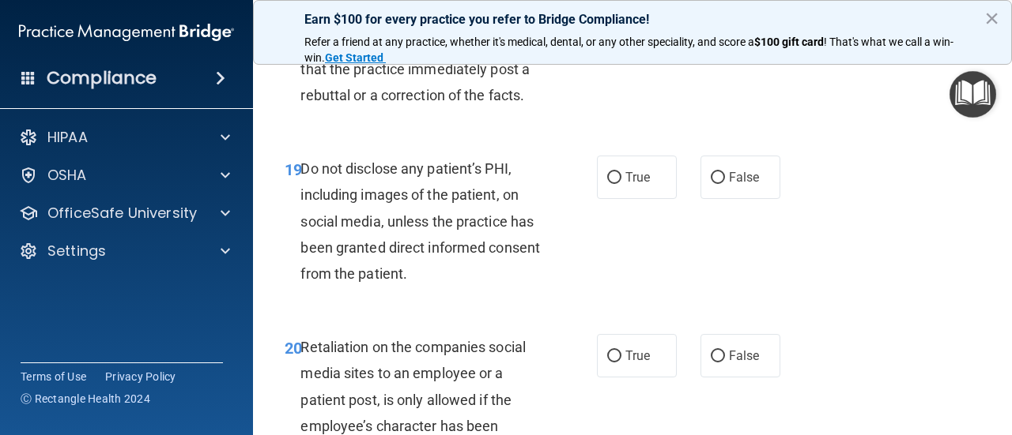
scroll to position [3327, 0]
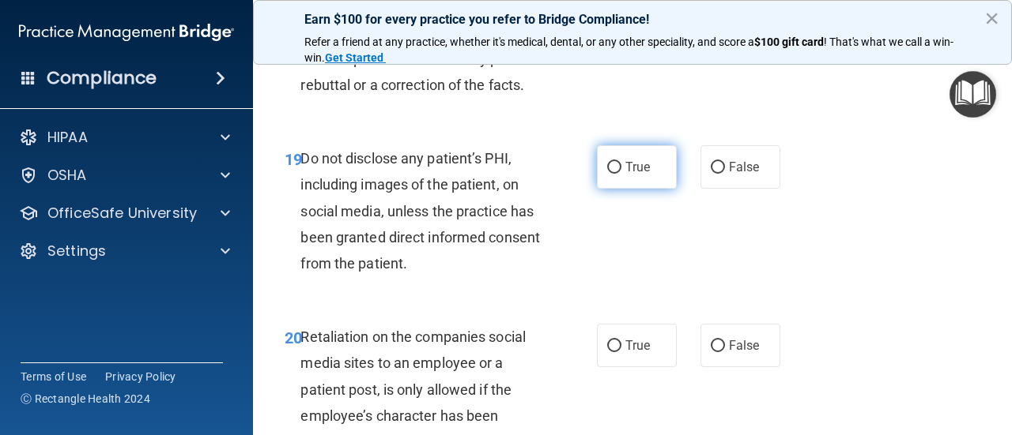
click at [616, 169] on input "True" at bounding box center [614, 168] width 14 height 12
radio input "true"
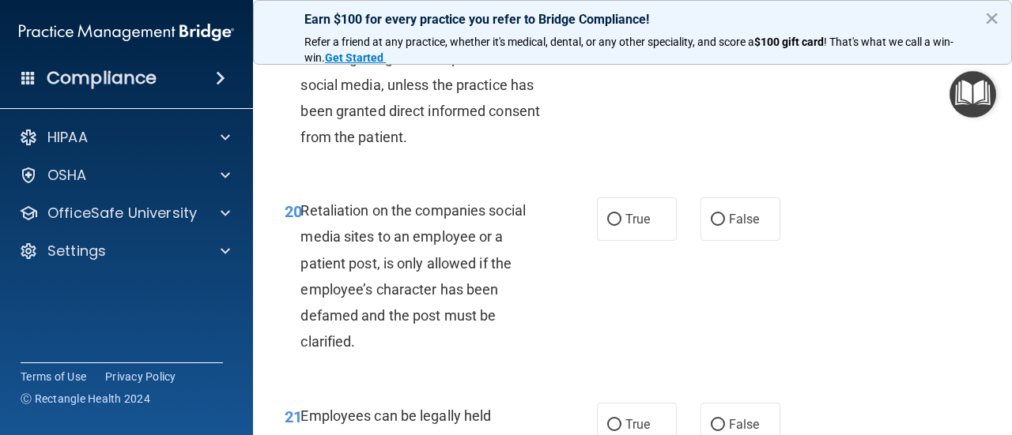
scroll to position [3456, 0]
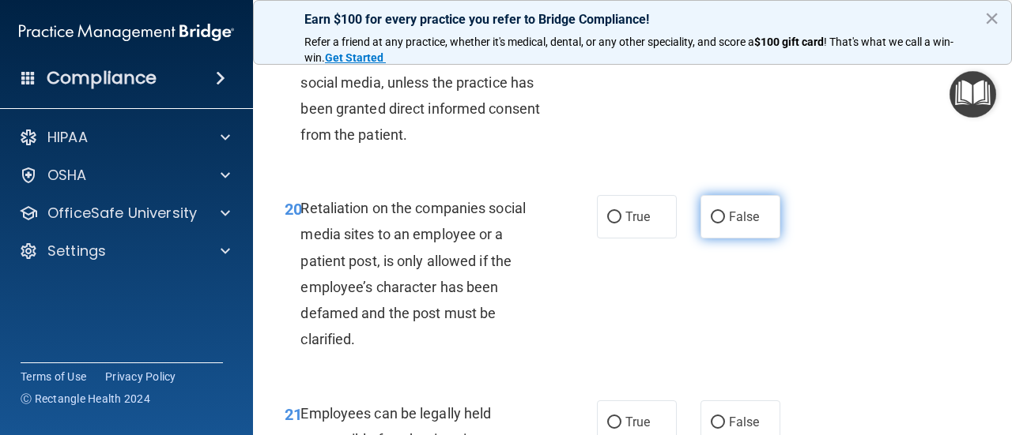
click at [714, 220] on input "False" at bounding box center [717, 218] width 14 height 12
radio input "true"
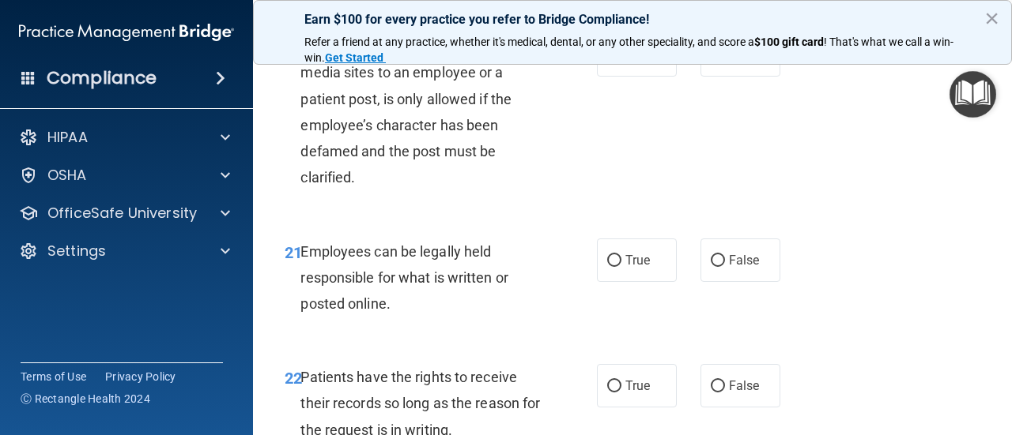
scroll to position [3641, 0]
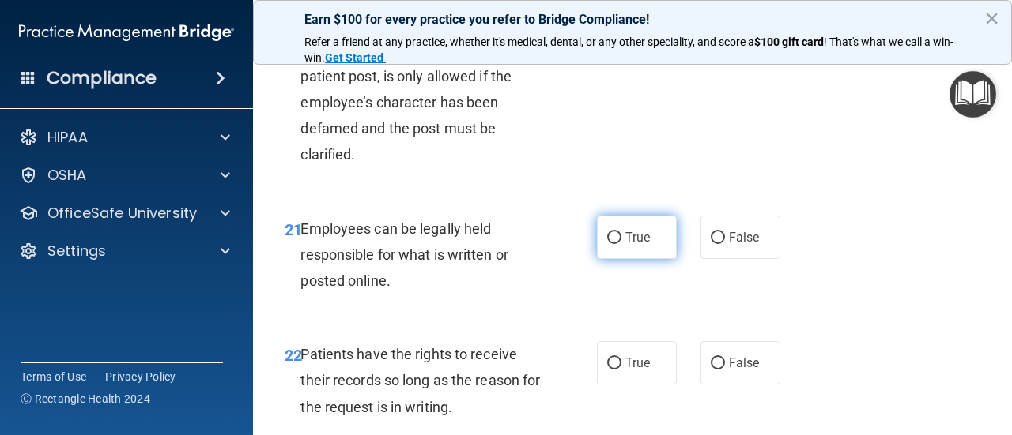
click at [615, 235] on input "True" at bounding box center [614, 238] width 14 height 12
radio input "true"
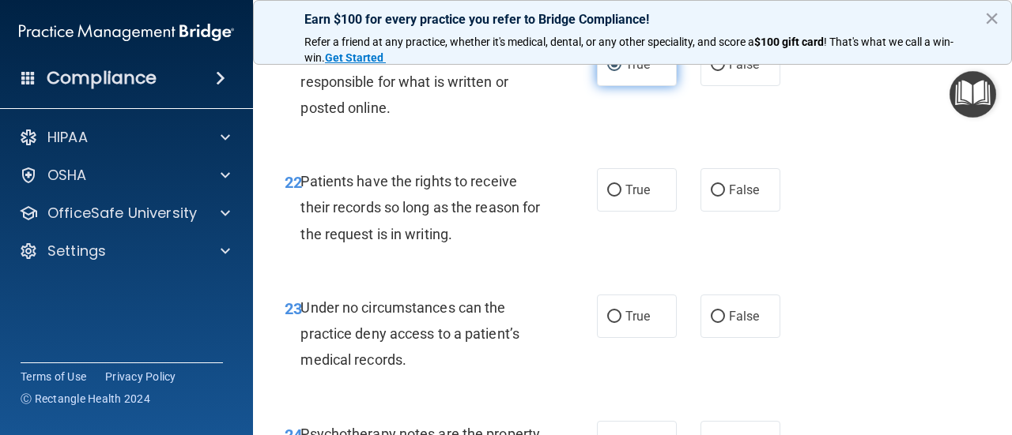
scroll to position [3816, 0]
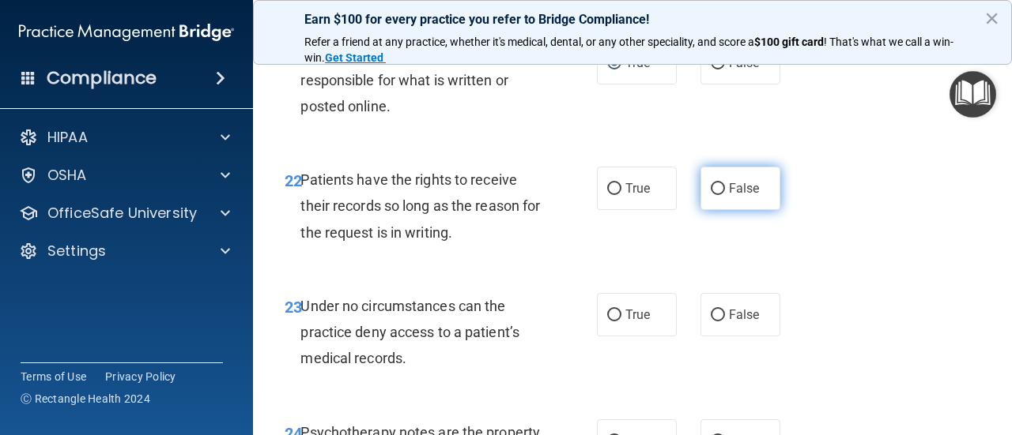
click at [718, 187] on input "False" at bounding box center [717, 189] width 14 height 12
radio input "true"
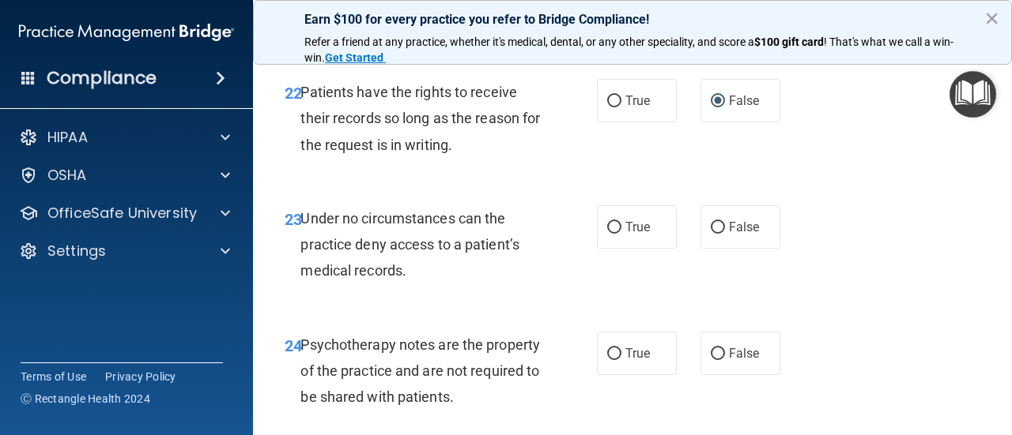
scroll to position [3906, 0]
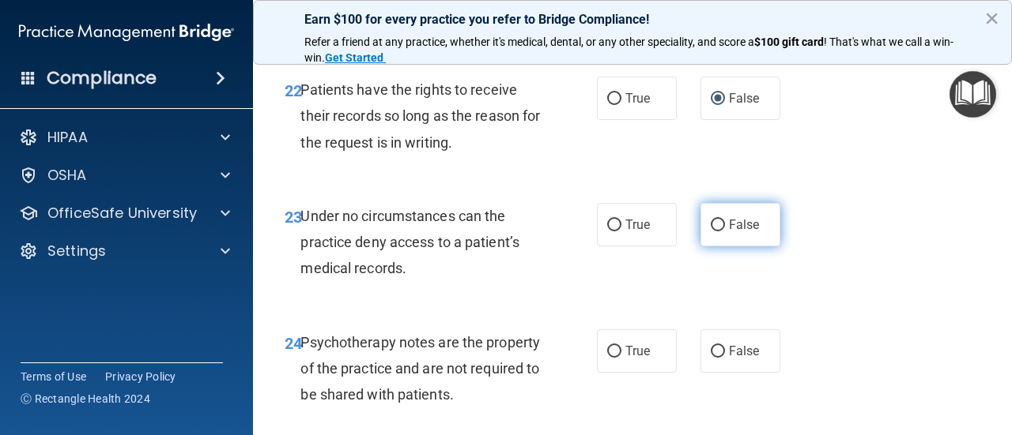
click at [717, 220] on input "False" at bounding box center [717, 226] width 14 height 12
radio input "true"
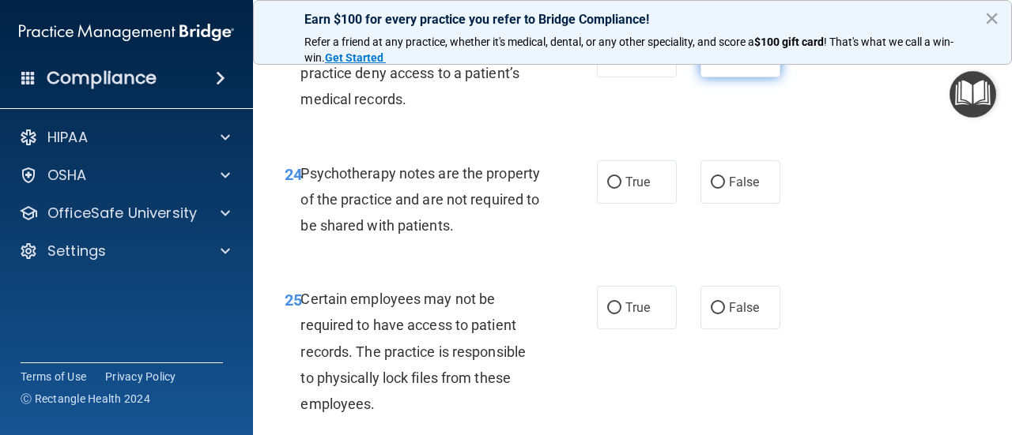
scroll to position [4079, 0]
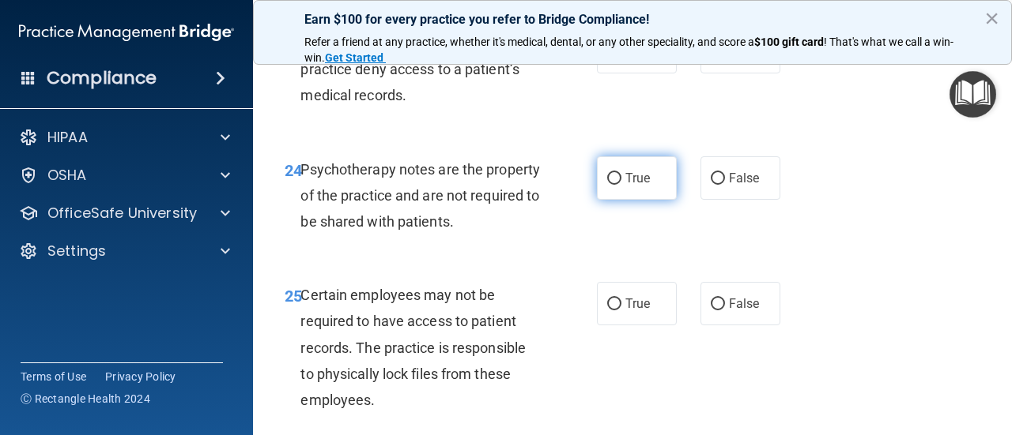
click at [615, 179] on input "True" at bounding box center [614, 179] width 14 height 12
radio input "true"
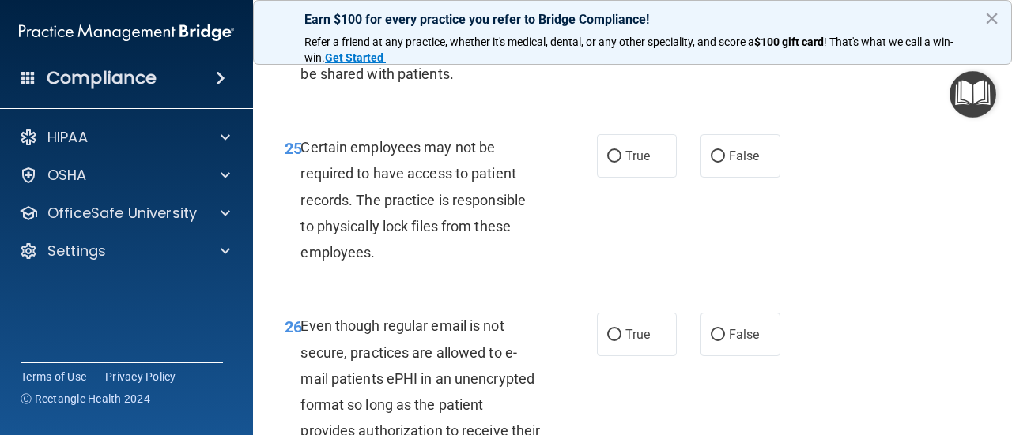
scroll to position [4230, 0]
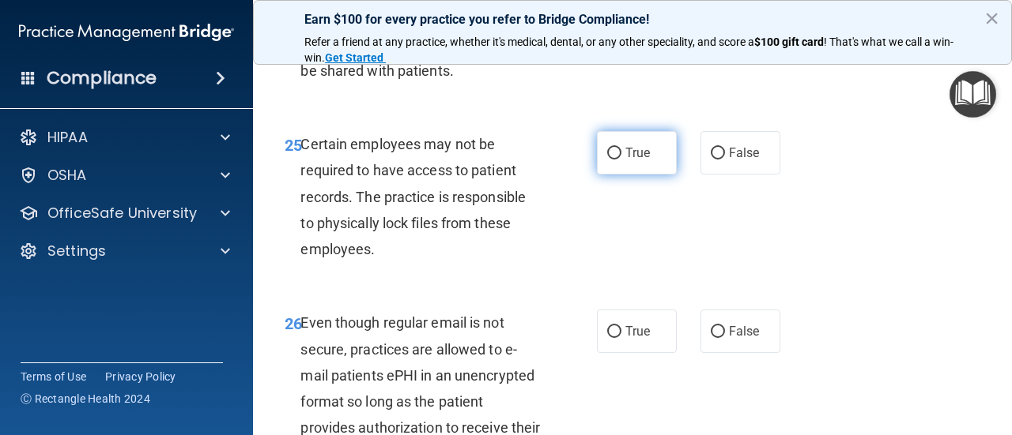
click at [614, 154] on input "True" at bounding box center [614, 154] width 14 height 12
radio input "true"
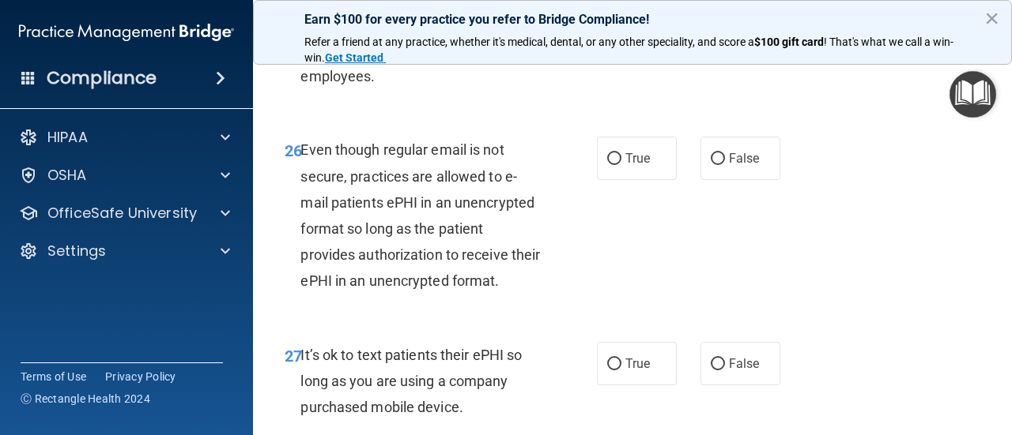
scroll to position [4411, 0]
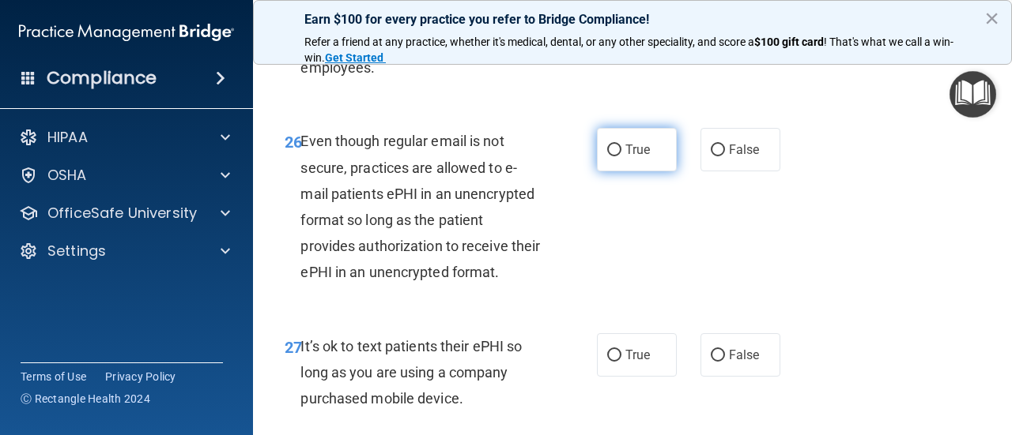
click at [613, 153] on input "True" at bounding box center [614, 151] width 14 height 12
radio input "true"
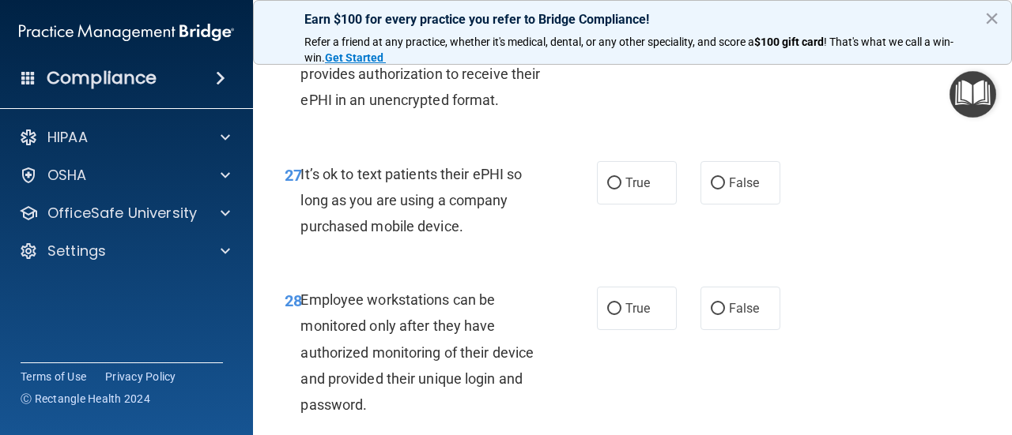
scroll to position [4584, 0]
click at [715, 184] on input "False" at bounding box center [717, 184] width 14 height 12
radio input "true"
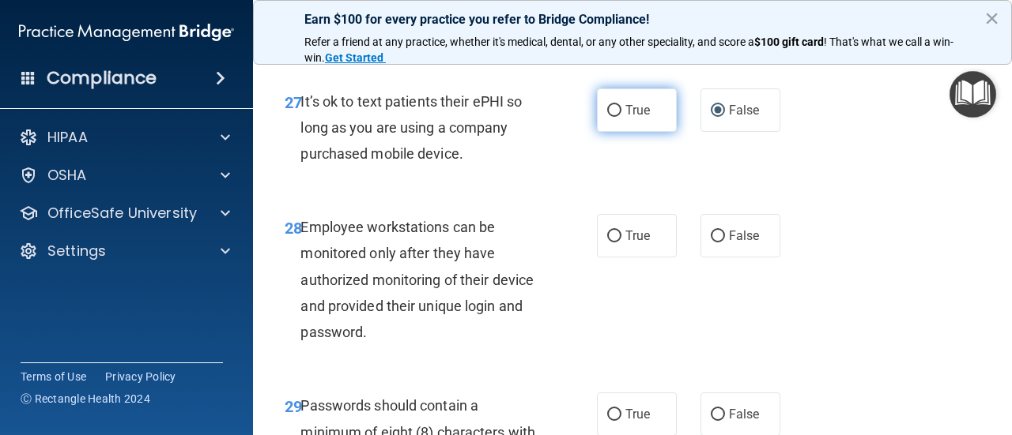
scroll to position [4685, 0]
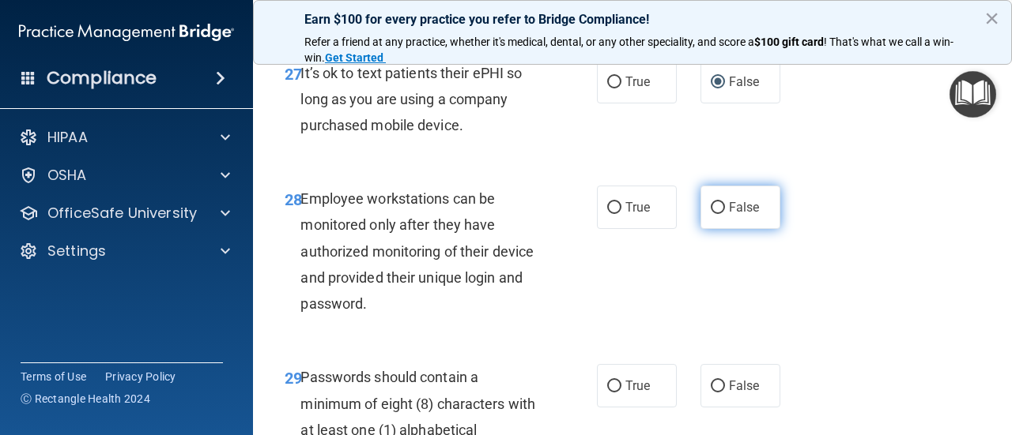
click at [719, 206] on input "False" at bounding box center [717, 208] width 14 height 12
radio input "true"
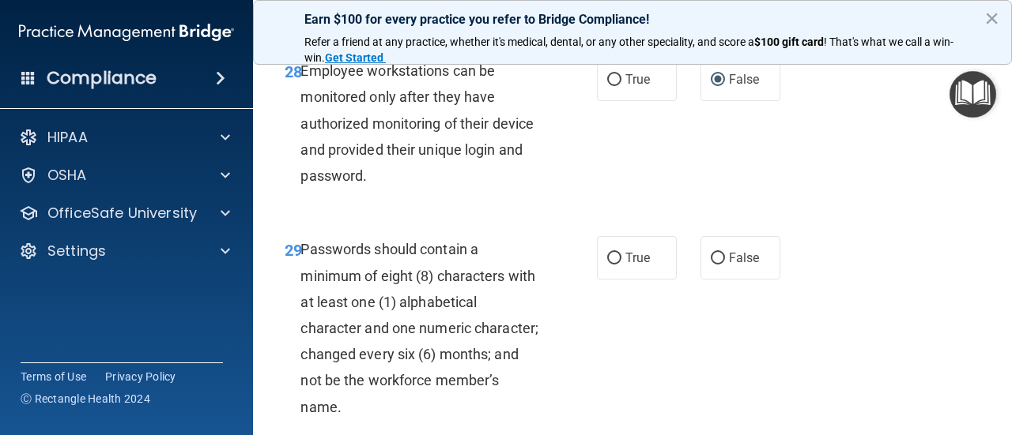
scroll to position [4816, 0]
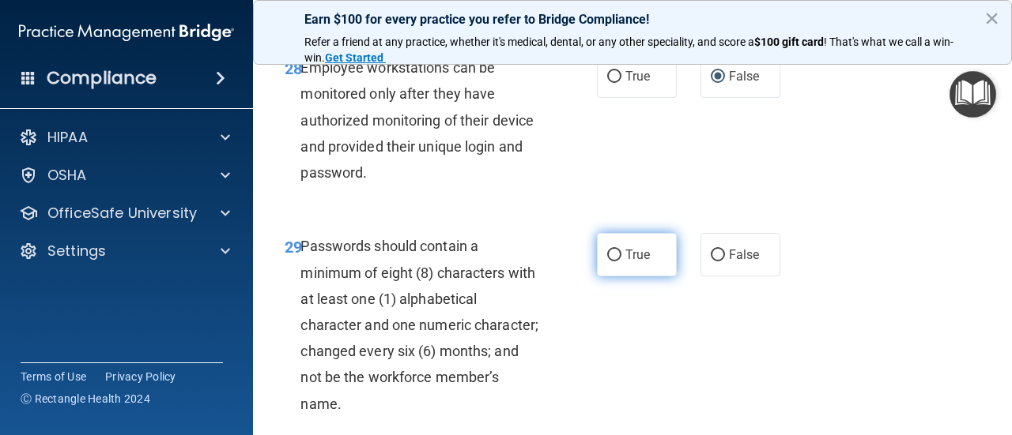
click at [615, 253] on input "True" at bounding box center [614, 256] width 14 height 12
radio input "true"
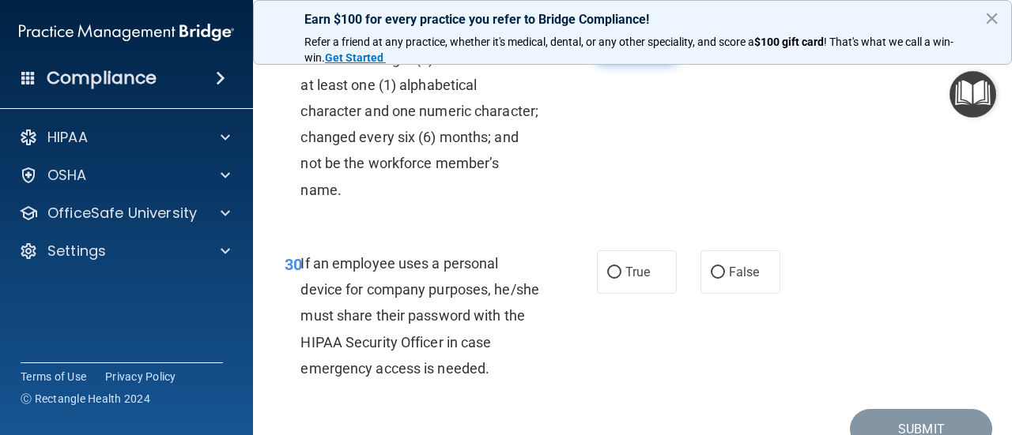
scroll to position [5037, 0]
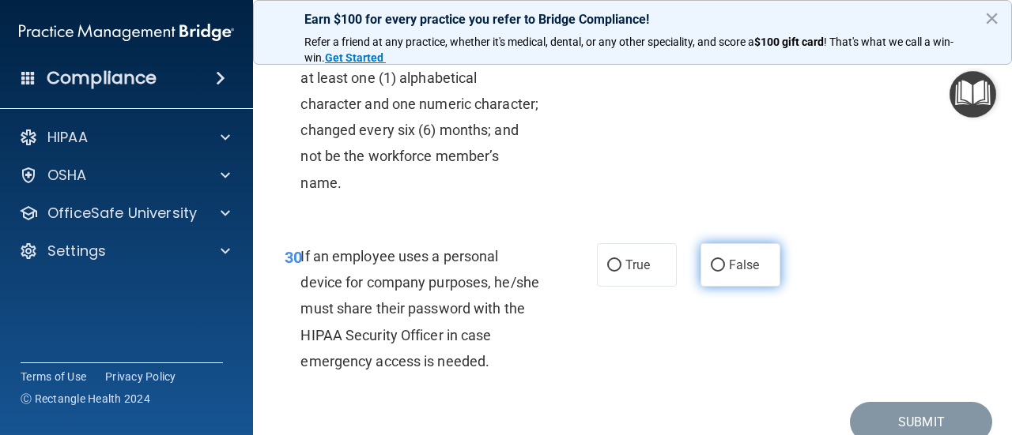
click at [717, 263] on input "False" at bounding box center [717, 266] width 14 height 12
radio input "true"
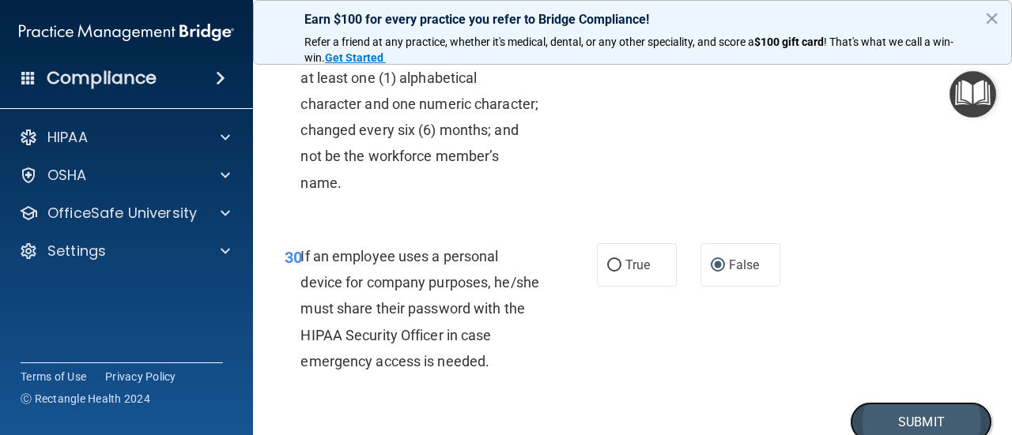
click at [903, 415] on button "Submit" at bounding box center [921, 422] width 142 height 40
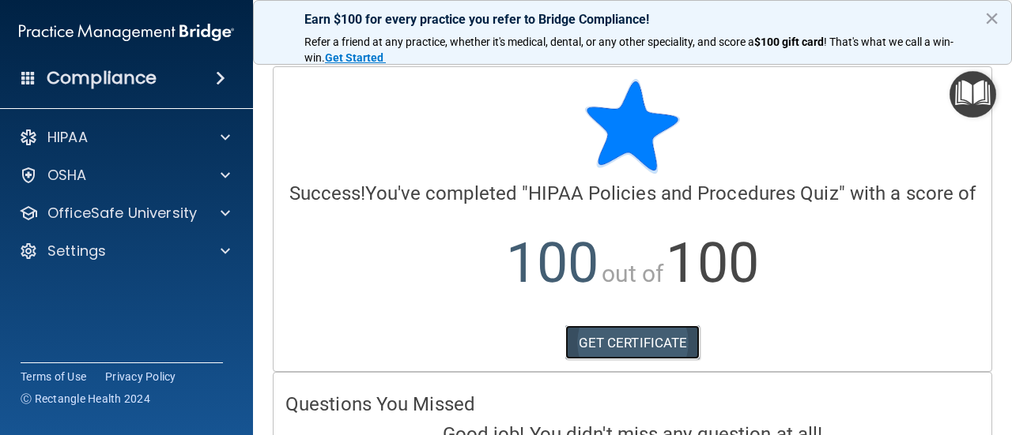
click at [659, 334] on link "GET CERTIFICATE" at bounding box center [632, 343] width 135 height 35
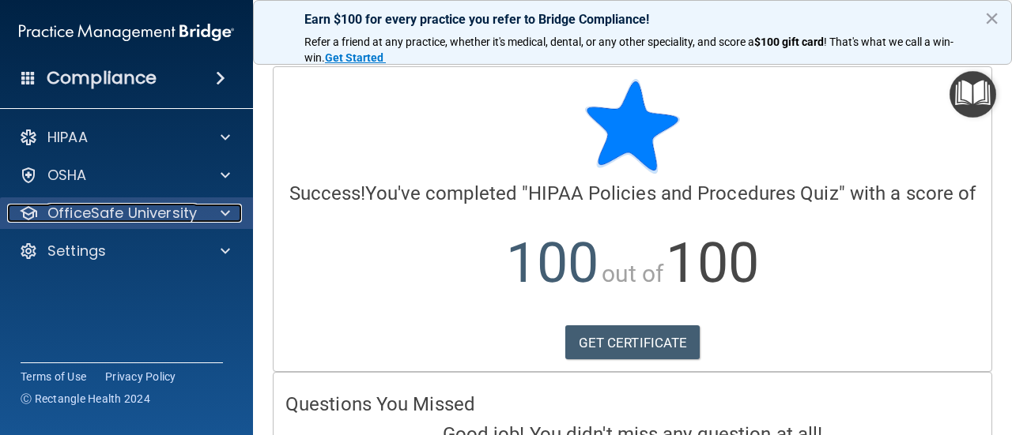
click at [80, 213] on p "OfficeSafe University" at bounding box center [121, 213] width 149 height 19
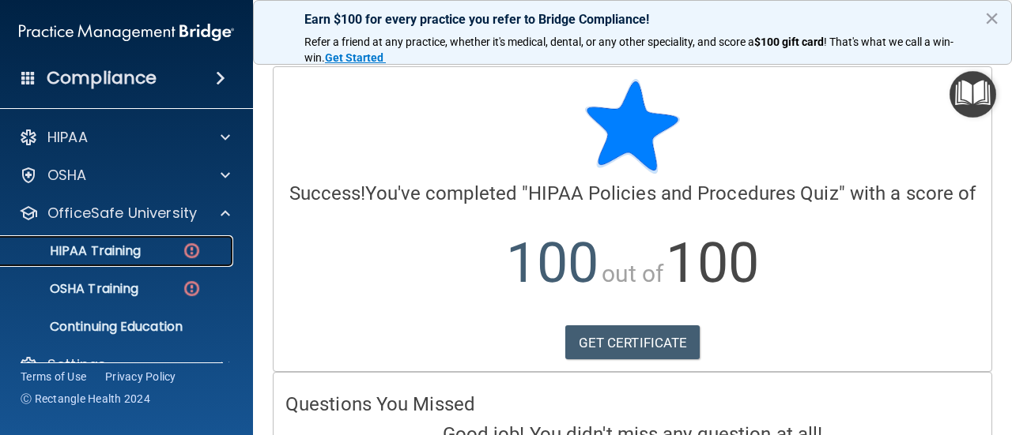
click at [103, 248] on p "HIPAA Training" at bounding box center [75, 251] width 130 height 16
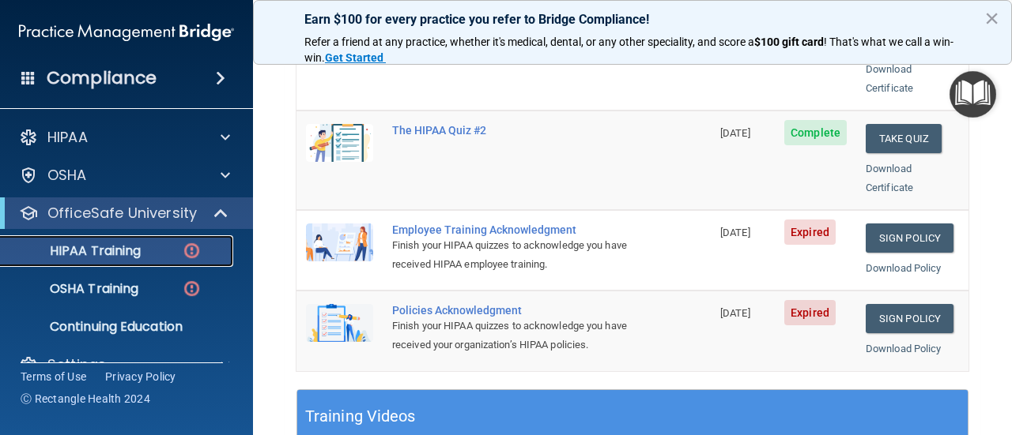
scroll to position [393, 0]
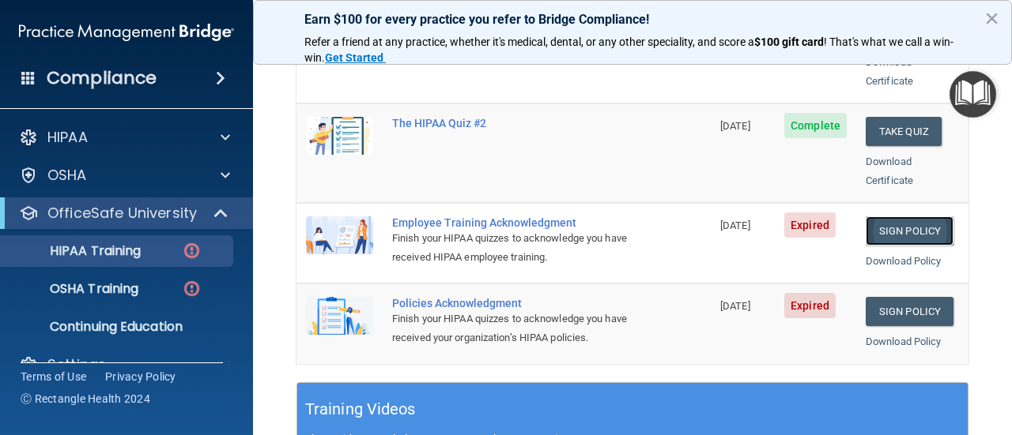
click at [888, 217] on link "Sign Policy" at bounding box center [909, 231] width 88 height 29
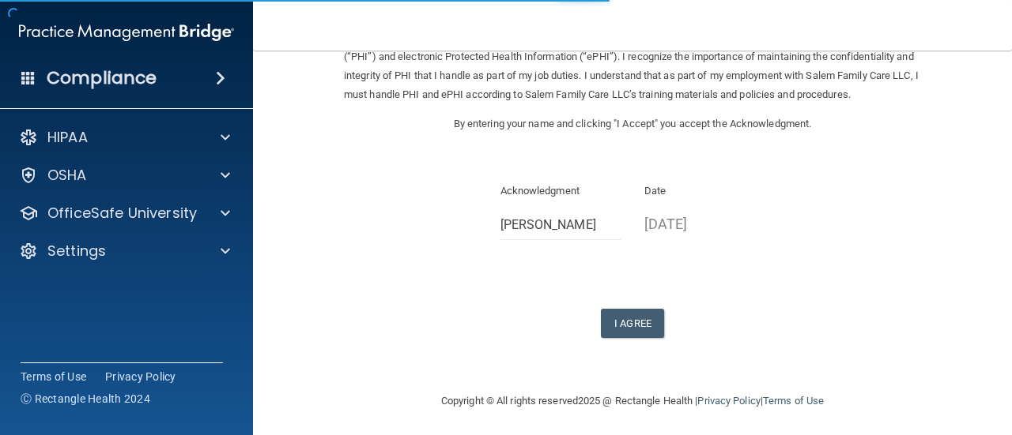
scroll to position [115, 0]
click at [643, 326] on button "I Agree" at bounding box center [632, 322] width 63 height 29
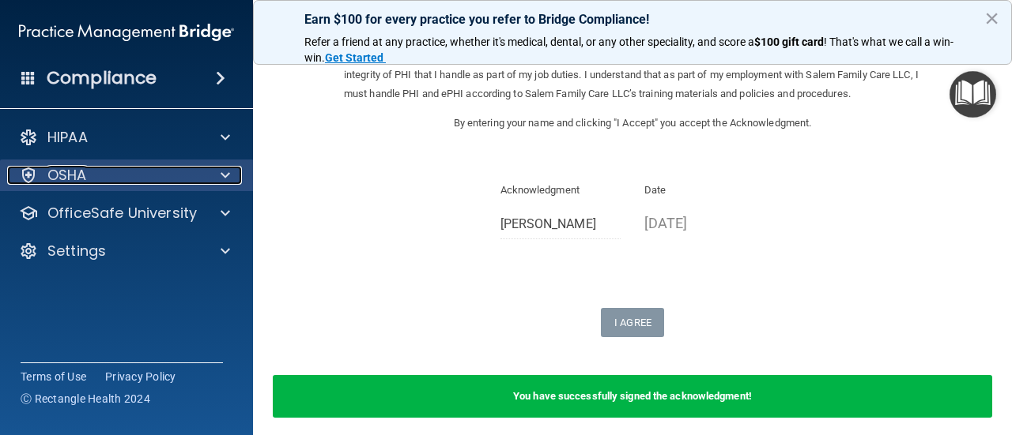
click at [220, 171] on span at bounding box center [224, 175] width 9 height 19
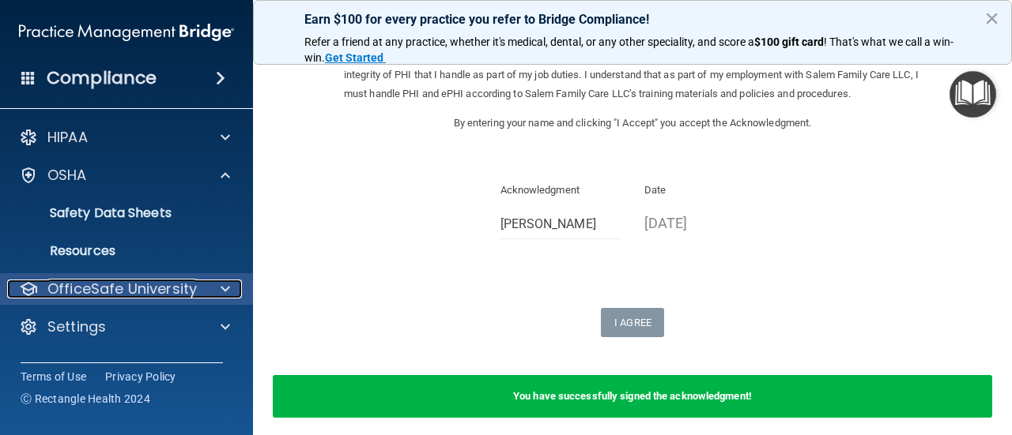
click at [126, 282] on p "OfficeSafe University" at bounding box center [121, 289] width 149 height 19
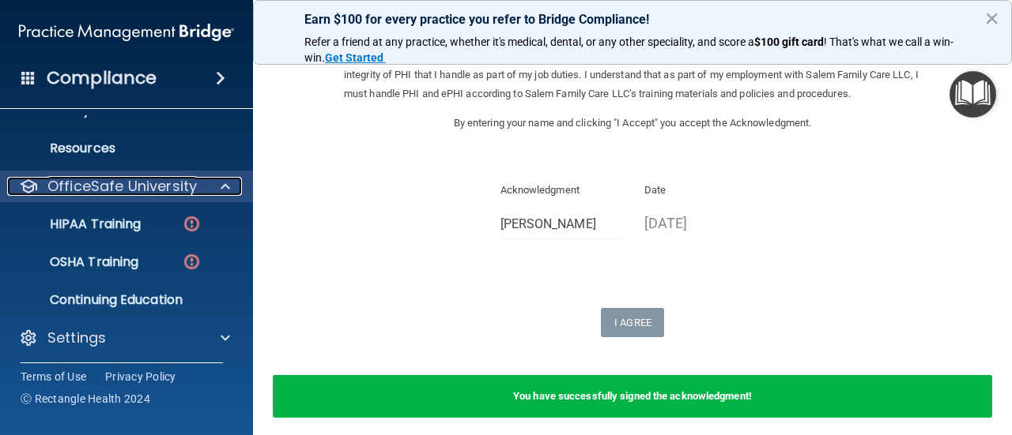
scroll to position [106, 0]
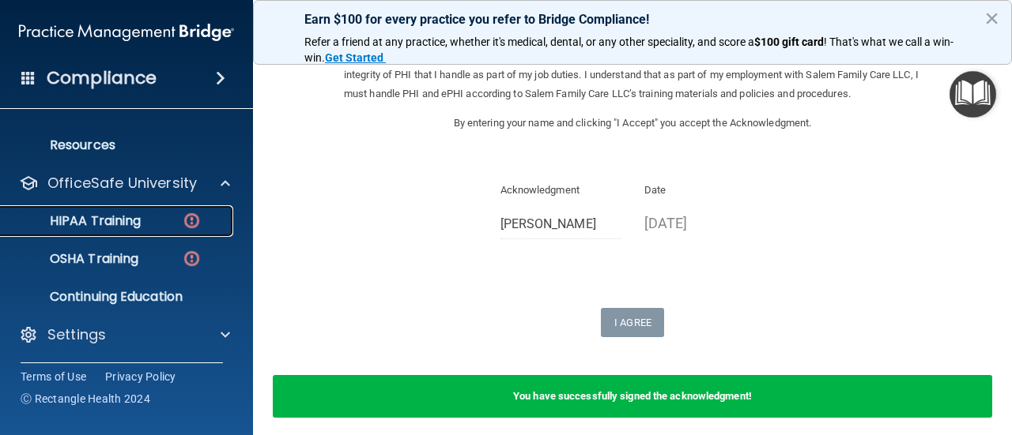
click at [115, 219] on p "HIPAA Training" at bounding box center [75, 221] width 130 height 16
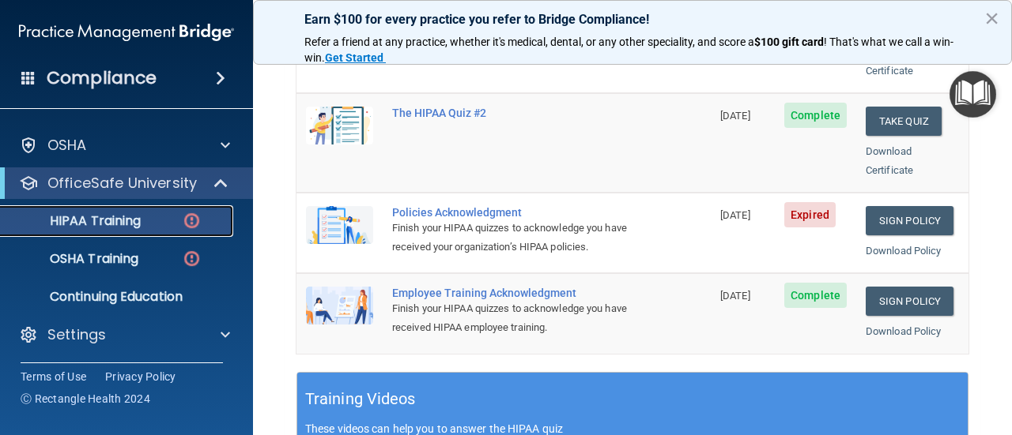
scroll to position [406, 0]
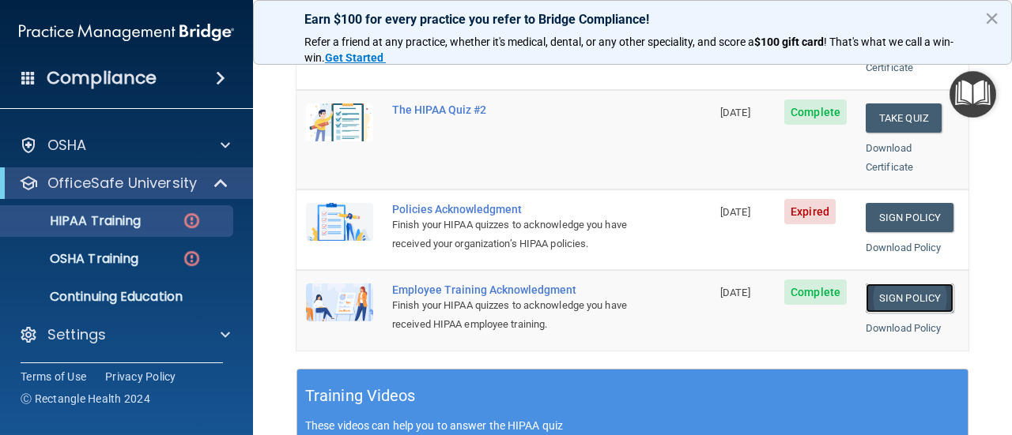
click at [885, 284] on link "Sign Policy" at bounding box center [909, 298] width 88 height 29
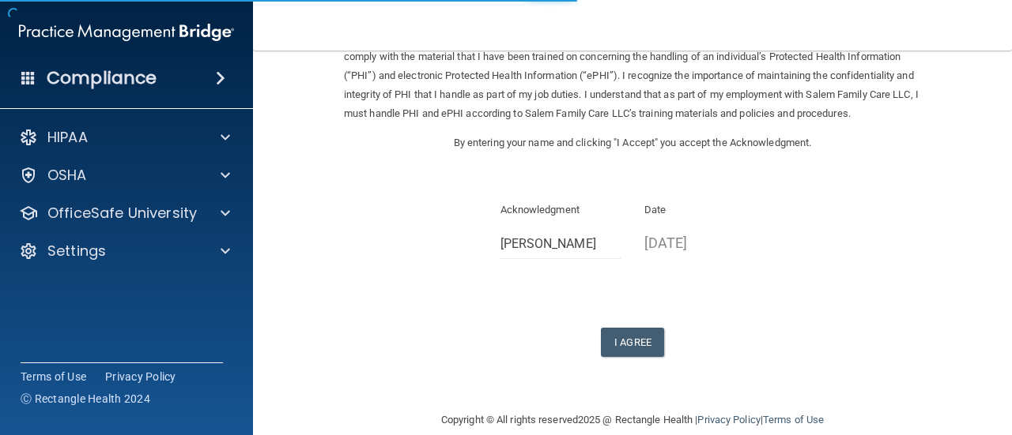
scroll to position [117, 0]
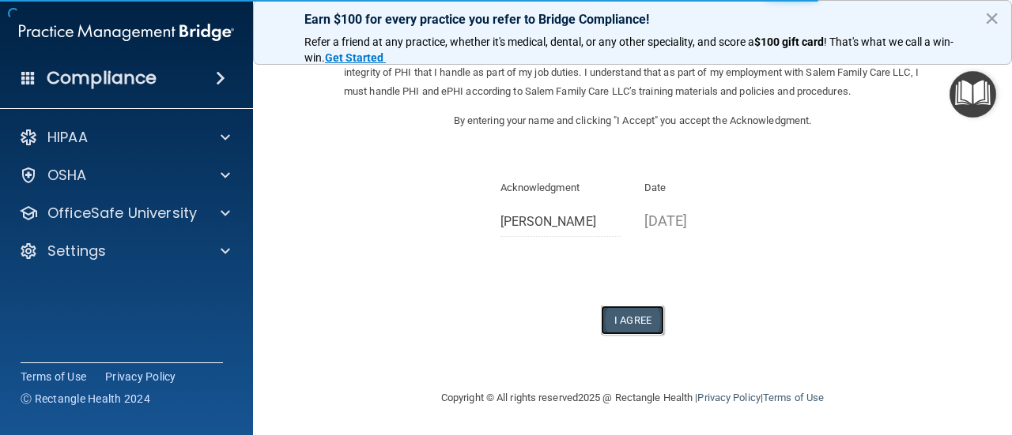
click at [650, 312] on button "I Agree" at bounding box center [632, 320] width 63 height 29
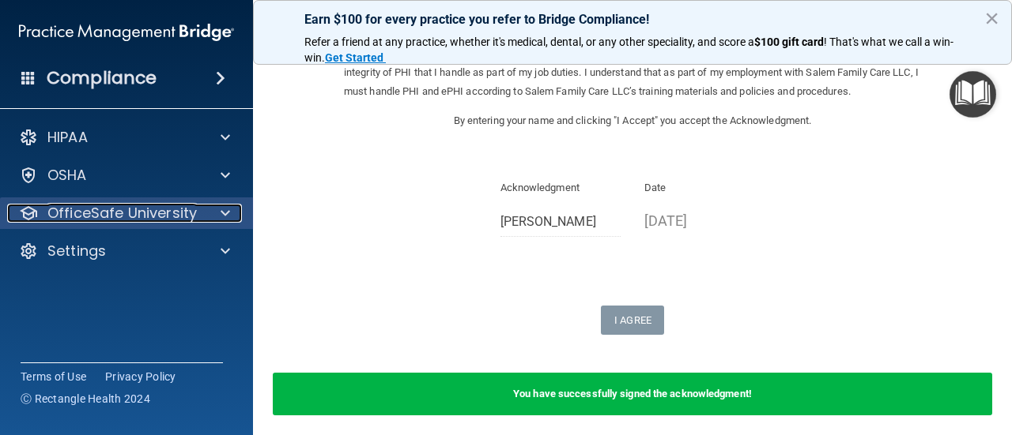
click at [227, 220] on span at bounding box center [224, 213] width 9 height 19
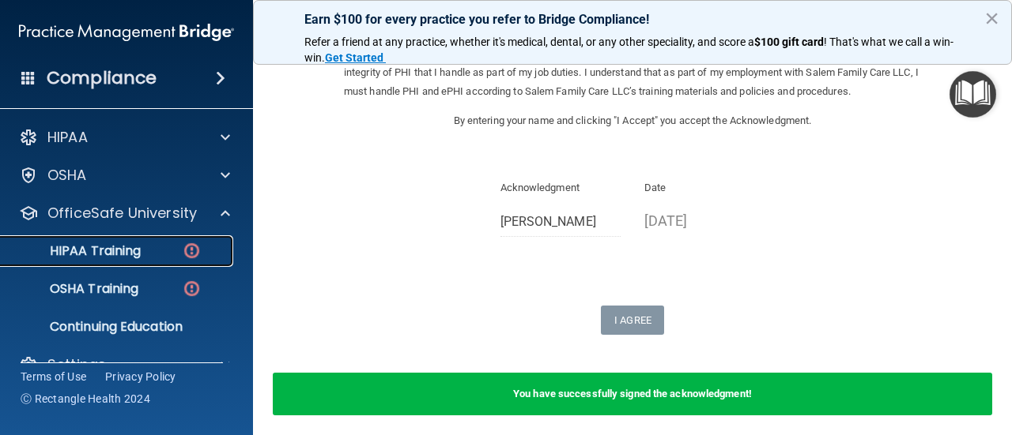
click at [141, 251] on p "HIPAA Training" at bounding box center [75, 251] width 130 height 16
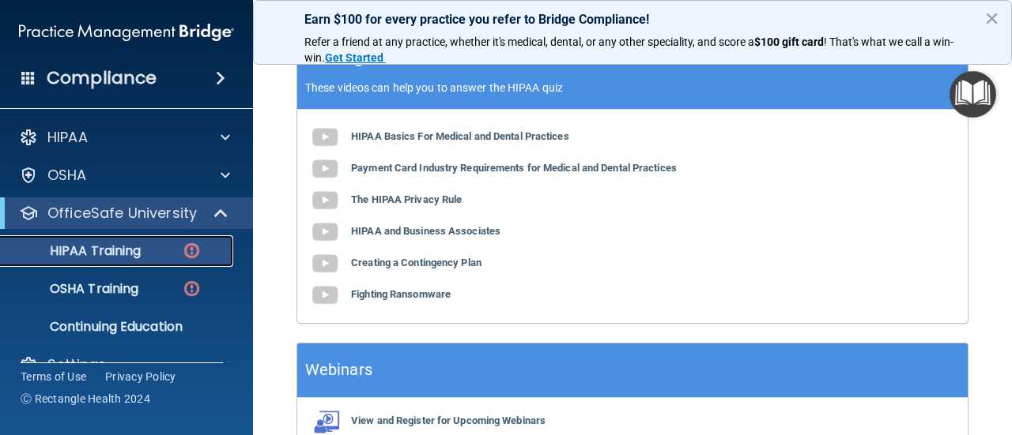
scroll to position [806, 0]
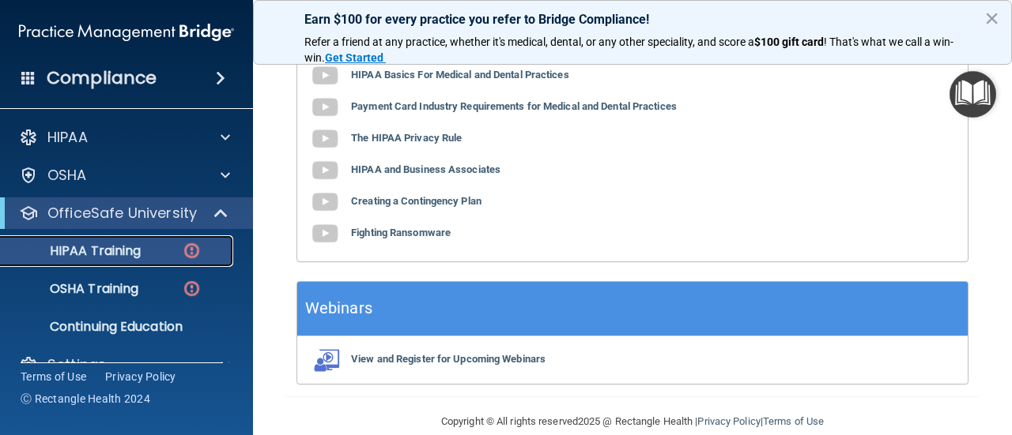
click at [103, 264] on link "HIPAA Training" at bounding box center [108, 252] width 249 height 32
click at [105, 258] on p "HIPAA Training" at bounding box center [75, 251] width 130 height 16
click at [119, 245] on p "HIPAA Training" at bounding box center [75, 251] width 130 height 16
click at [111, 251] on p "HIPAA Training" at bounding box center [75, 251] width 130 height 16
click at [111, 292] on p "OSHA Training" at bounding box center [74, 289] width 128 height 16
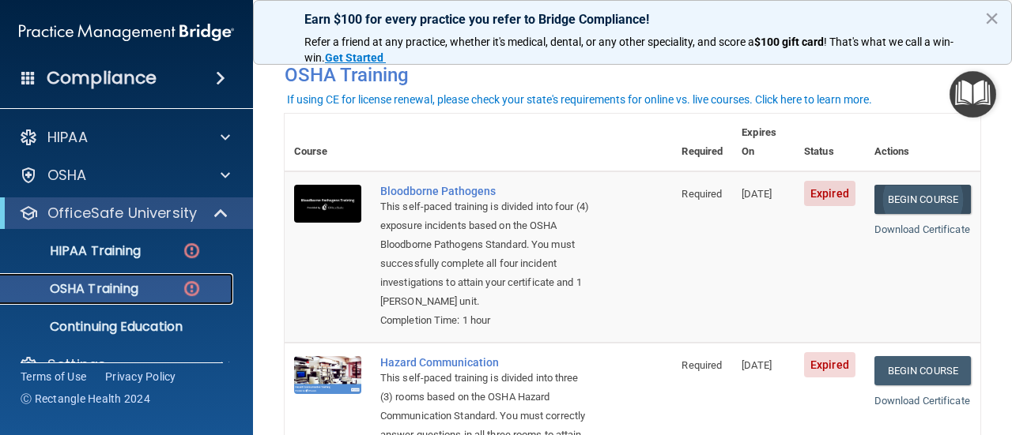
scroll to position [71, 0]
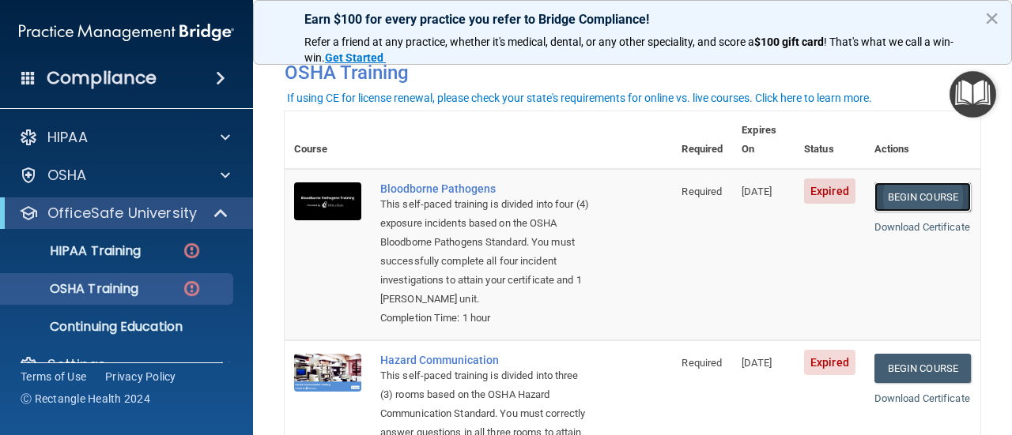
click at [909, 183] on link "Begin Course" at bounding box center [922, 197] width 96 height 29
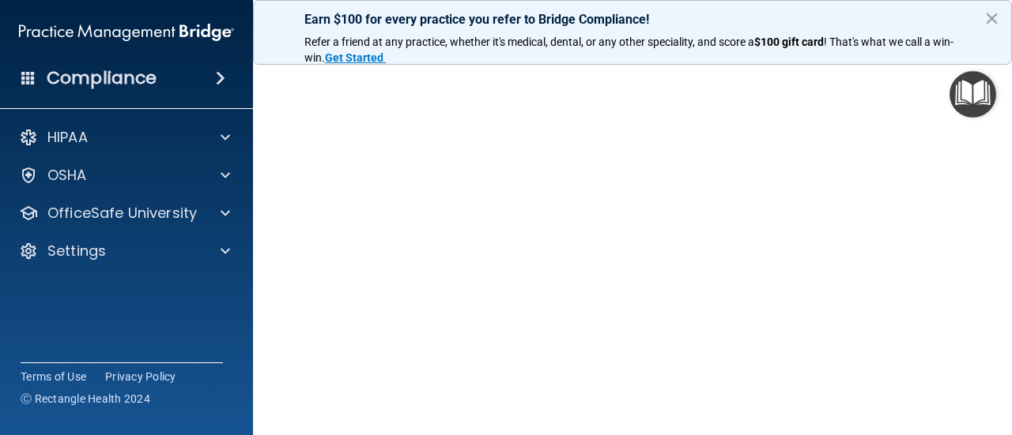
scroll to position [107, 0]
click at [952, 78] on img "Open Resource Center" at bounding box center [972, 94] width 47 height 47
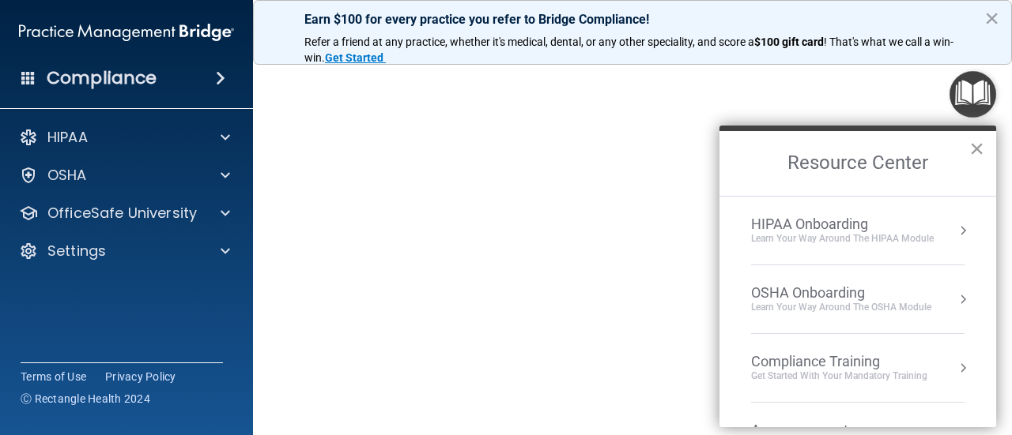
click at [969, 144] on button "×" at bounding box center [976, 148] width 15 height 25
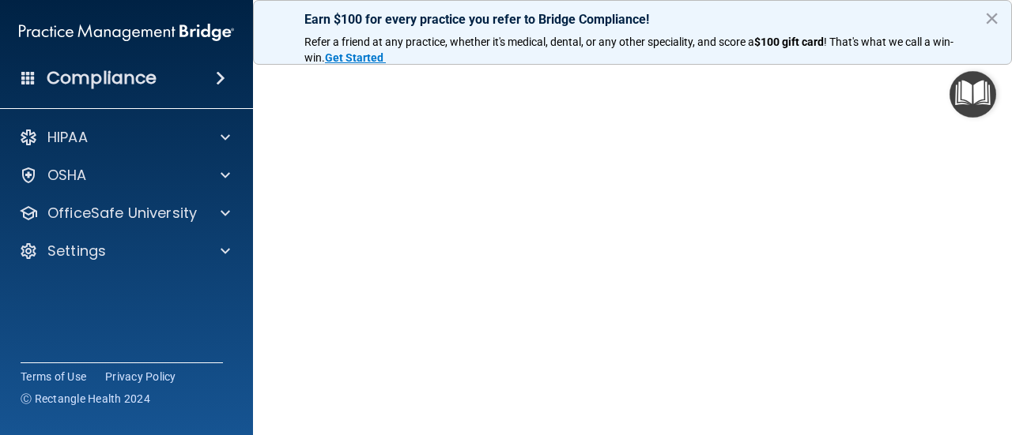
click at [951, 73] on img "Open Resource Center" at bounding box center [972, 94] width 47 height 47
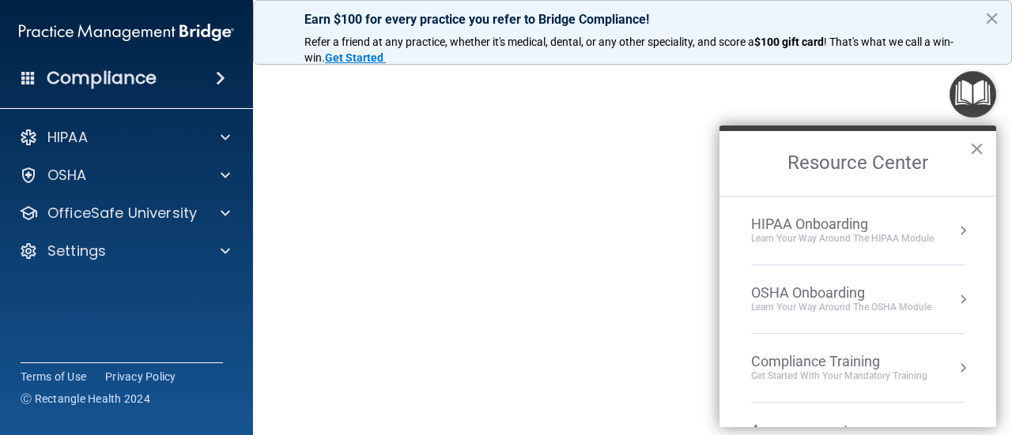
click at [972, 149] on button "×" at bounding box center [976, 148] width 15 height 25
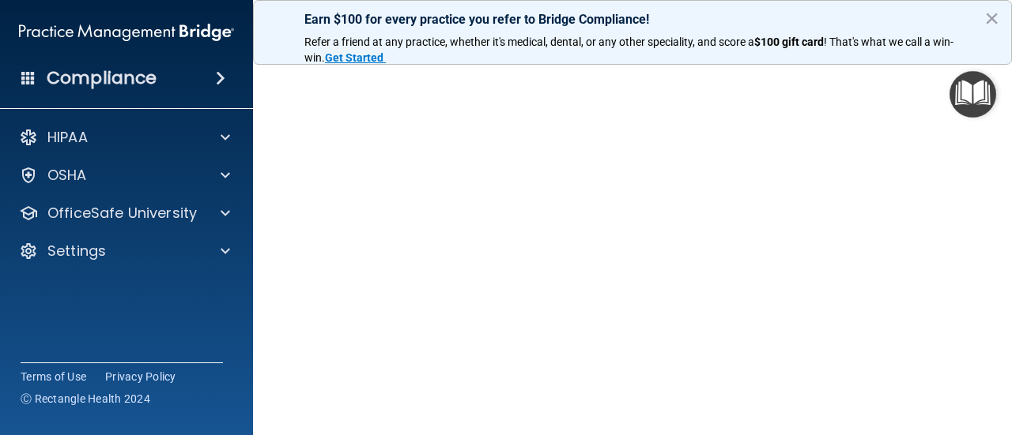
click at [949, 76] on img "Open Resource Center" at bounding box center [972, 94] width 47 height 47
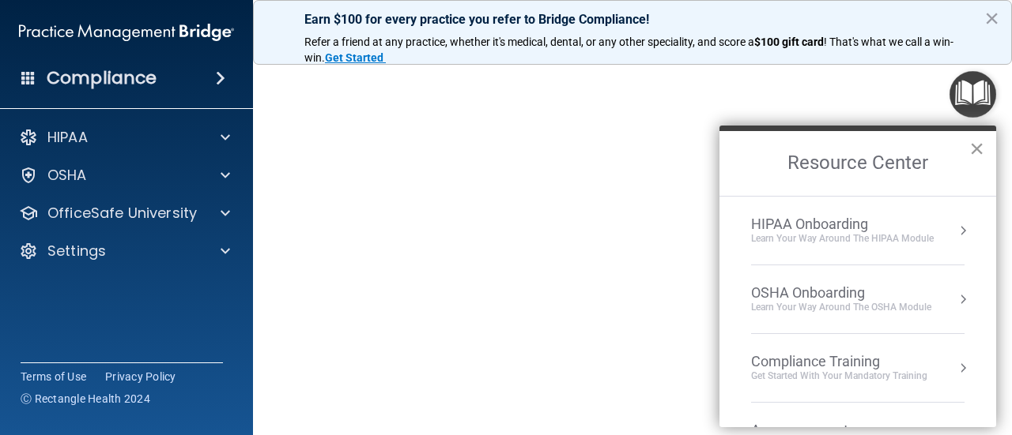
click at [970, 149] on button "×" at bounding box center [976, 148] width 15 height 25
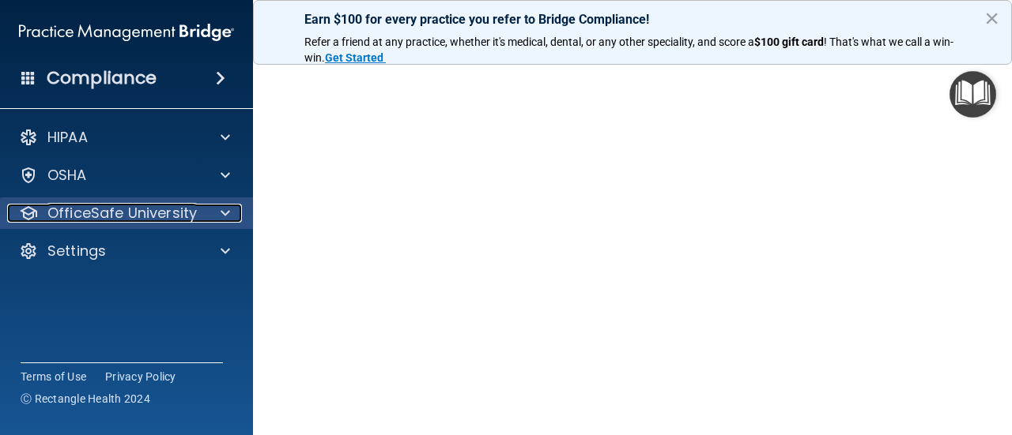
click at [96, 215] on p "OfficeSafe University" at bounding box center [121, 213] width 149 height 19
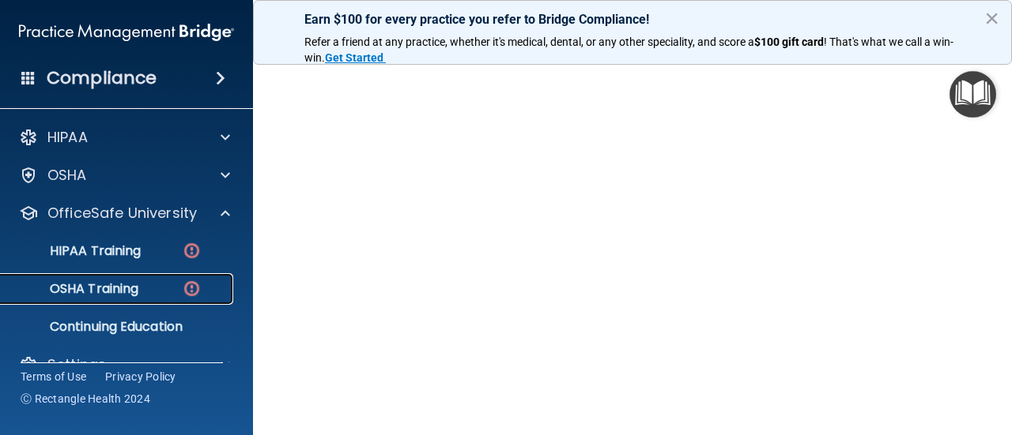
click at [111, 290] on p "OSHA Training" at bounding box center [74, 289] width 128 height 16
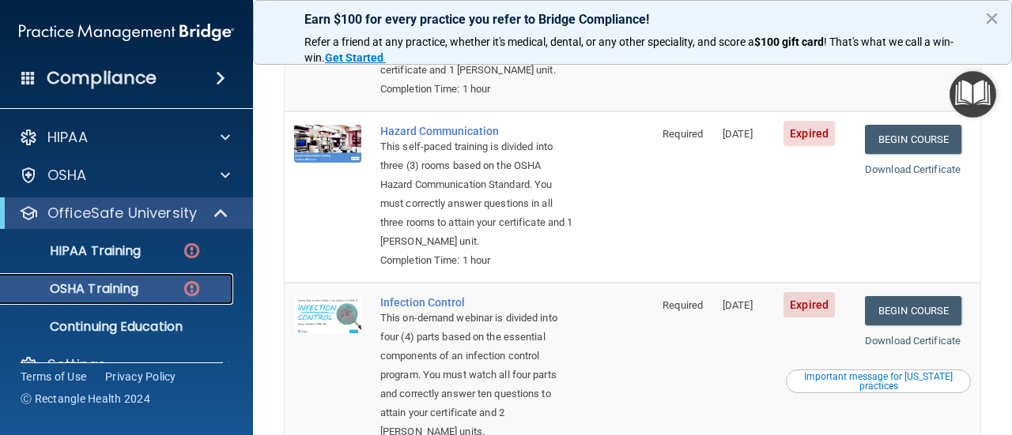
scroll to position [250, 0]
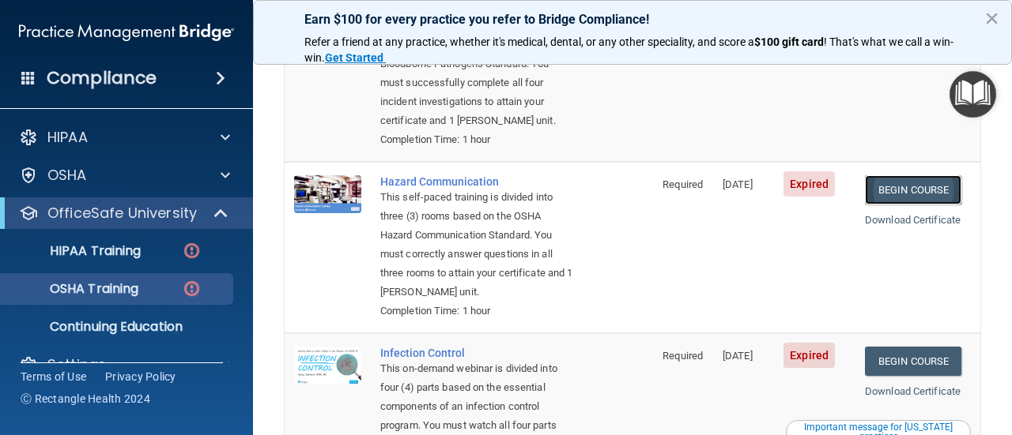
click at [905, 190] on link "Begin Course" at bounding box center [913, 189] width 96 height 29
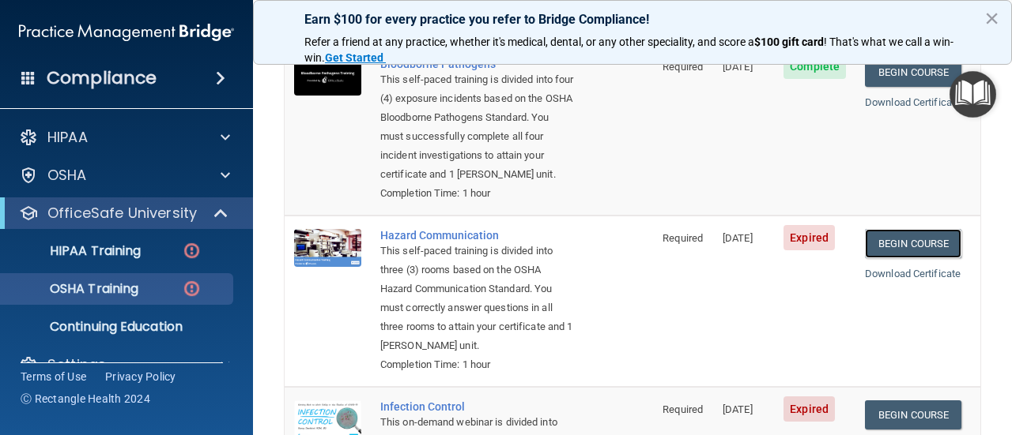
scroll to position [207, 0]
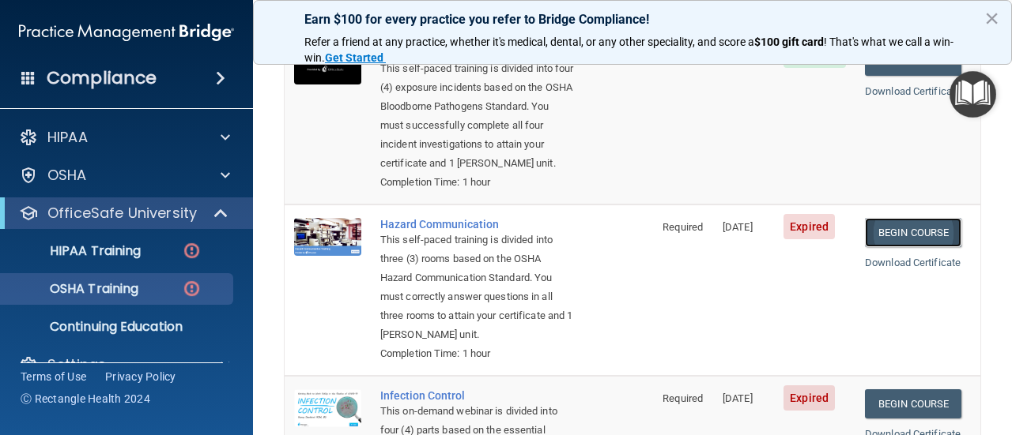
click at [927, 223] on link "Begin Course" at bounding box center [913, 232] width 96 height 29
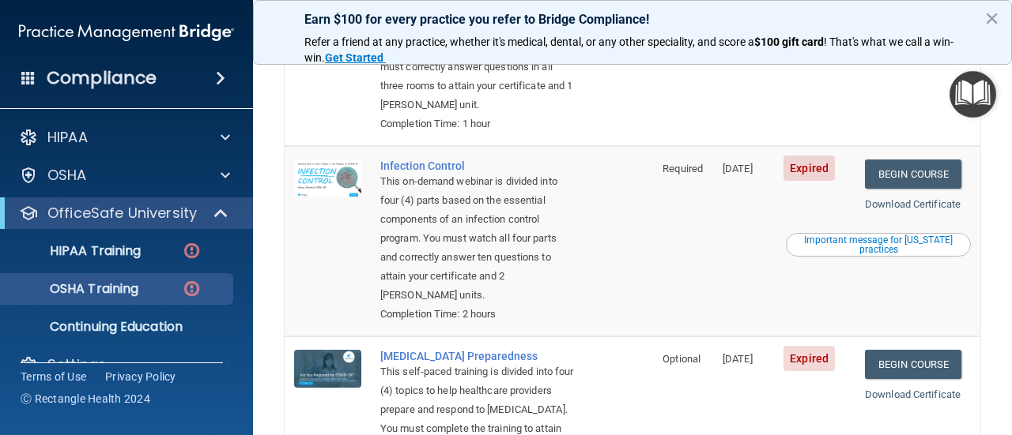
scroll to position [443, 0]
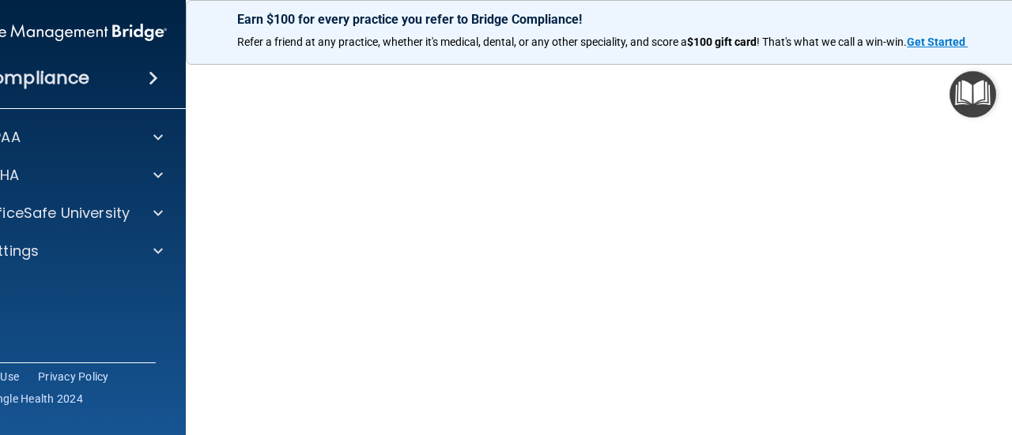
scroll to position [277, 0]
drag, startPoint x: 850, startPoint y: 396, endPoint x: 866, endPoint y: 402, distance: 17.8
click at [866, 402] on div "Copyright © All rights reserved 2025 @ Rectangle Health | Privacy Policy | Term…" at bounding box center [632, 397] width 577 height 51
drag, startPoint x: 907, startPoint y: 402, endPoint x: 857, endPoint y: 409, distance: 51.1
click at [857, 409] on div "Copyright © All rights reserved 2025 @ Rectangle Health | Privacy Policy | Term…" at bounding box center [632, 397] width 577 height 51
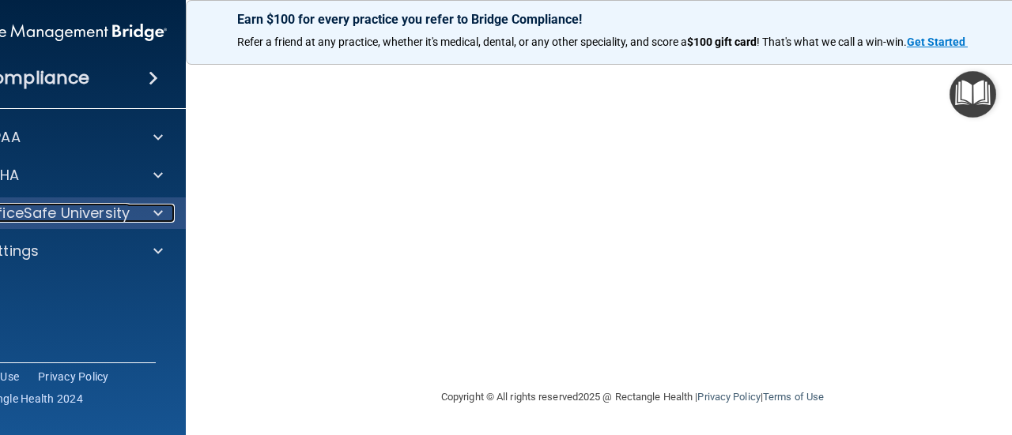
click at [162, 218] on span at bounding box center [157, 213] width 9 height 19
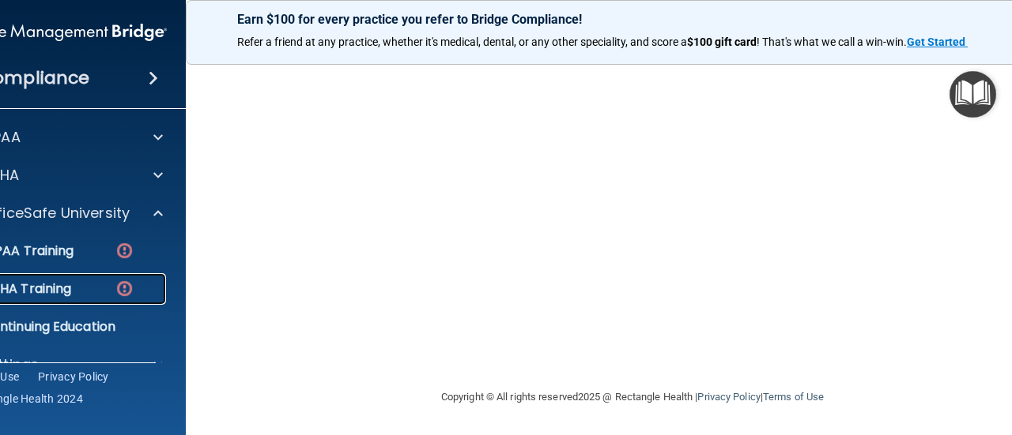
click at [71, 291] on p "OSHA Training" at bounding box center [7, 289] width 128 height 16
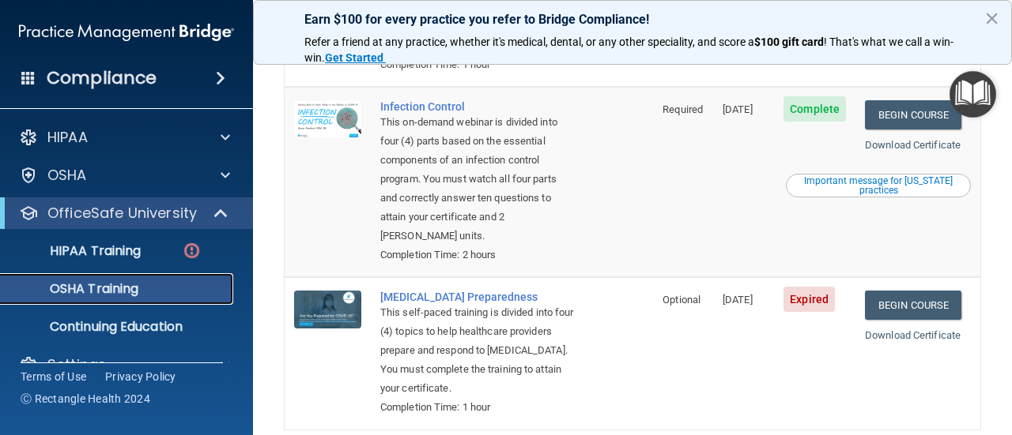
scroll to position [526, 0]
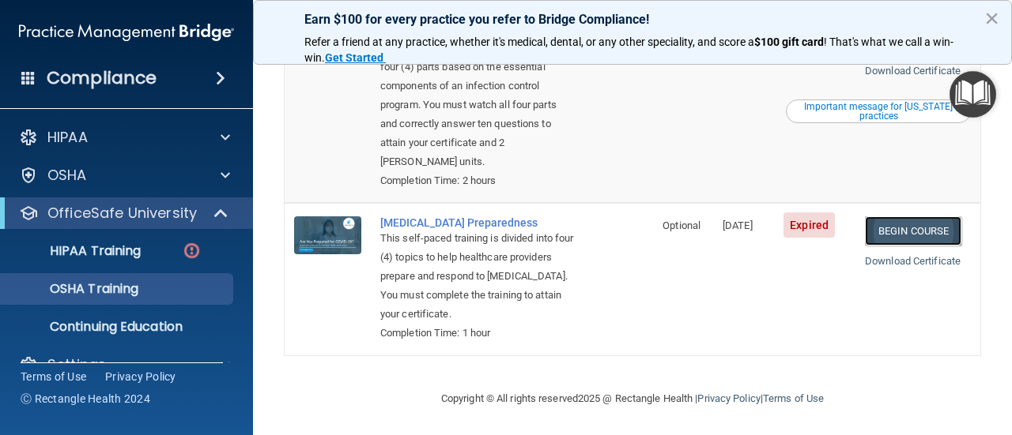
click at [889, 224] on link "Begin Course" at bounding box center [913, 231] width 96 height 29
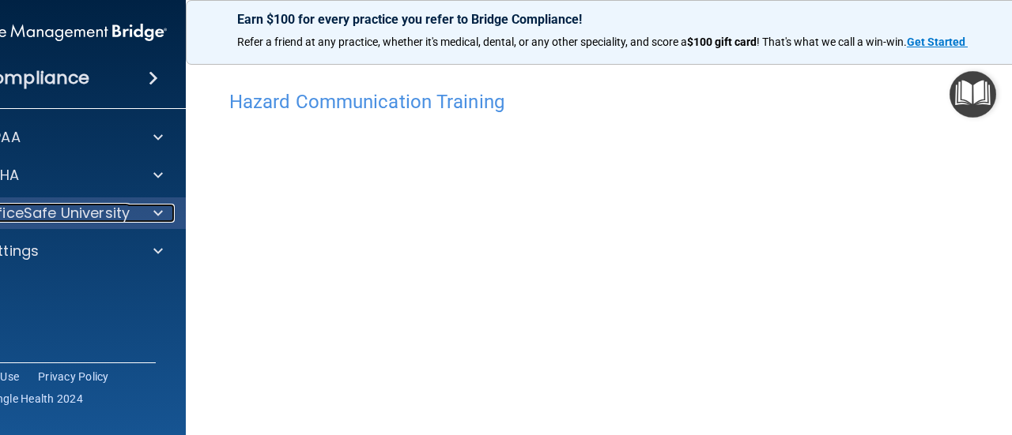
click at [162, 210] on span at bounding box center [157, 213] width 9 height 19
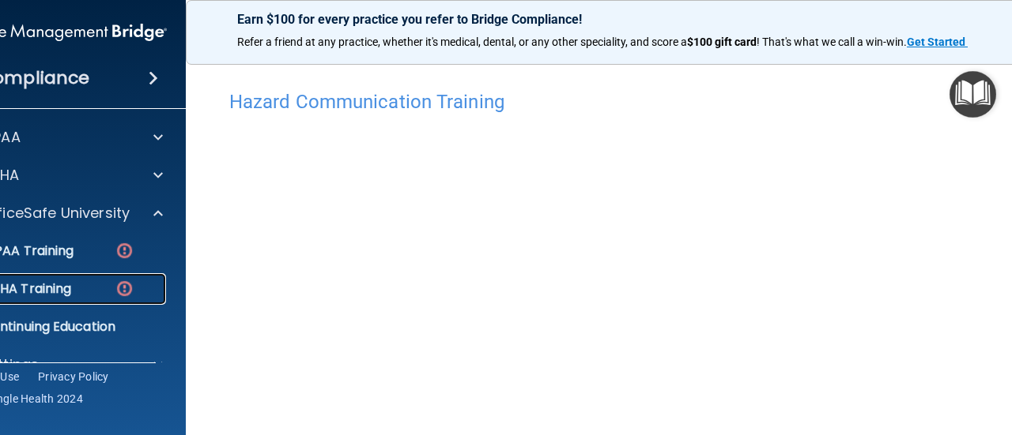
click at [48, 290] on p "OSHA Training" at bounding box center [7, 289] width 128 height 16
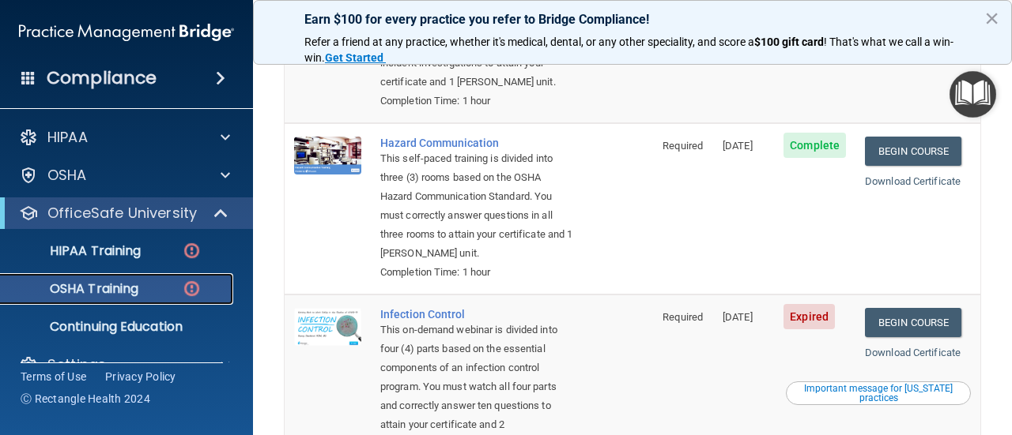
scroll to position [292, 0]
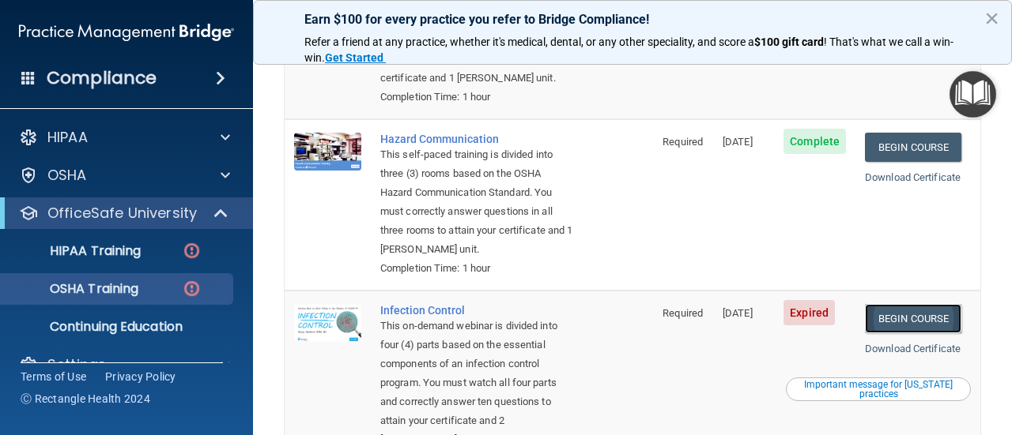
click at [914, 315] on link "Begin Course" at bounding box center [913, 318] width 96 height 29
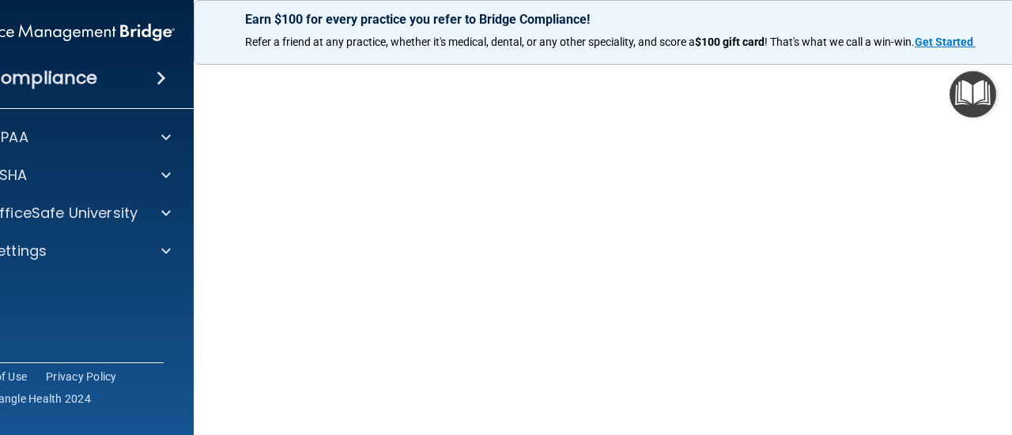
scroll to position [87, 0]
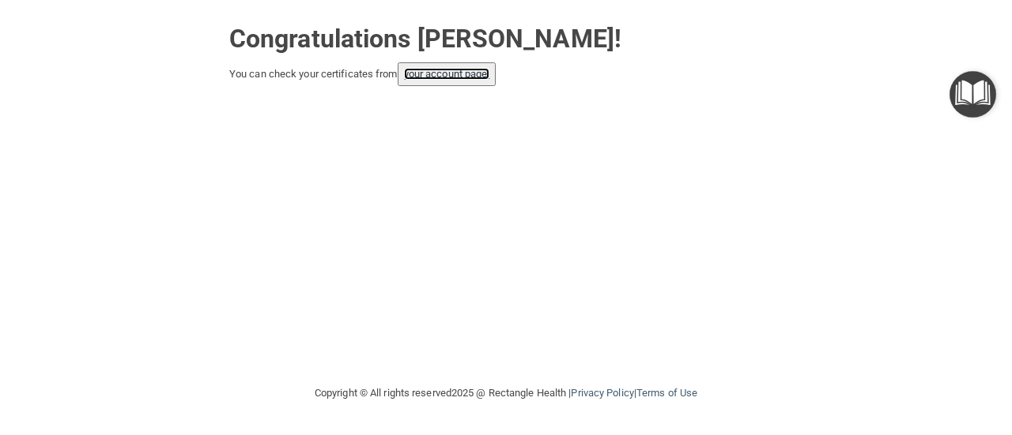
click at [463, 74] on link "your account page!" at bounding box center [447, 74] width 86 height 12
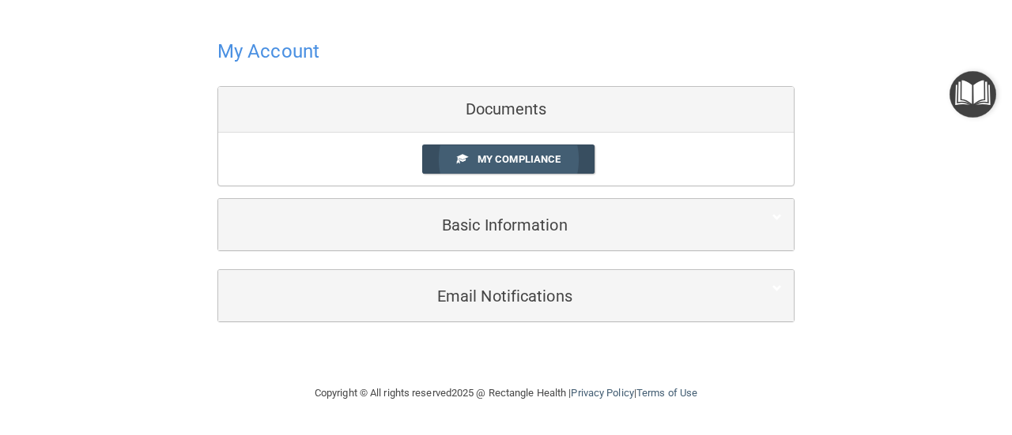
click at [499, 159] on span "My Compliance" at bounding box center [518, 159] width 83 height 12
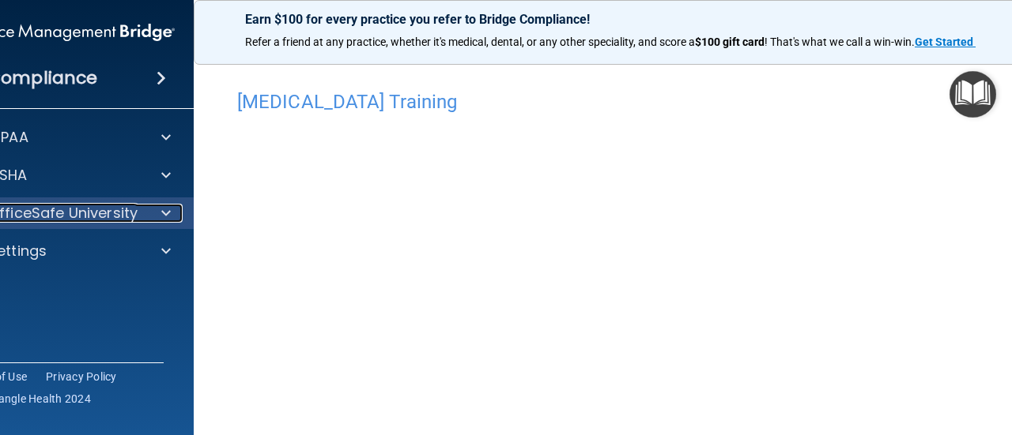
click at [165, 216] on span at bounding box center [165, 213] width 9 height 19
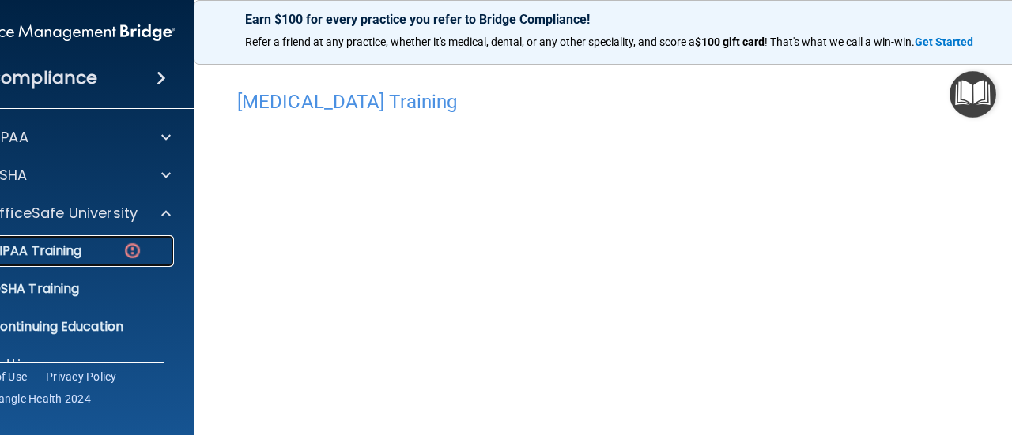
click at [64, 259] on link "HIPAA Training" at bounding box center [49, 252] width 249 height 32
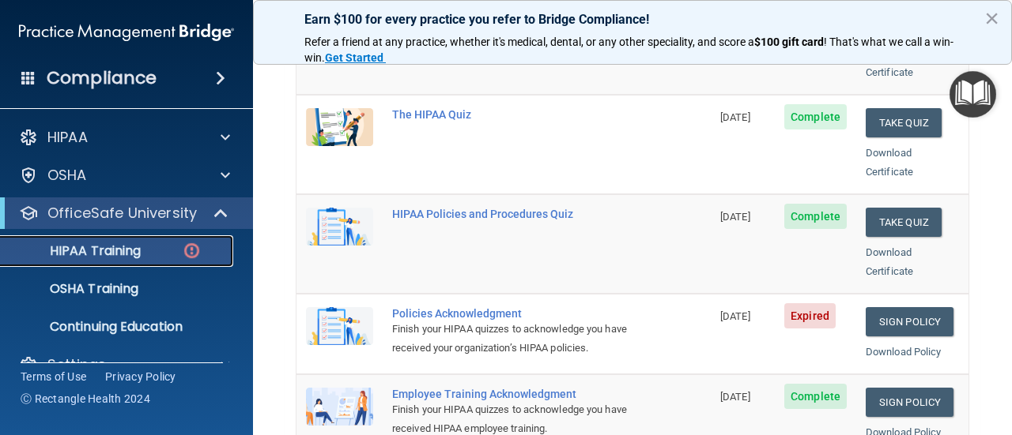
scroll to position [305, 0]
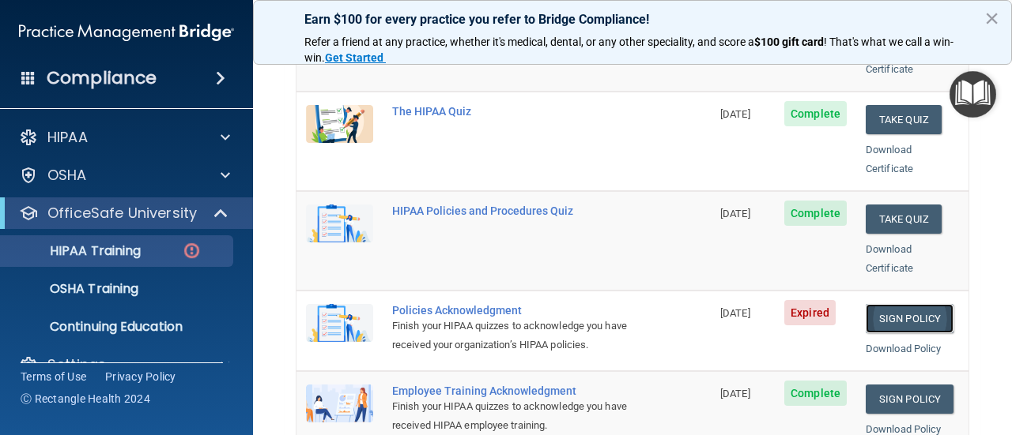
click at [894, 304] on link "Sign Policy" at bounding box center [909, 318] width 88 height 29
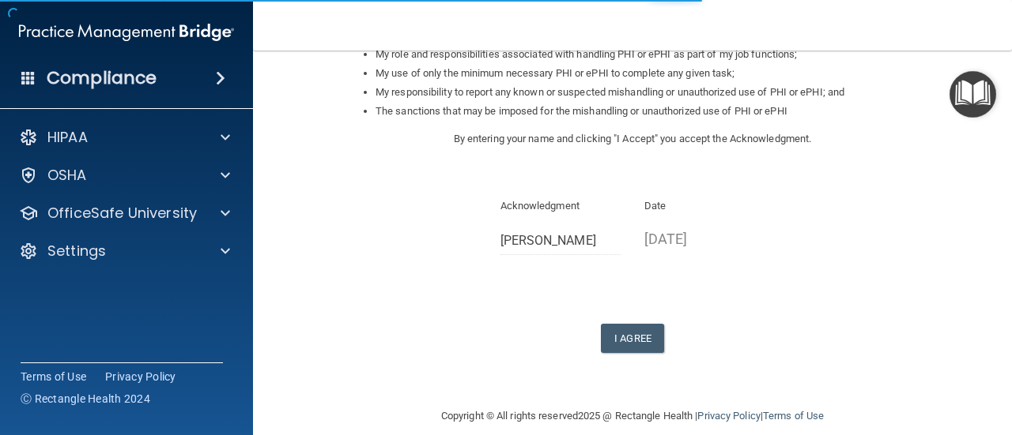
scroll to position [288, 0]
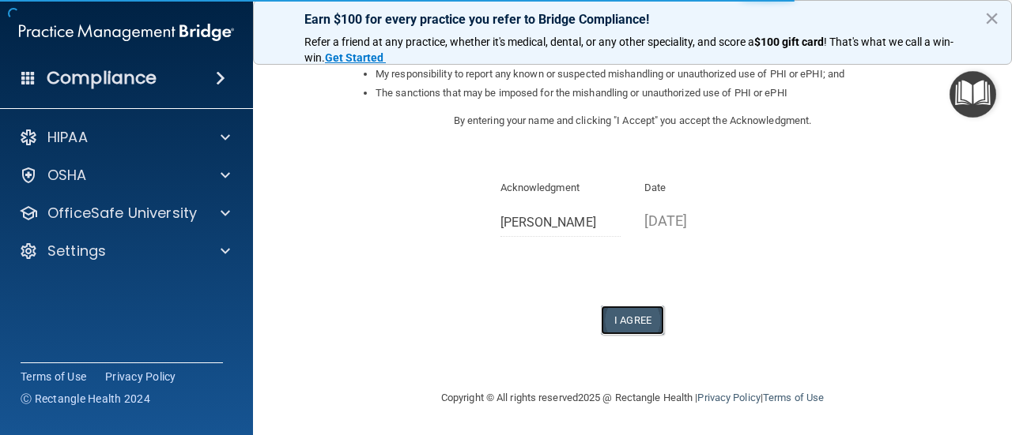
click at [639, 325] on button "I Agree" at bounding box center [632, 320] width 63 height 29
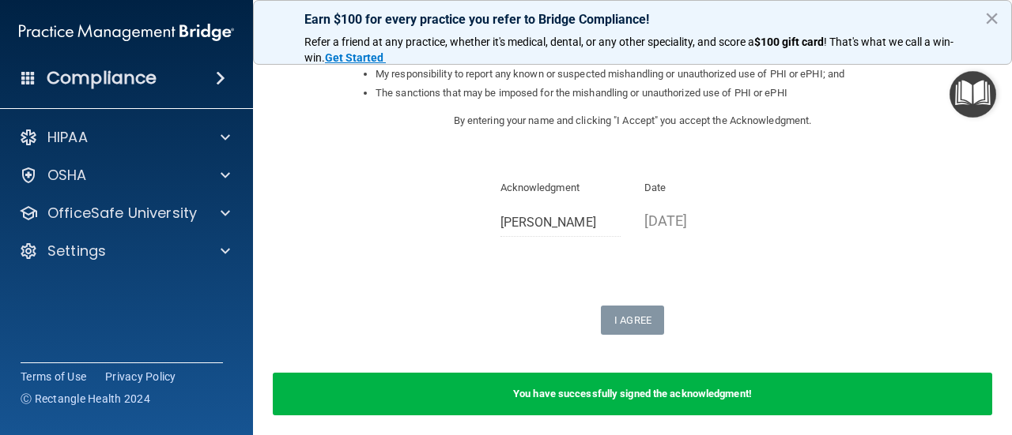
click at [225, 89] on div "Compliance" at bounding box center [126, 78] width 253 height 35
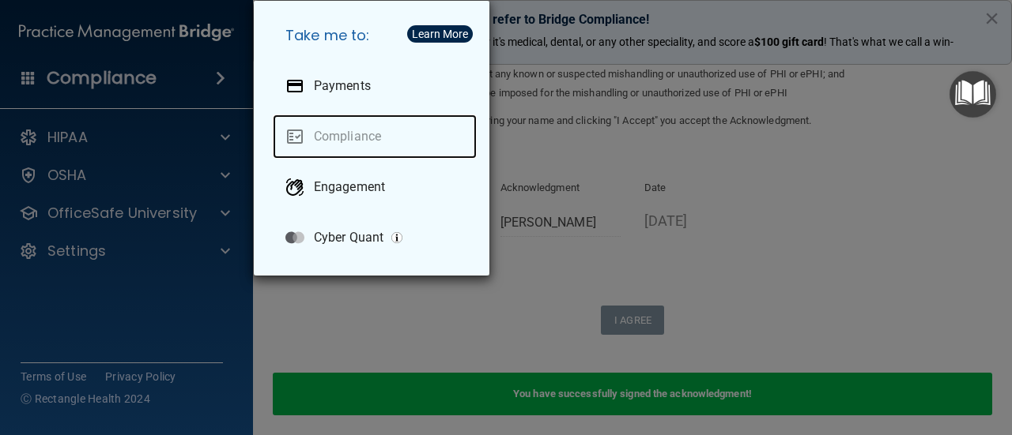
click at [353, 138] on link "Compliance" at bounding box center [375, 137] width 204 height 44
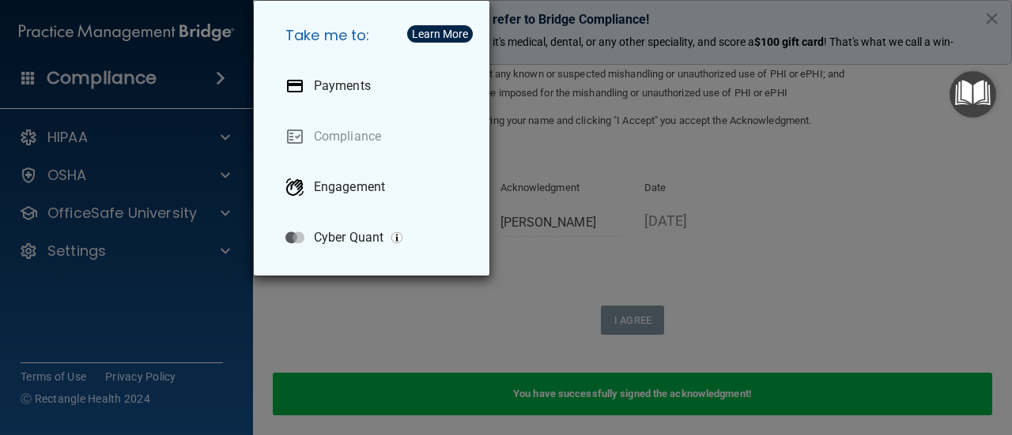
click at [77, 181] on div "Take me to: Payments Compliance Engagement Cyber Quant" at bounding box center [506, 217] width 1012 height 435
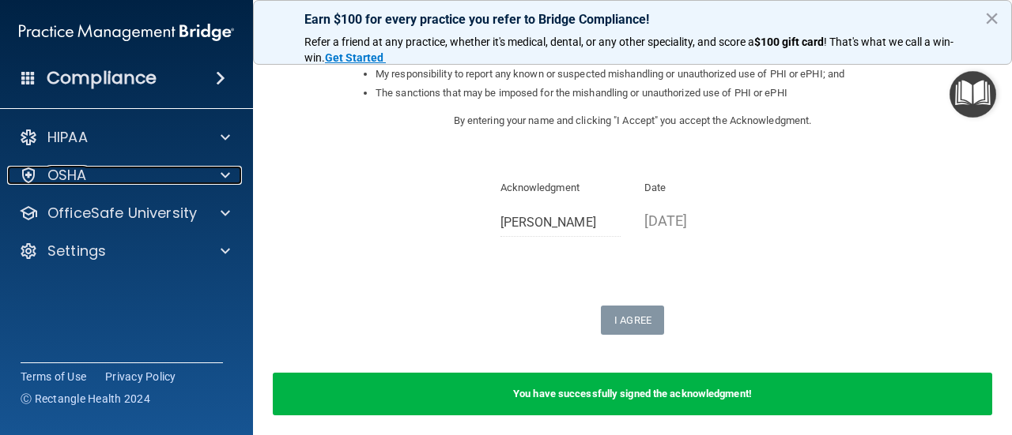
click at [77, 181] on p "OSHA" at bounding box center [67, 175] width 40 height 19
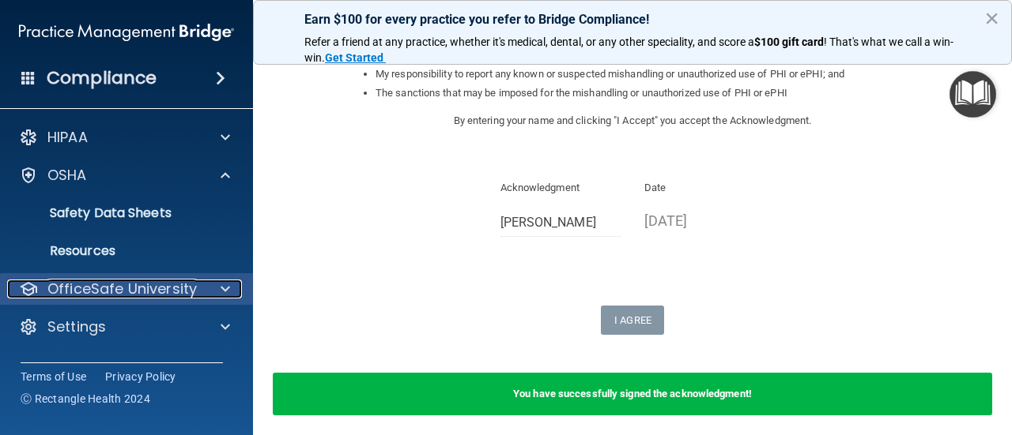
click at [220, 287] on span at bounding box center [224, 289] width 9 height 19
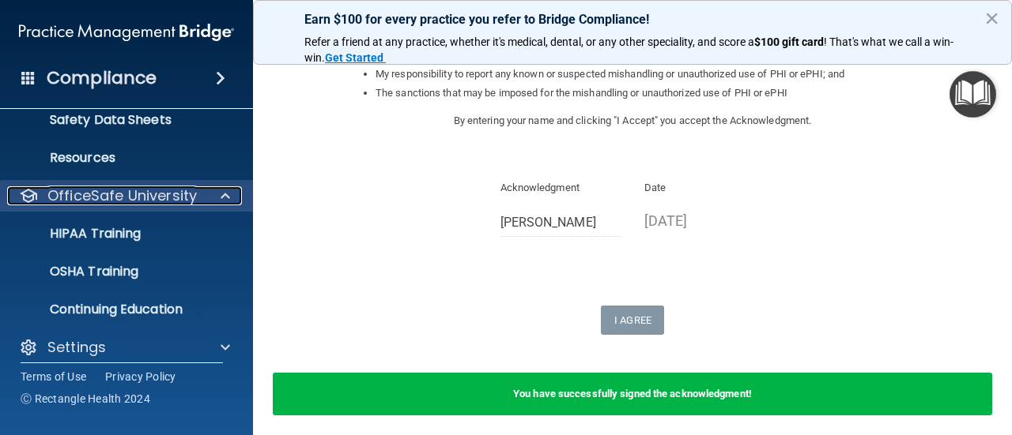
scroll to position [106, 0]
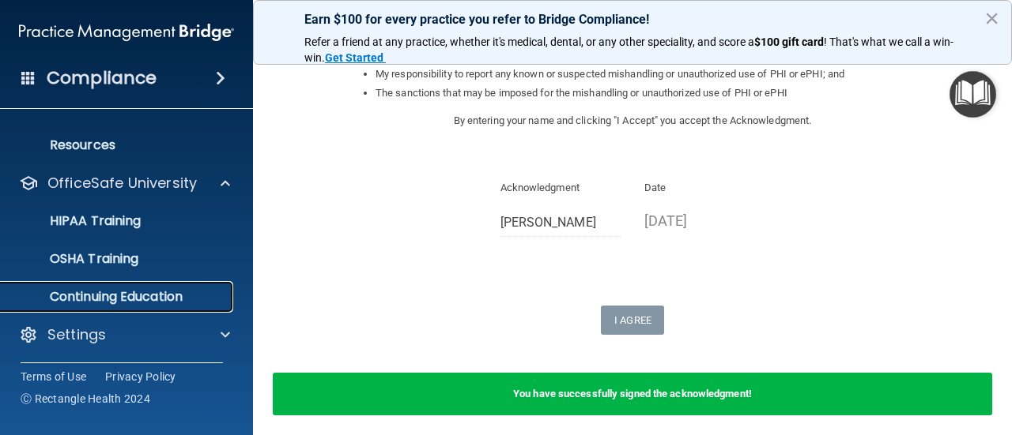
click at [196, 290] on p "Continuing Education" at bounding box center [118, 297] width 216 height 16
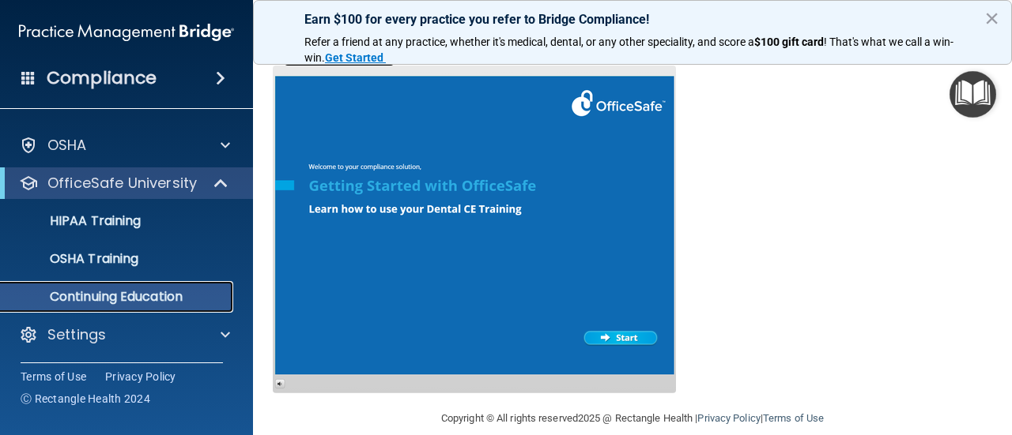
scroll to position [315, 0]
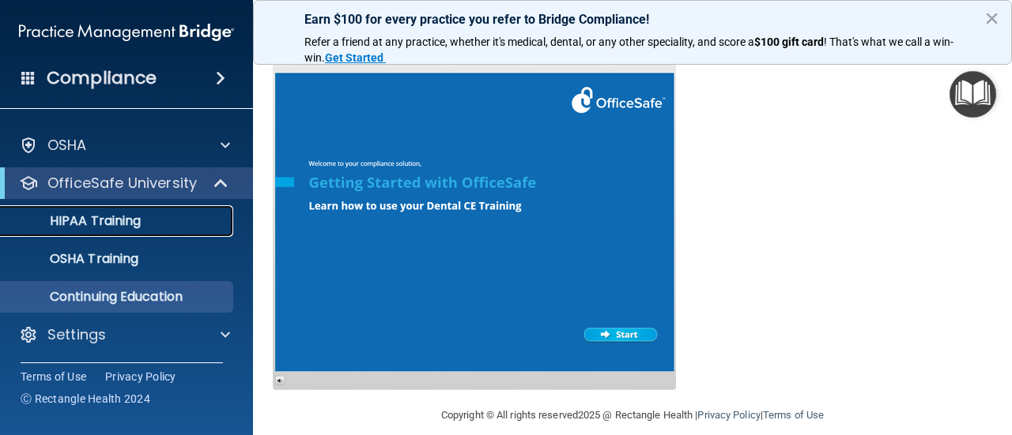
click at [126, 225] on p "HIPAA Training" at bounding box center [75, 221] width 130 height 16
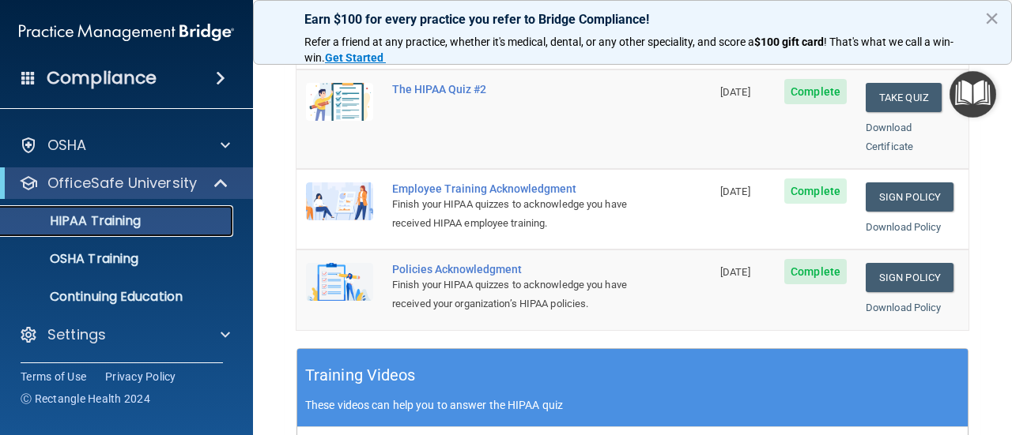
scroll to position [428, 0]
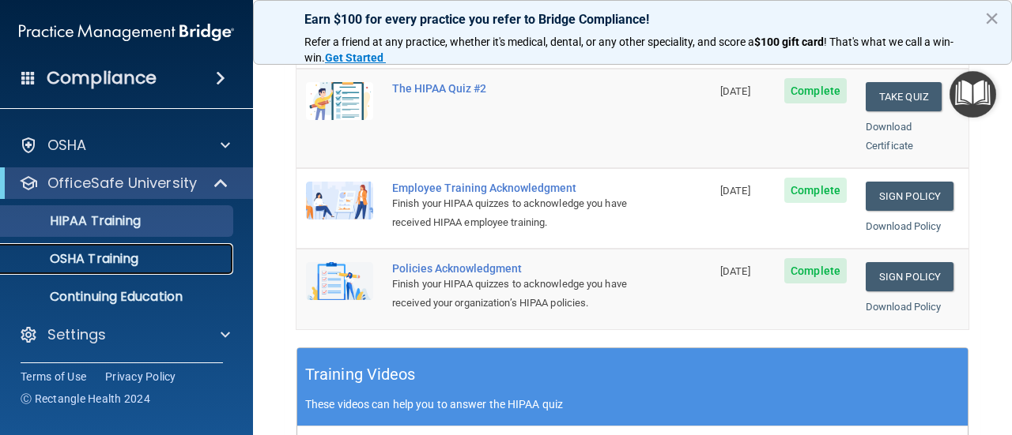
click at [127, 258] on p "OSHA Training" at bounding box center [74, 259] width 128 height 16
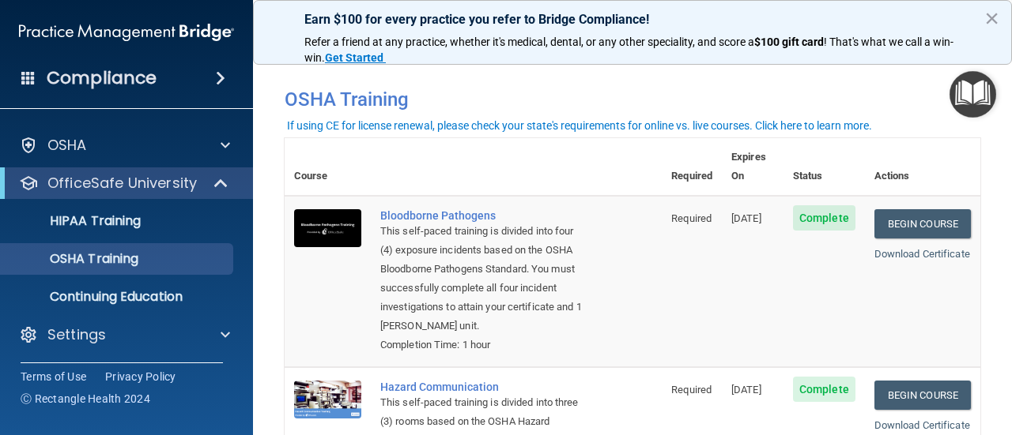
click at [221, 76] on span at bounding box center [220, 78] width 9 height 19
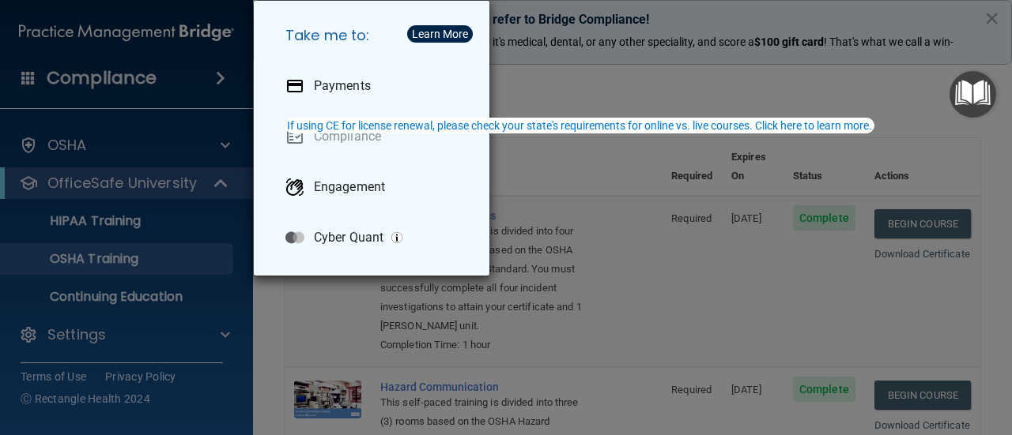
click at [628, 242] on div "Take me to: Payments Compliance Engagement Cyber Quant" at bounding box center [506, 217] width 1012 height 435
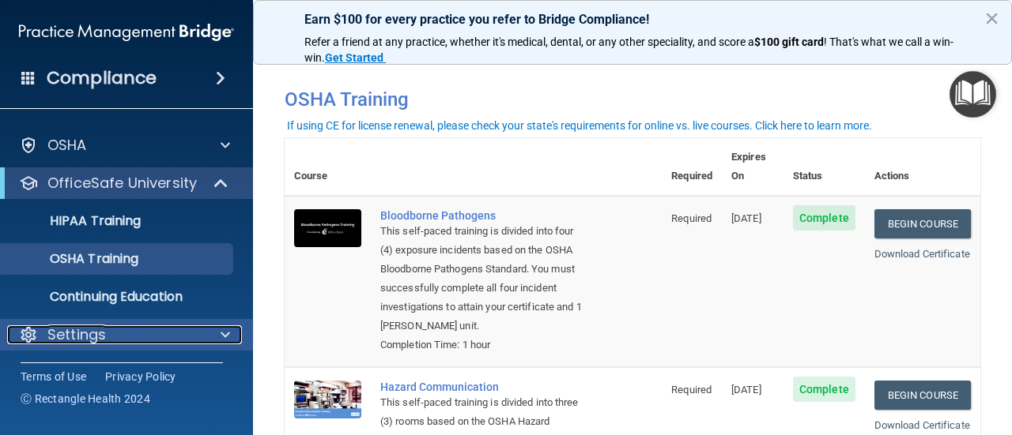
click at [224, 339] on span at bounding box center [224, 335] width 9 height 19
click at [53, 330] on p "Settings" at bounding box center [76, 335] width 58 height 19
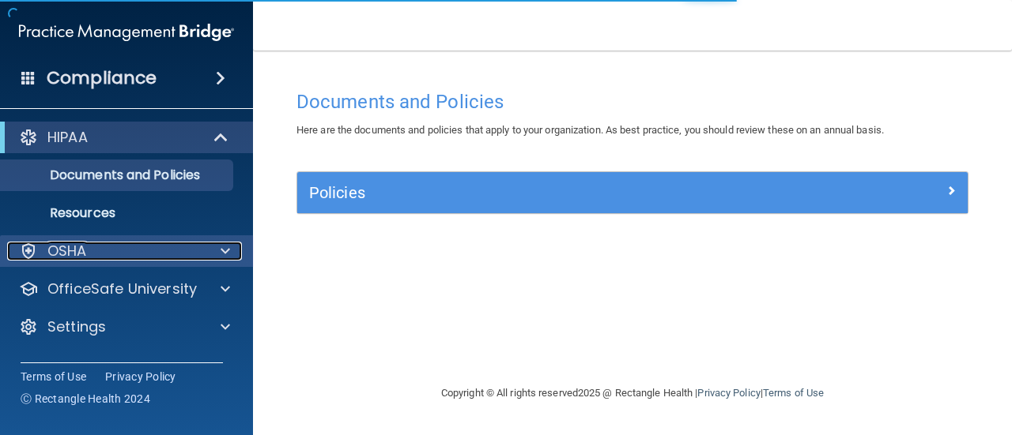
click at [87, 260] on div "OSHA" at bounding box center [105, 251] width 196 height 19
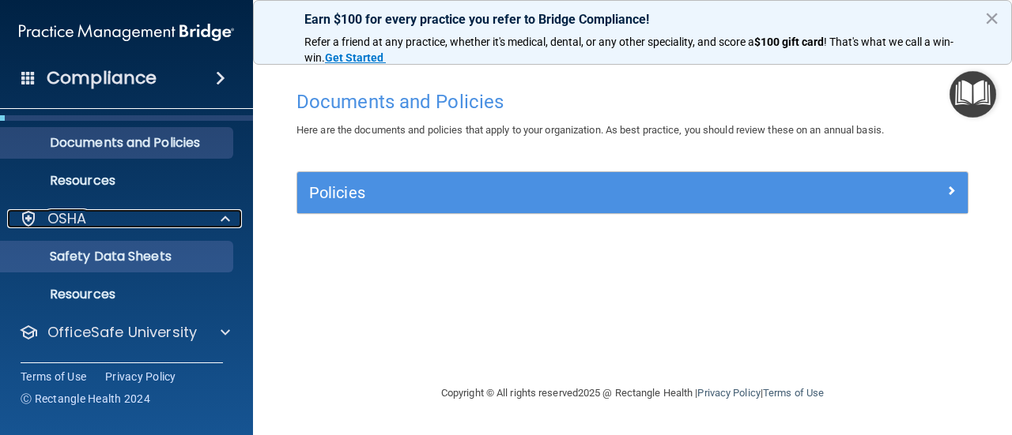
scroll to position [68, 0]
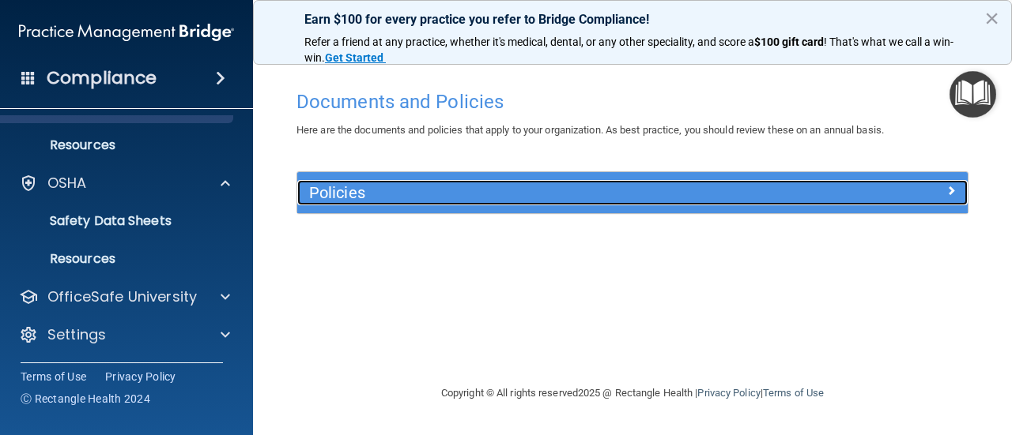
click at [946, 192] on span at bounding box center [950, 190] width 9 height 19
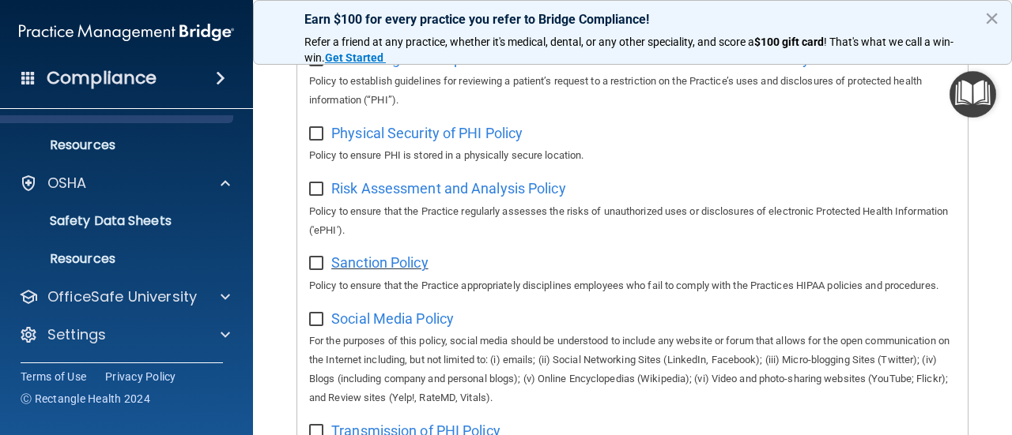
scroll to position [1050, 0]
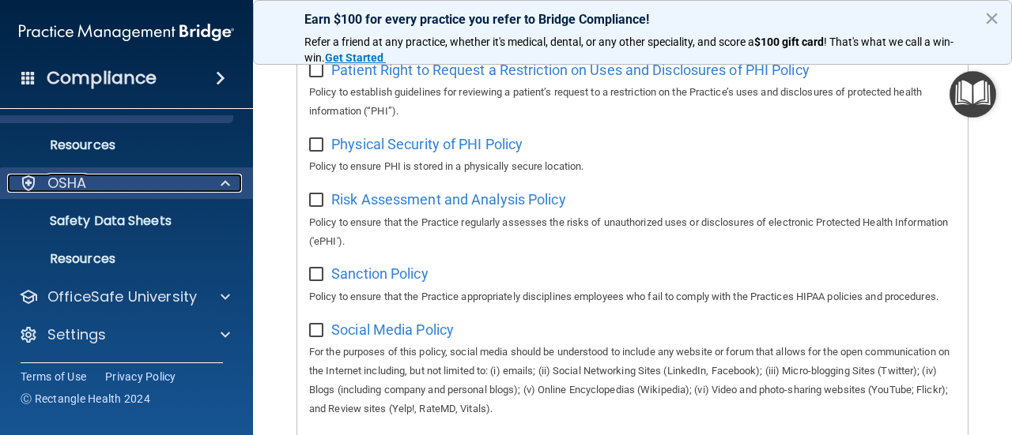
click at [224, 188] on span at bounding box center [224, 183] width 9 height 19
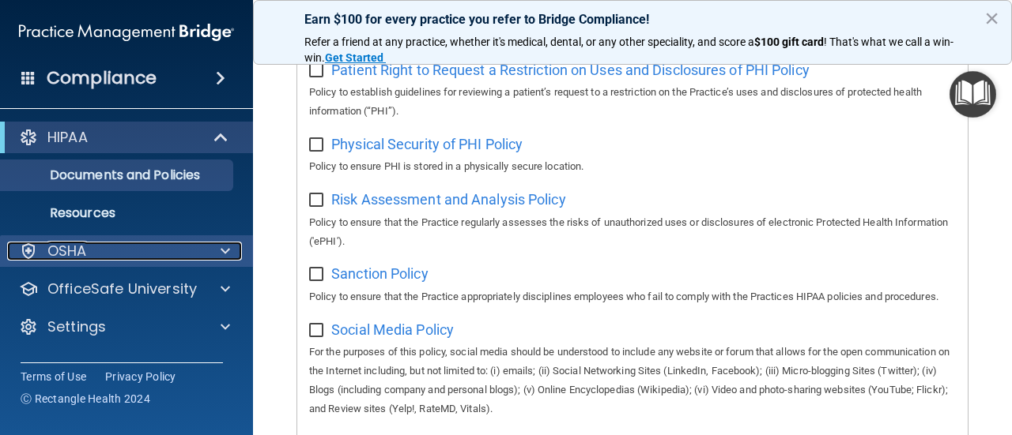
scroll to position [0, 0]
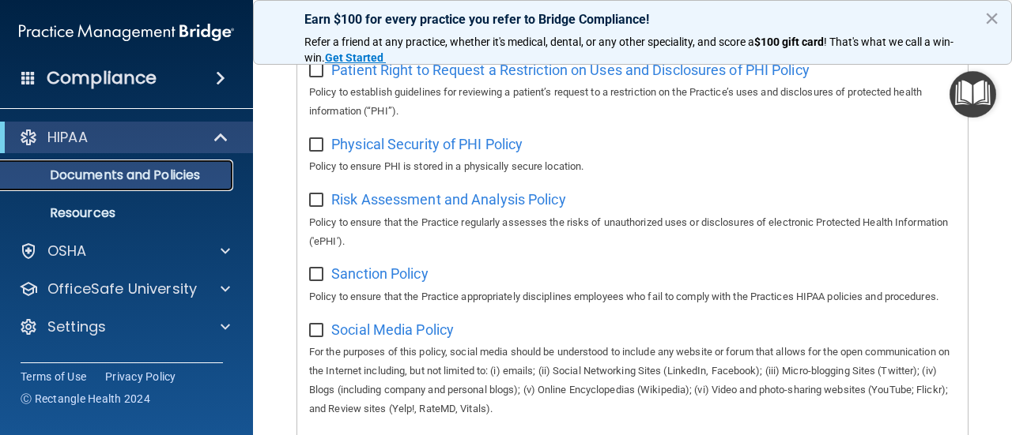
click at [153, 180] on p "Documents and Policies" at bounding box center [118, 176] width 216 height 16
click at [225, 143] on span at bounding box center [222, 137] width 13 height 19
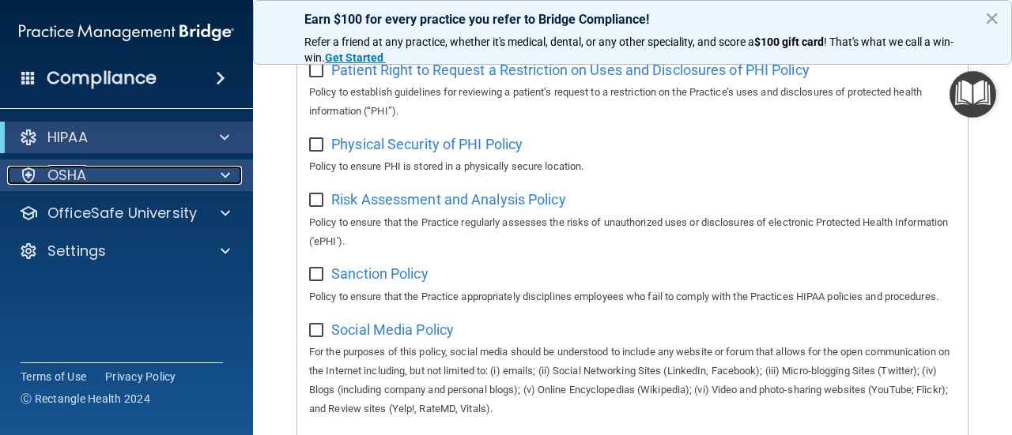
click at [71, 179] on p "OSHA" at bounding box center [67, 175] width 40 height 19
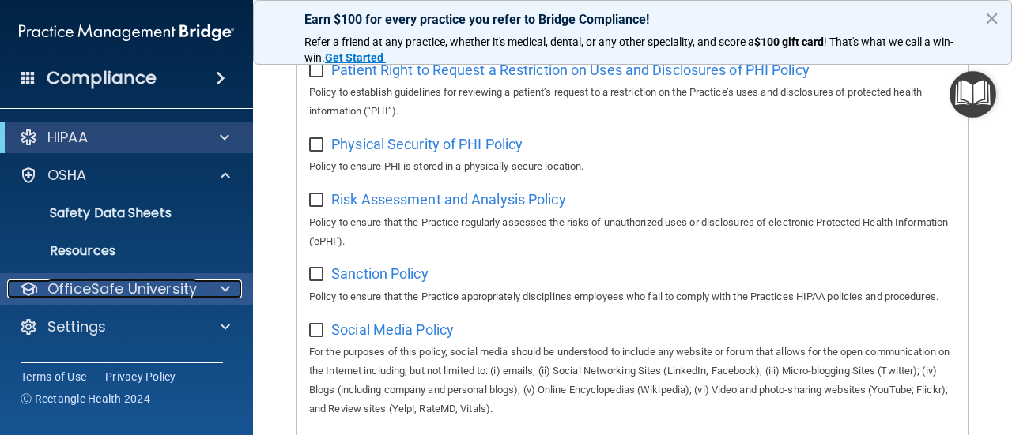
click at [229, 286] on span at bounding box center [224, 289] width 9 height 19
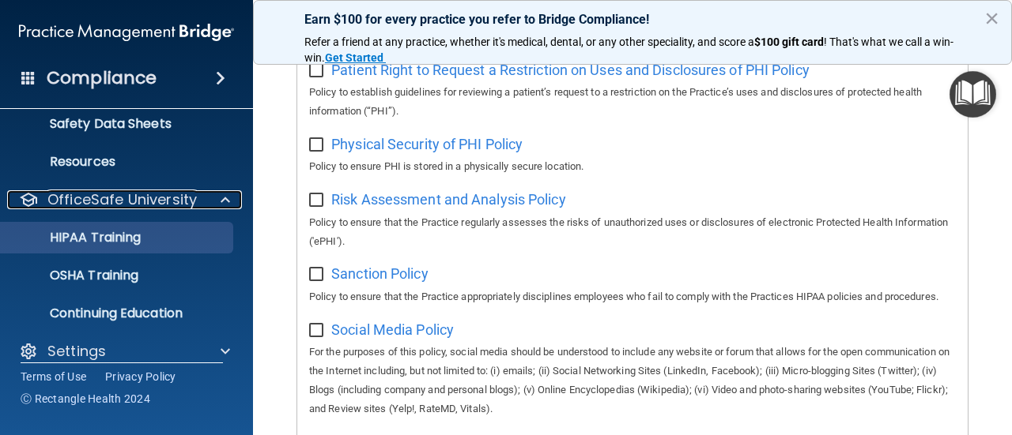
scroll to position [91, 0]
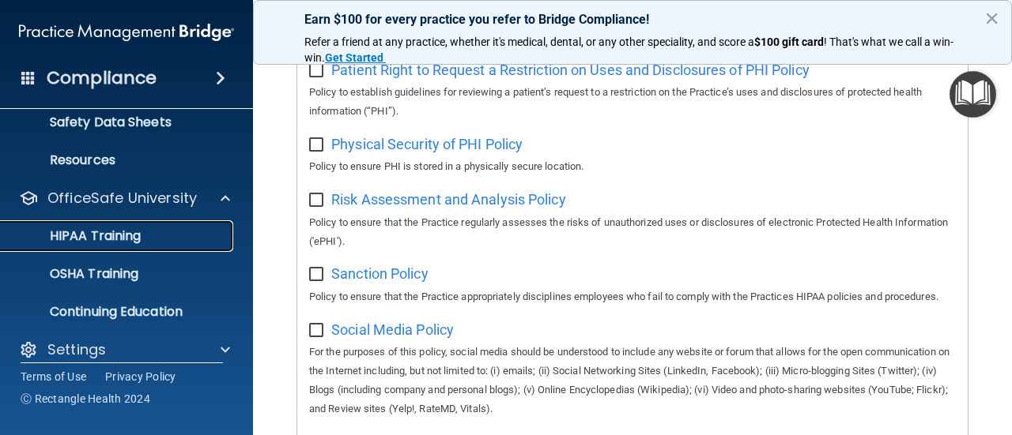
click at [107, 241] on p "HIPAA Training" at bounding box center [75, 236] width 130 height 16
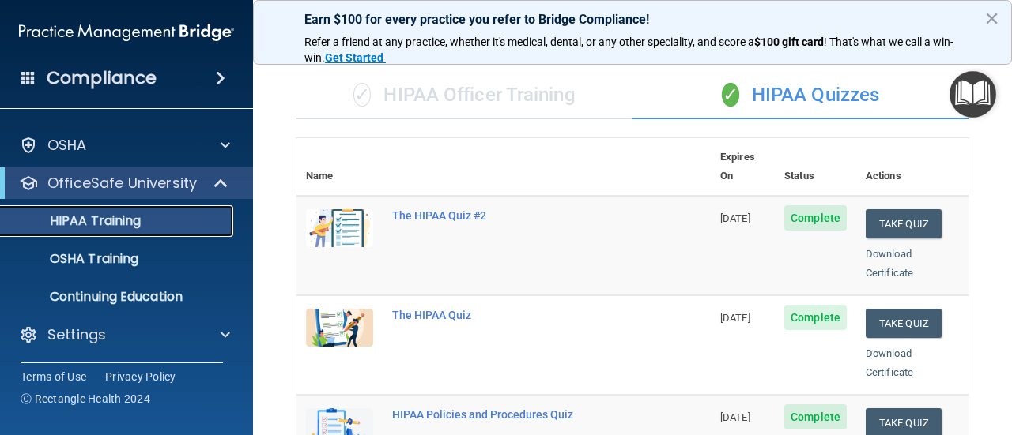
scroll to position [93, 0]
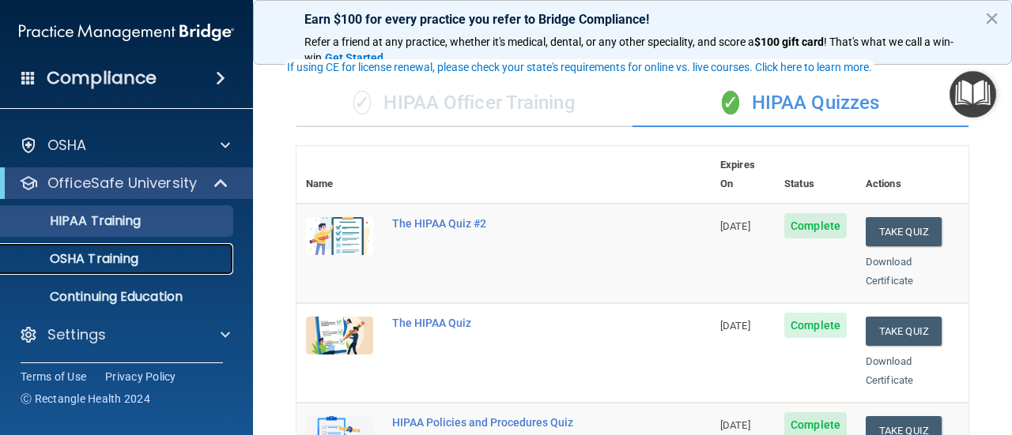
click at [113, 258] on p "OSHA Training" at bounding box center [74, 259] width 128 height 16
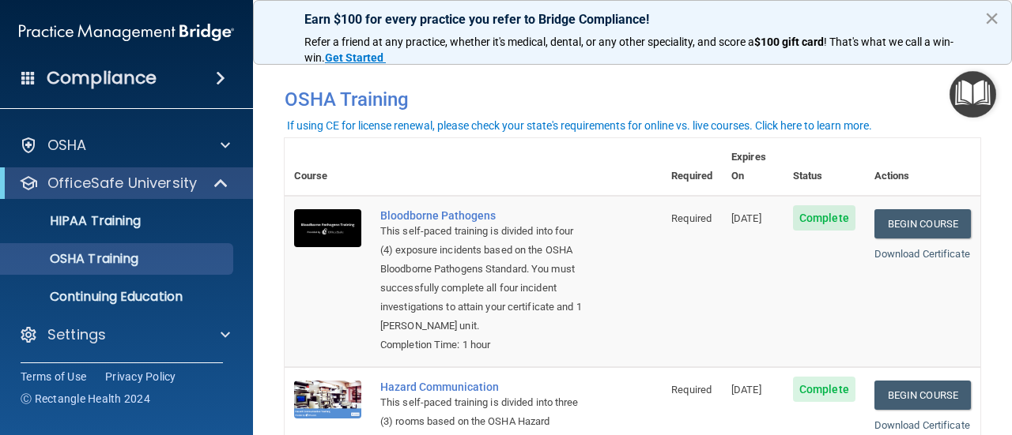
click at [992, 17] on button "×" at bounding box center [991, 18] width 15 height 25
